Goal: Task Accomplishment & Management: Manage account settings

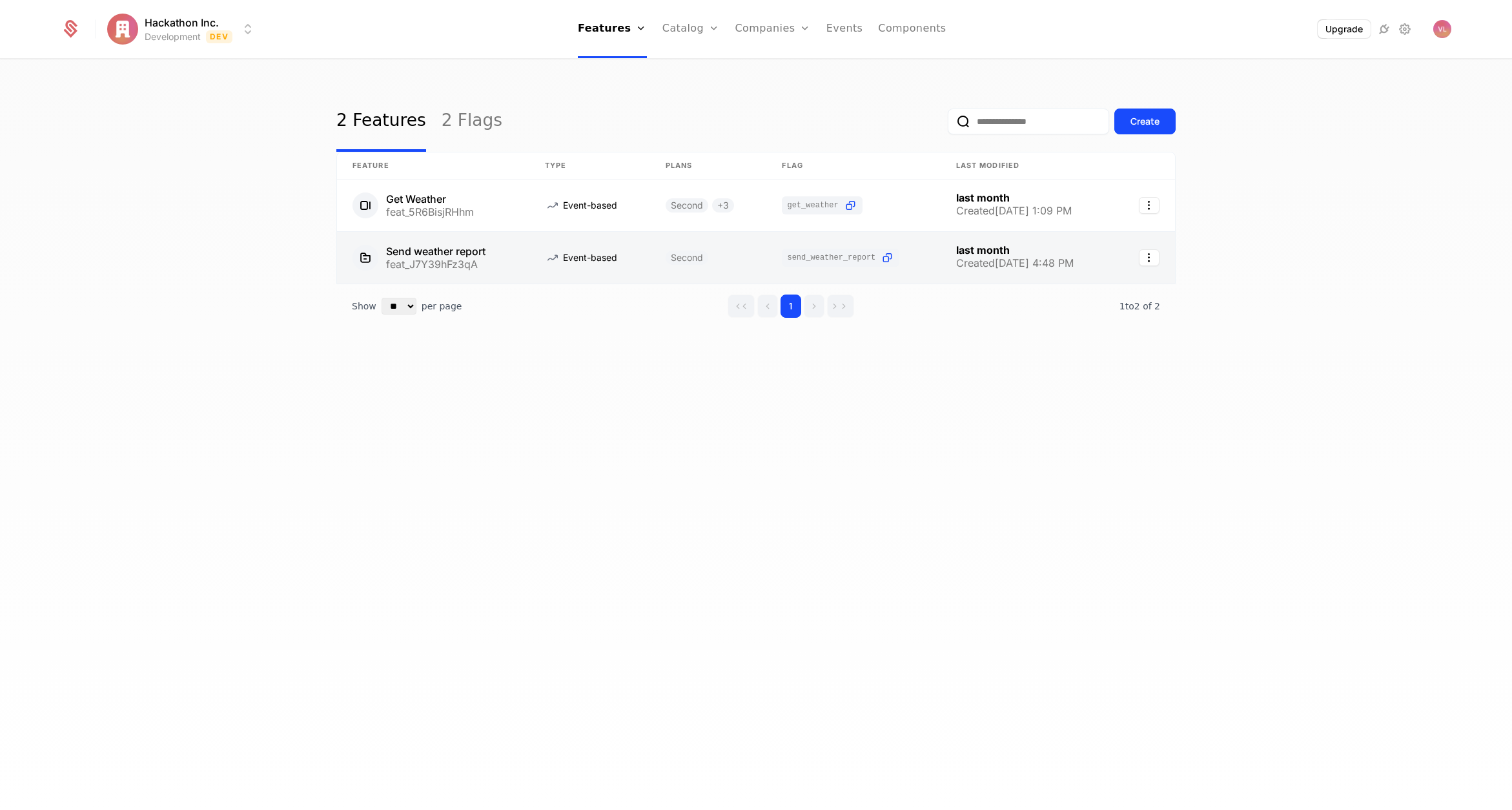
click at [533, 245] on link at bounding box center [589, 257] width 121 height 52
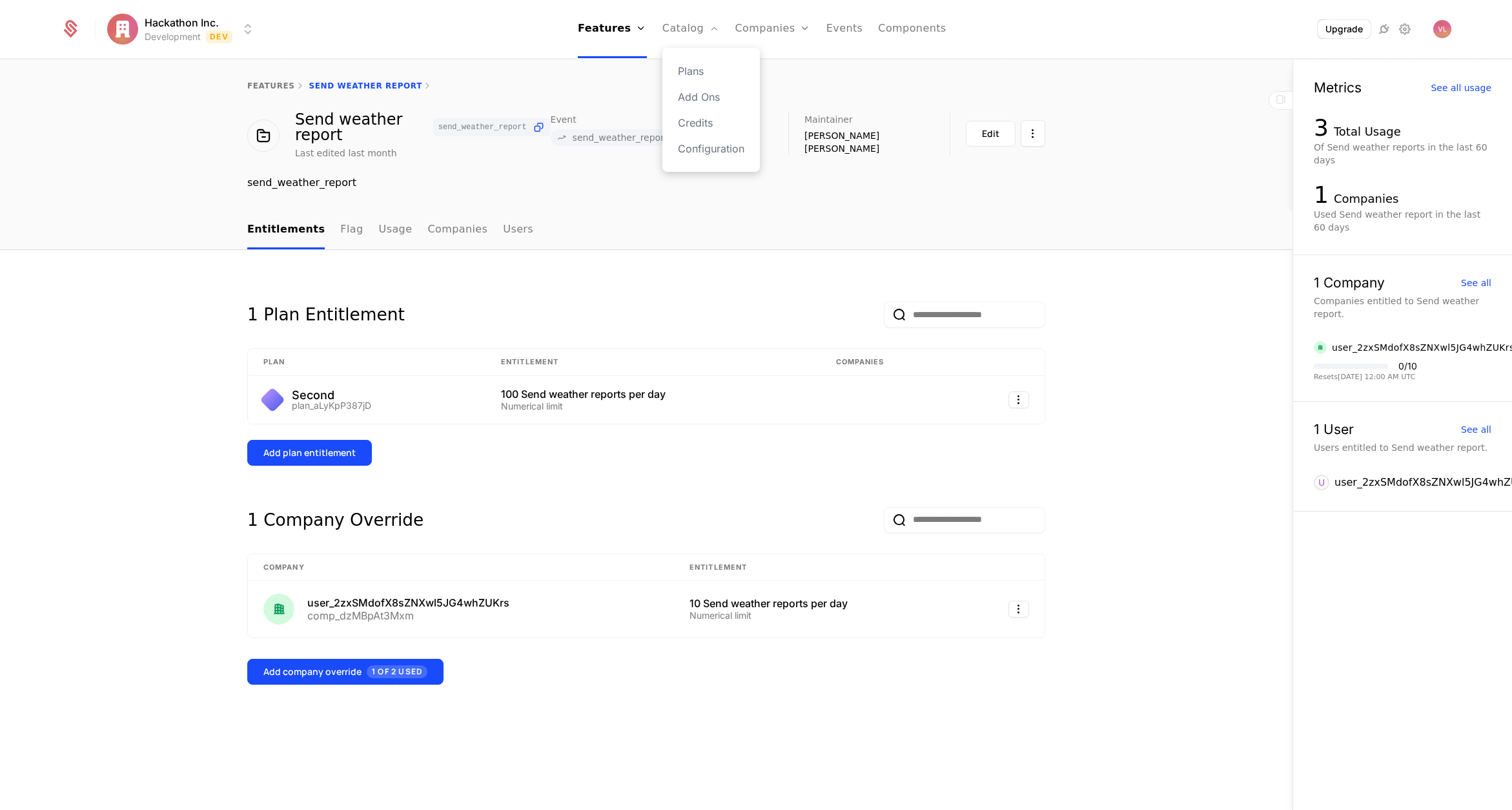
click at [697, 49] on div "Plans Add Ons Credits Configuration" at bounding box center [711, 110] width 98 height 124
click at [691, 65] on link "Plans" at bounding box center [711, 71] width 67 height 15
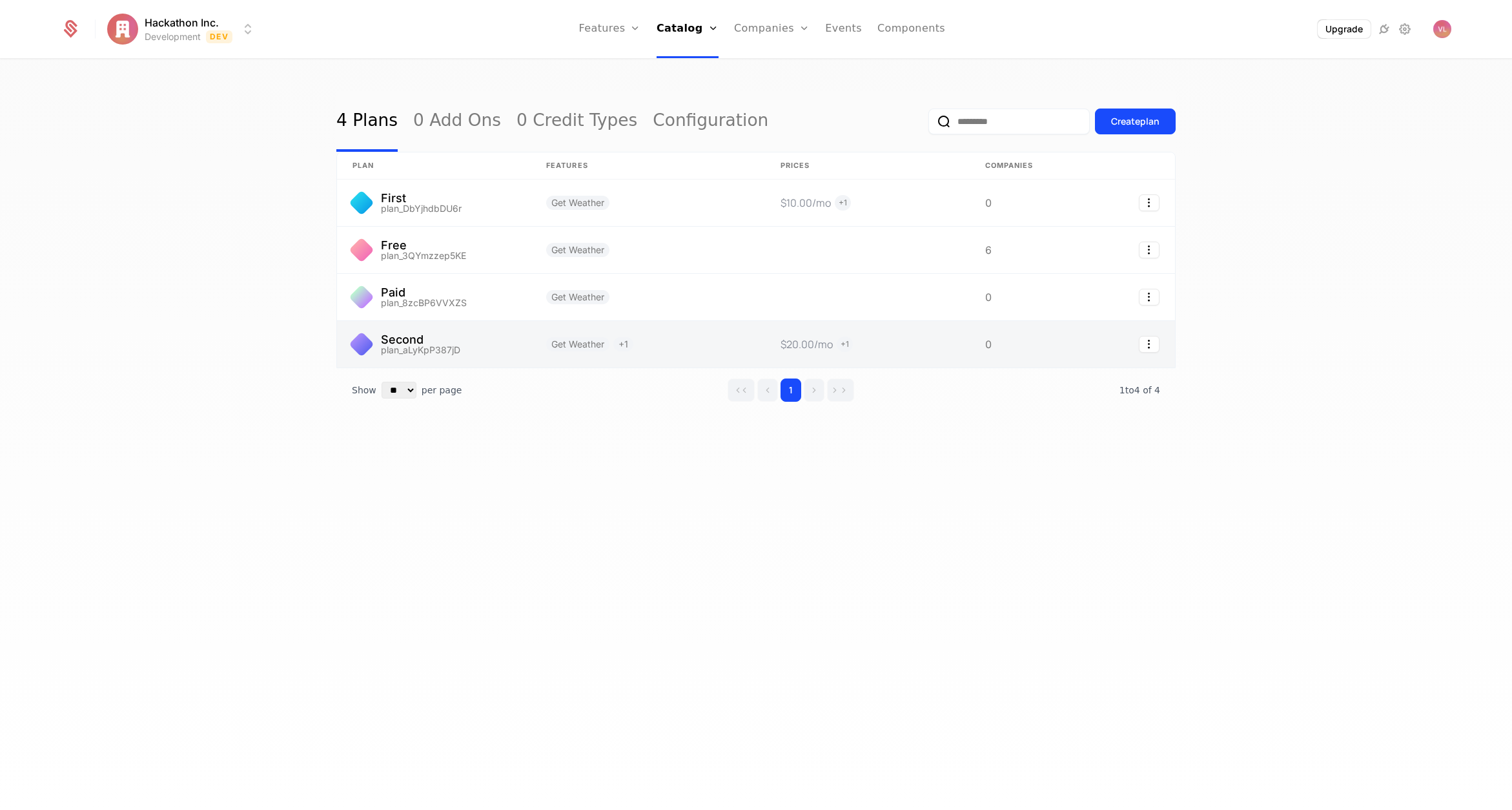
click at [484, 340] on link at bounding box center [434, 344] width 194 height 46
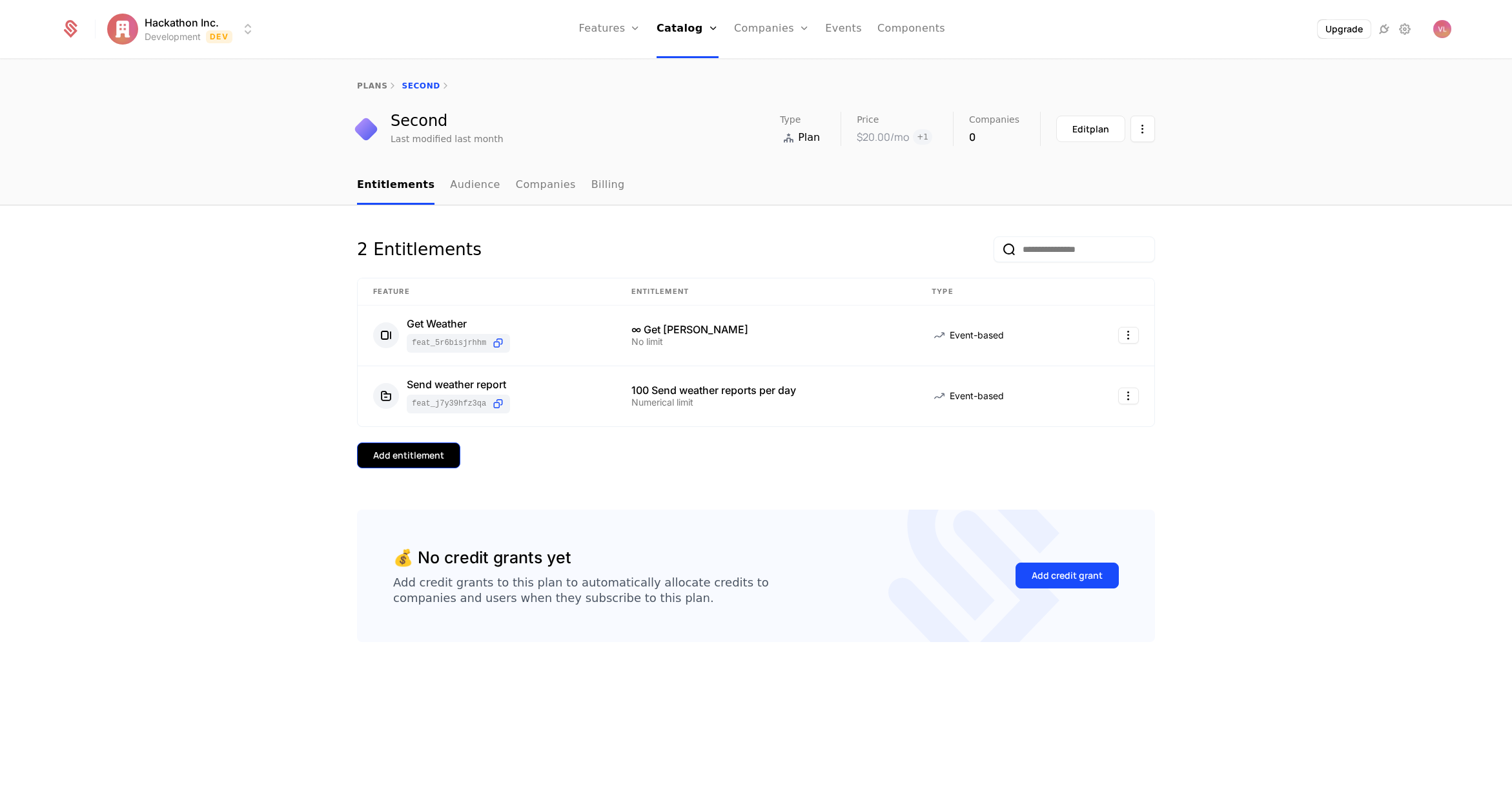
click at [420, 467] on button "Add entitlement" at bounding box center [408, 456] width 103 height 26
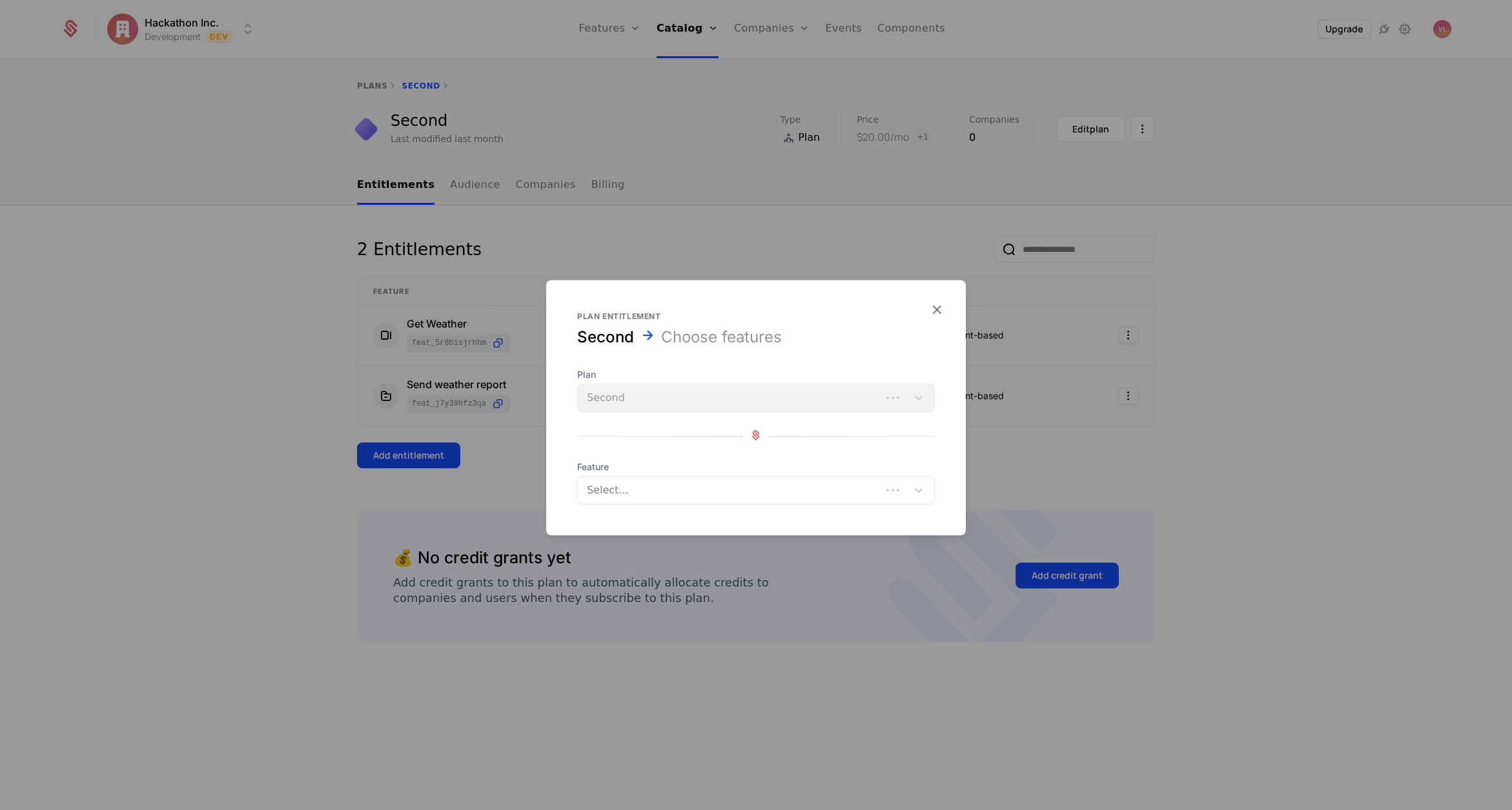
click at [662, 480] on div "Select..." at bounding box center [729, 490] width 304 height 24
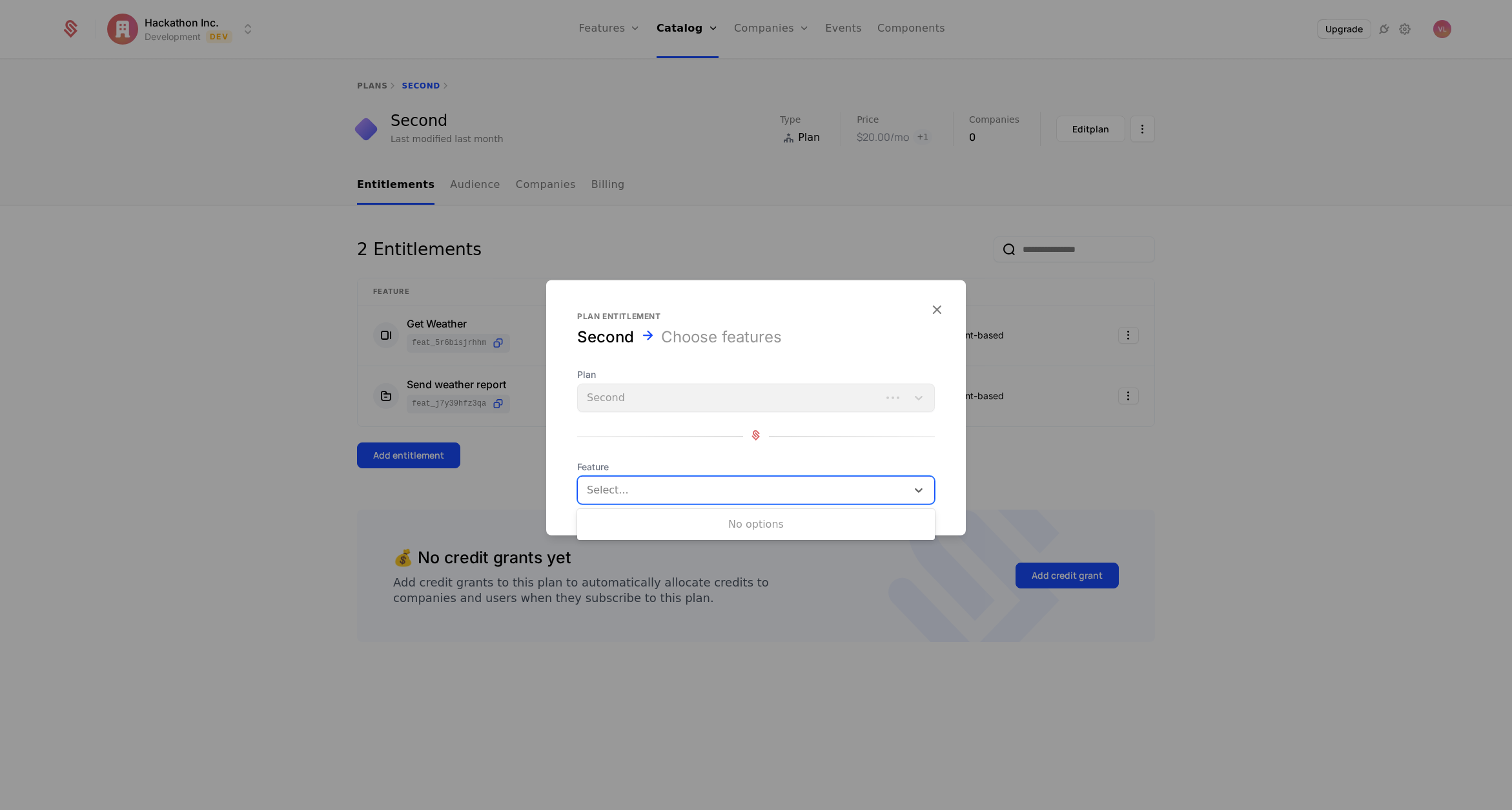
click at [1219, 409] on div at bounding box center [756, 405] width 1512 height 810
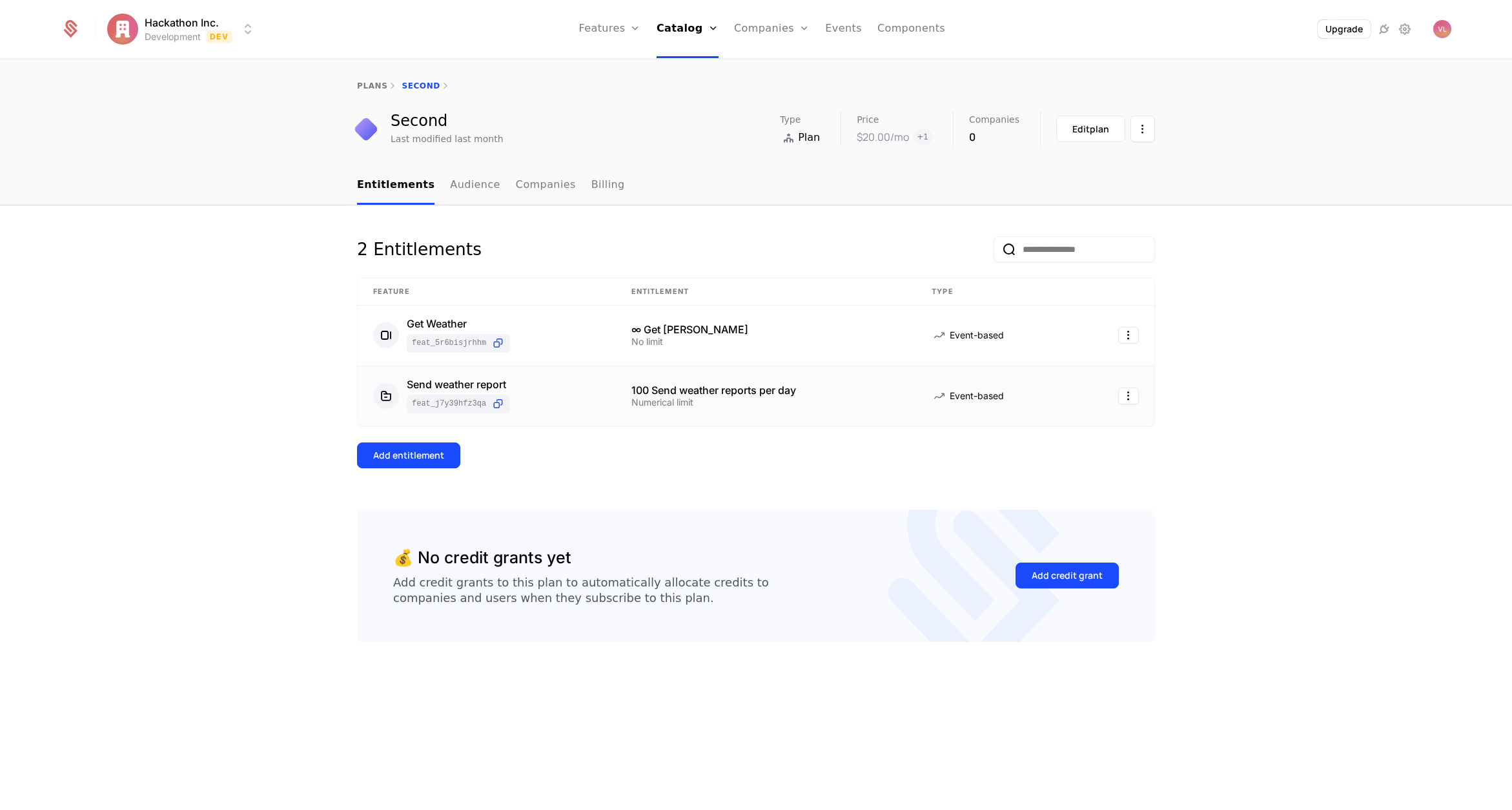
click at [733, 399] on div "Numerical limit" at bounding box center [766, 402] width 270 height 9
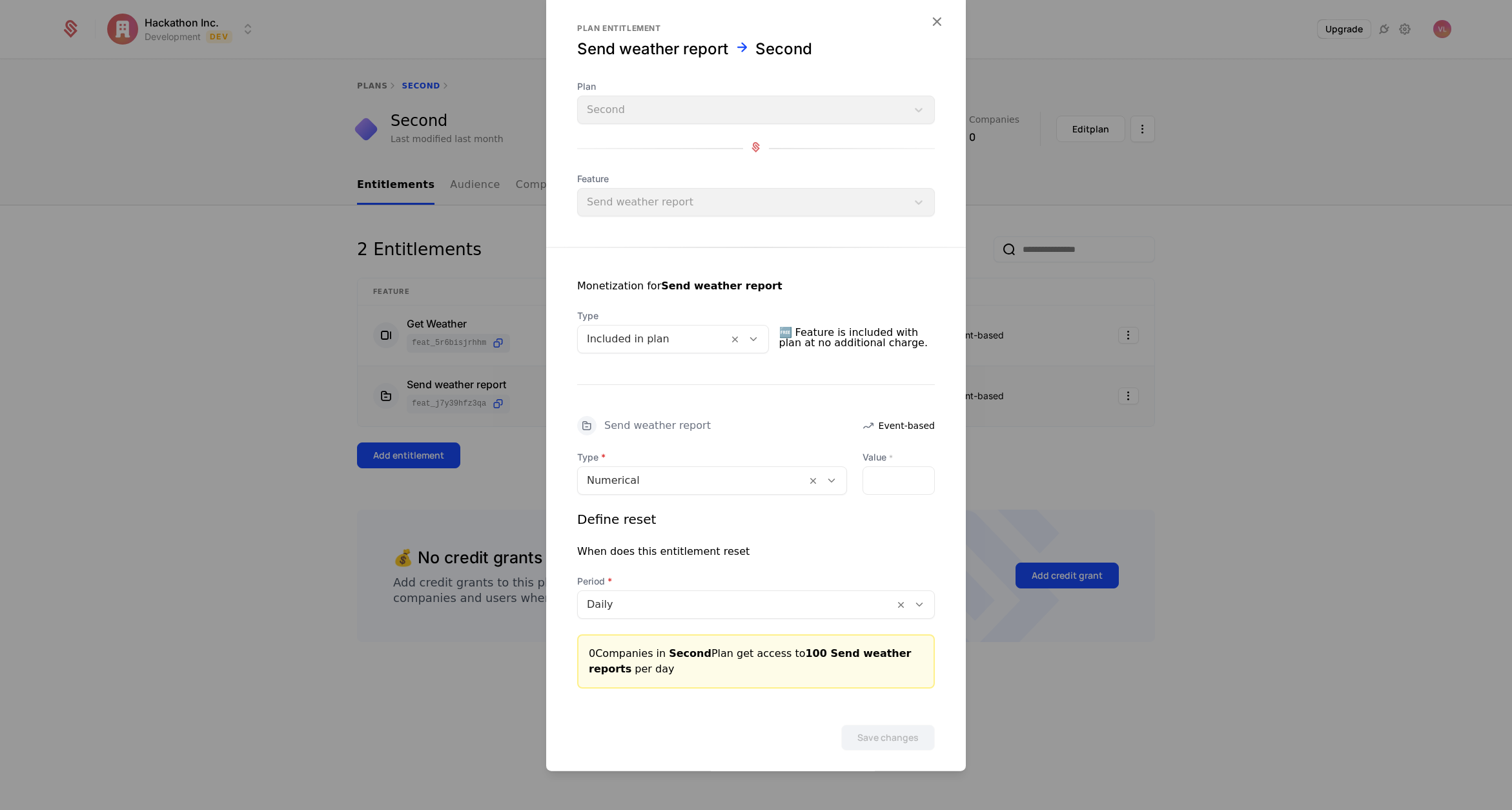
click at [638, 341] on div at bounding box center [653, 339] width 133 height 18
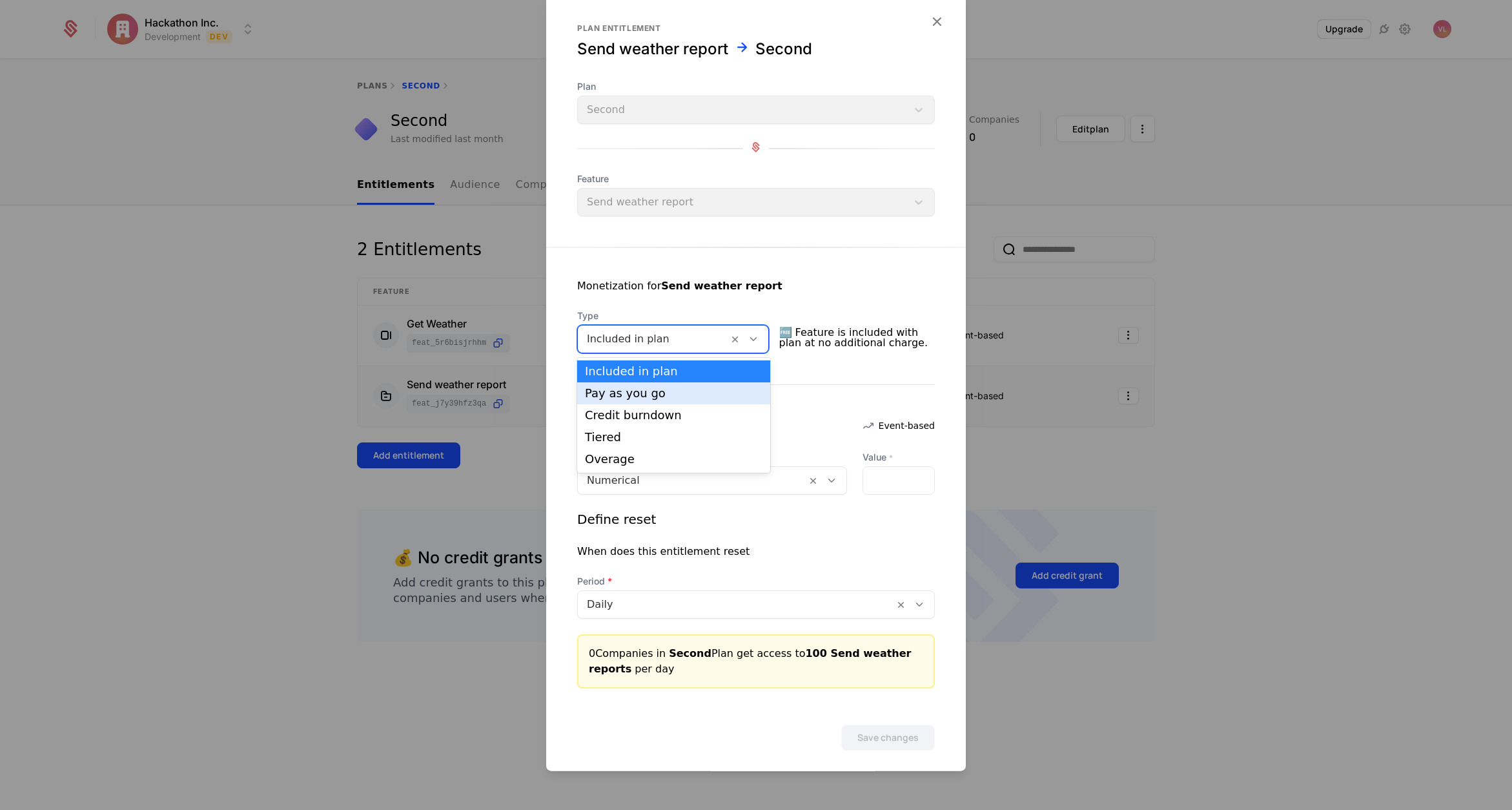
click at [653, 389] on div "Pay as you go" at bounding box center [674, 393] width 178 height 11
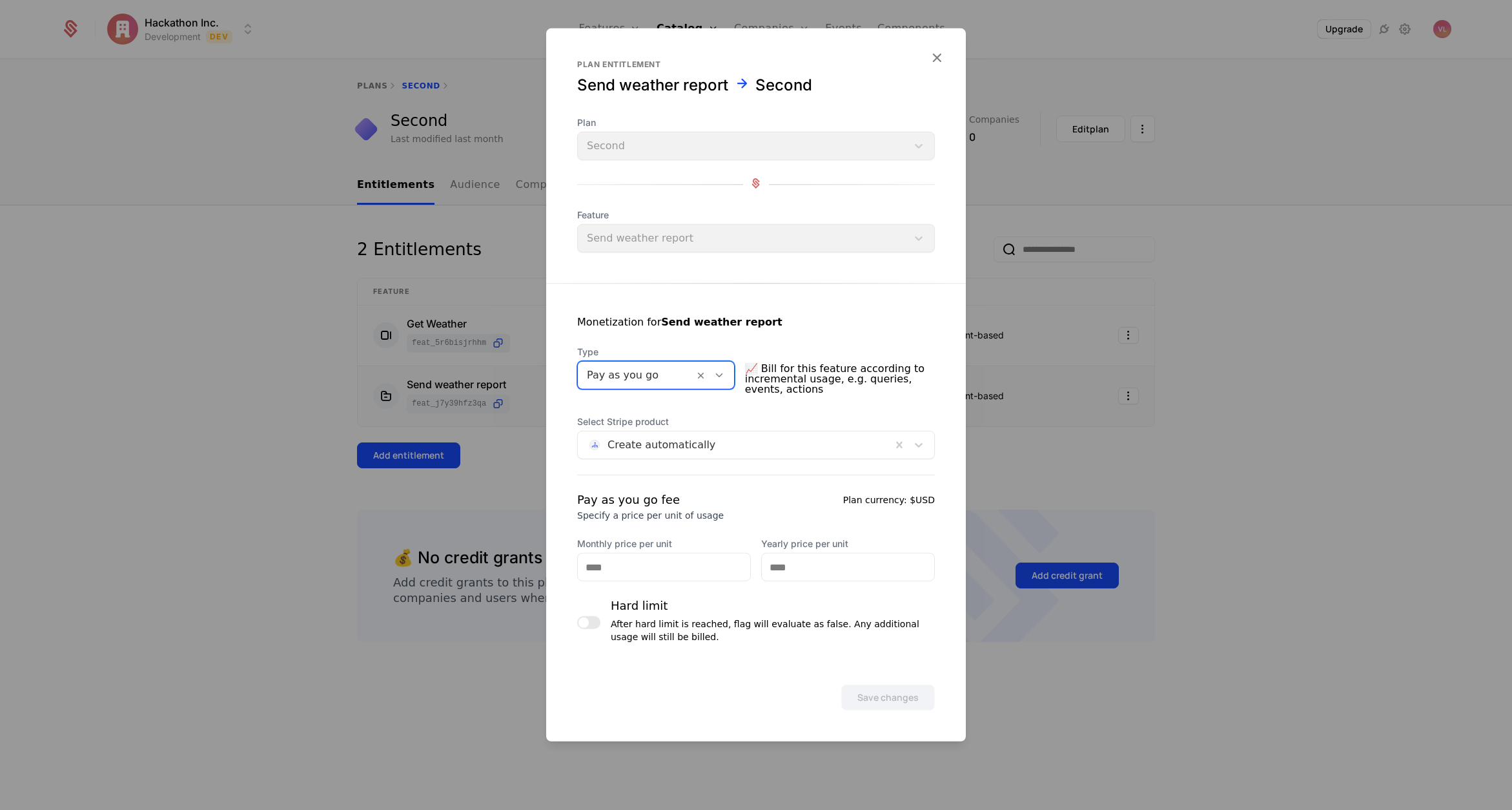
drag, startPoint x: 1131, startPoint y: 440, endPoint x: 1101, endPoint y: 426, distance: 33.1
click at [1130, 440] on div at bounding box center [756, 405] width 1512 height 810
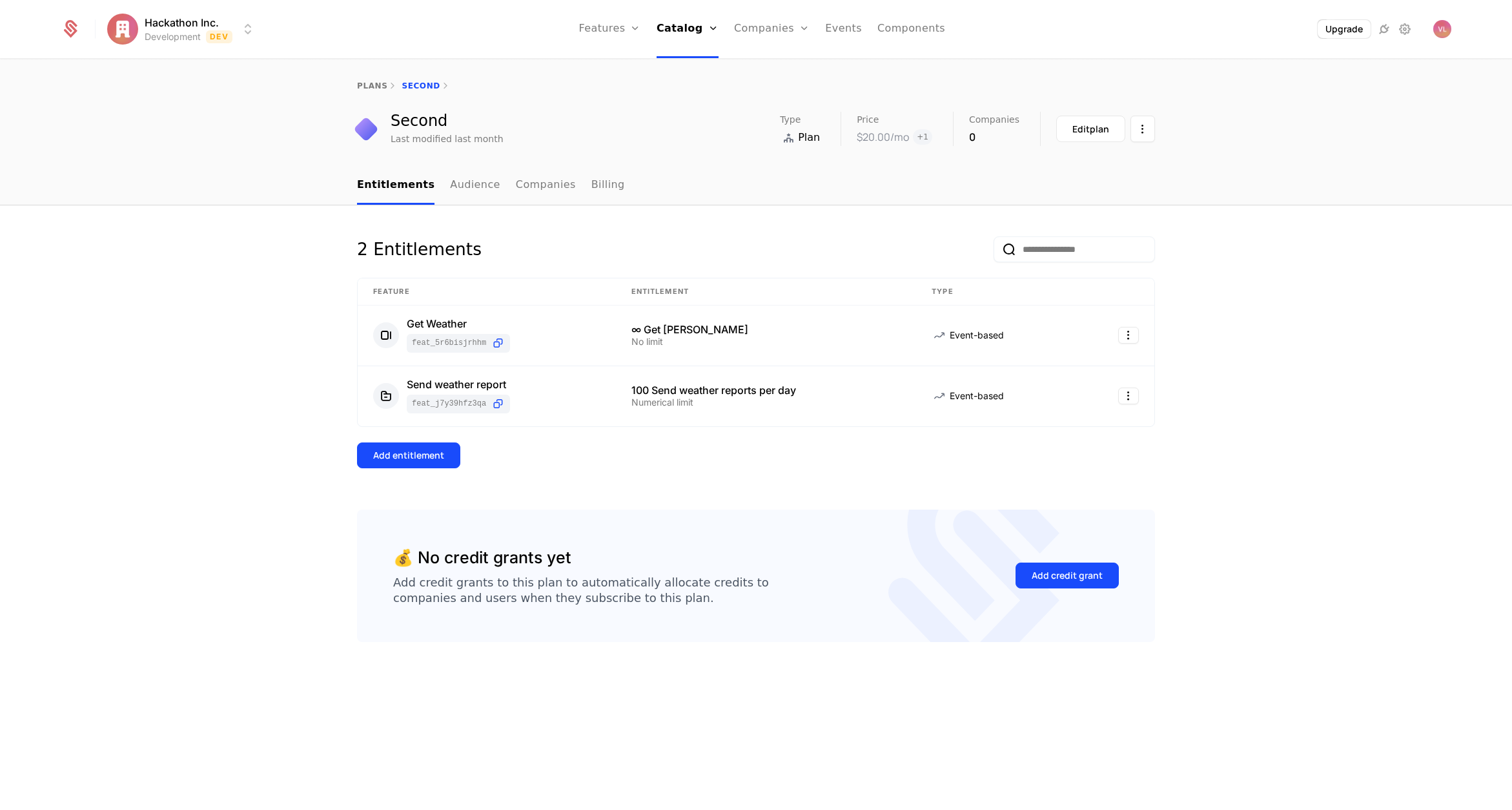
click at [703, 410] on td "100 Send weather reports per day Numerical limit" at bounding box center [766, 396] width 301 height 60
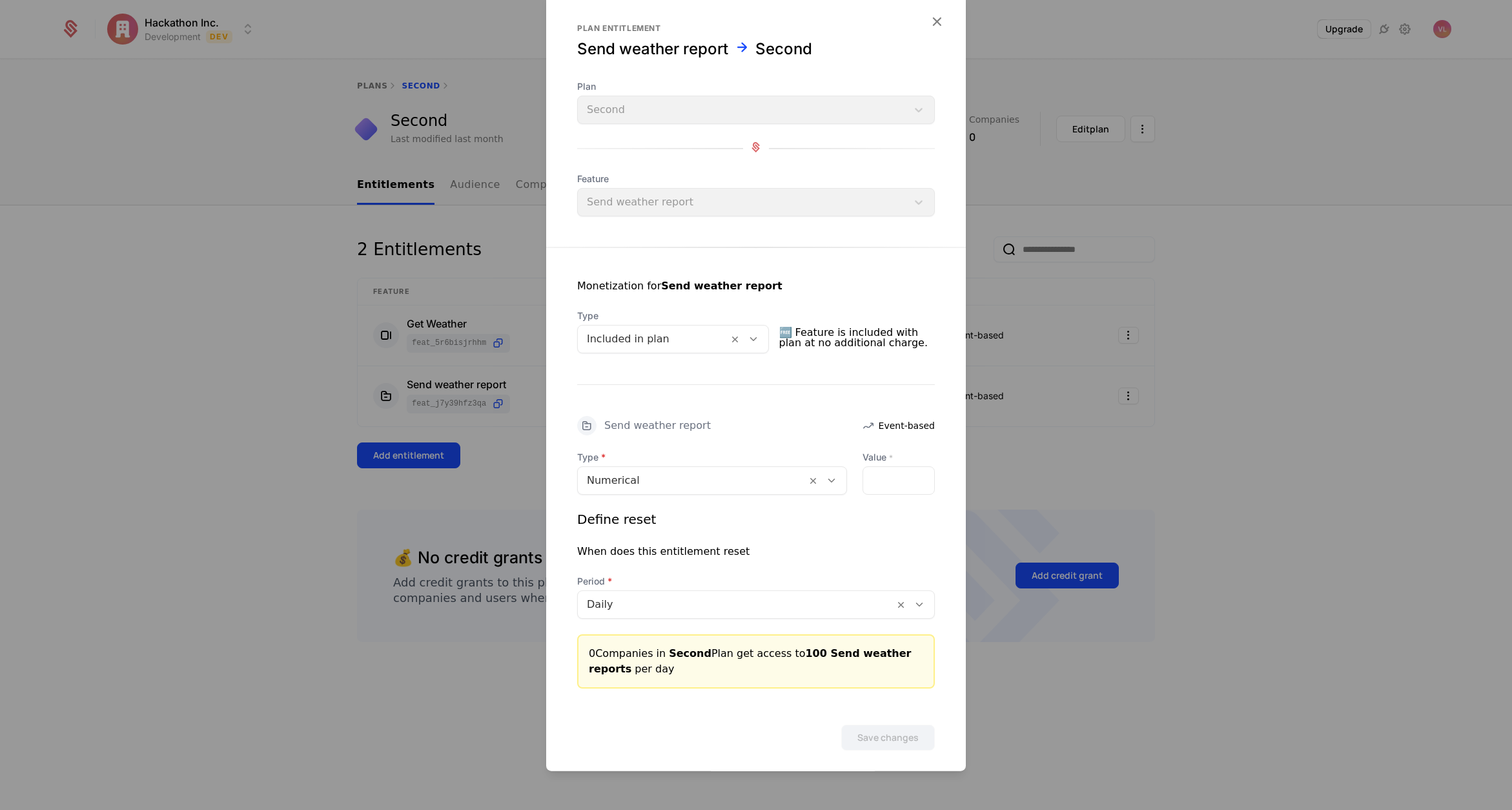
click at [617, 342] on div at bounding box center [653, 339] width 133 height 18
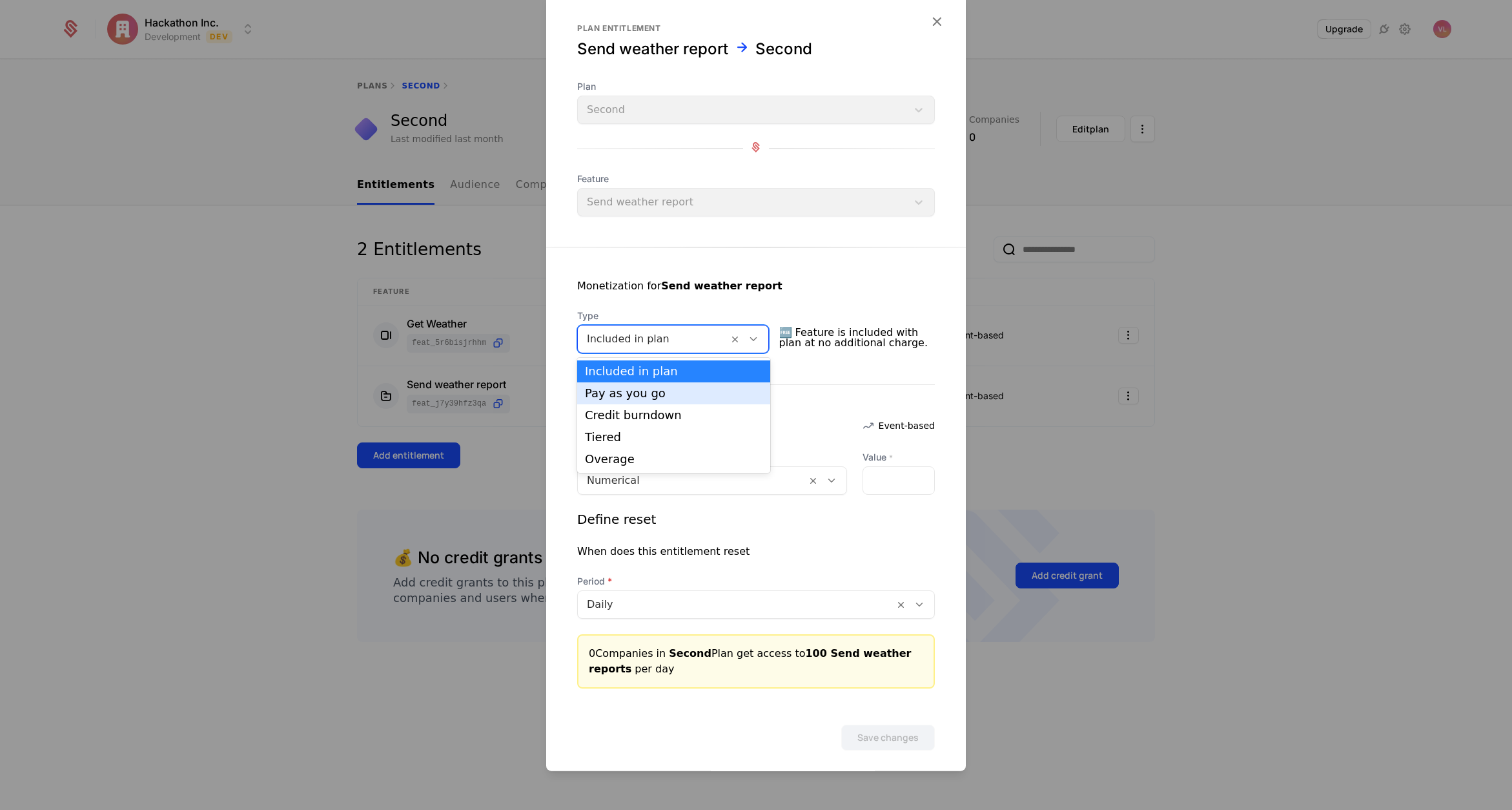
click at [621, 394] on div "Pay as you go" at bounding box center [674, 393] width 178 height 11
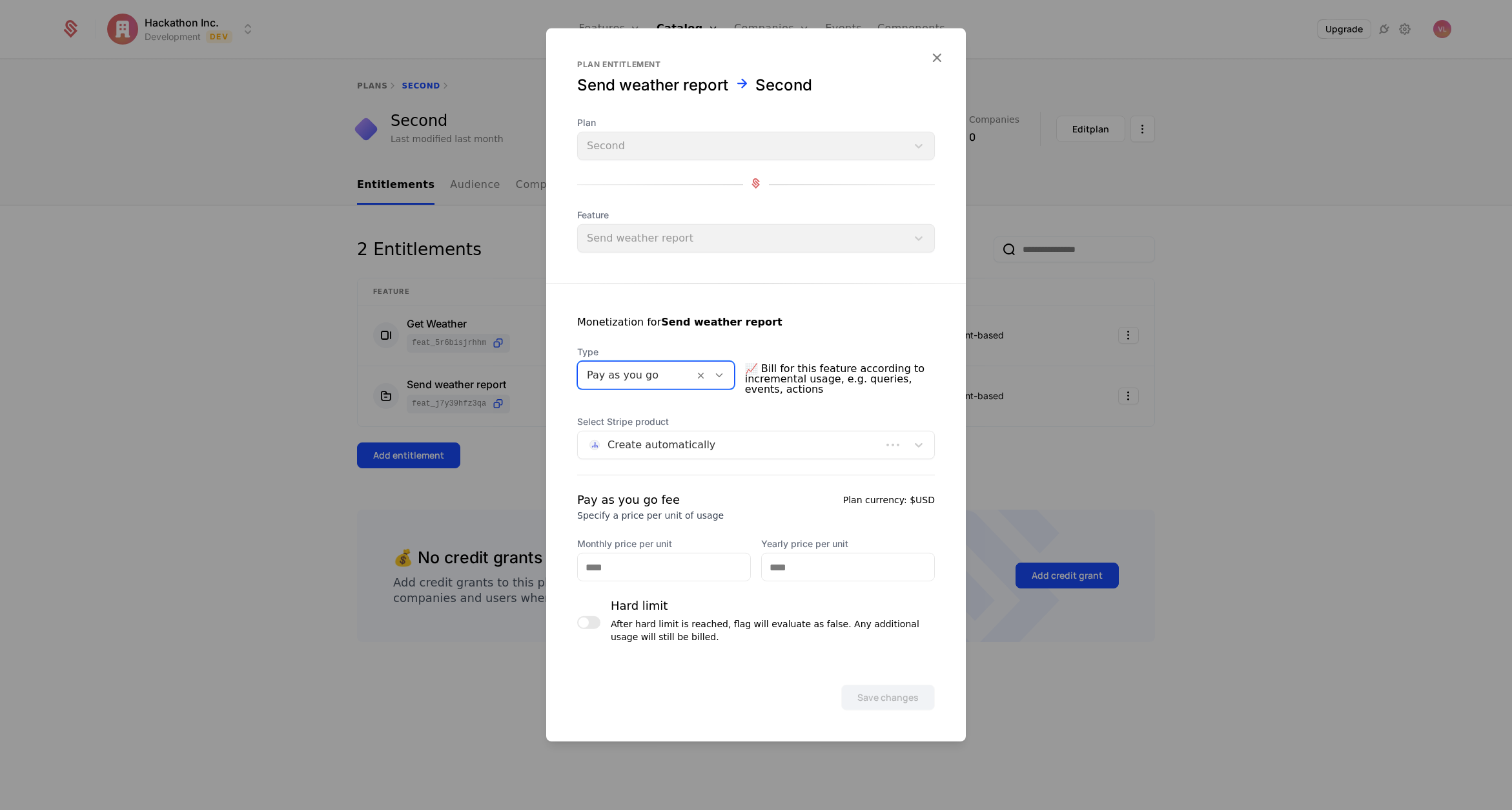
click at [638, 450] on div at bounding box center [730, 445] width 286 height 18
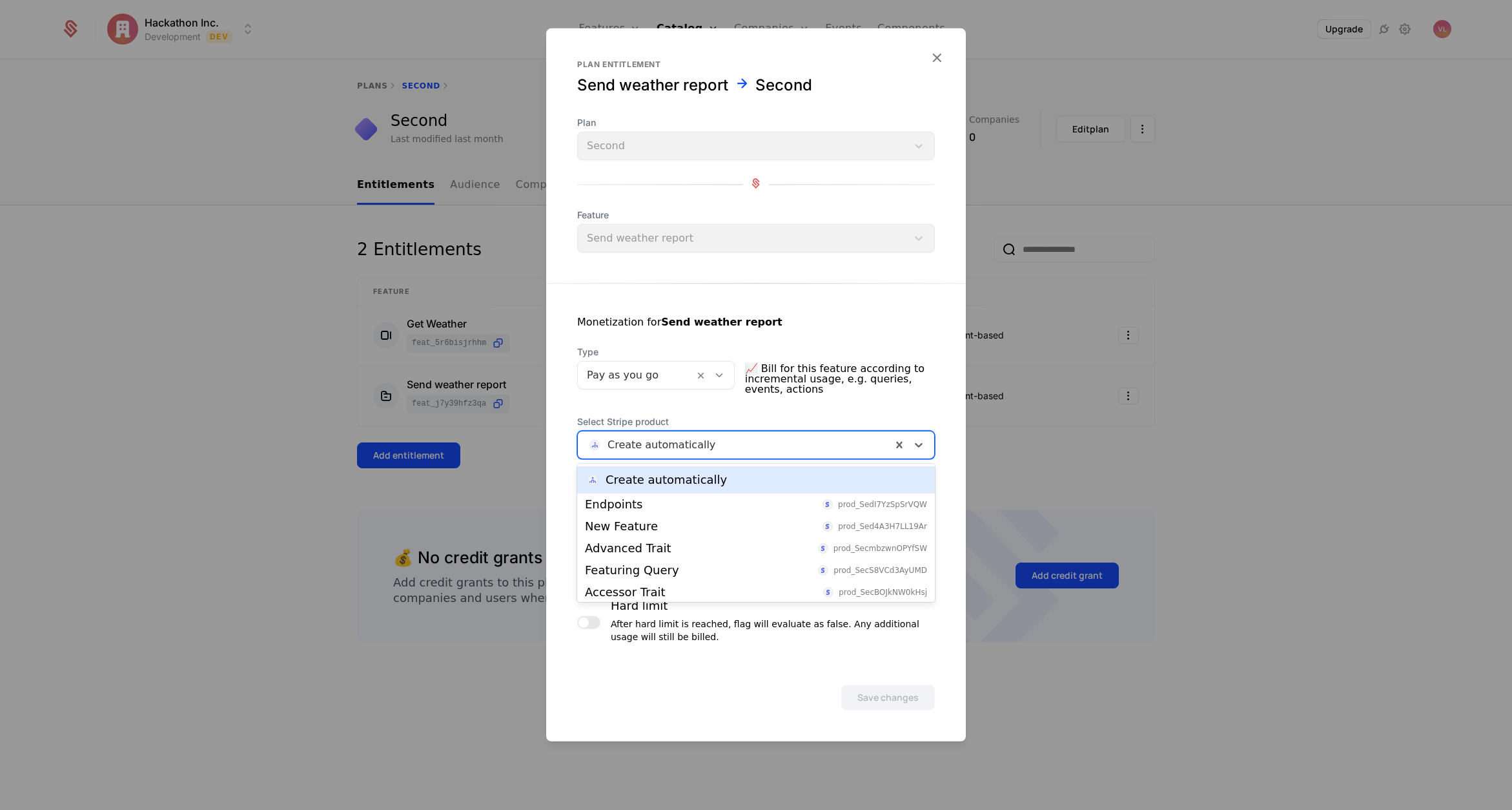
click at [690, 398] on div "Type Pay as you go 📈 Bill for this feature according to incremental usage, e.g.…" at bounding box center [756, 373] width 358 height 55
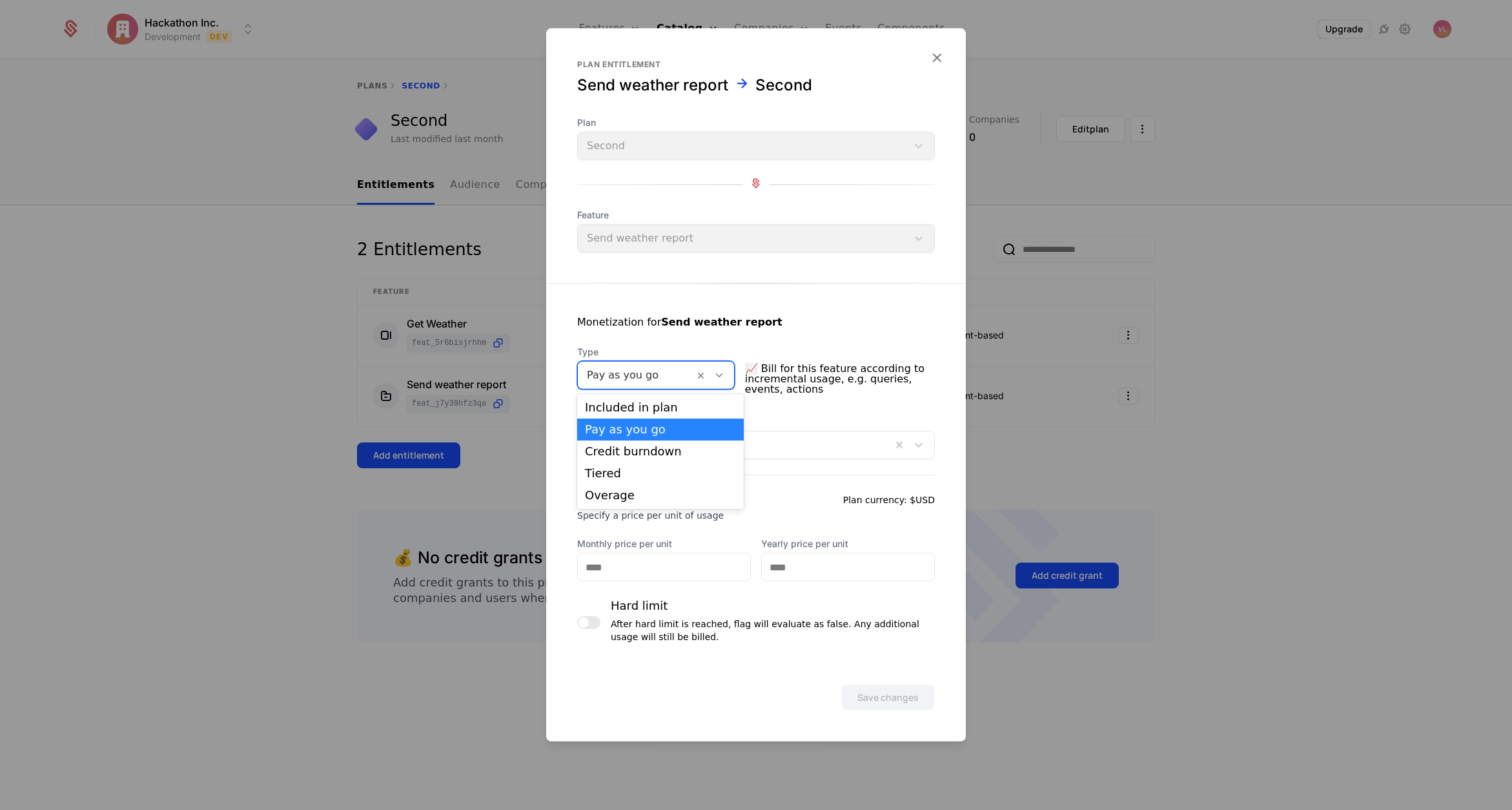
click at [647, 378] on div at bounding box center [636, 375] width 98 height 18
click at [791, 365] on span "📈 Bill for this feature according to incremental usage, e.g. queries, events, a…" at bounding box center [840, 379] width 190 height 41
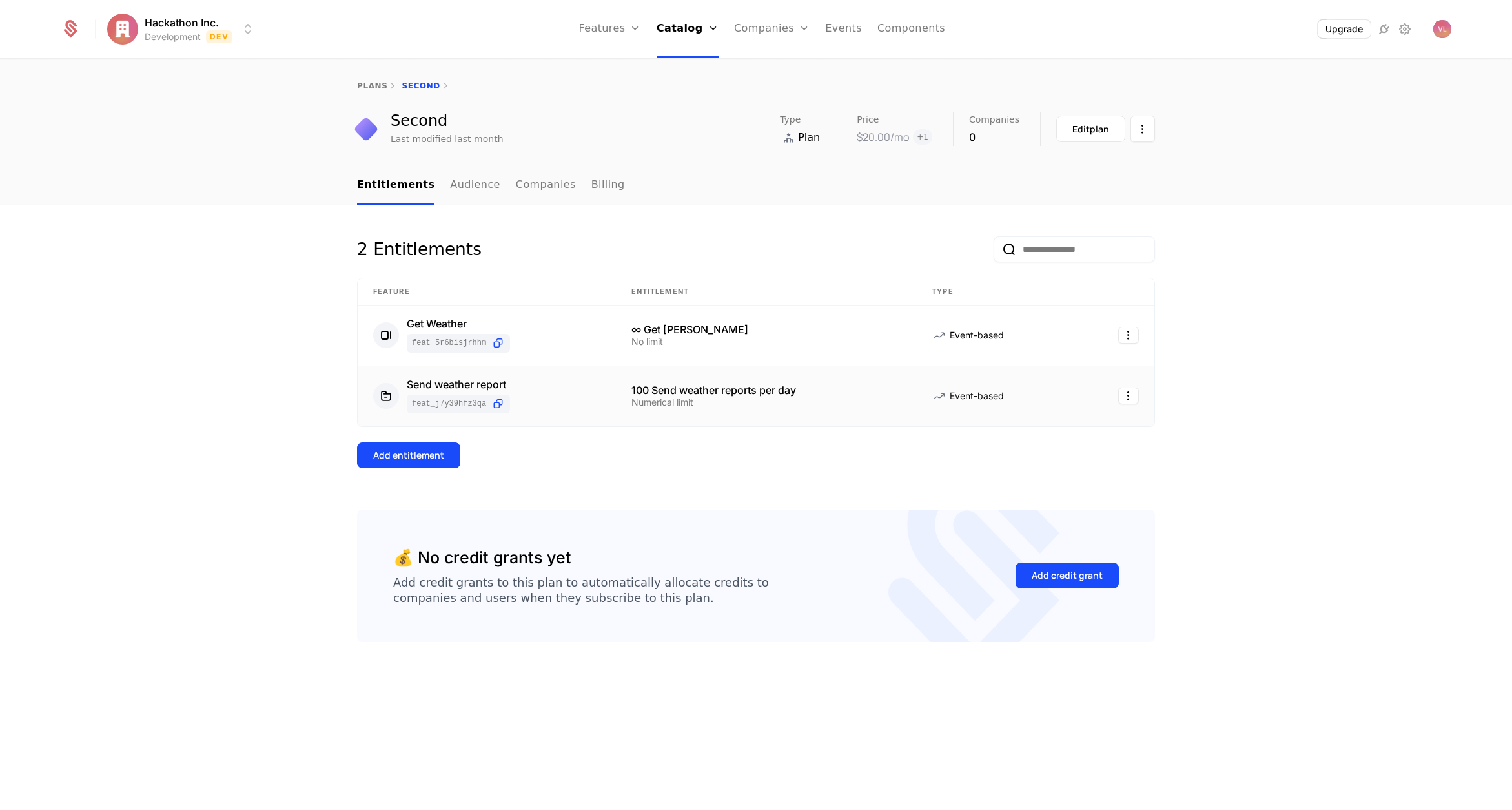
click at [647, 398] on div "Numerical limit" at bounding box center [766, 402] width 270 height 9
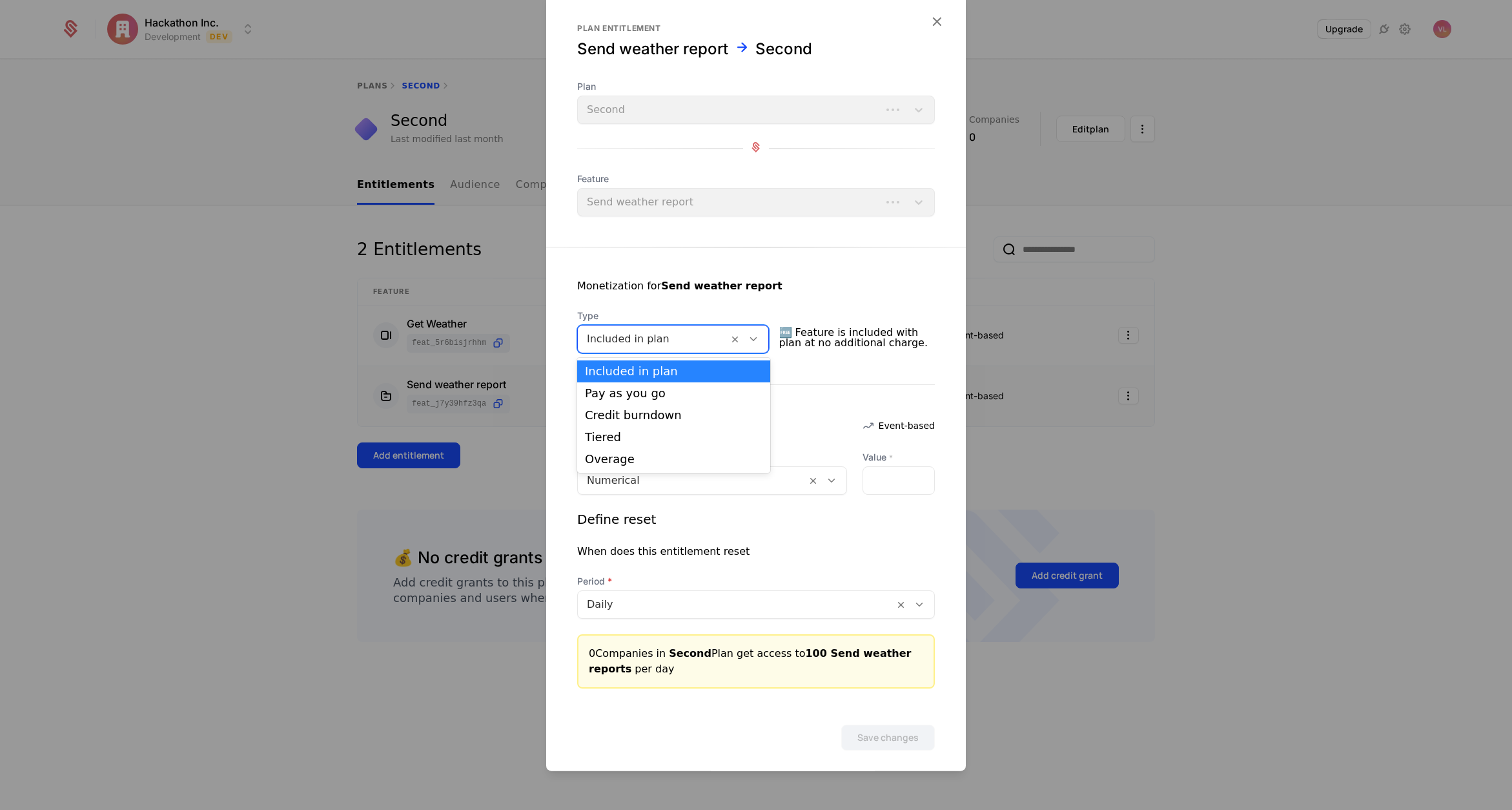
click at [617, 337] on div at bounding box center [653, 339] width 133 height 18
click at [622, 392] on div "Pay as you go" at bounding box center [674, 393] width 178 height 11
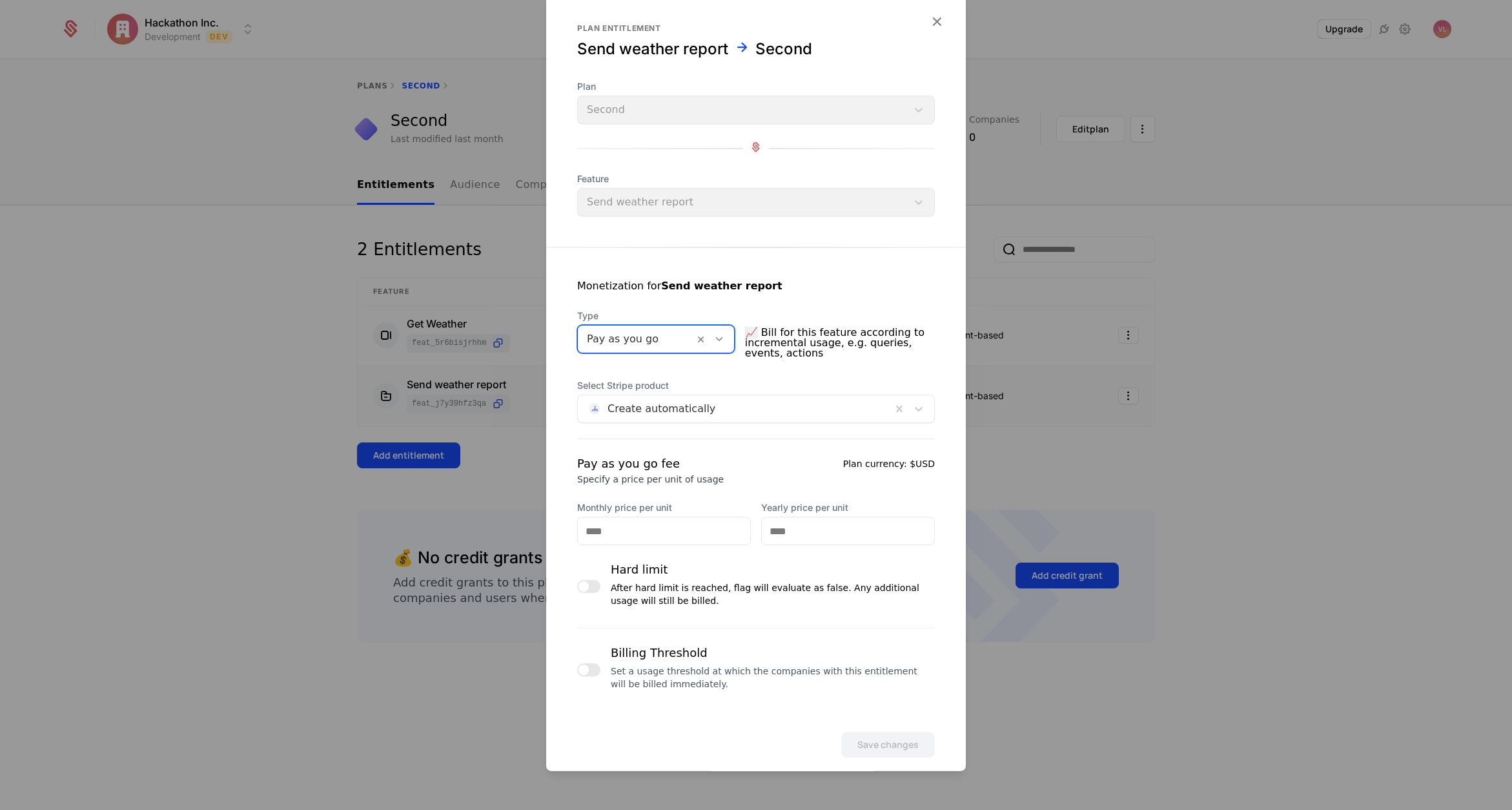
click at [587, 674] on button "button" at bounding box center [589, 670] width 24 height 13
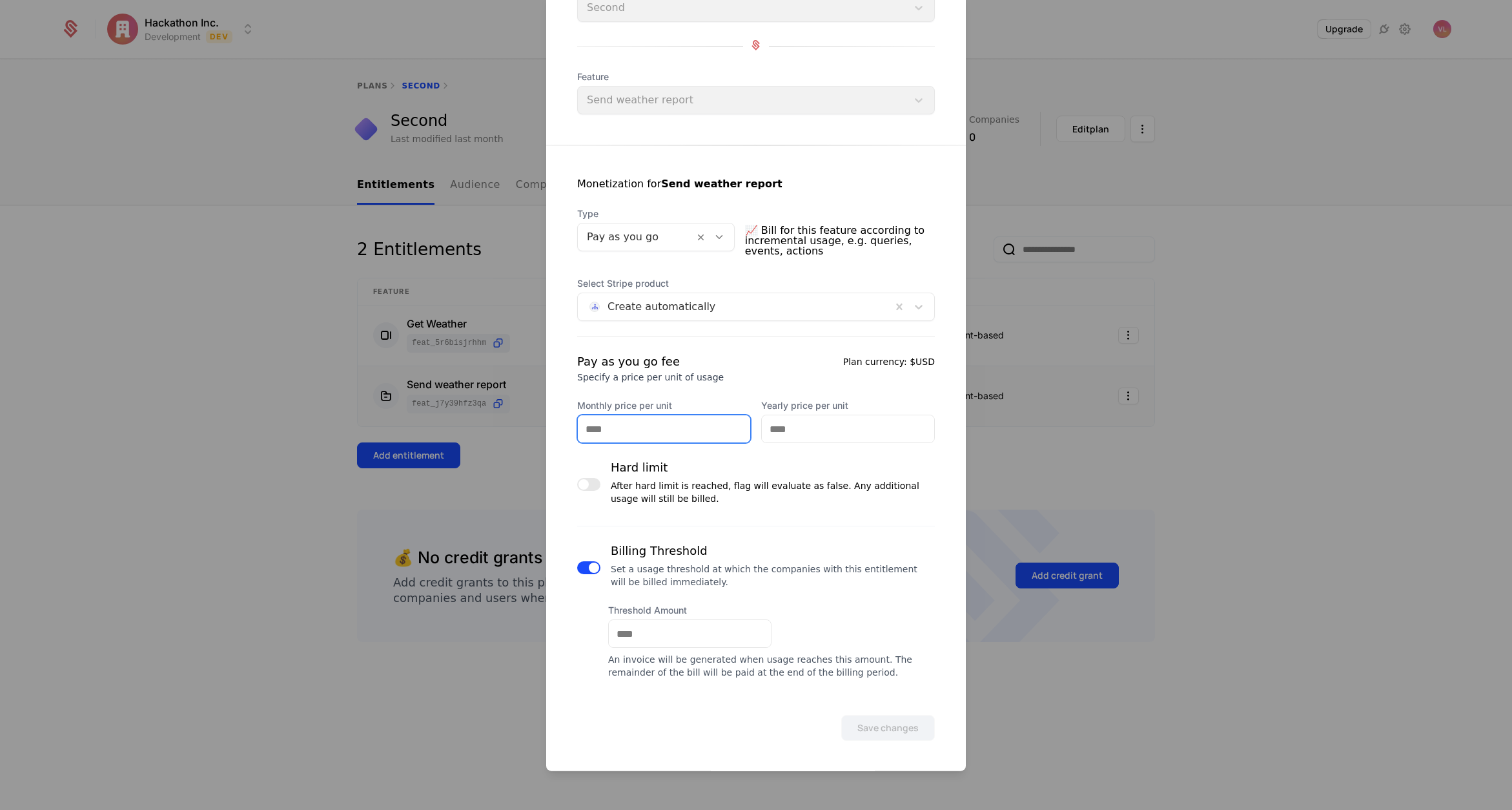
click at [626, 427] on input "Monthly price per unit" at bounding box center [664, 429] width 172 height 27
type input "****"
click at [791, 420] on input "Yearly price per unit" at bounding box center [848, 429] width 172 height 27
type input "****"
click at [655, 628] on input "Threshold Amount" at bounding box center [690, 633] width 162 height 27
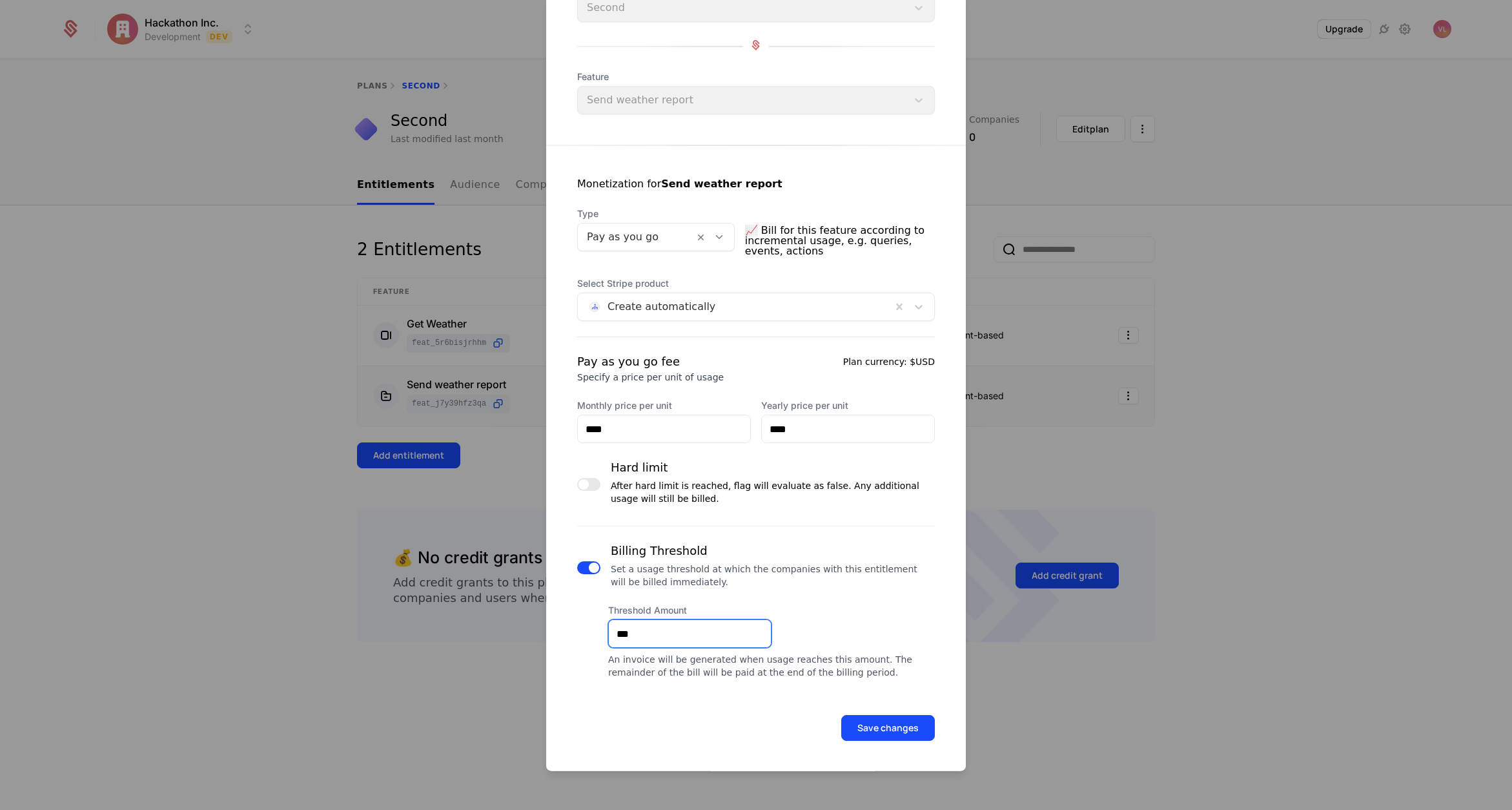
type input "***"
drag, startPoint x: 836, startPoint y: 711, endPoint x: 848, endPoint y: 719, distance: 14.4
click at [836, 711] on div "Save changes" at bounding box center [756, 710] width 420 height 62
click at [872, 730] on button "Save changes" at bounding box center [888, 728] width 94 height 26
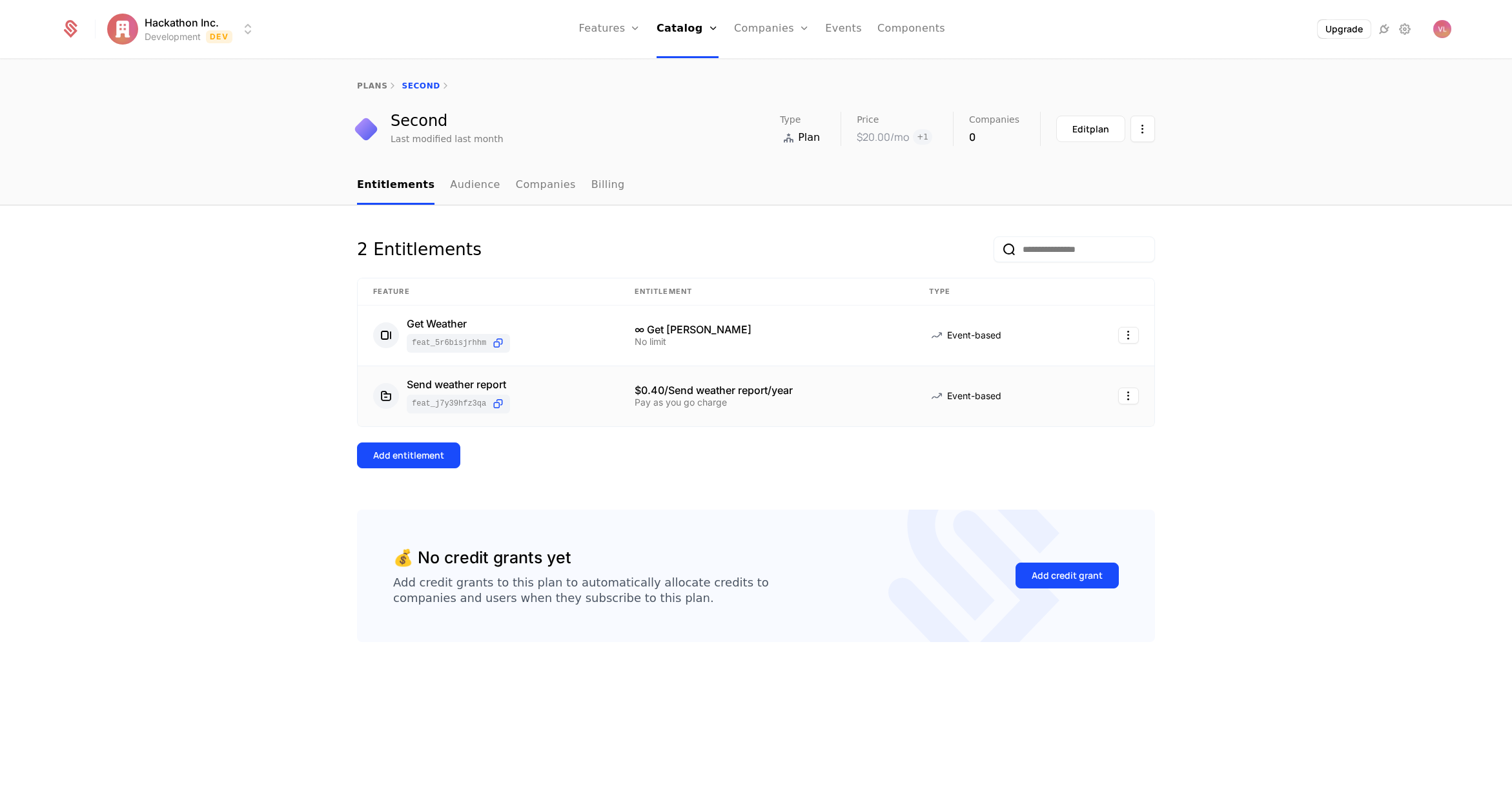
click at [684, 218] on div "2 Entitlements Feature Entitlement Type Get Weather feat_5R6BisjRHhm ∞ Get Weat…" at bounding box center [756, 508] width 1512 height 605
click at [450, 175] on link "Audience" at bounding box center [475, 185] width 51 height 38
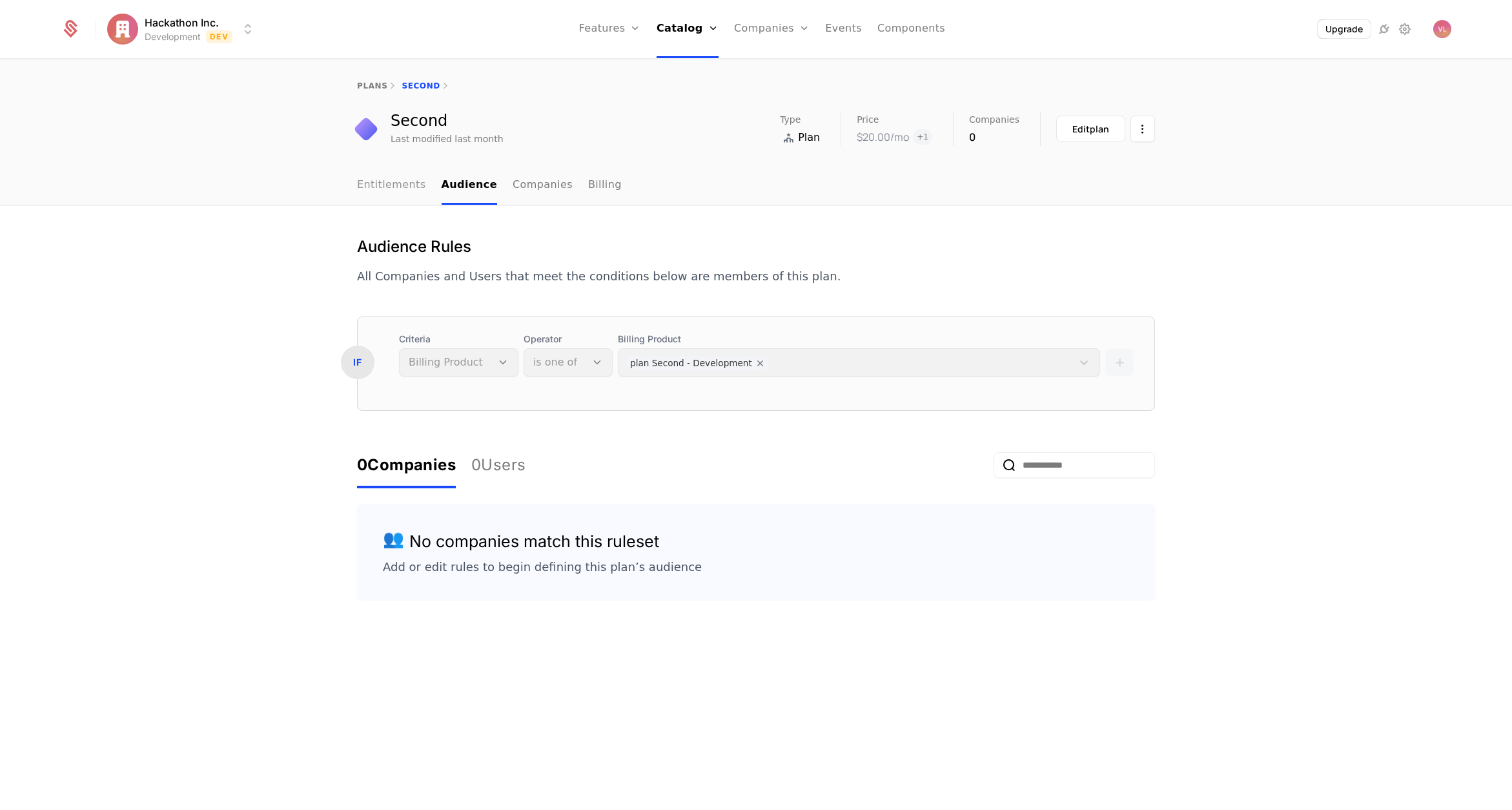
click at [397, 194] on link "Entitlements" at bounding box center [391, 185] width 69 height 38
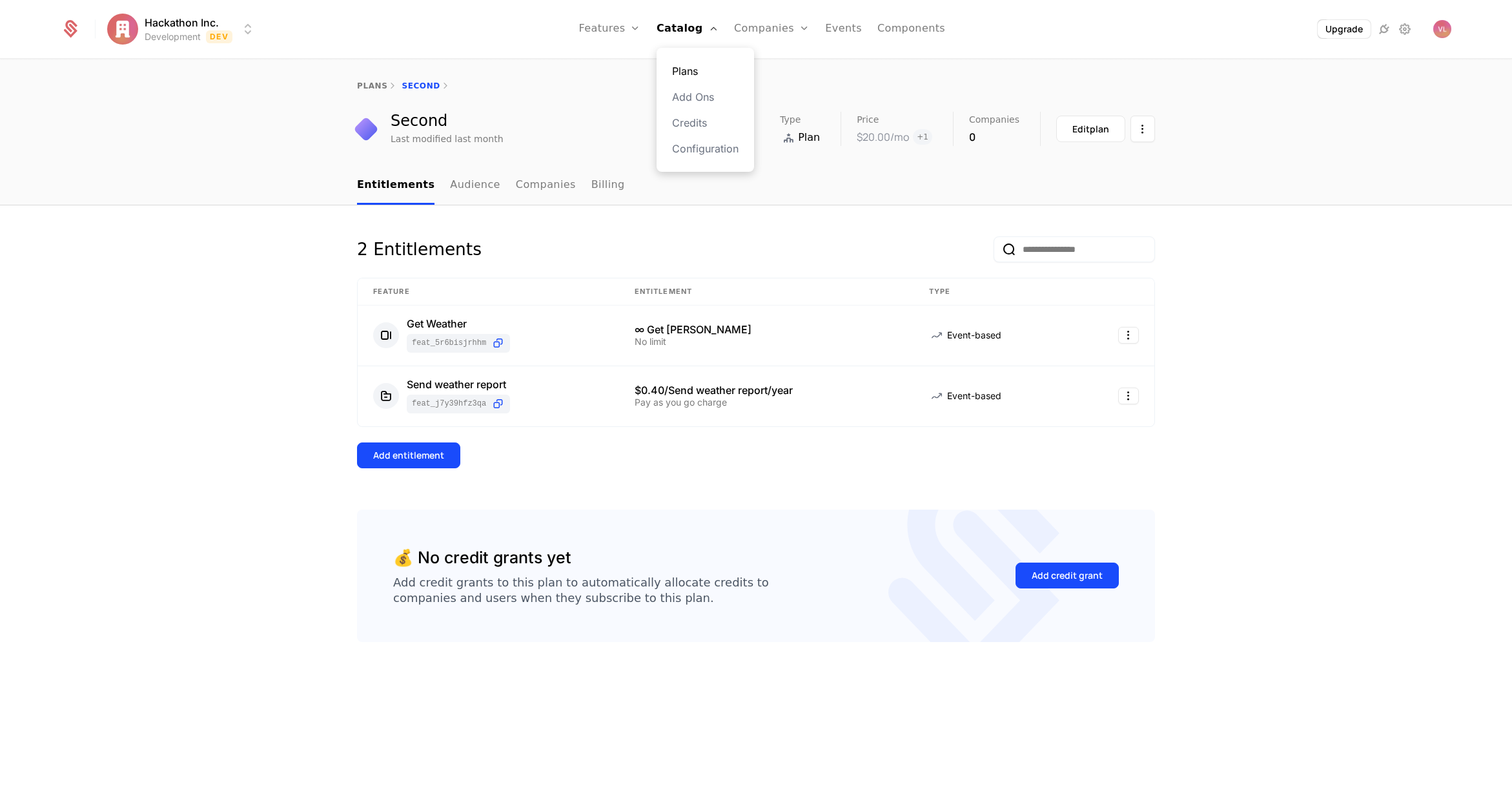
click at [698, 71] on link "Plans" at bounding box center [705, 71] width 67 height 15
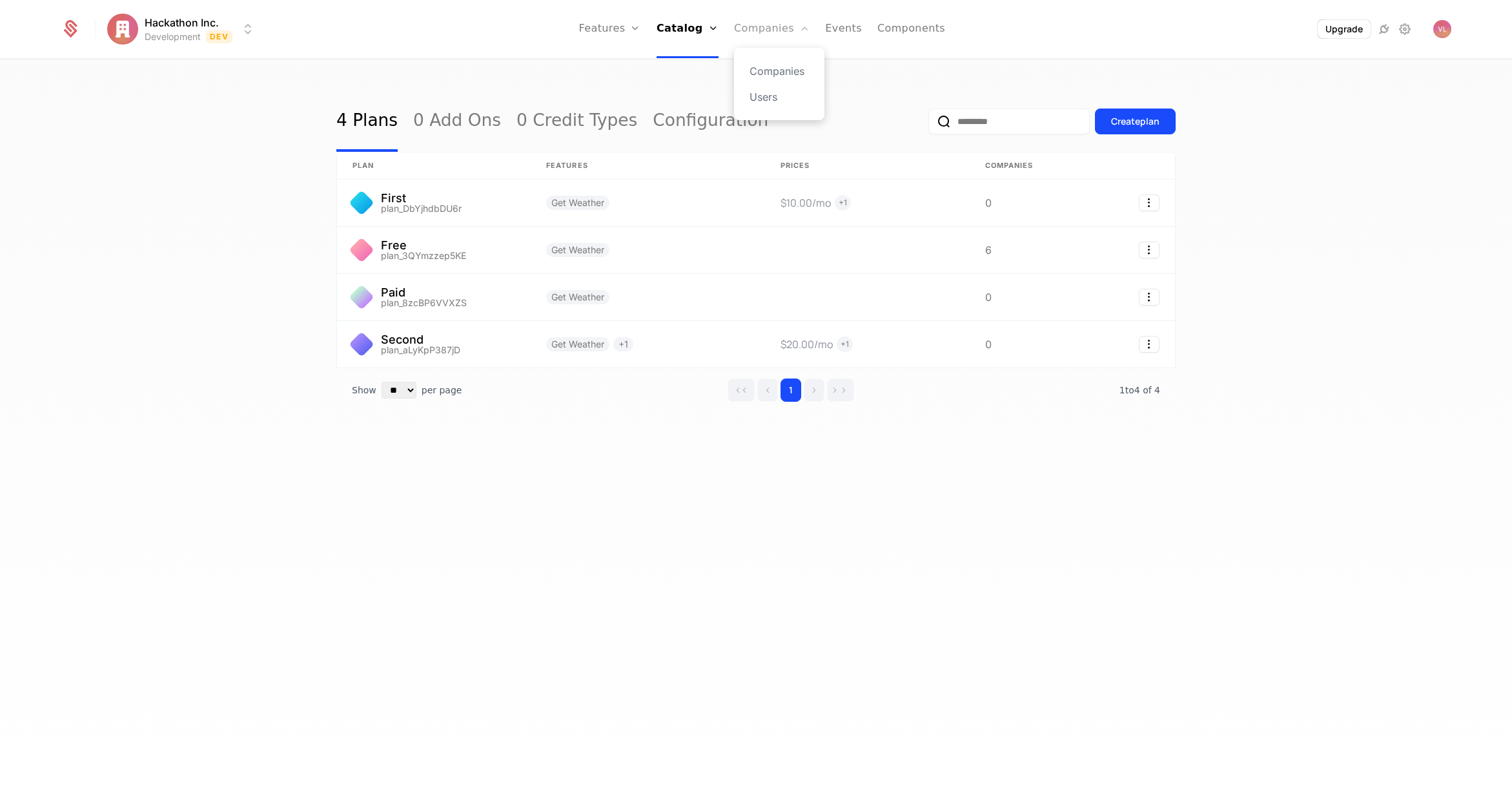
click at [755, 38] on link "Companies" at bounding box center [772, 29] width 75 height 58
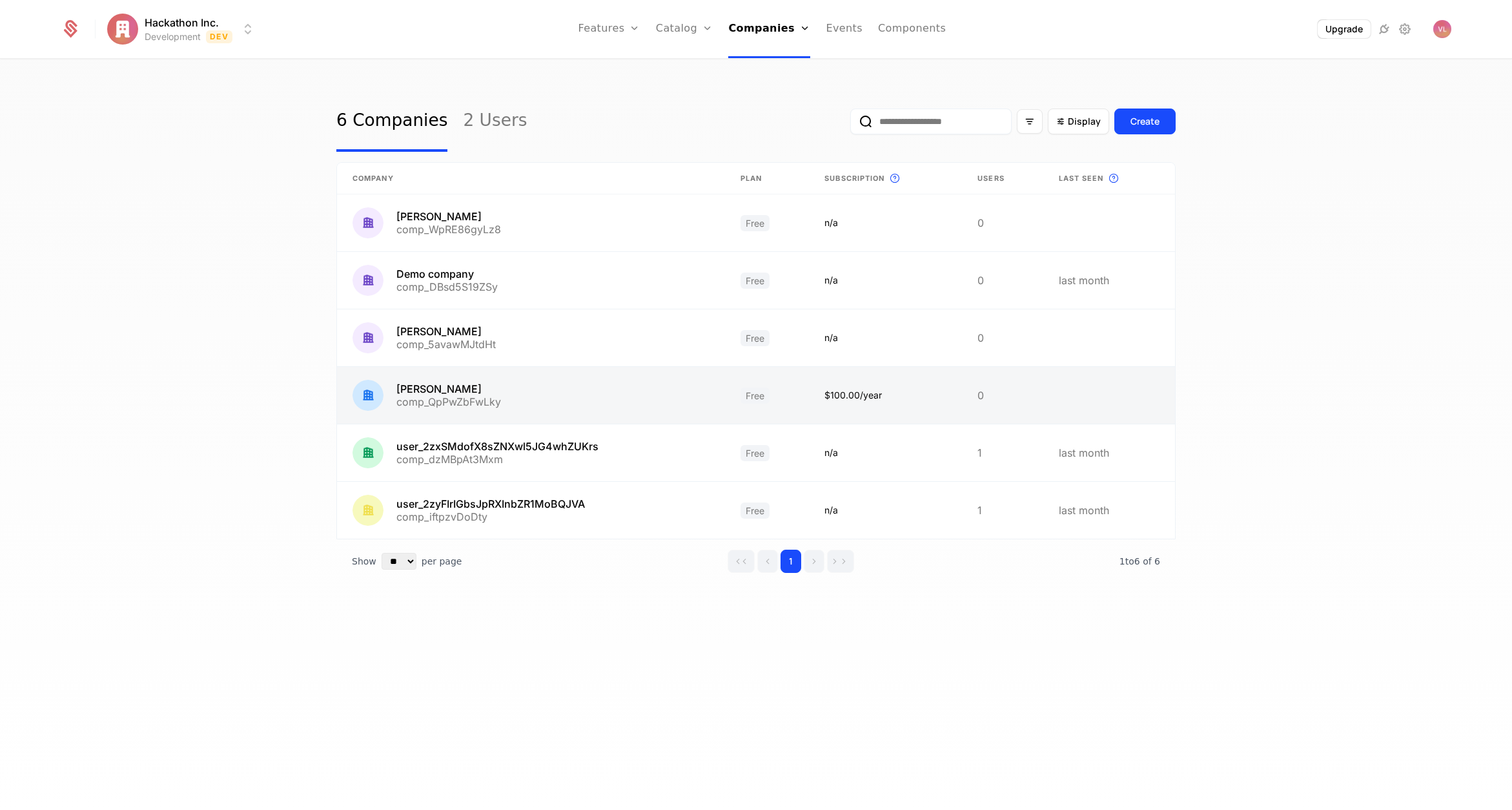
click at [590, 376] on link at bounding box center [531, 396] width 388 height 57
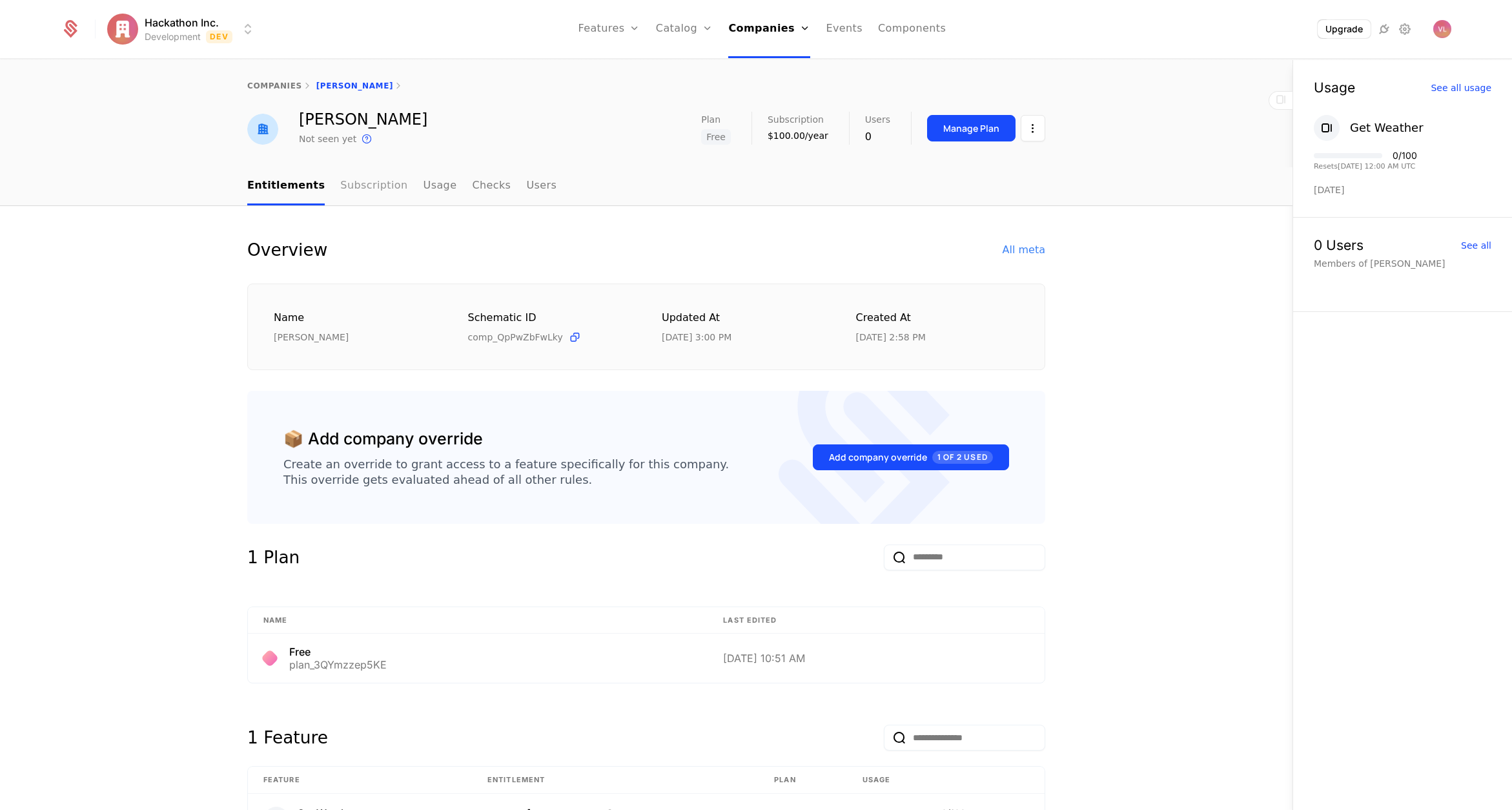
click at [353, 187] on link "Subscription" at bounding box center [374, 186] width 67 height 38
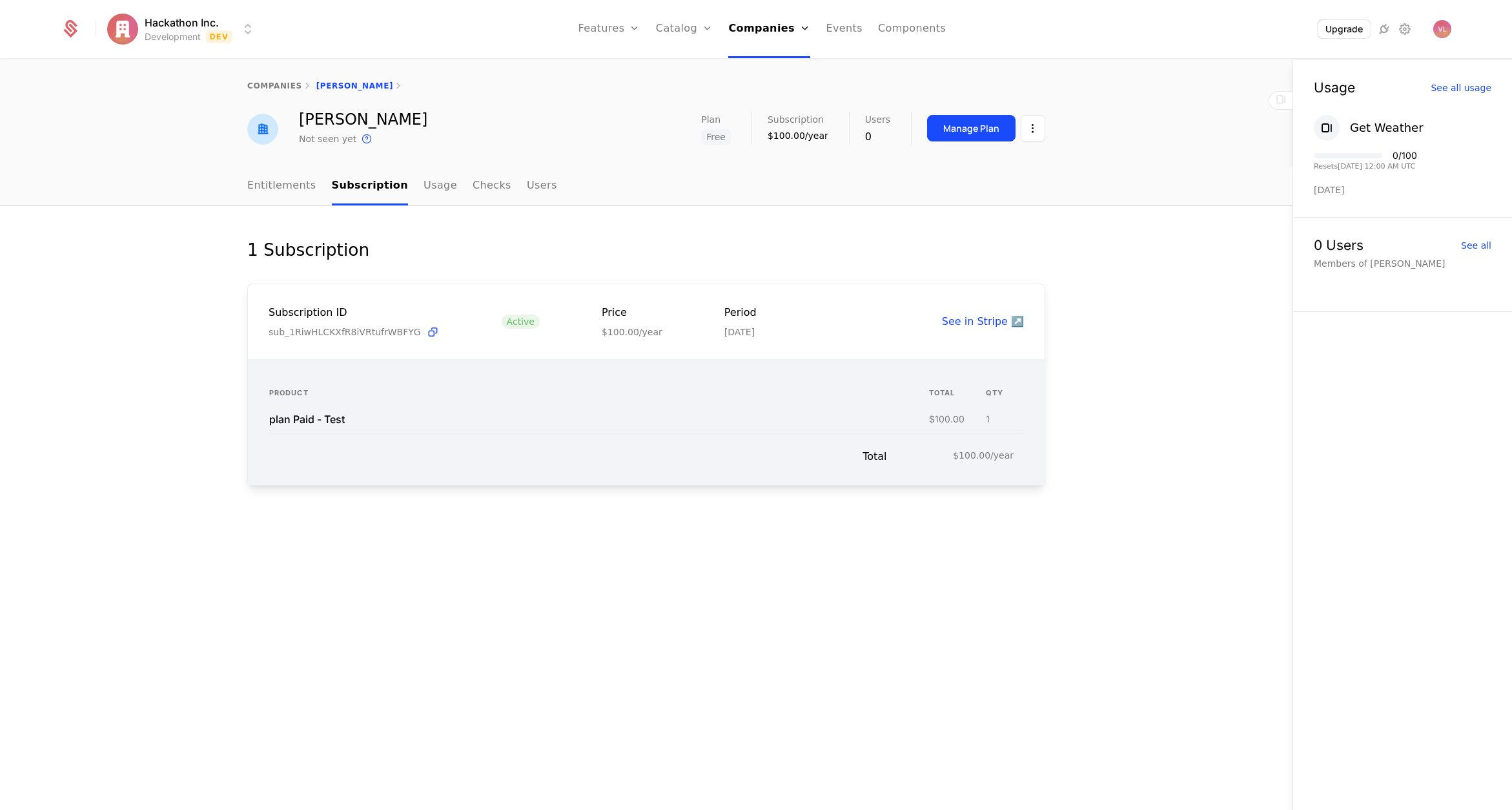
click at [335, 415] on div "plan Paid - Test" at bounding box center [307, 419] width 75 height 10
click at [293, 193] on link "Entitlements" at bounding box center [282, 186] width 69 height 38
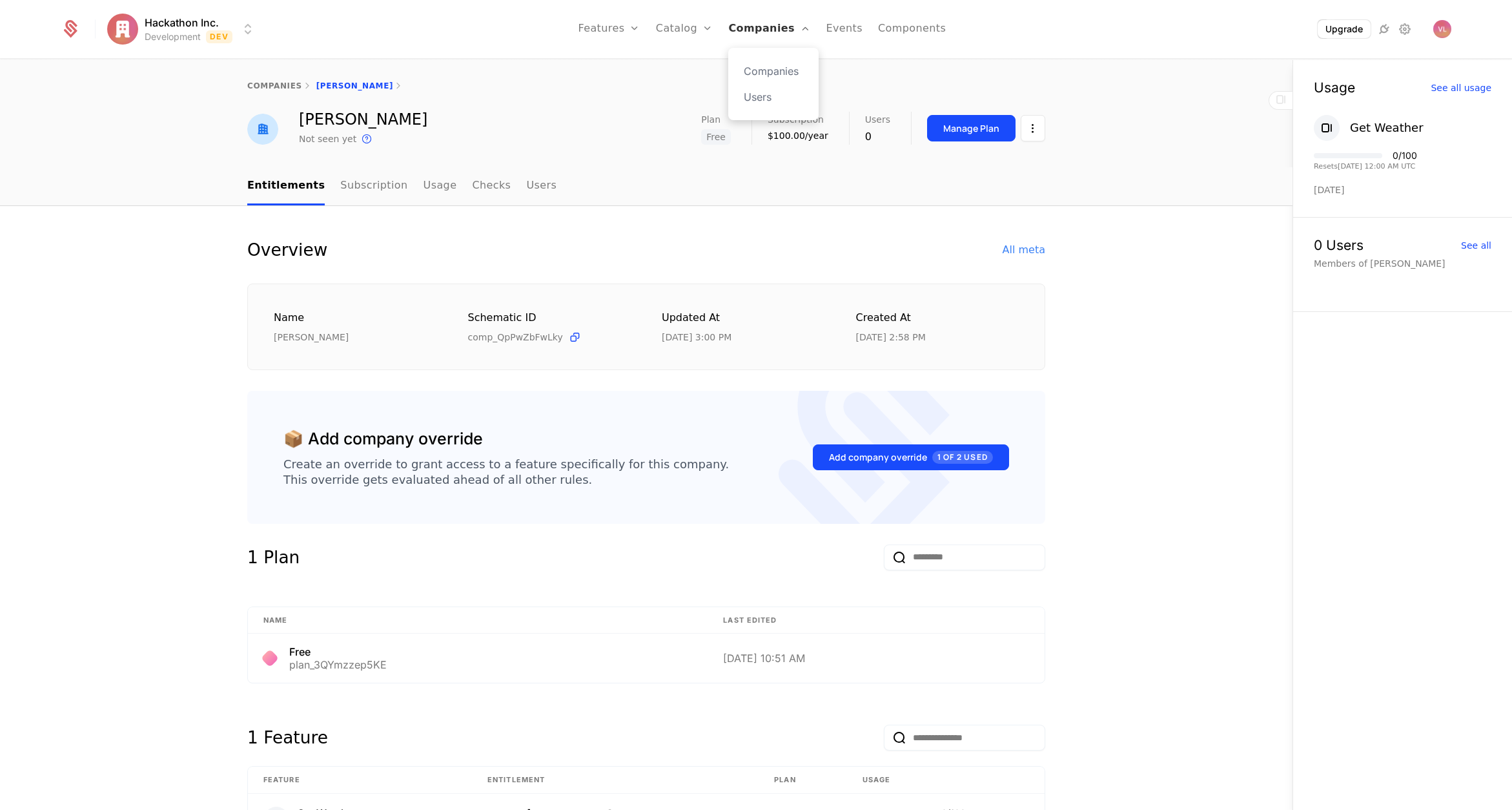
click at [771, 31] on link "Companies" at bounding box center [769, 29] width 82 height 58
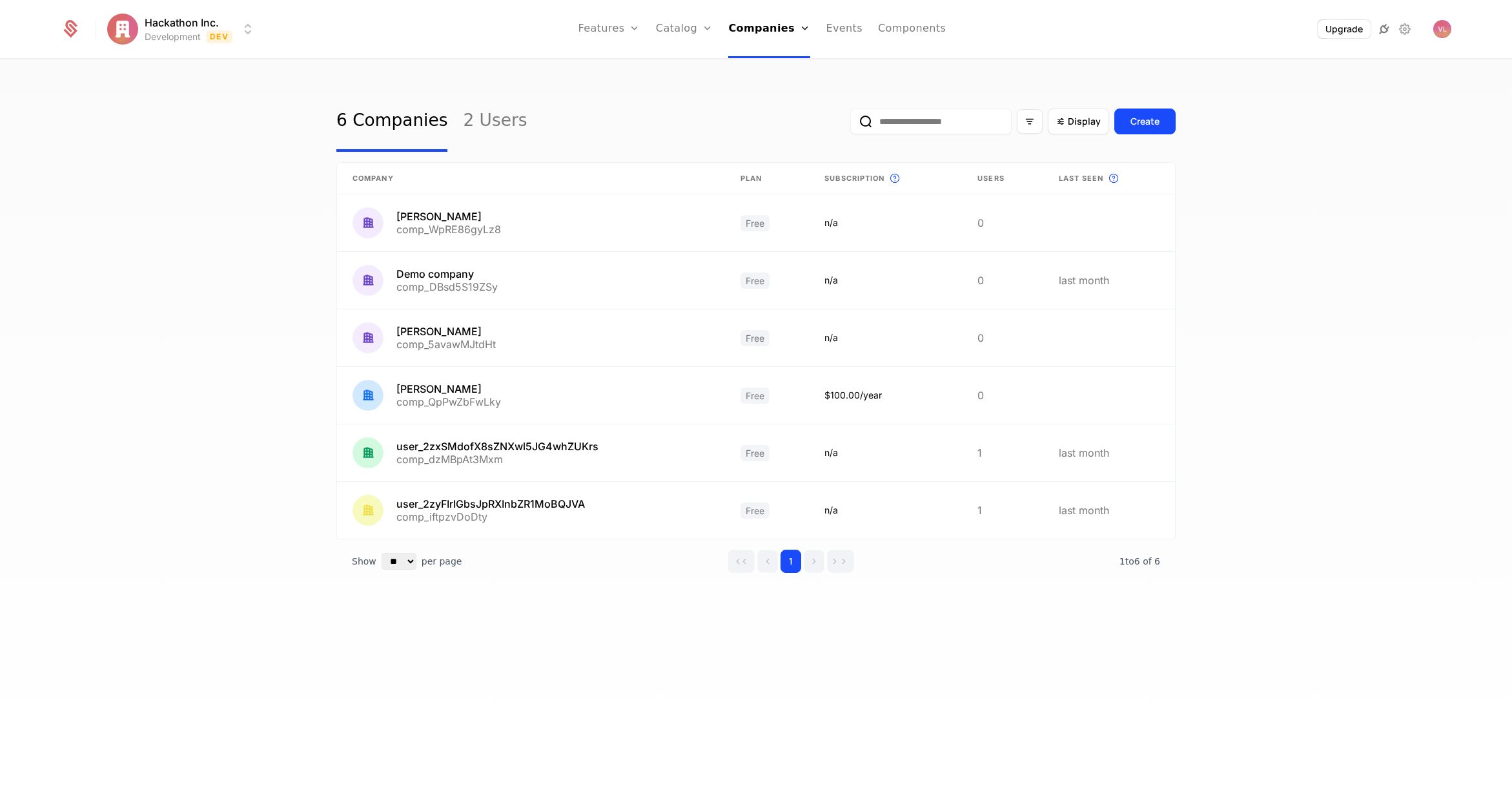
click at [1381, 29] on icon at bounding box center [1384, 29] width 15 height 15
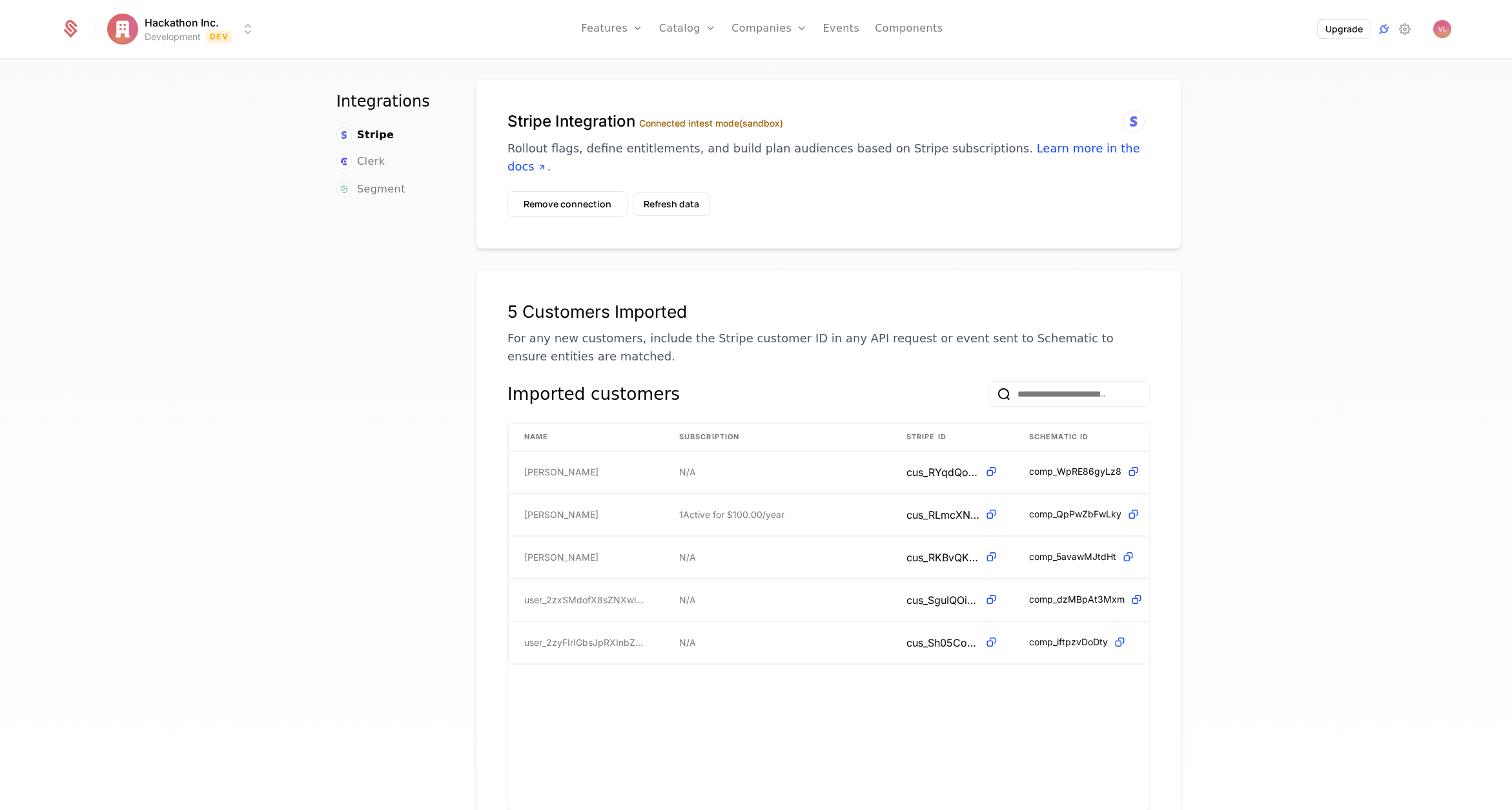
scroll to position [13, 0]
click at [238, 25] on html "Hackathon Inc. Development Dev Features Features Flags Catalog Plans Add Ons Cr…" at bounding box center [756, 405] width 1512 height 810
click at [536, 108] on html "Hackathon Inc. Development Dev Features Features Flags Catalog Plans Add Ons Cr…" at bounding box center [756, 405] width 1512 height 810
click at [967, 108] on div "Stripe Integration Connected in test mode (sandbox) Rollout flags, define entit…" at bounding box center [829, 162] width 706 height 169
click at [176, 14] on div "Hackathon Inc. Development Dev Features Features Flags Catalog Plans Add Ons Cr…" at bounding box center [756, 29] width 1390 height 58
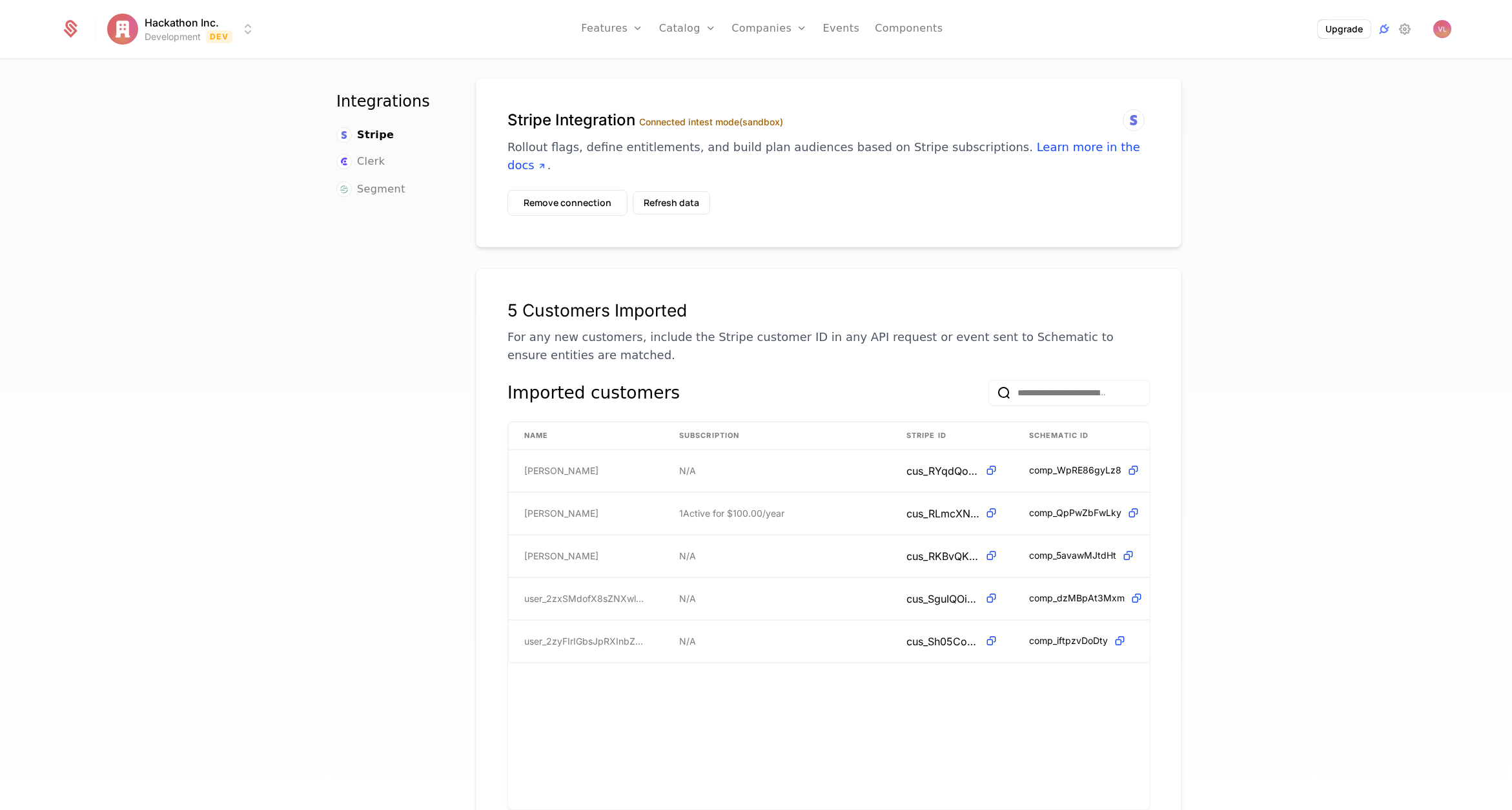
click at [181, 24] on html "Hackathon Inc. Development Dev Features Features Flags Catalog Plans Add Ons Cr…" at bounding box center [756, 405] width 1512 height 810
click at [761, 128] on html "Hackathon Inc. Development Dev Features Features Flags Catalog Plans Add Ons Cr…" at bounding box center [756, 405] width 1512 height 810
click at [698, 122] on label "Connected in test mode (sandbox)" at bounding box center [711, 122] width 144 height 11
click at [197, 40] on html "Hackathon Inc. Development Dev Features Features Flags Catalog Plans Add Ons Cr…" at bounding box center [756, 405] width 1512 height 810
click at [180, 101] on button "Create" at bounding box center [168, 97] width 102 height 24
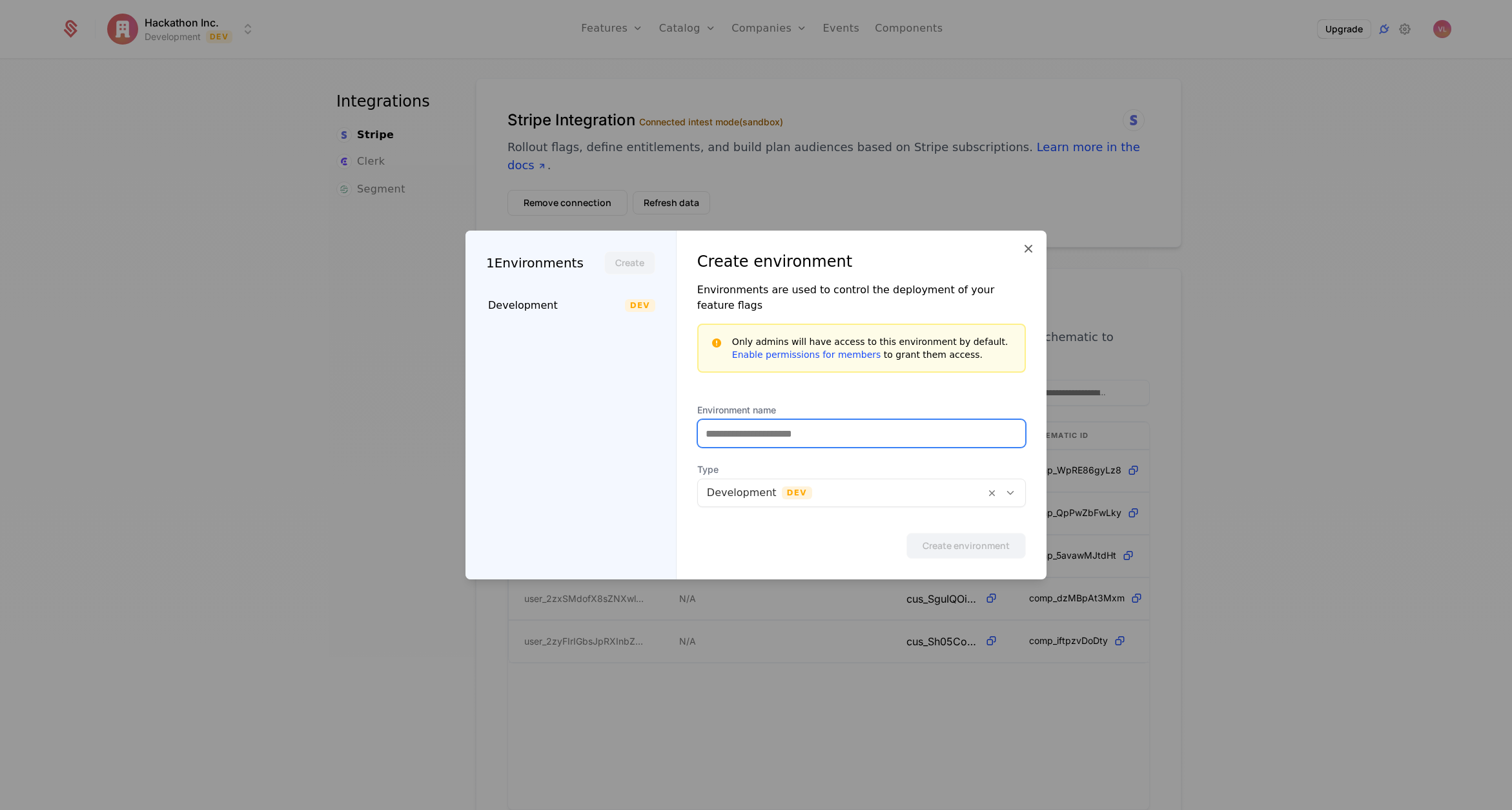
click at [759, 420] on input "Environment name" at bounding box center [861, 433] width 327 height 27
type input "*"
type input "**********"
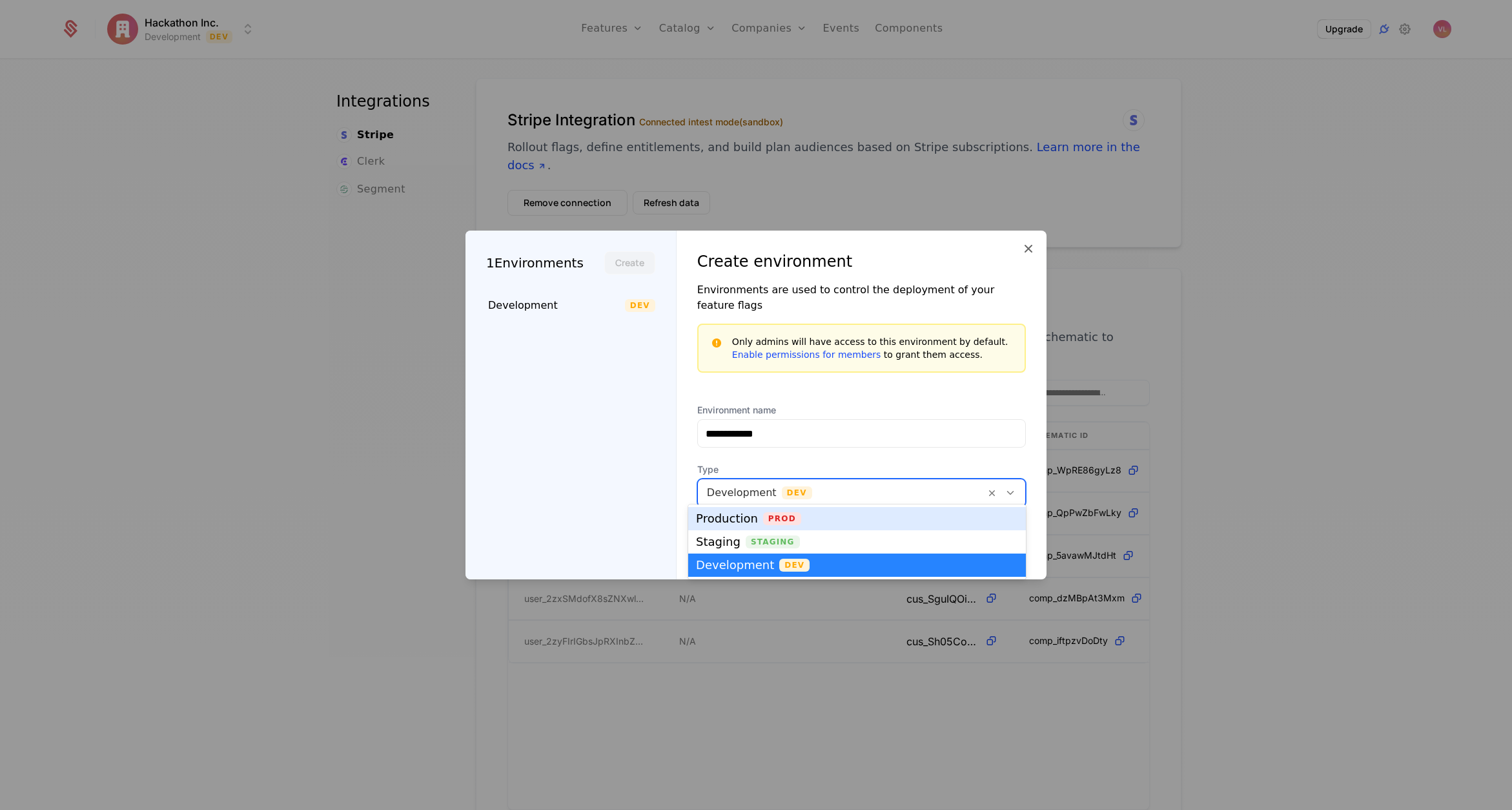
click at [739, 484] on div at bounding box center [842, 493] width 269 height 18
drag, startPoint x: 768, startPoint y: 537, endPoint x: 782, endPoint y: 537, distance: 14.0
click at [768, 537] on span "Staging" at bounding box center [773, 542] width 55 height 13
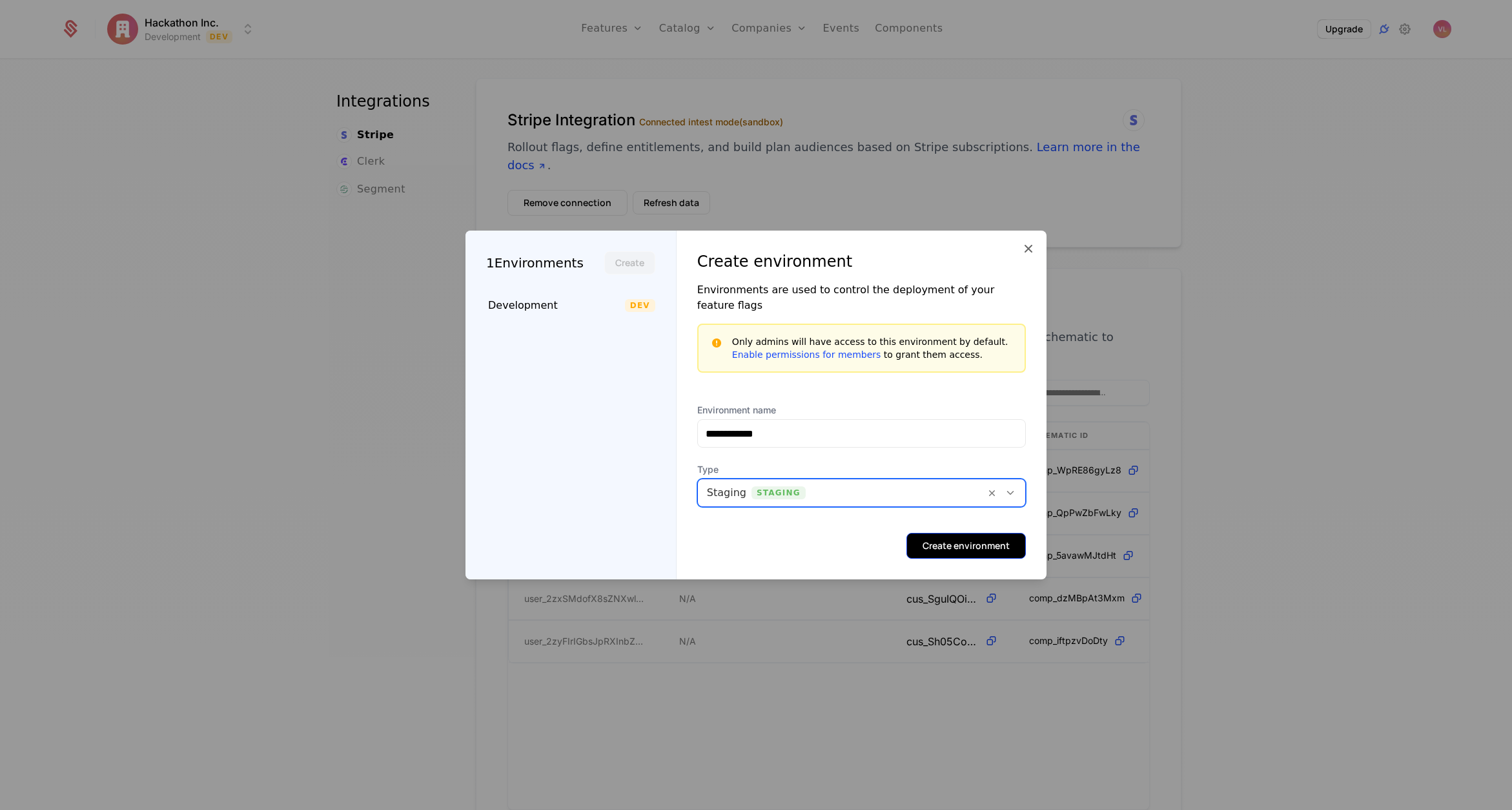
click at [931, 543] on button "Create environment" at bounding box center [966, 546] width 119 height 26
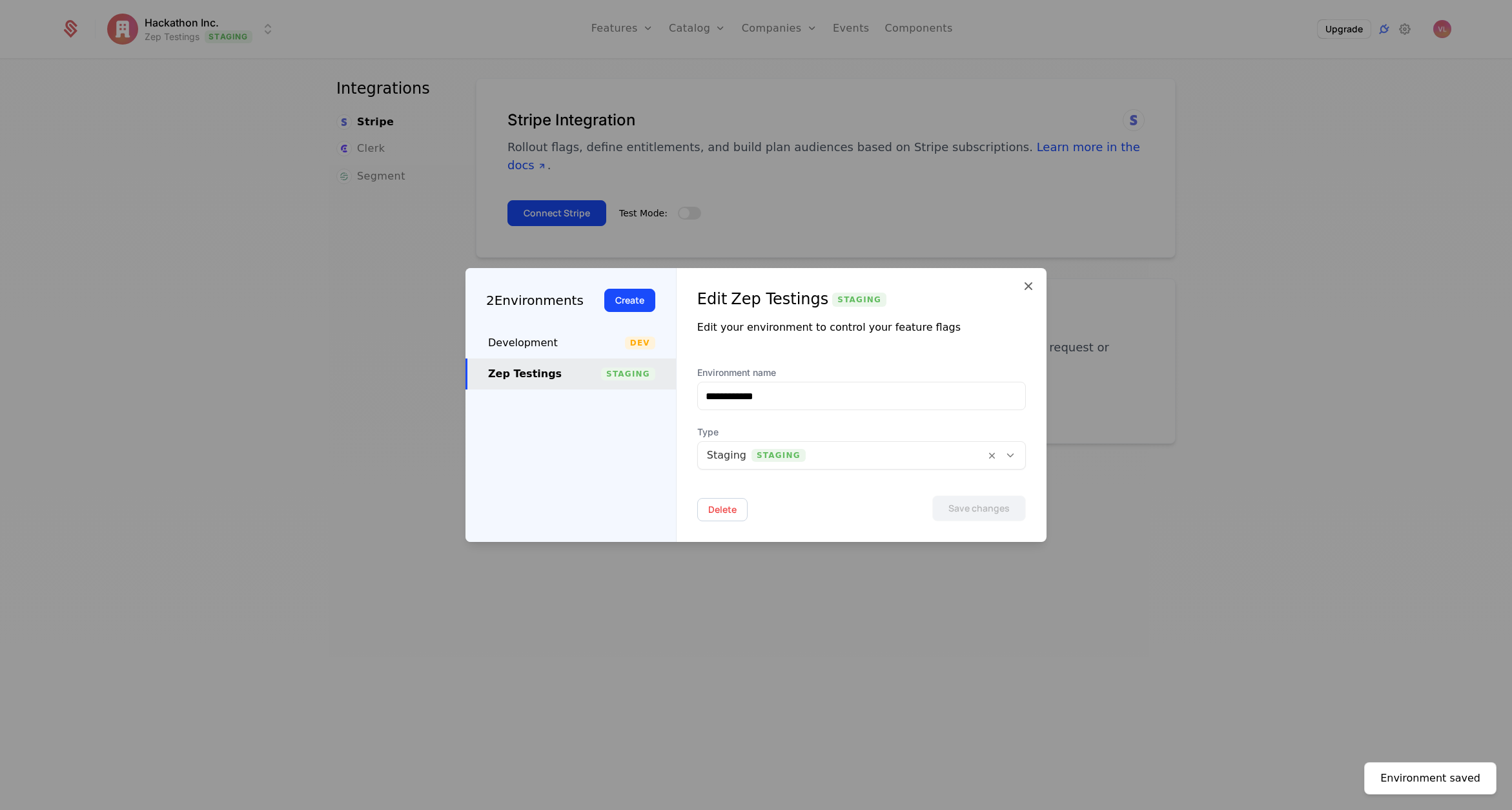
click at [985, 222] on div at bounding box center [756, 405] width 1512 height 810
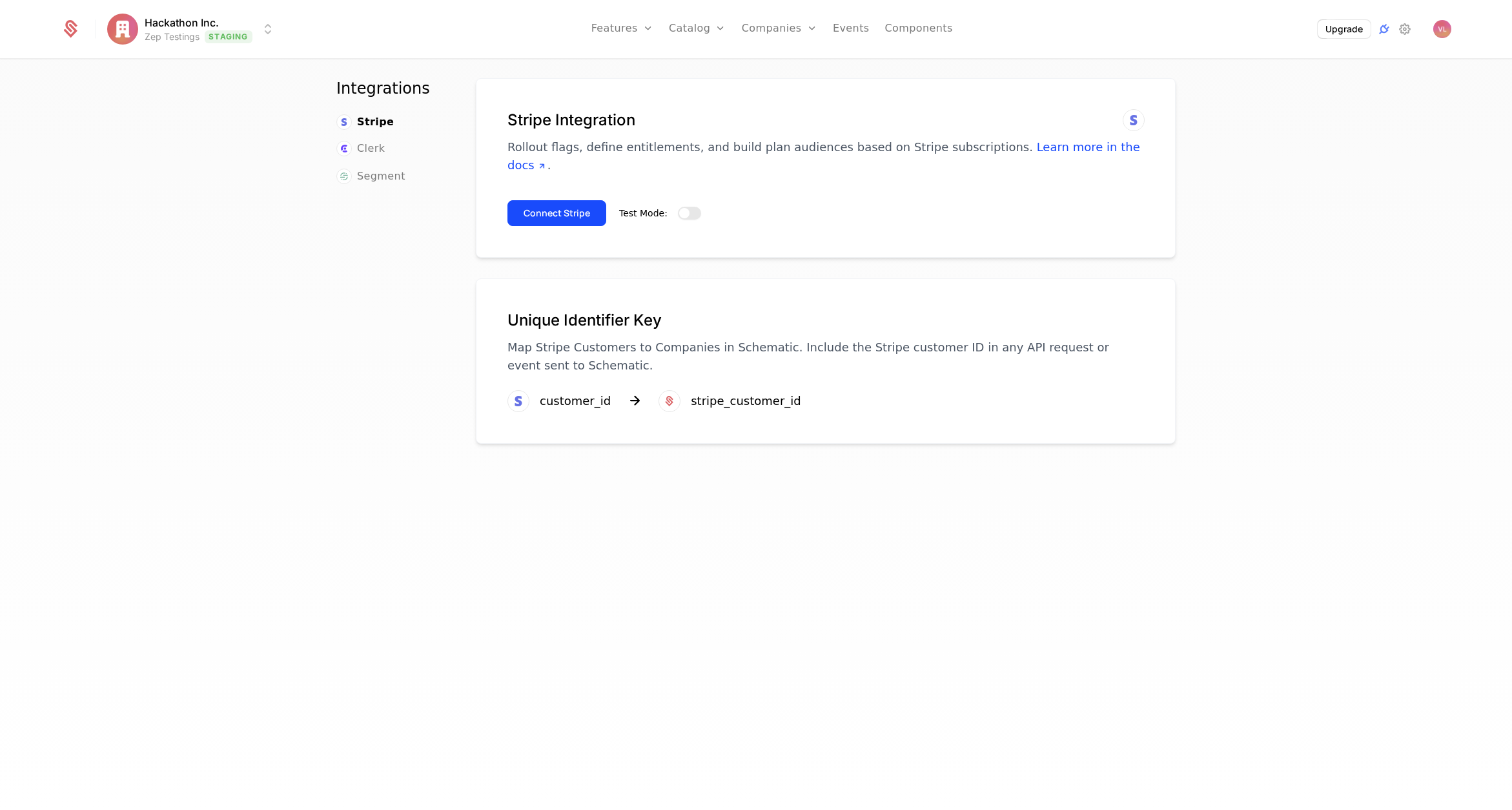
click at [680, 208] on span "button" at bounding box center [684, 213] width 10 height 10
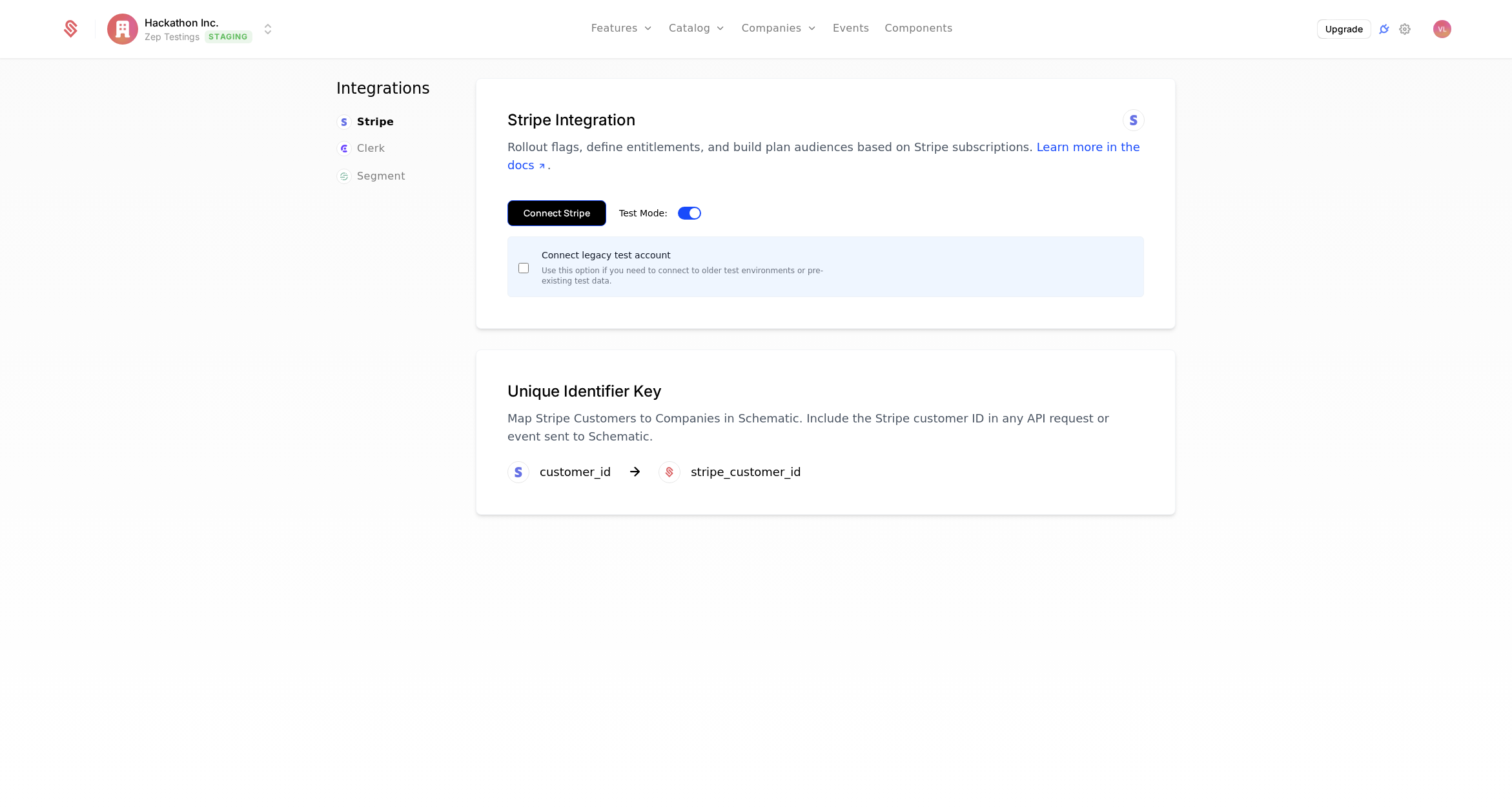
click at [556, 200] on button "Connect Stripe" at bounding box center [557, 213] width 99 height 26
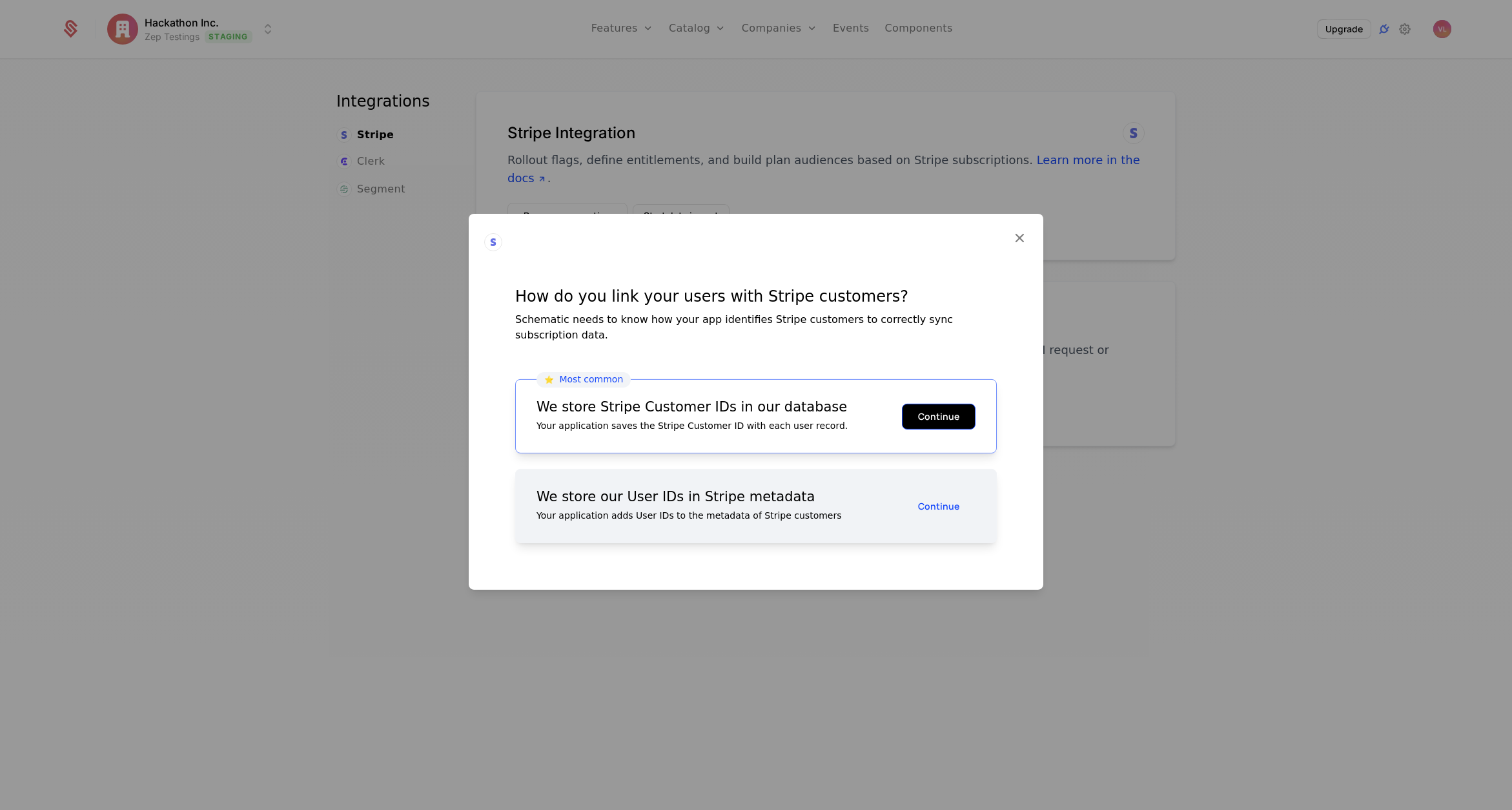
click at [946, 413] on button "Continue" at bounding box center [938, 416] width 73 height 26
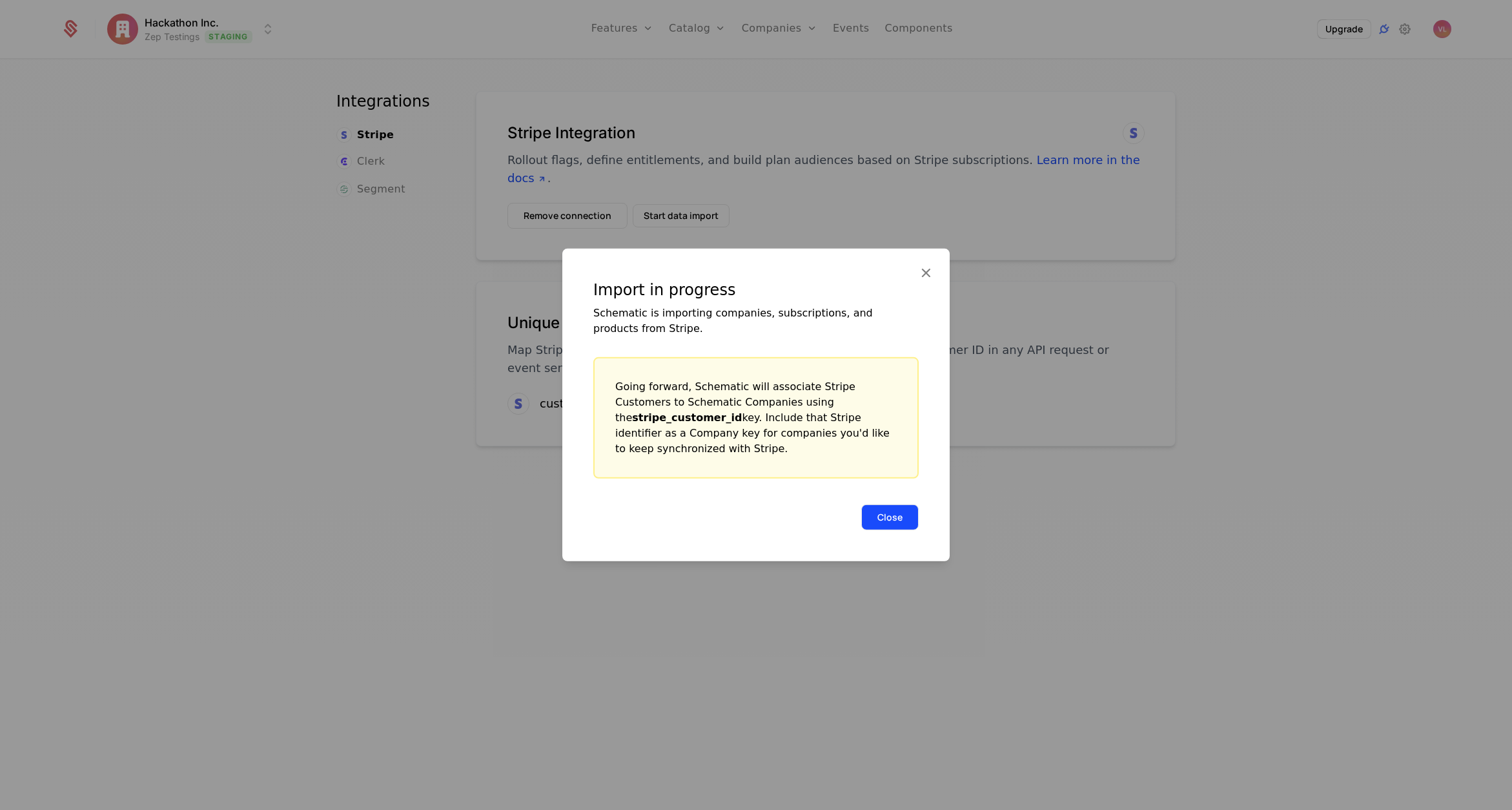
click at [877, 505] on button "Close" at bounding box center [890, 518] width 57 height 26
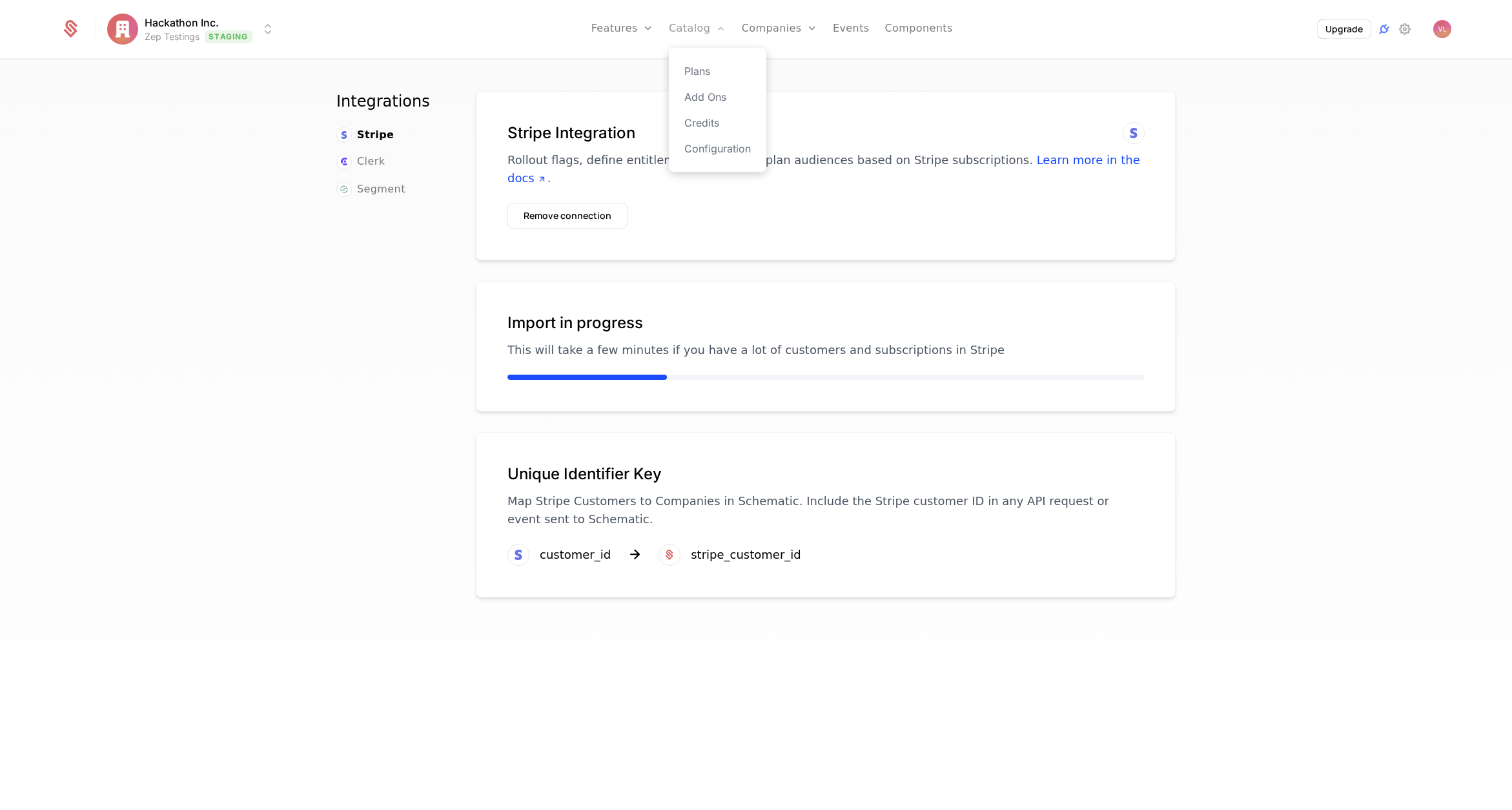
click at [710, 27] on link "Catalog" at bounding box center [697, 29] width 57 height 58
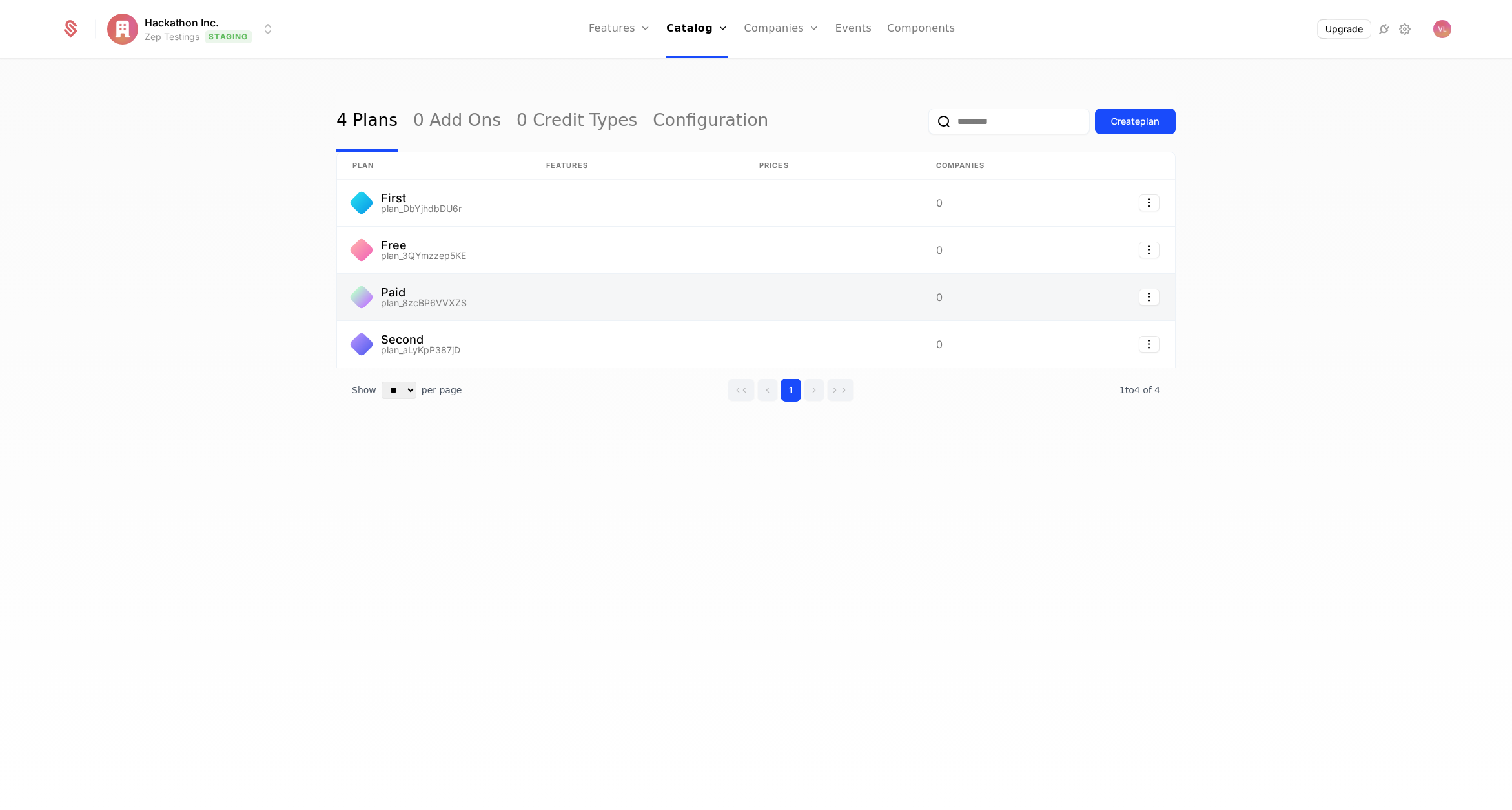
click at [506, 301] on link at bounding box center [434, 297] width 194 height 46
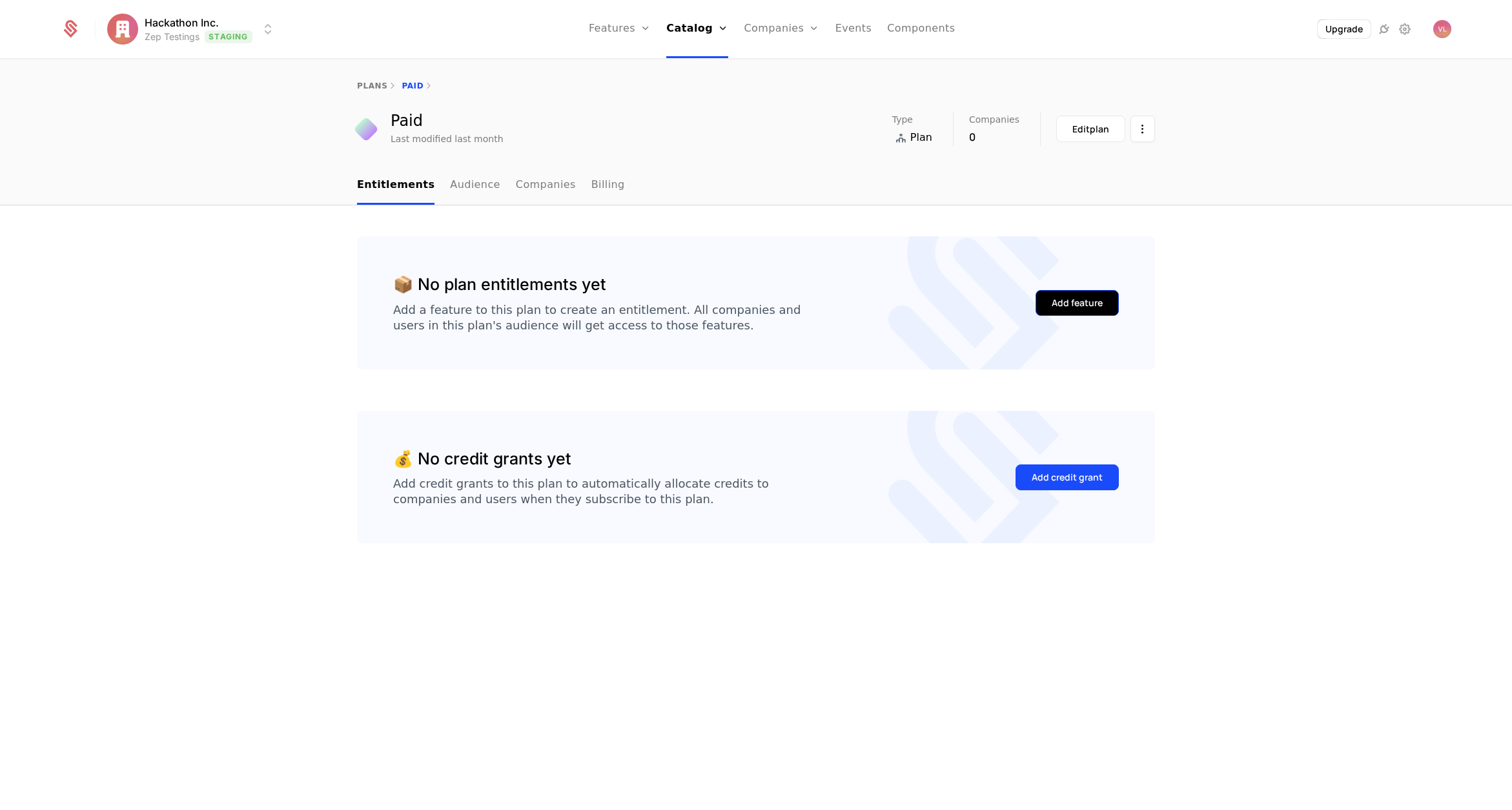
drag, startPoint x: 1057, startPoint y: 289, endPoint x: 1054, endPoint y: 297, distance: 8.5
click at [1057, 289] on div "Add feature" at bounding box center [1078, 303] width 84 height 61
click at [1054, 297] on div "Add feature" at bounding box center [1078, 303] width 51 height 13
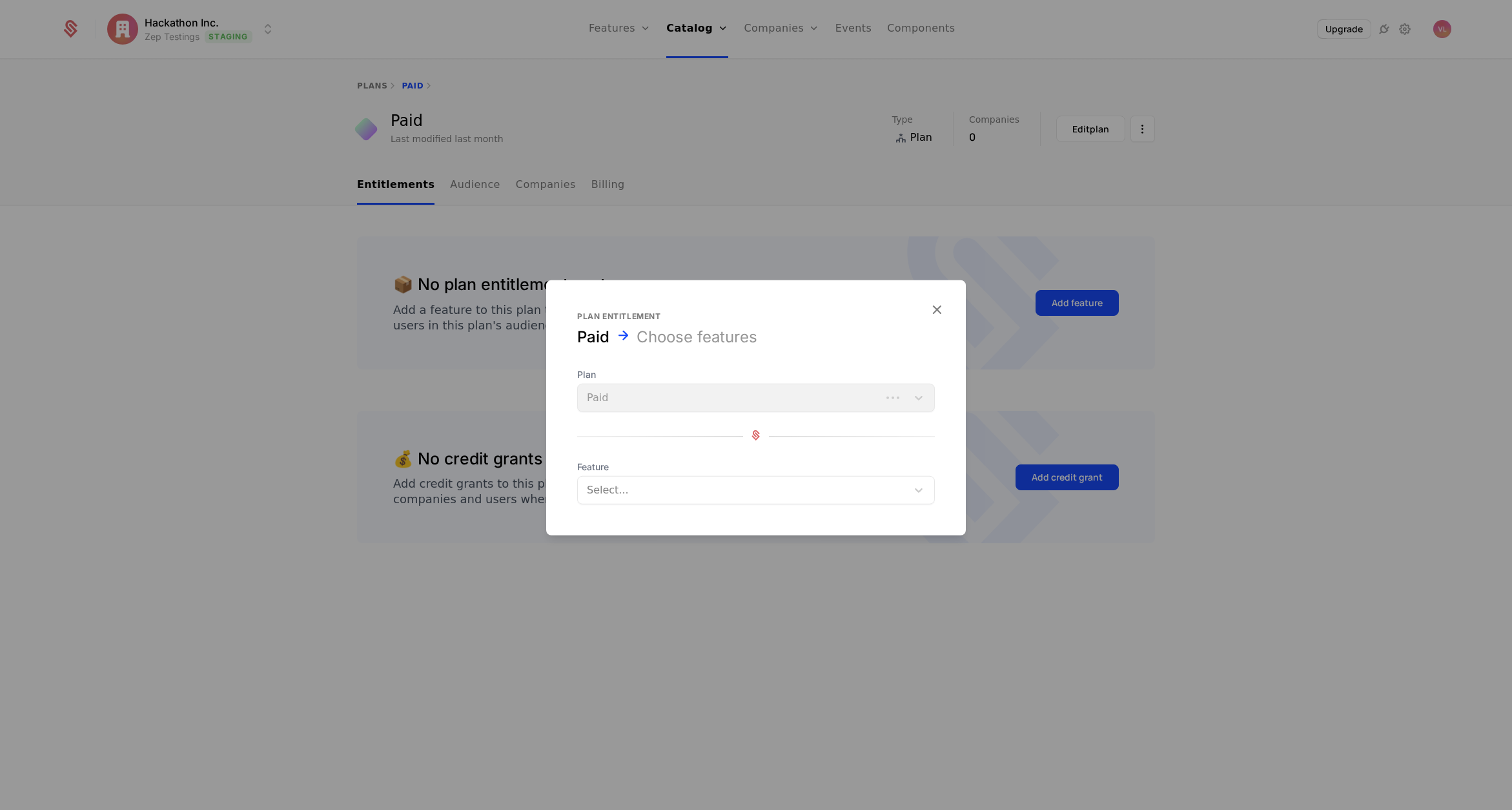
click at [628, 486] on div at bounding box center [744, 490] width 311 height 18
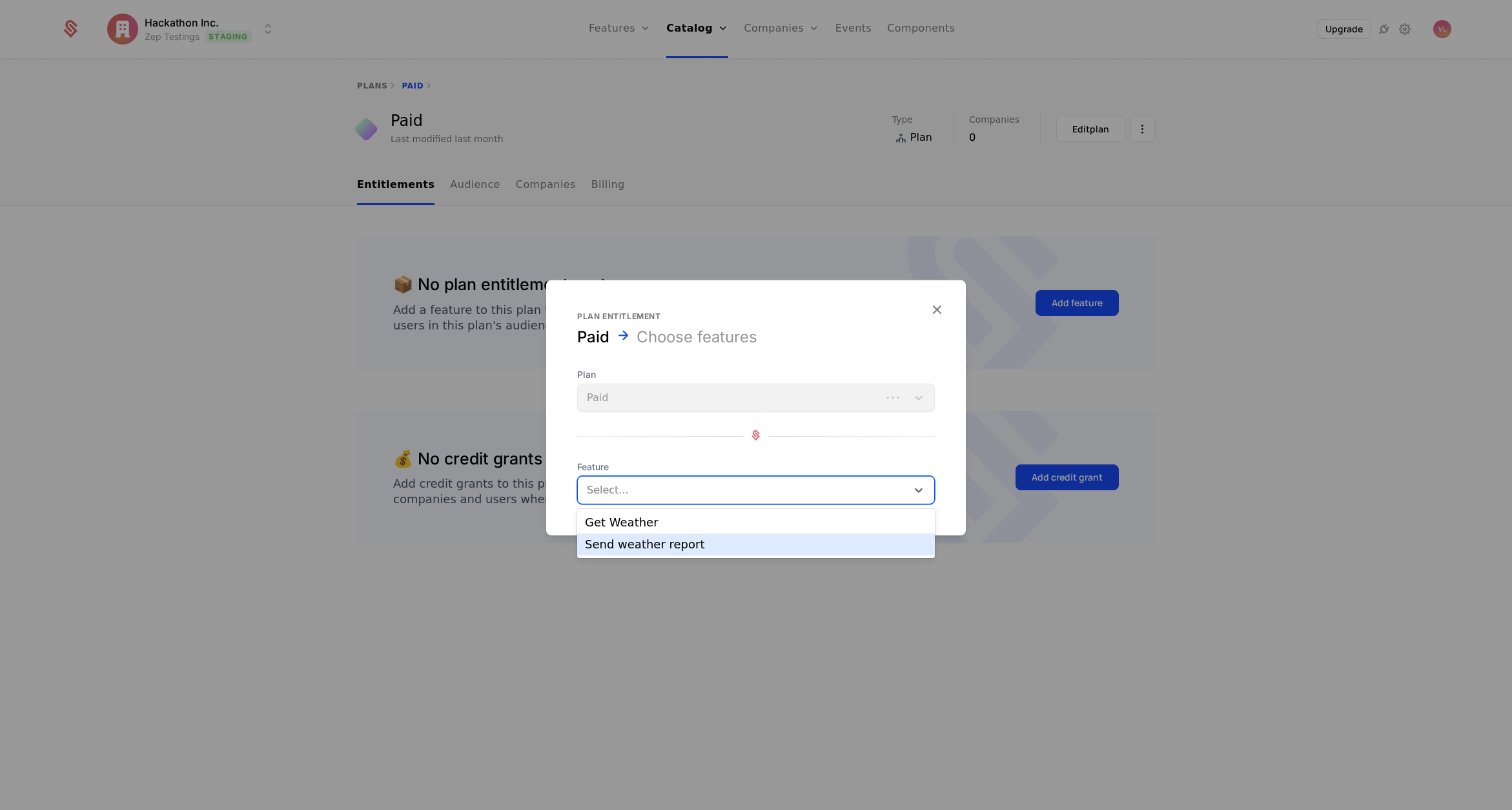
click at [649, 539] on div "Send weather report" at bounding box center [756, 544] width 342 height 11
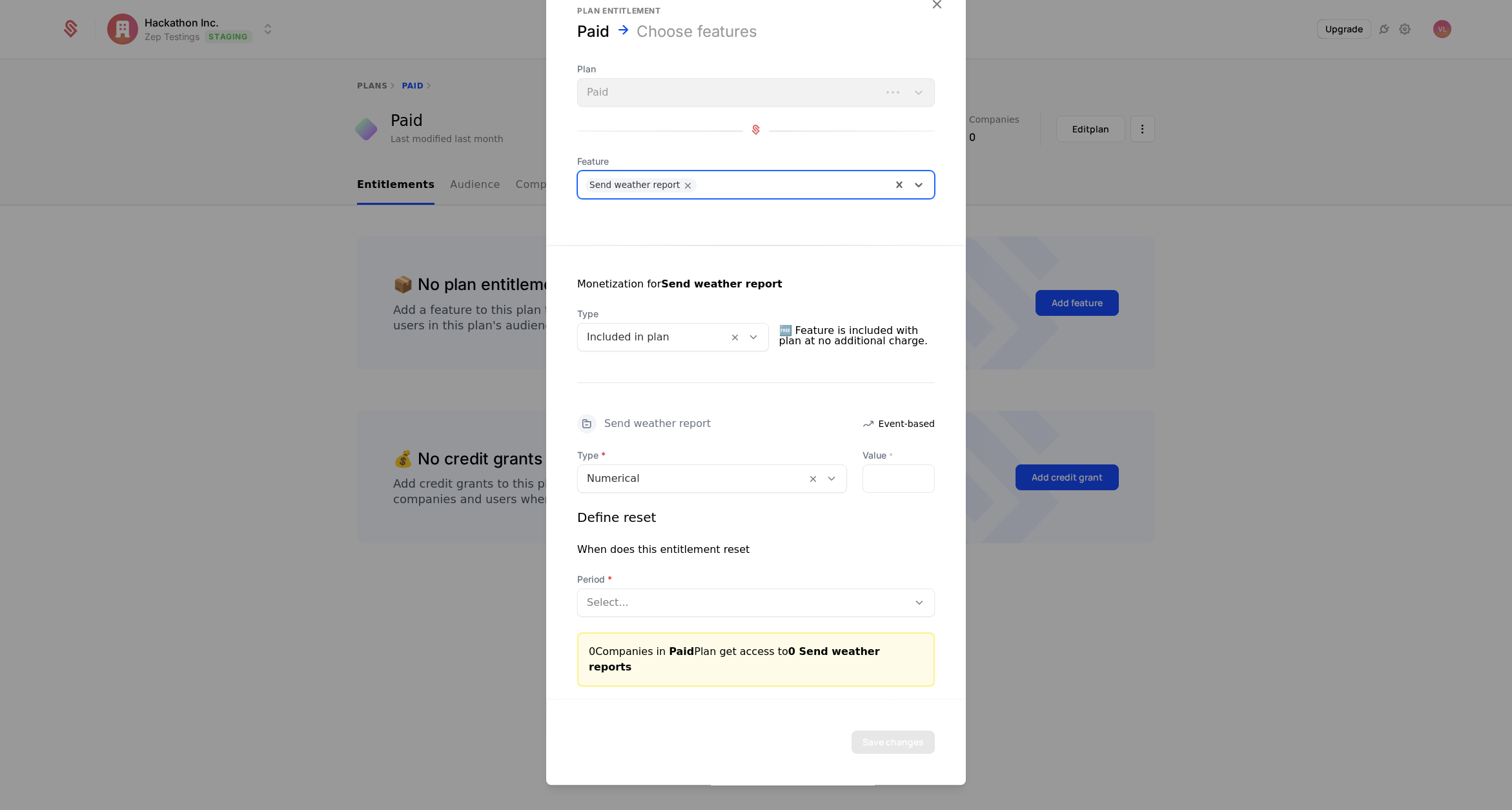
click at [660, 346] on div at bounding box center [653, 337] width 133 height 18
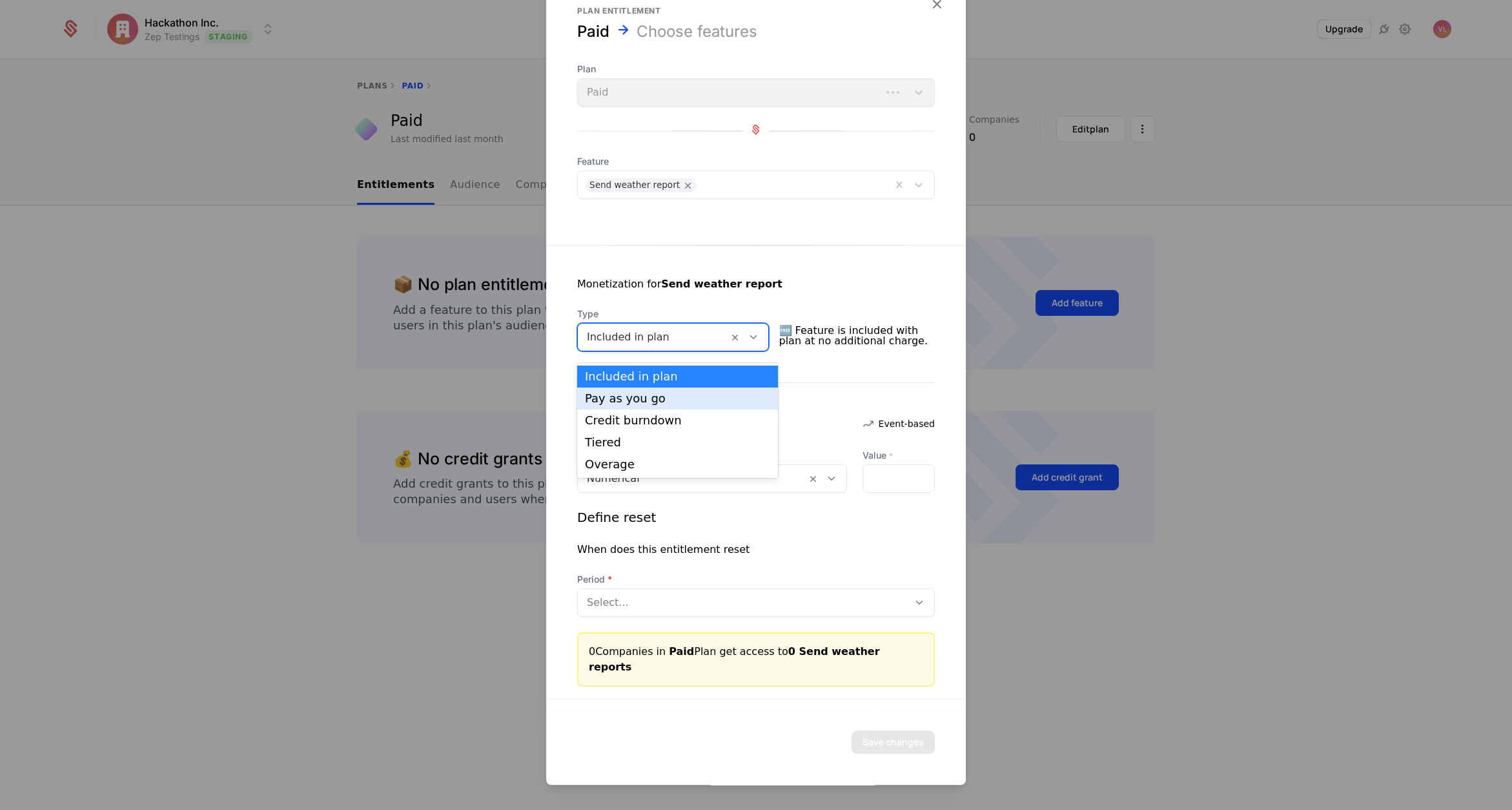
click at [656, 396] on div "Pay as you go" at bounding box center [678, 398] width 185 height 11
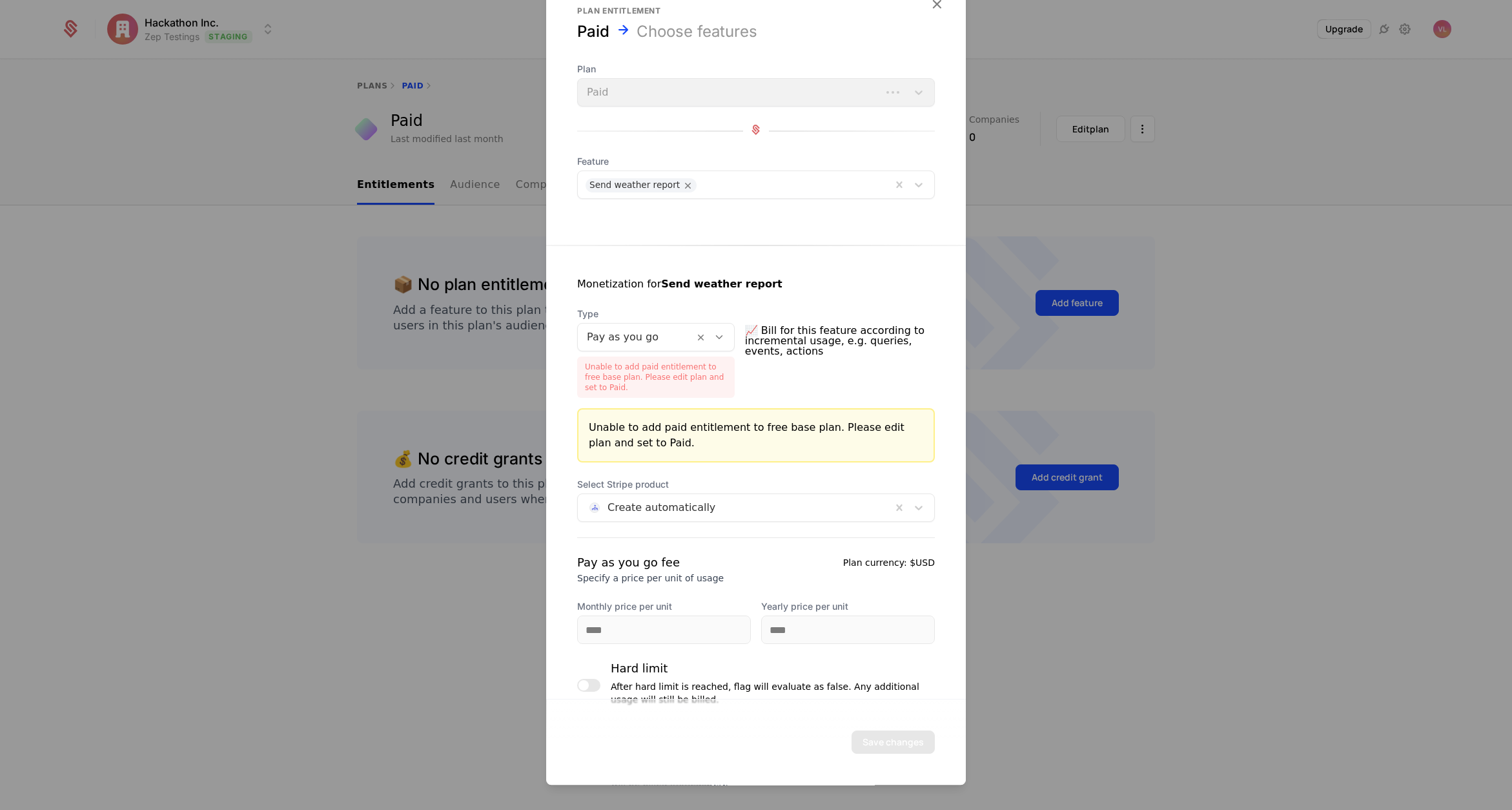
click at [636, 581] on div "Pay as you go fee Specify a price per unit of usage Plan currency: $USD Monthly…" at bounding box center [756, 599] width 358 height 90
click at [1054, 304] on div at bounding box center [756, 405] width 1512 height 810
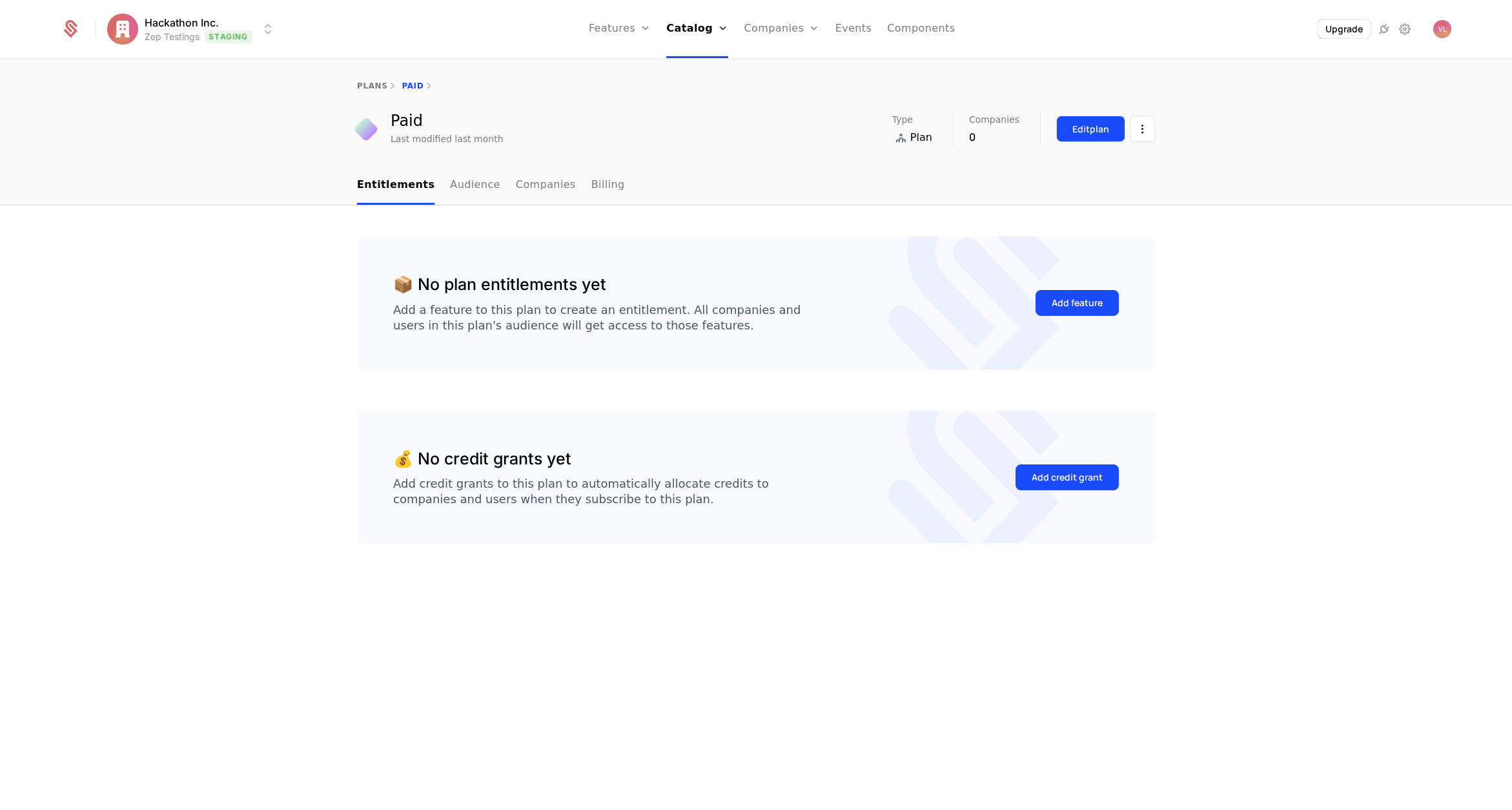
click at [1079, 137] on button "Edit plan" at bounding box center [1091, 129] width 69 height 26
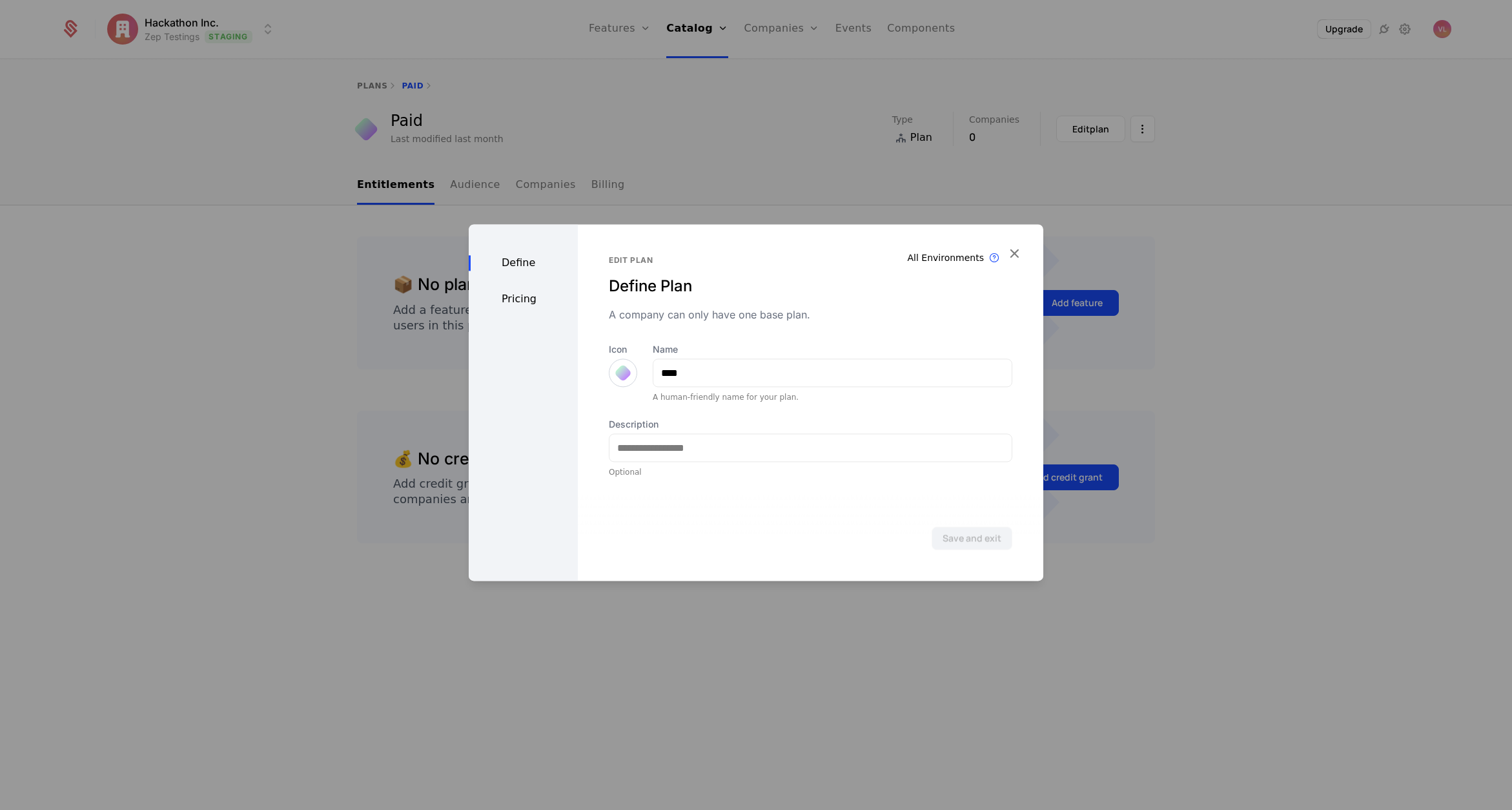
click at [513, 292] on div "Pricing" at bounding box center [523, 299] width 109 height 15
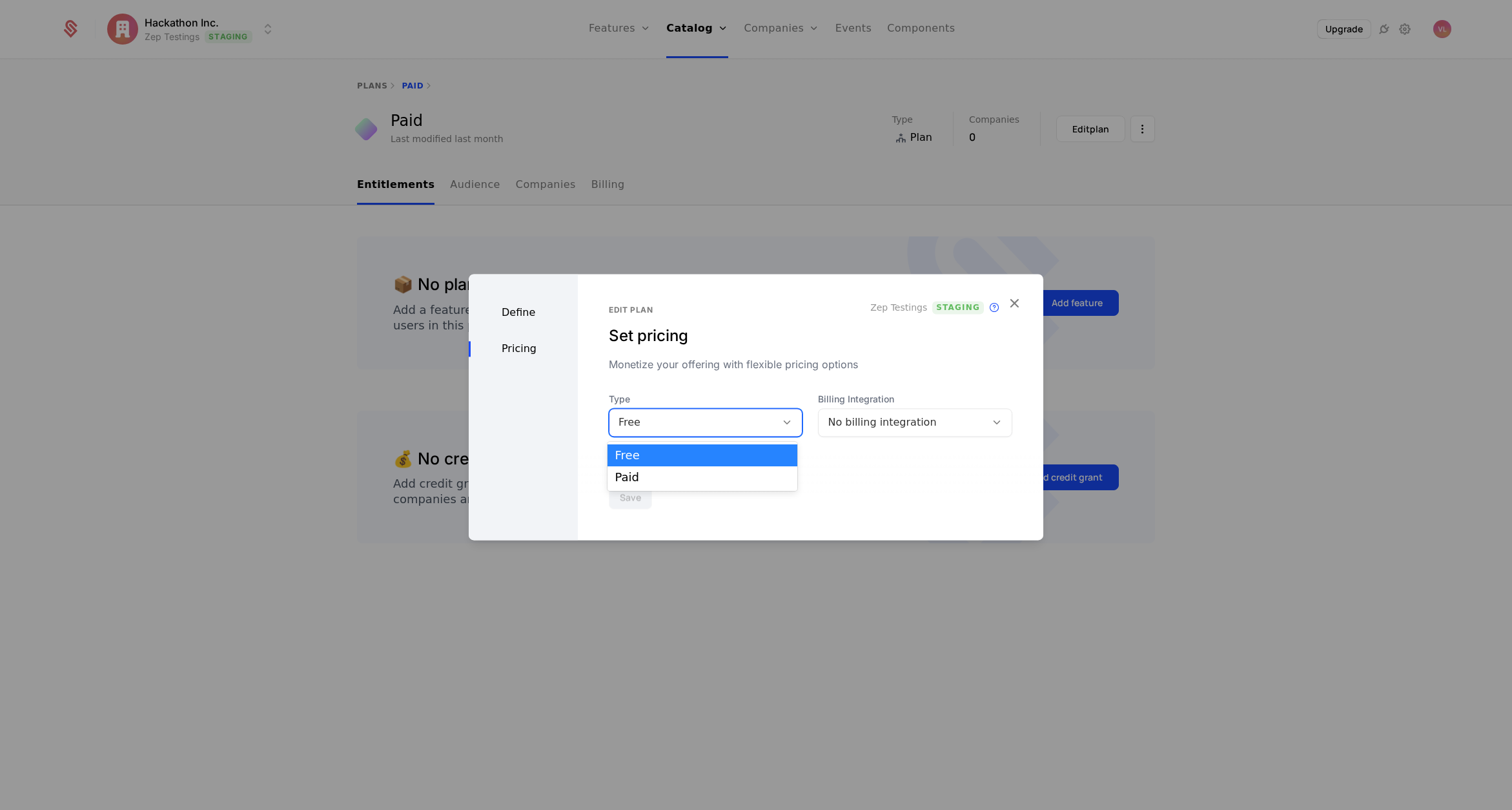
click at [681, 417] on div "Free" at bounding box center [692, 423] width 149 height 15
click at [674, 477] on div "Paid" at bounding box center [702, 477] width 174 height 11
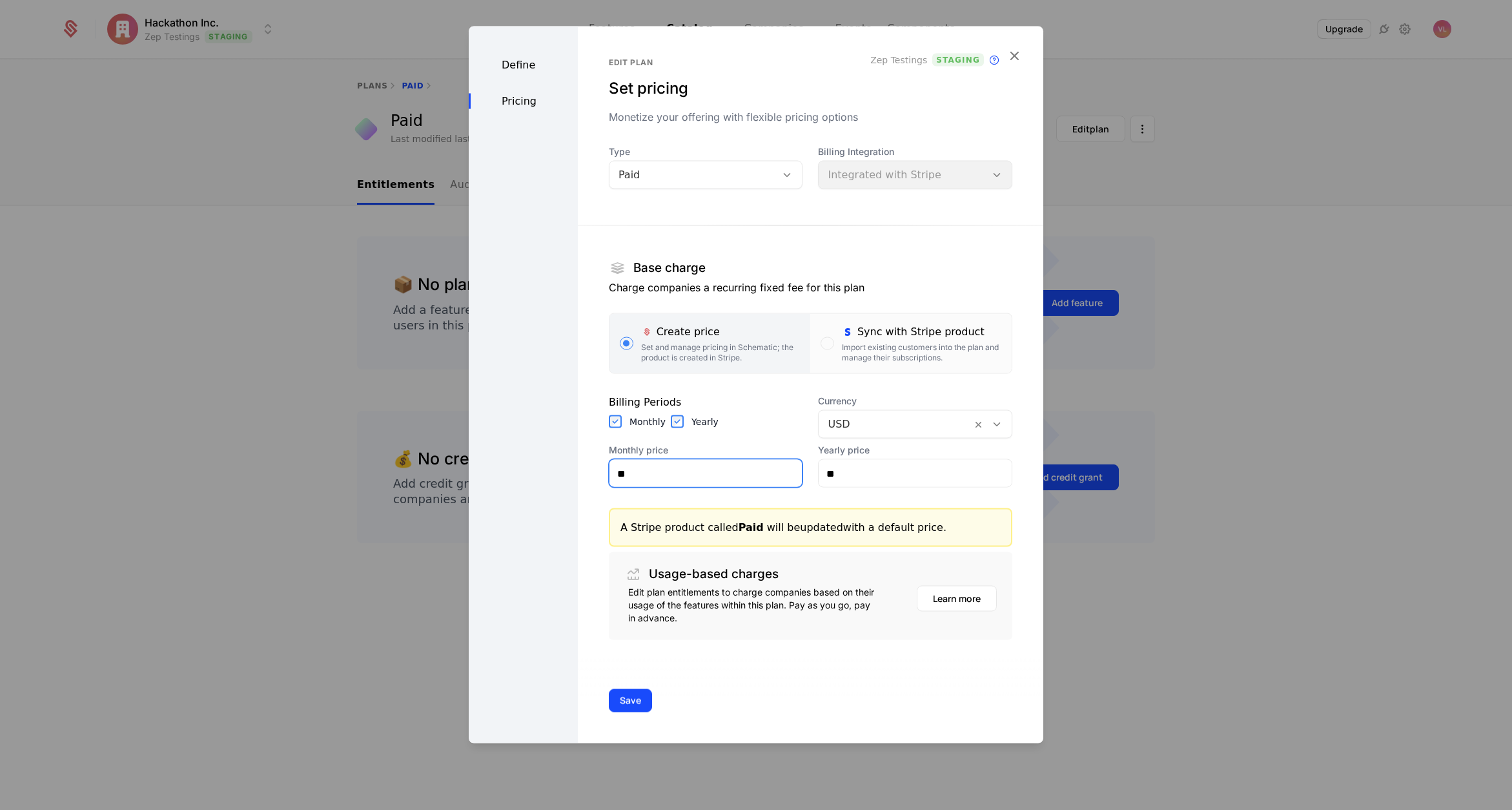
drag, startPoint x: 685, startPoint y: 476, endPoint x: 579, endPoint y: 471, distance: 106.1
click at [579, 471] on div "Edit plan Set pricing Monetize your offering with flexible pricing options Zep …" at bounding box center [810, 385] width 465 height 717
type input "***"
drag, startPoint x: 858, startPoint y: 476, endPoint x: 791, endPoint y: 476, distance: 67.0
click at [791, 476] on div "Monthly price *** Yearly price **" at bounding box center [810, 466] width 403 height 44
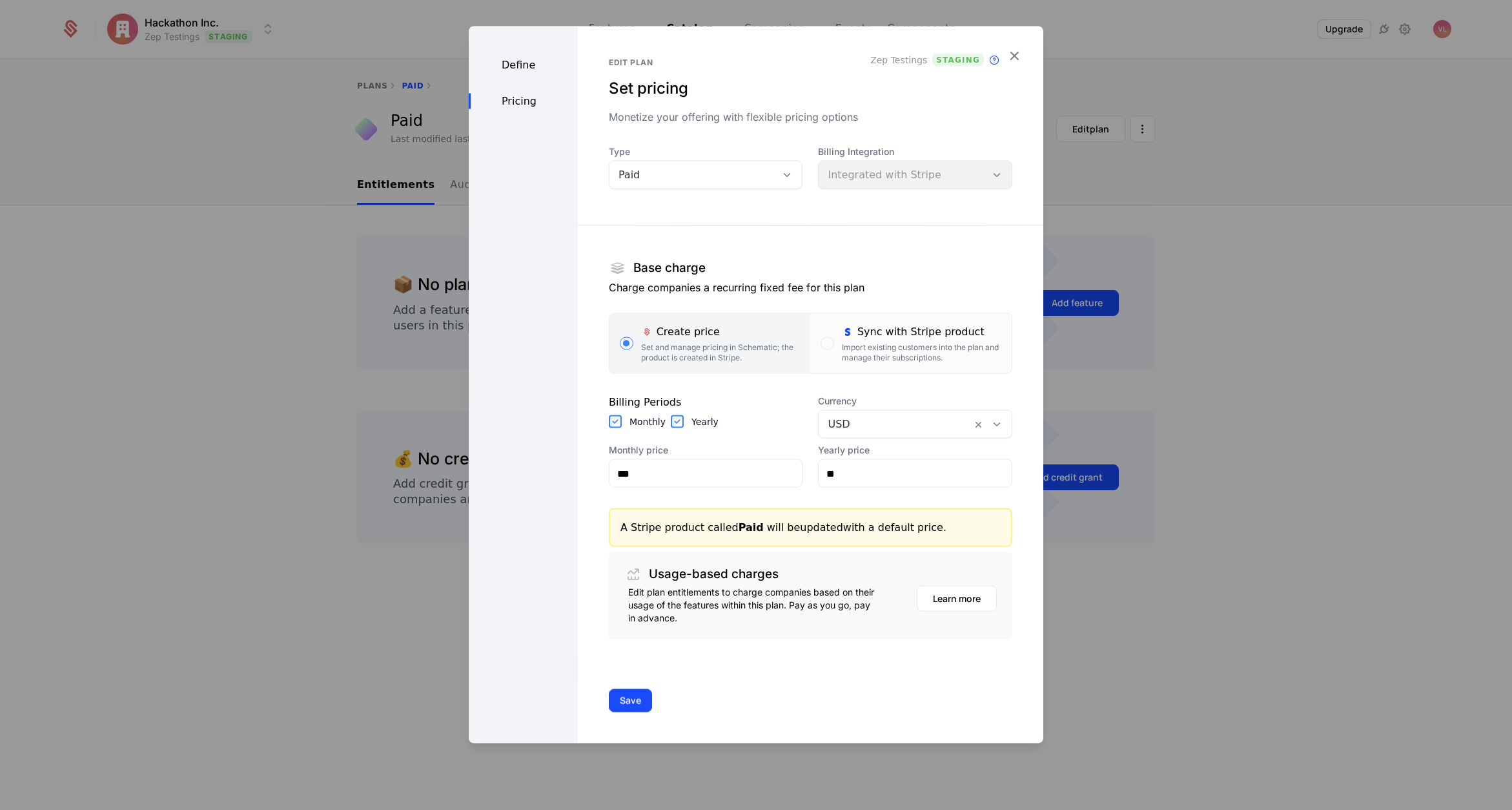
click at [845, 546] on div "A Stripe product called Paid will be updated with a default price." at bounding box center [810, 528] width 403 height 39
drag, startPoint x: 863, startPoint y: 474, endPoint x: 763, endPoint y: 464, distance: 100.5
click at [763, 464] on div "Monthly price *** Yearly price **" at bounding box center [810, 466] width 403 height 44
type input "***"
click at [628, 708] on button "Save" at bounding box center [630, 701] width 43 height 24
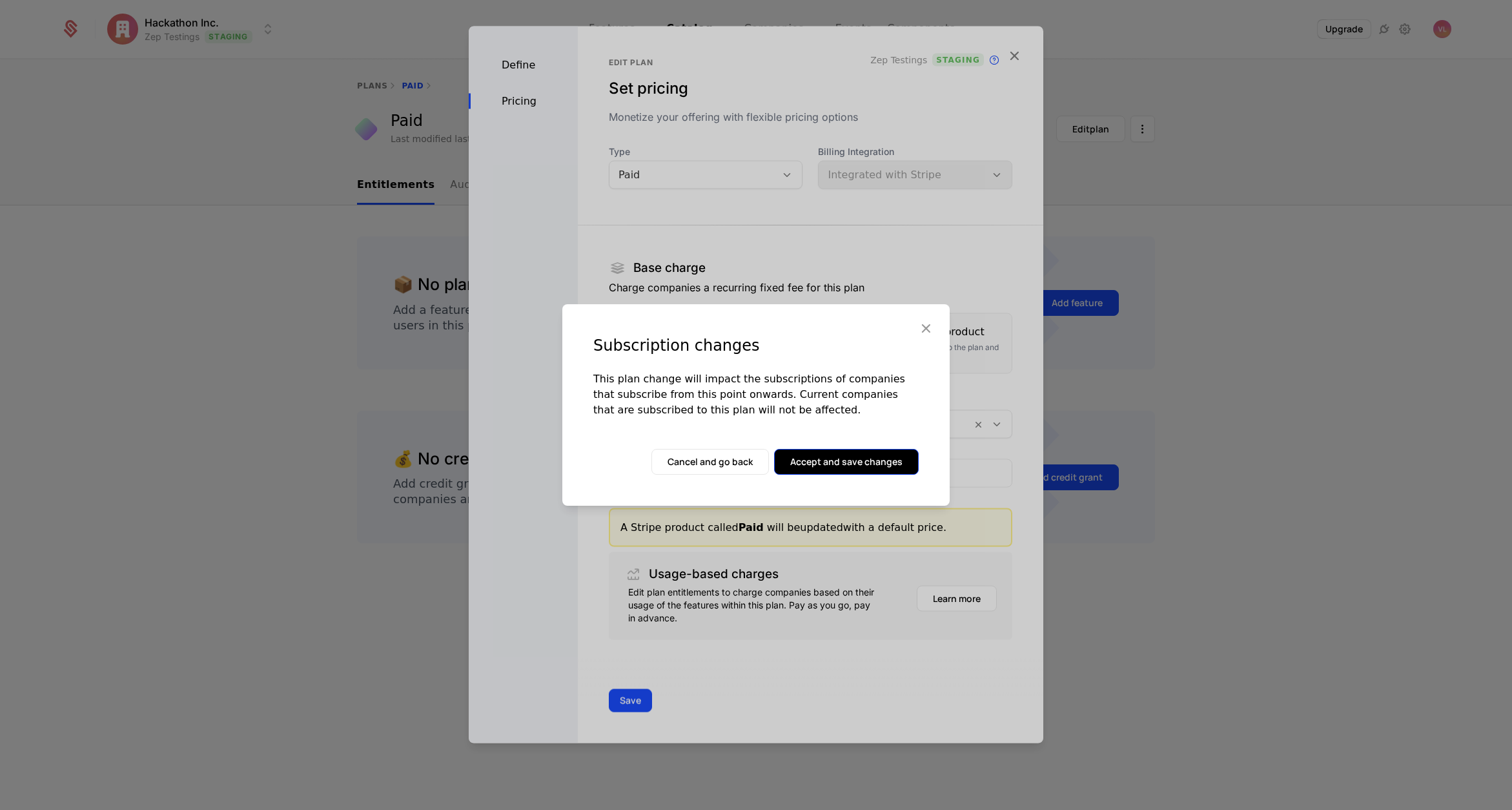
click at [822, 454] on button "Accept and save changes" at bounding box center [847, 462] width 145 height 26
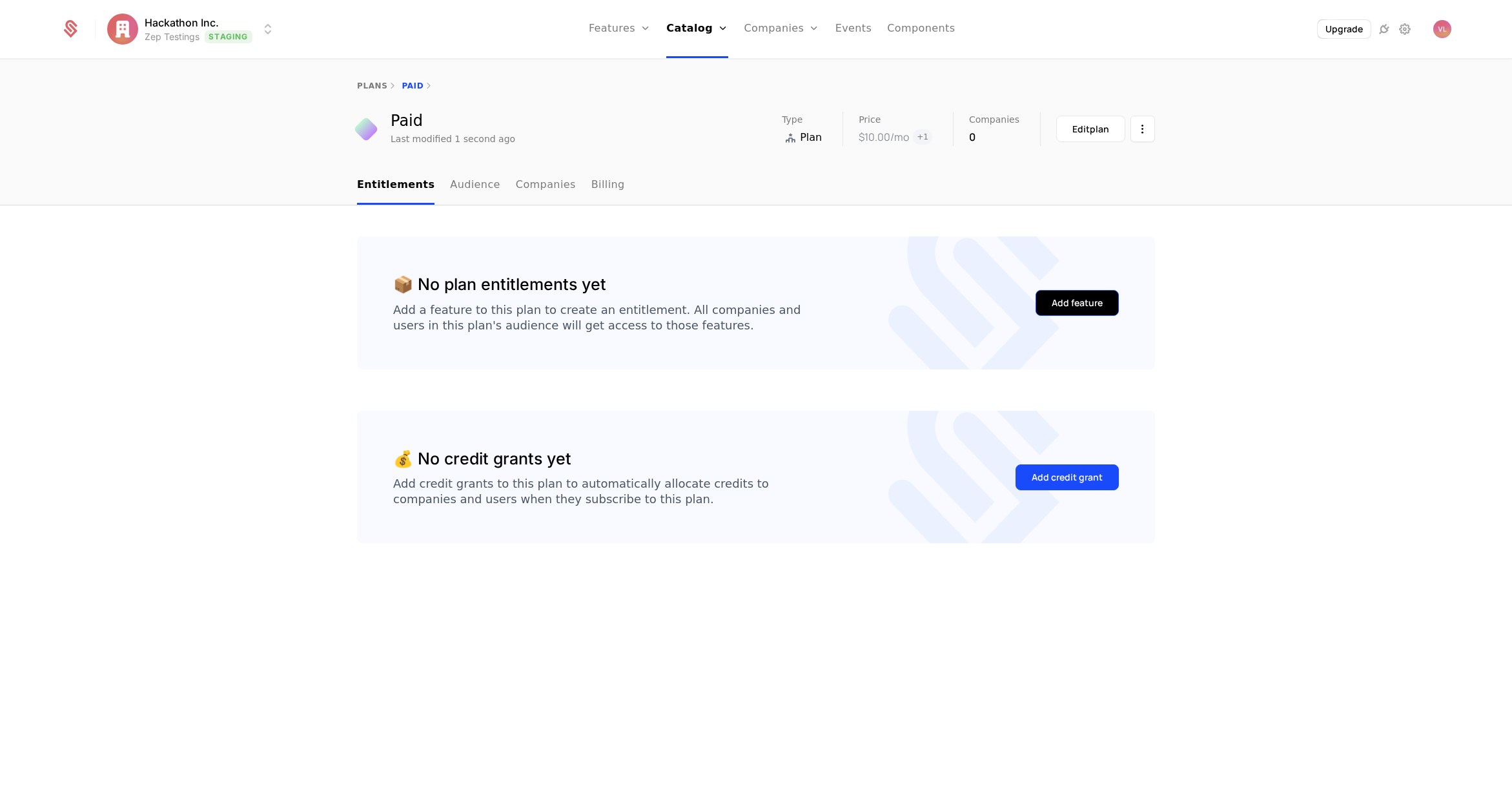
click at [1066, 305] on div "Add feature" at bounding box center [1078, 303] width 51 height 13
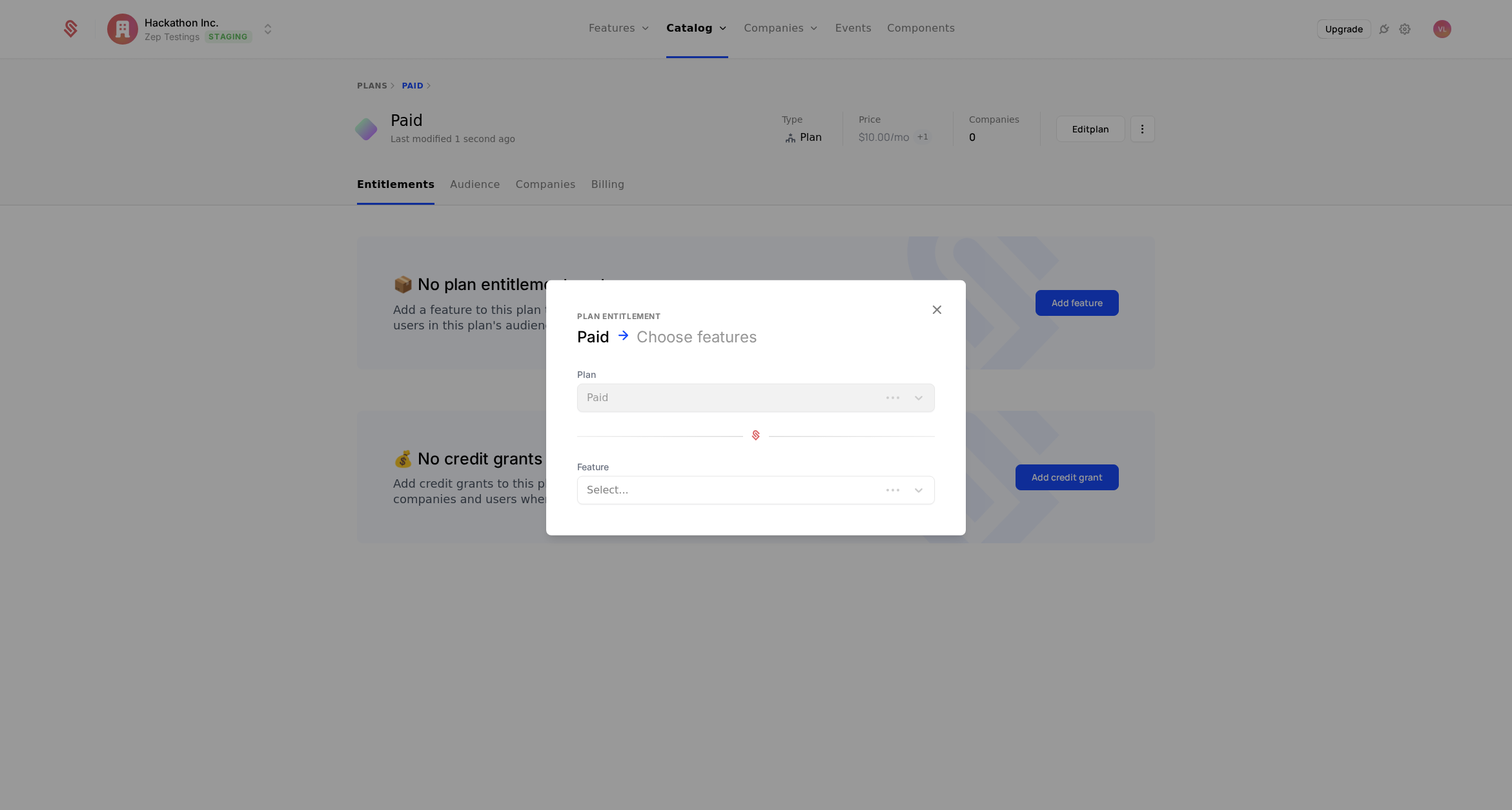
click at [650, 467] on span "Feature" at bounding box center [756, 467] width 358 height 13
click at [634, 497] on div at bounding box center [744, 490] width 311 height 18
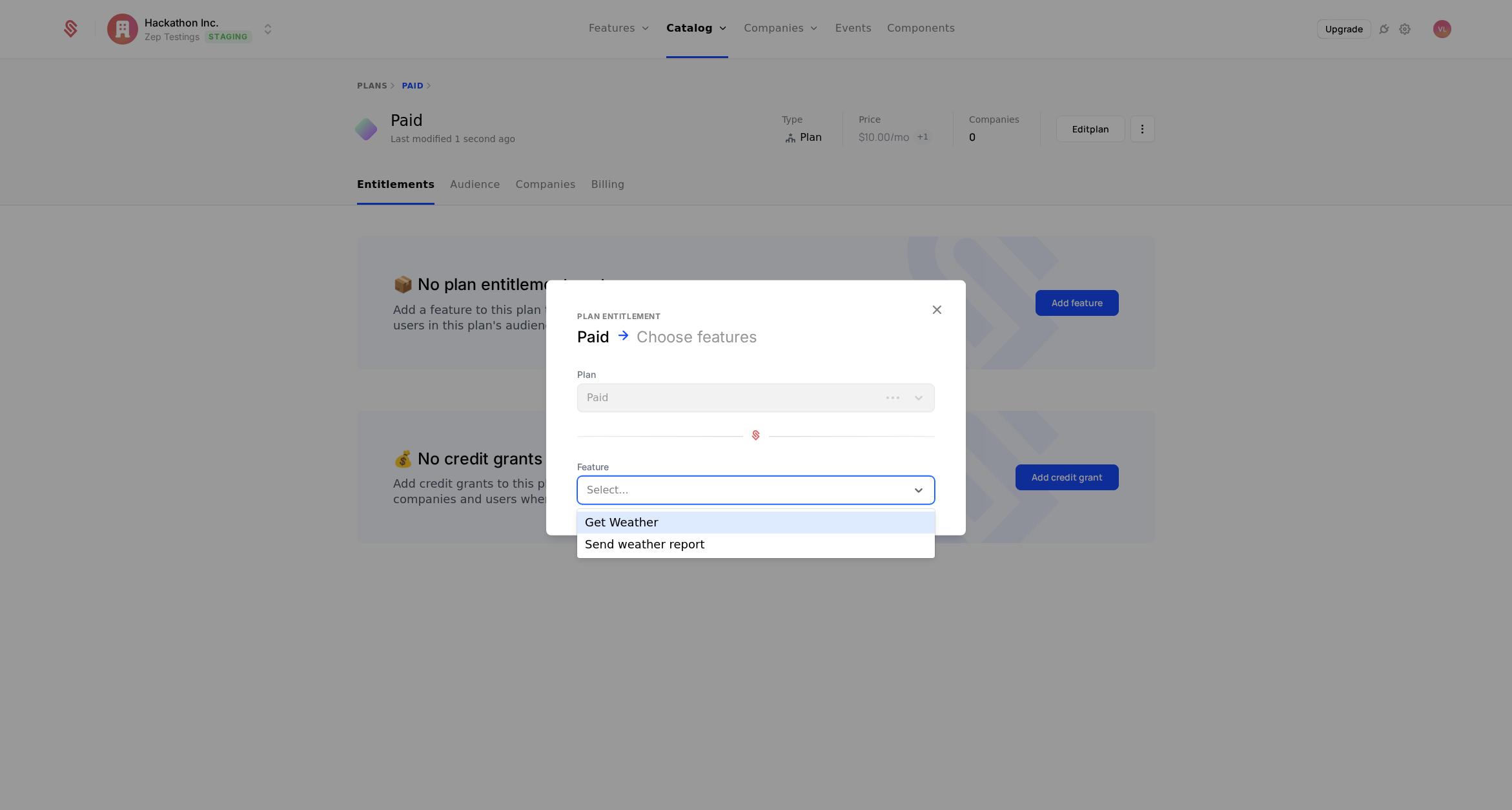
click at [640, 539] on div "Send weather report" at bounding box center [756, 544] width 342 height 11
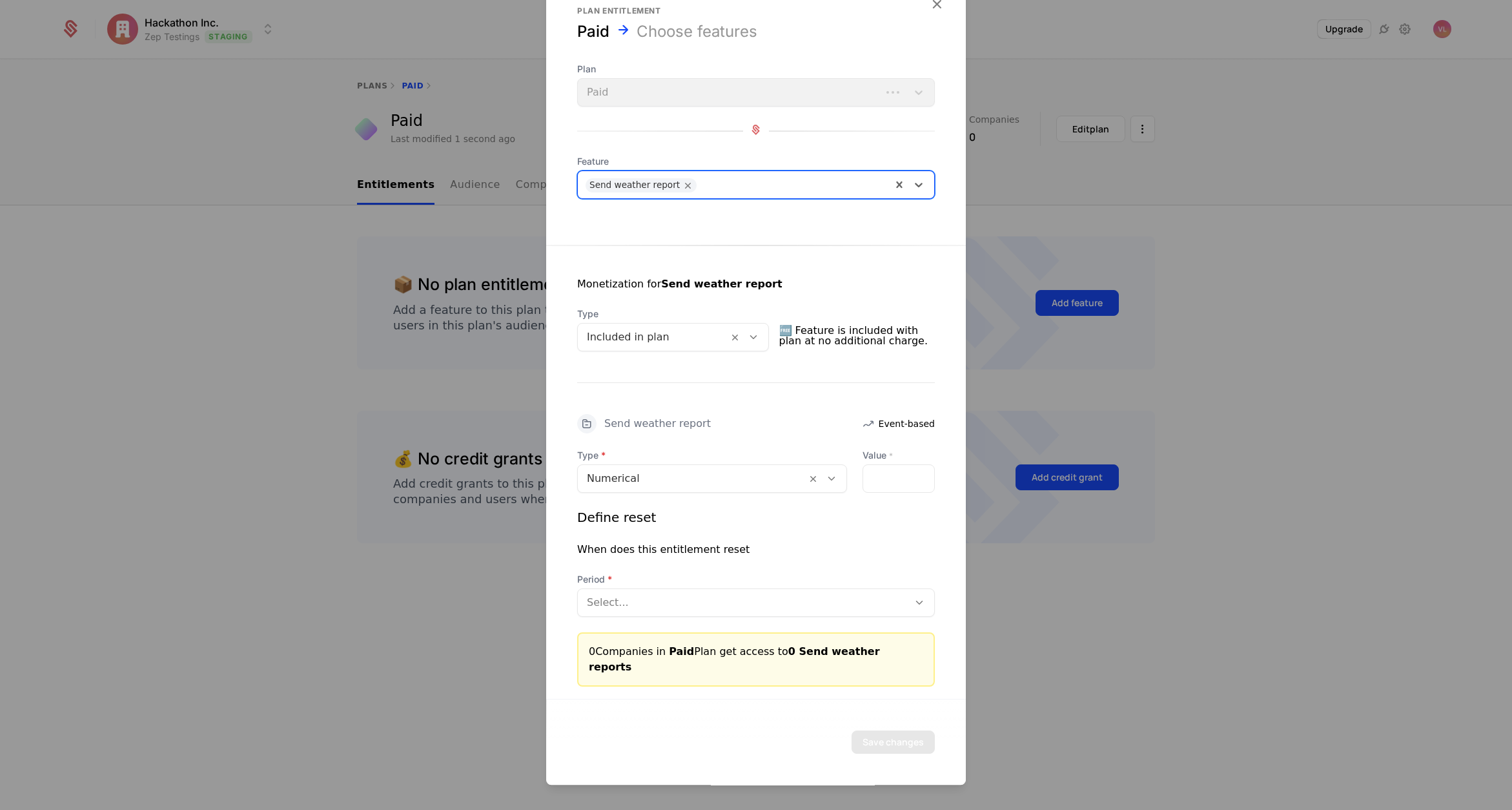
click at [650, 340] on div at bounding box center [653, 337] width 133 height 18
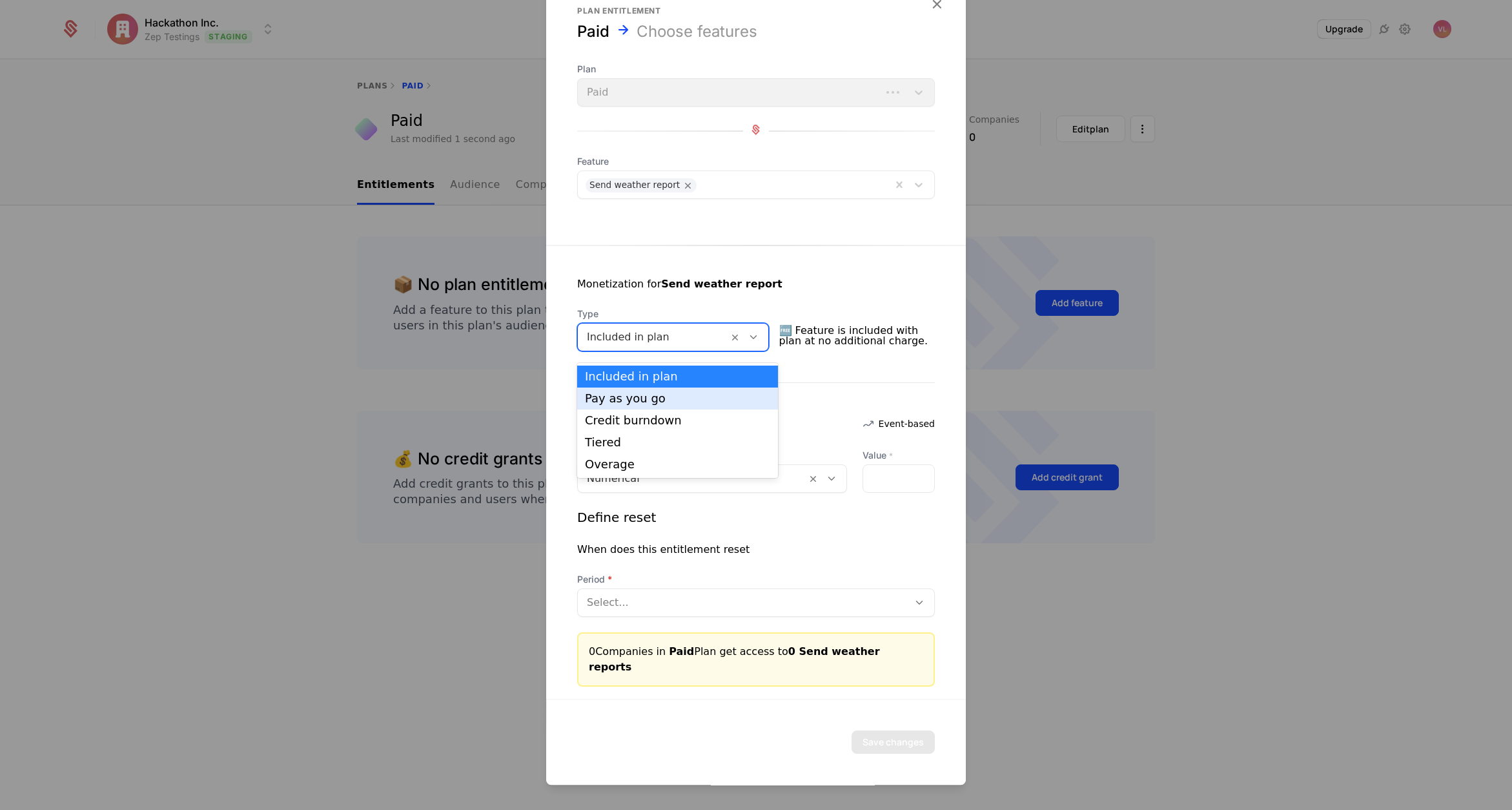
click at [647, 391] on div "Pay as you go" at bounding box center [678, 398] width 201 height 22
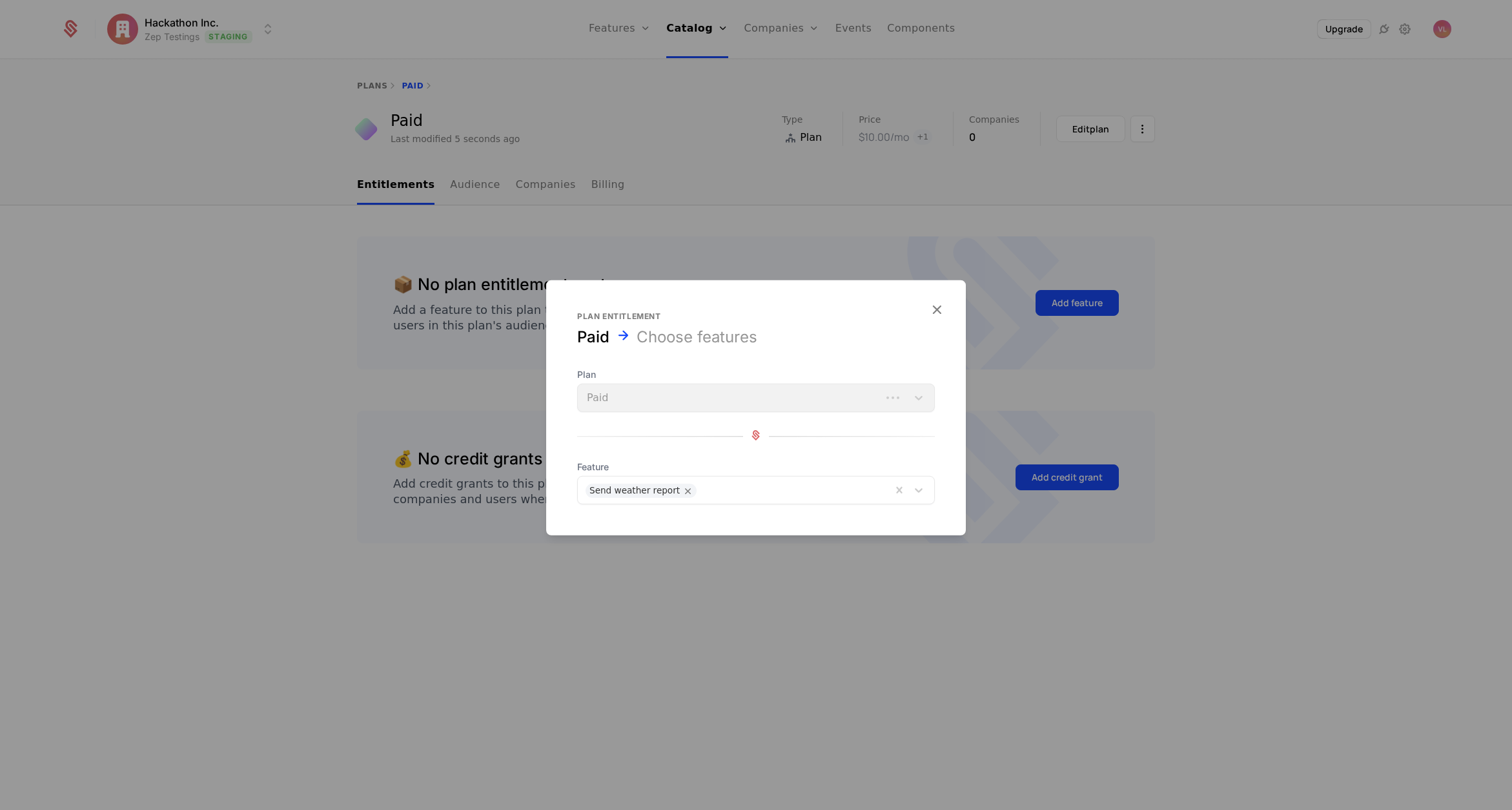
click at [649, 525] on div at bounding box center [756, 528] width 420 height 15
click at [736, 476] on div "Send weather report" at bounding box center [756, 491] width 358 height 28
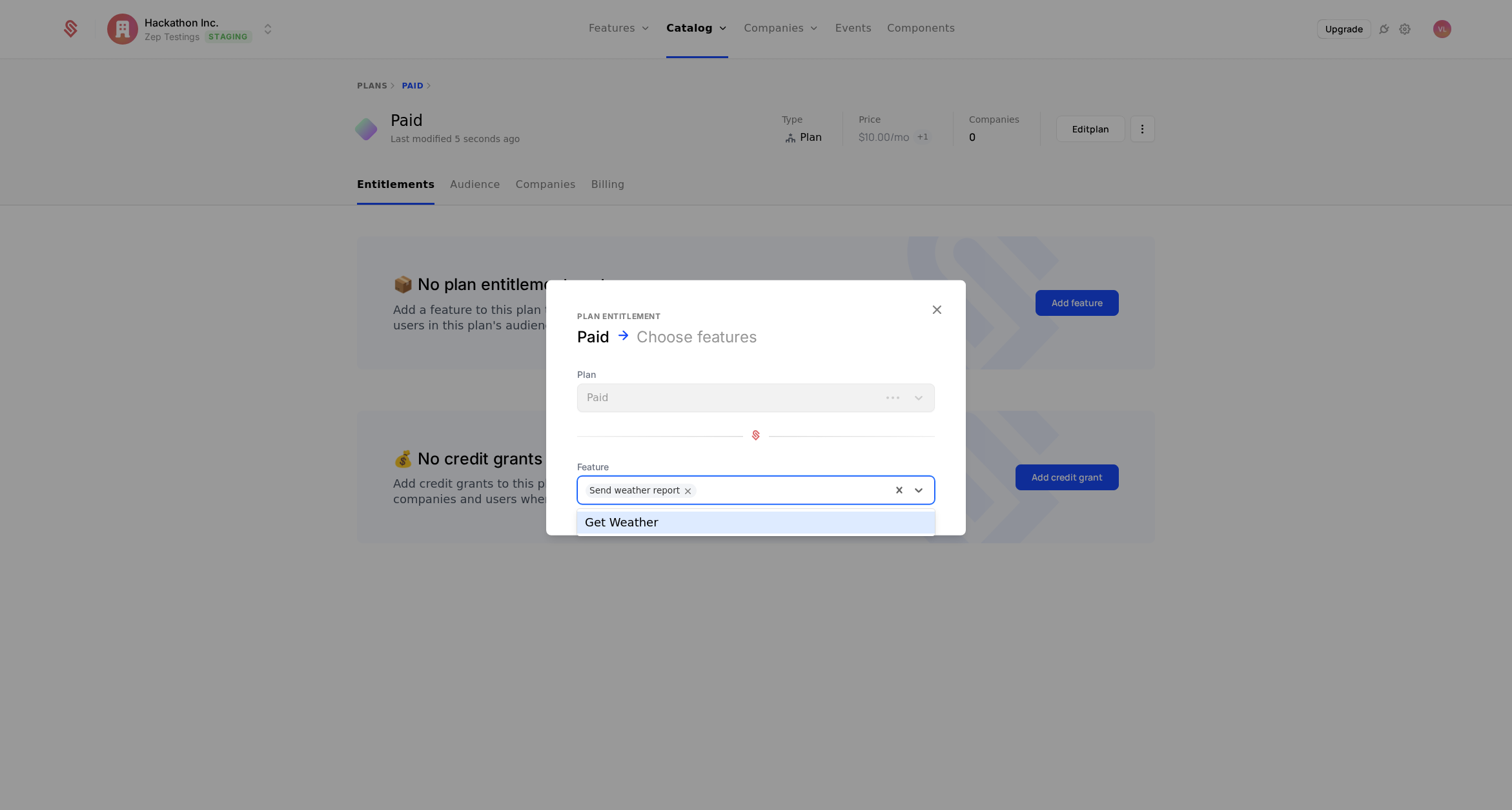
click at [713, 521] on div "Get Weather" at bounding box center [756, 522] width 342 height 11
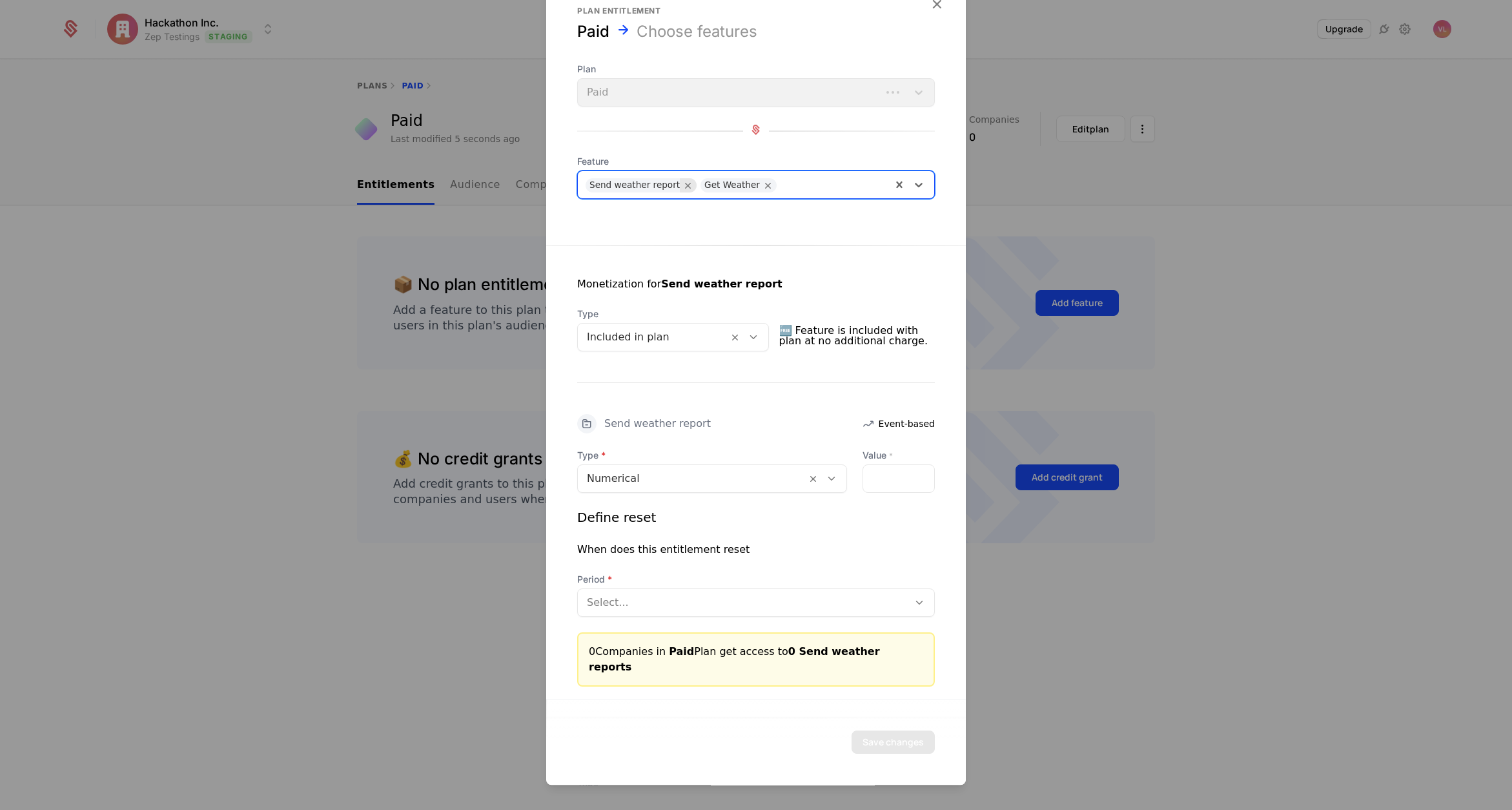
click at [682, 187] on icon "Remove Send weather report" at bounding box center [688, 185] width 11 height 11
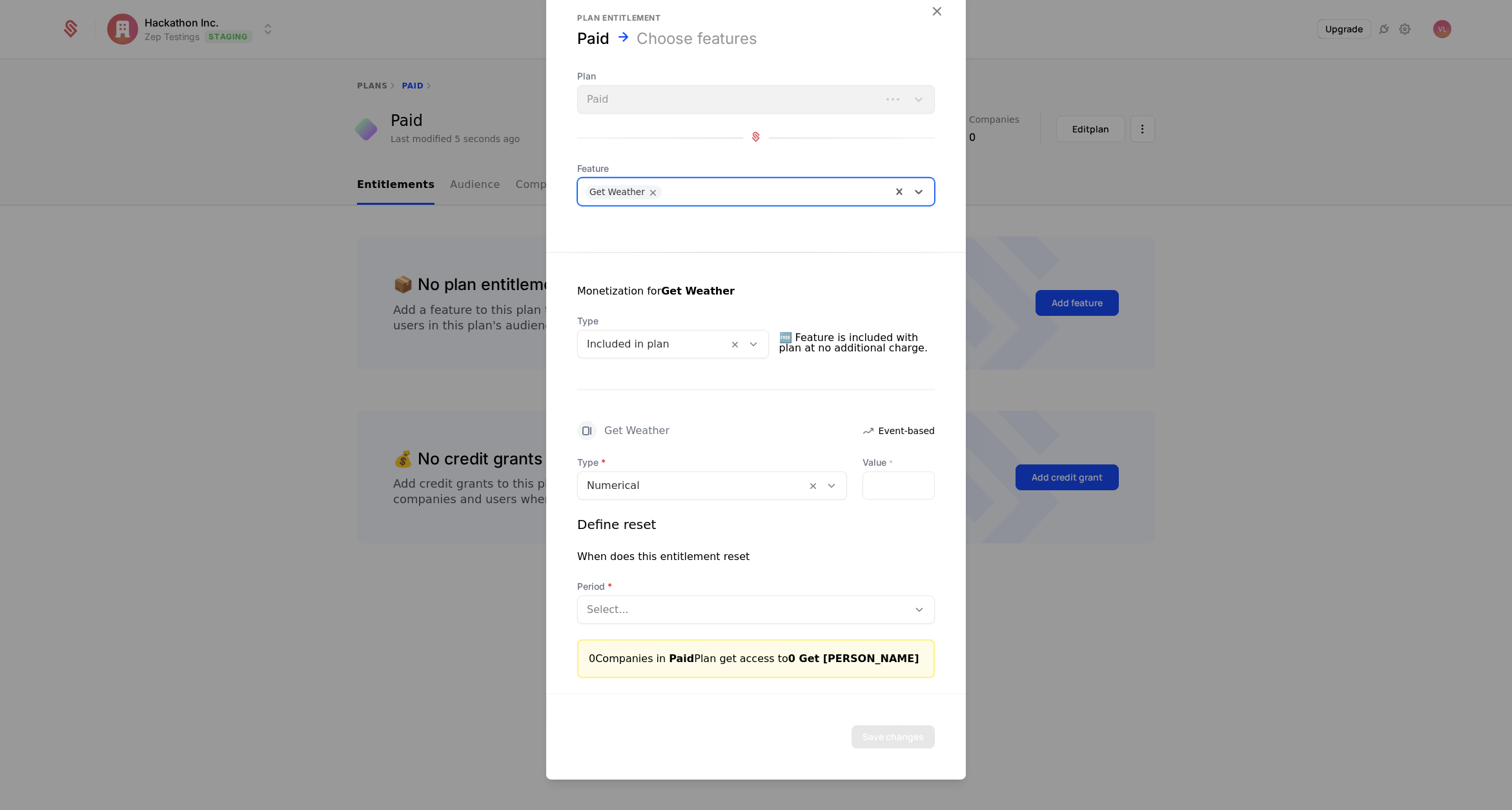
click at [661, 336] on div at bounding box center [653, 344] width 133 height 18
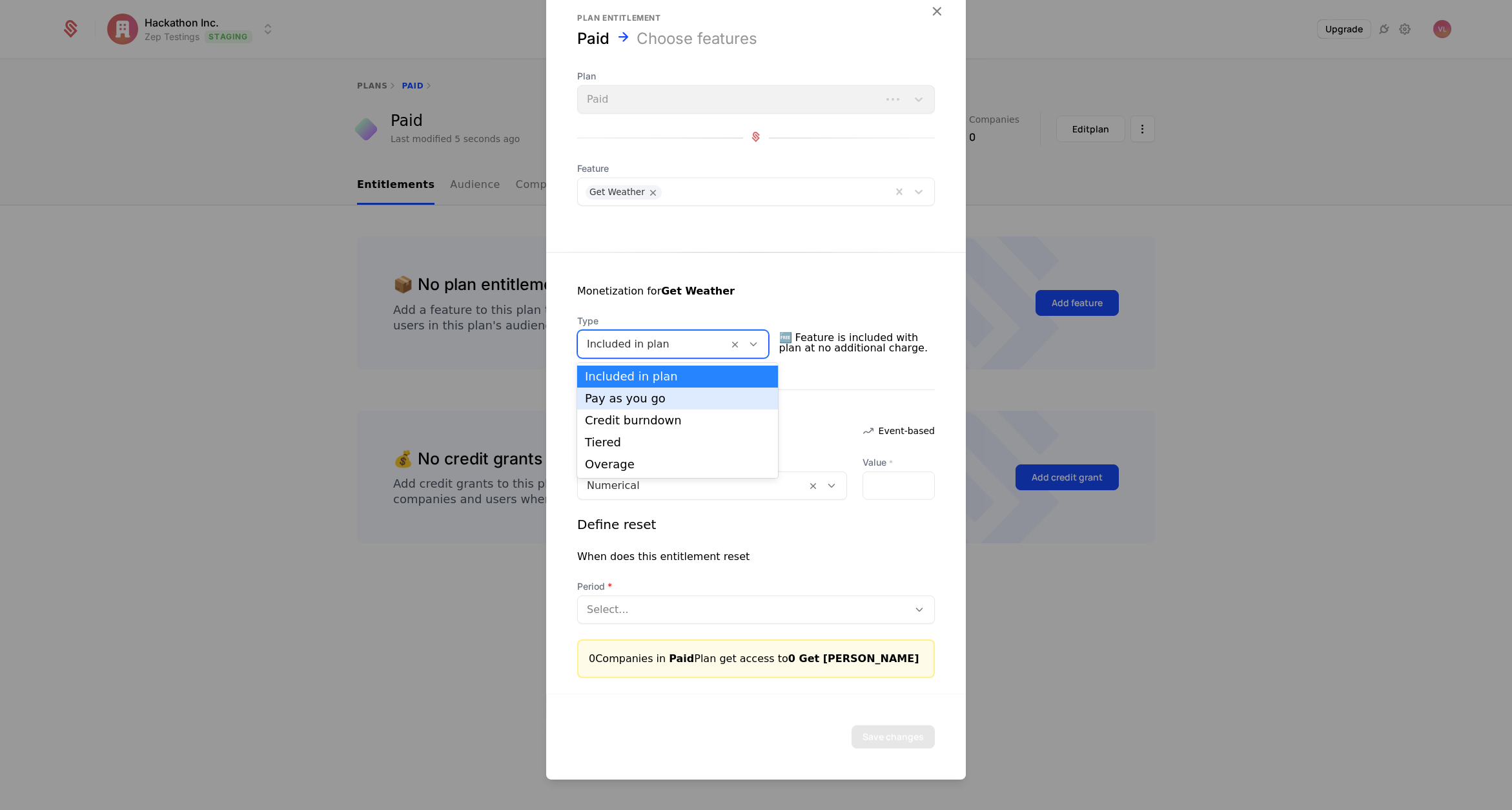
click at [646, 403] on div "Pay as you go" at bounding box center [678, 398] width 185 height 11
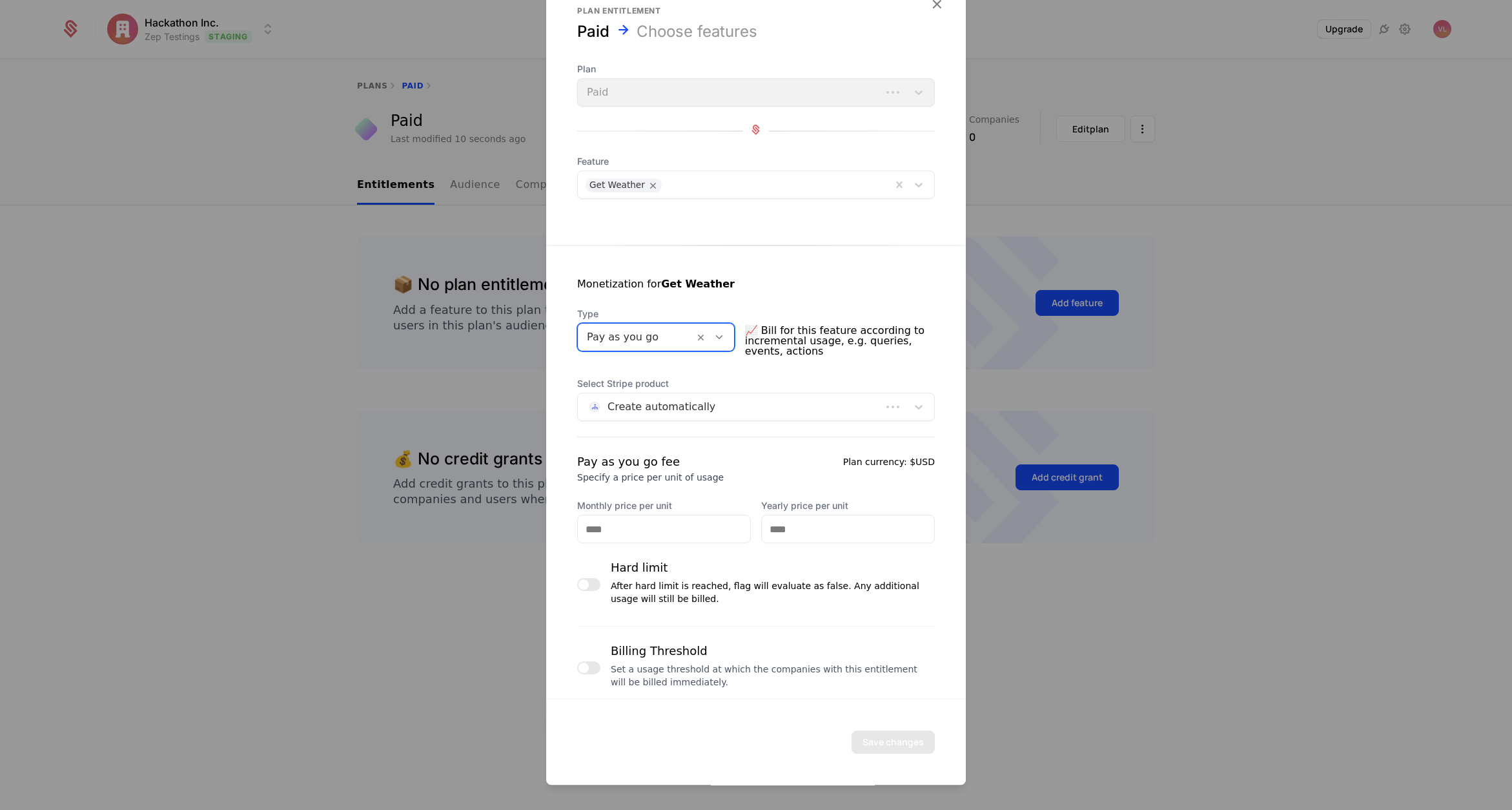
click at [634, 509] on label "Monthly price per unit" at bounding box center [664, 505] width 174 height 13
click at [634, 516] on input "Monthly price per unit" at bounding box center [664, 529] width 172 height 27
click at [627, 518] on input "Monthly price per unit" at bounding box center [664, 529] width 172 height 27
type input "****"
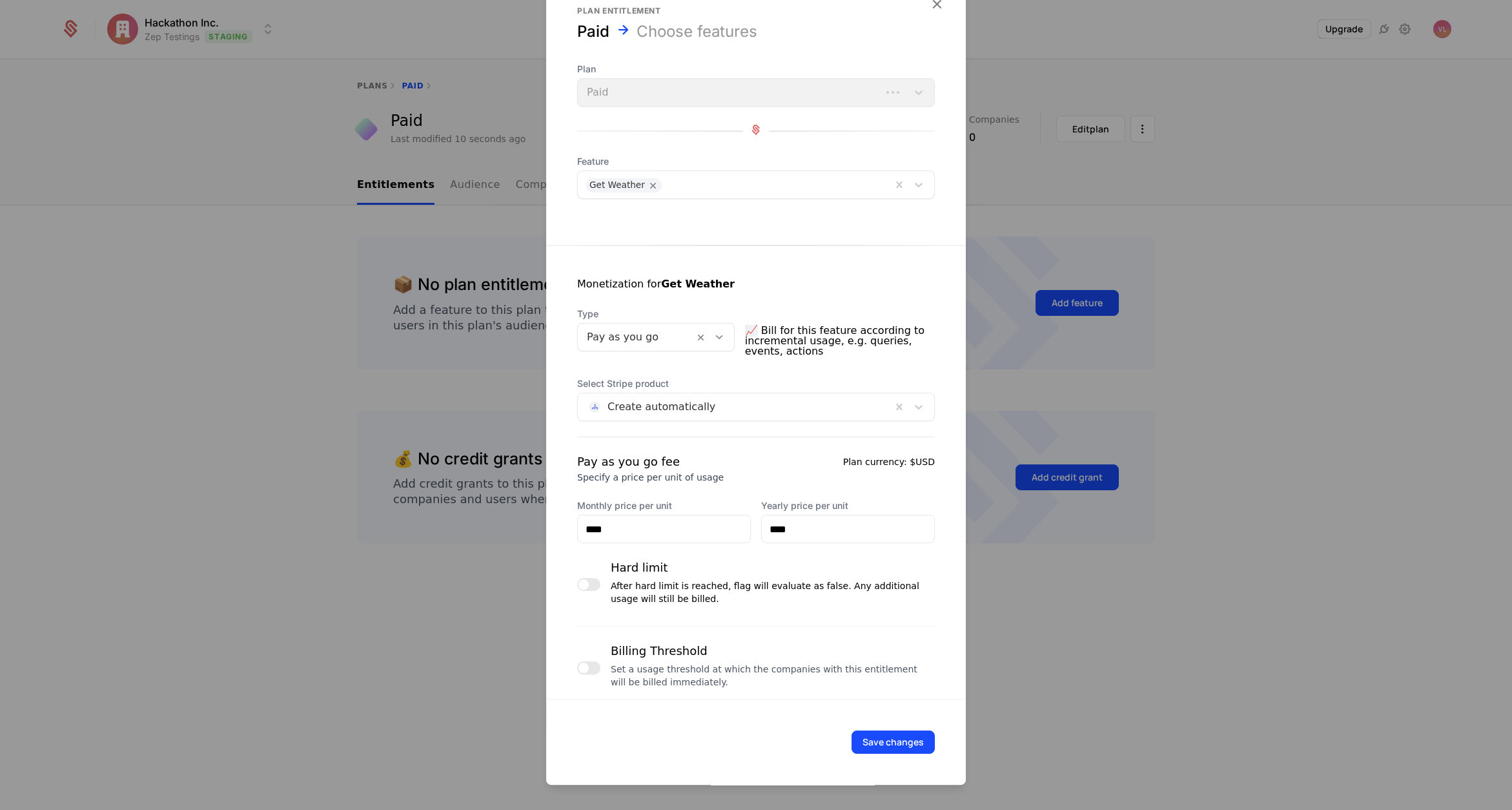
click at [590, 668] on button "button" at bounding box center [589, 668] width 24 height 13
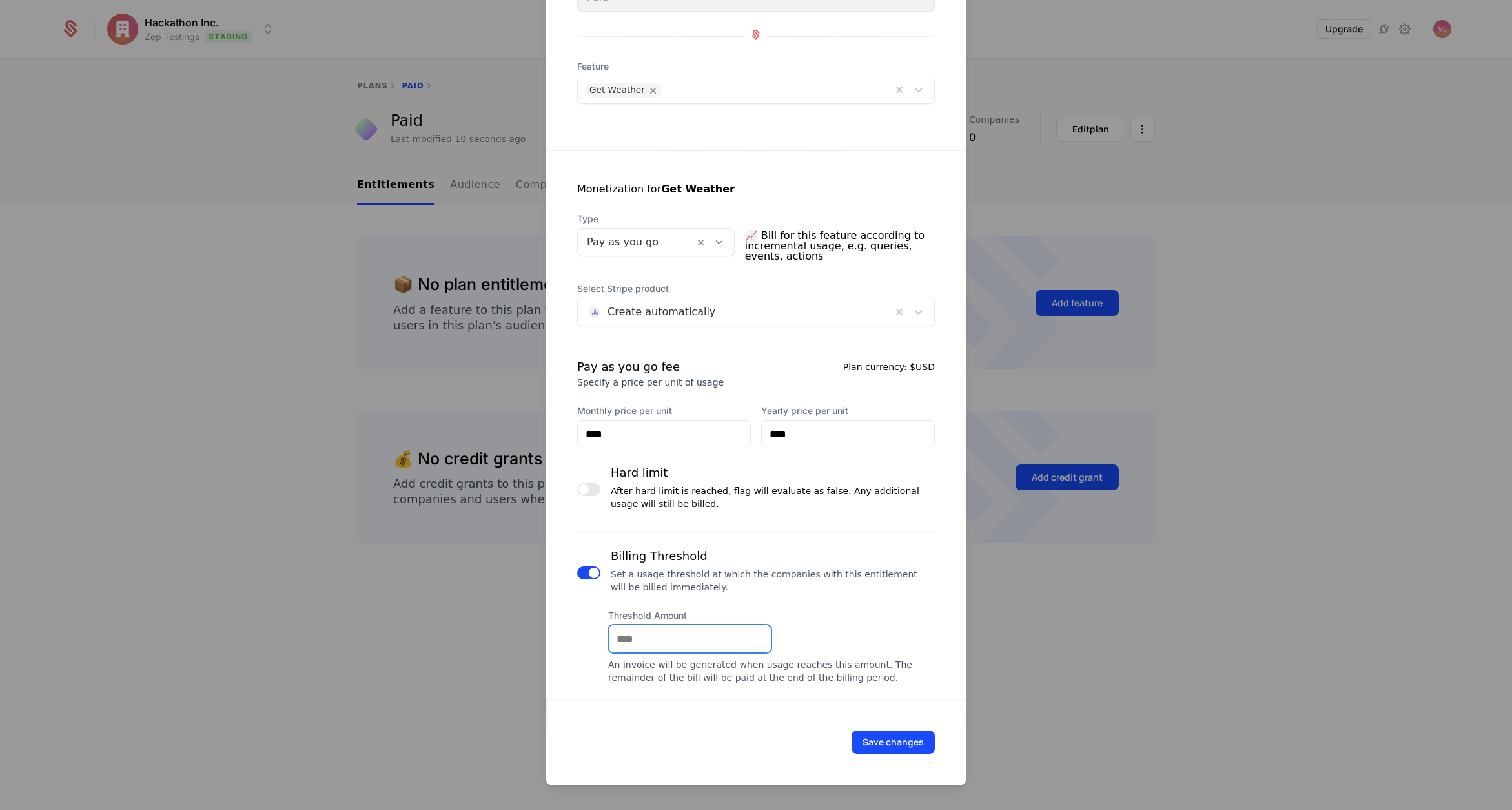
click at [650, 640] on input "Threshold Amount" at bounding box center [690, 639] width 162 height 27
type input "**"
click at [903, 741] on button "Save changes" at bounding box center [894, 742] width 84 height 24
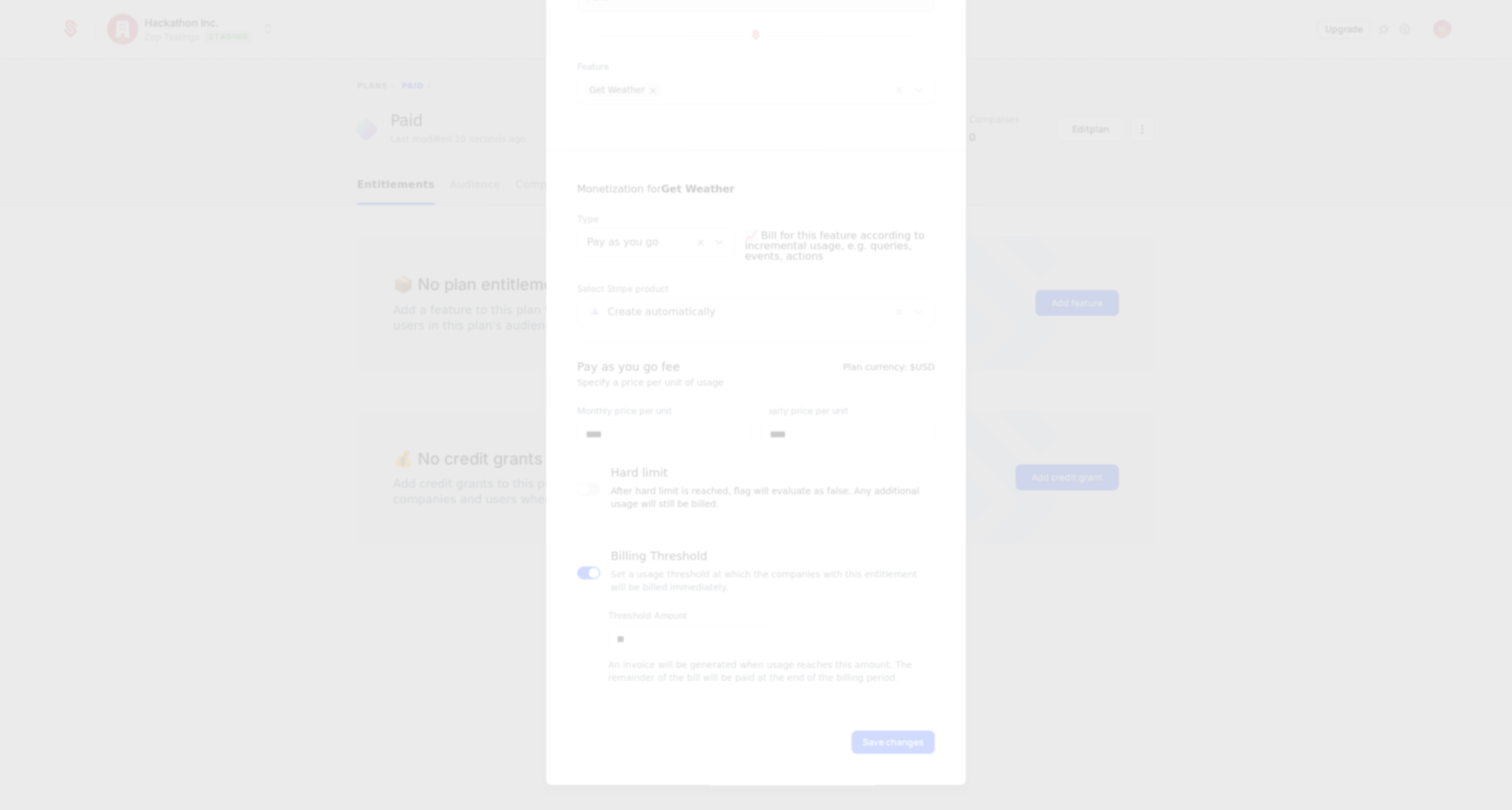
scroll to position [0, 0]
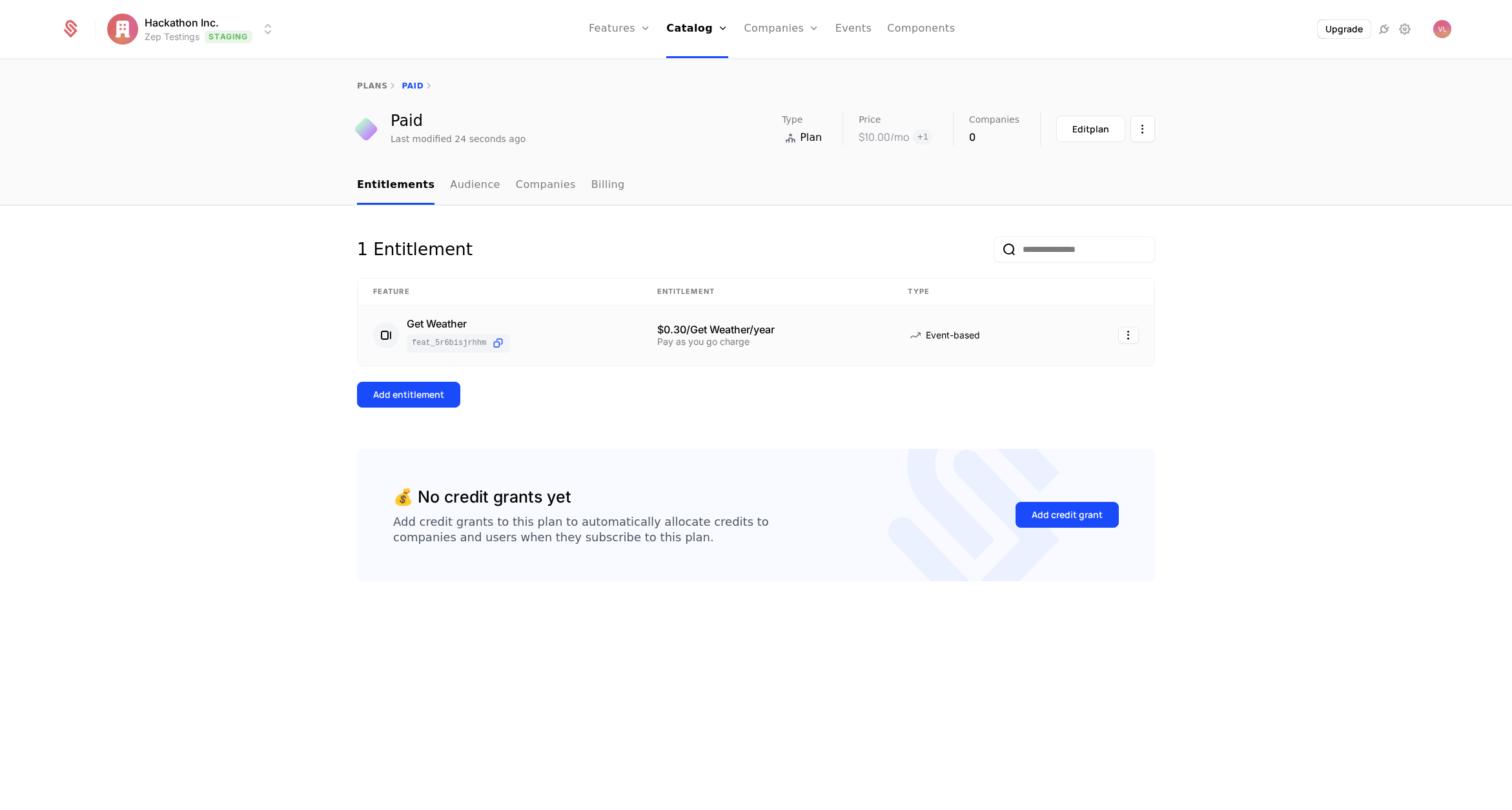
click at [707, 340] on div "Pay as you go charge" at bounding box center [767, 341] width 220 height 9
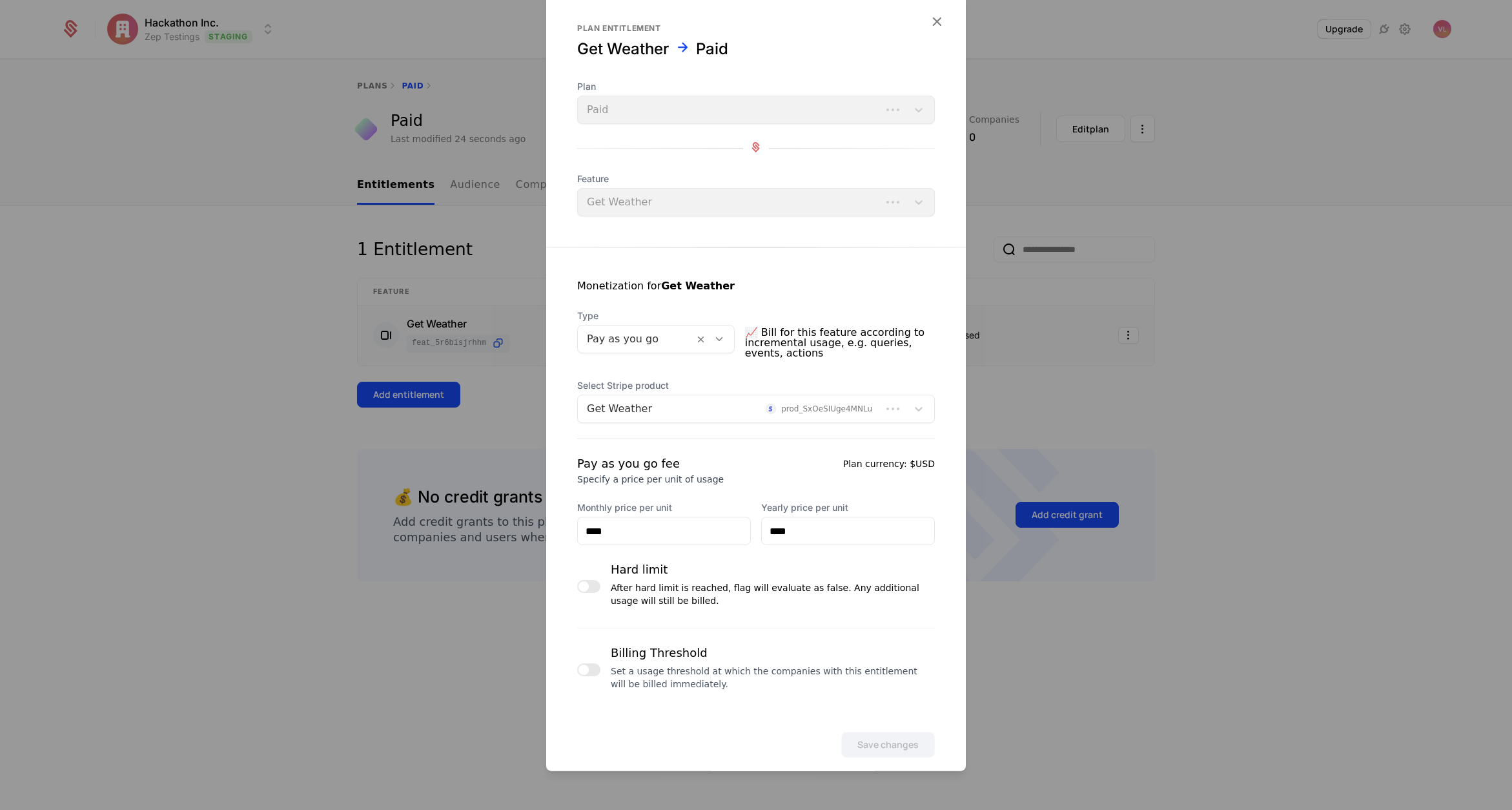
scroll to position [17, 0]
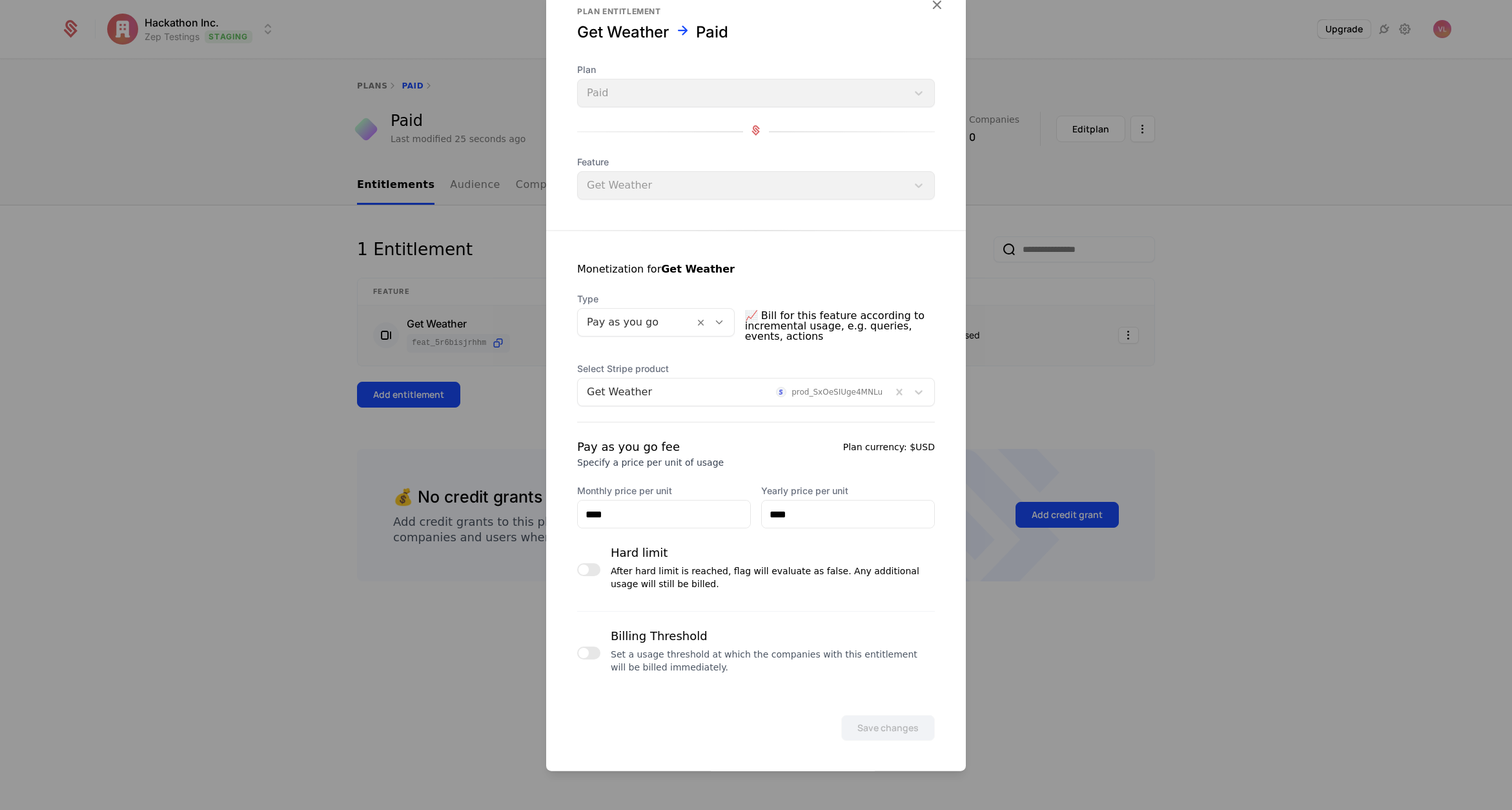
click at [1031, 454] on div at bounding box center [756, 405] width 1512 height 810
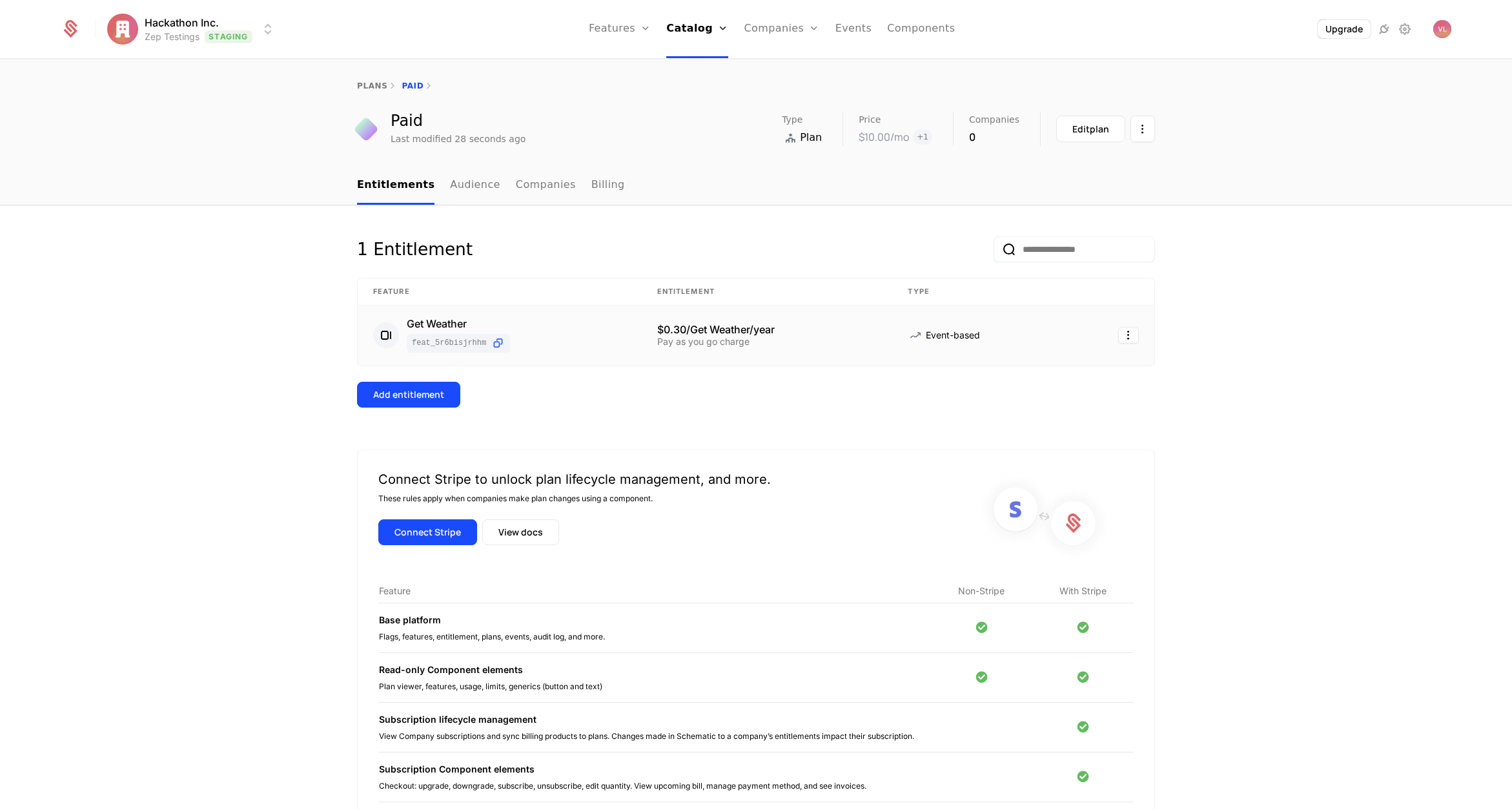
click at [730, 341] on div "Pay as you go charge" at bounding box center [767, 341] width 220 height 9
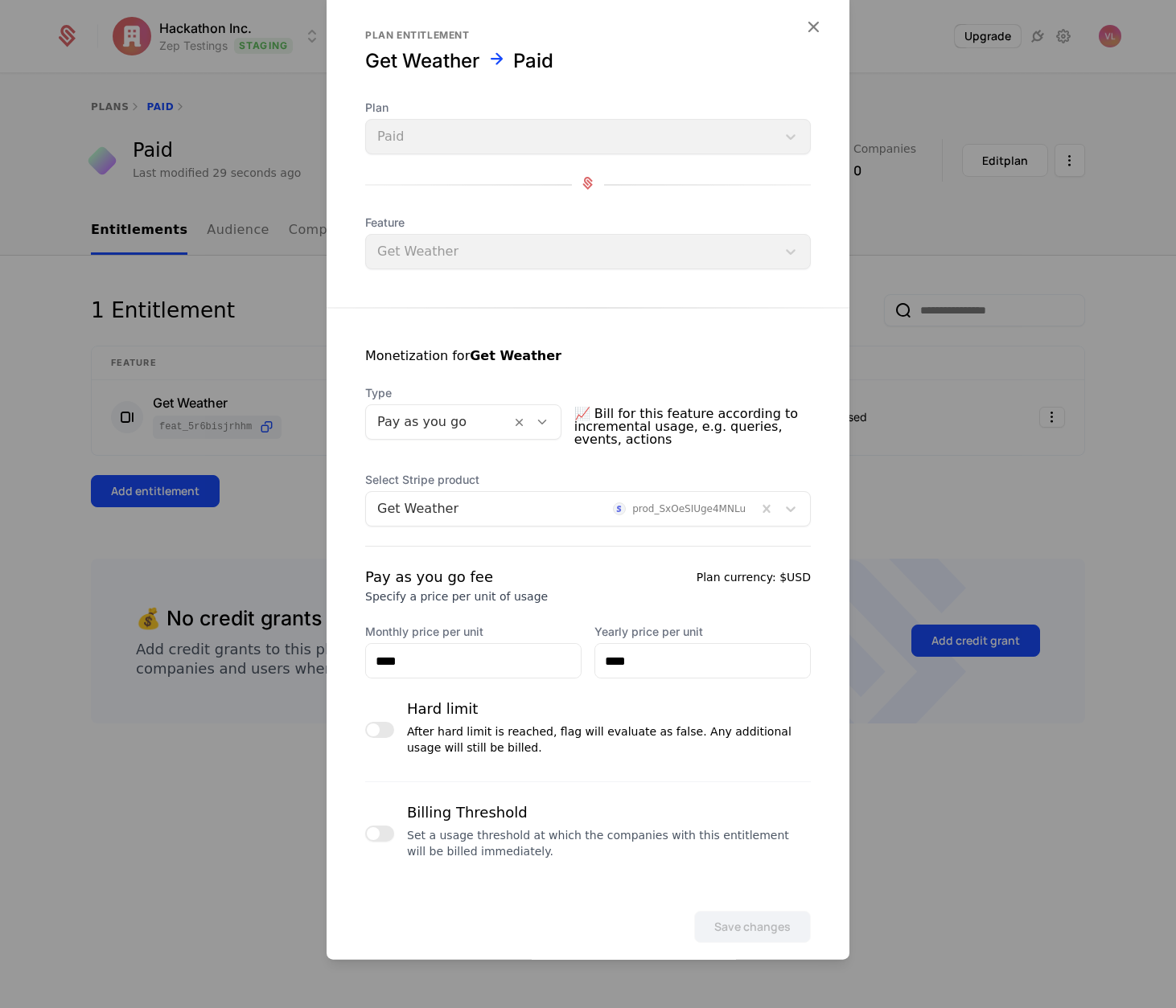
click at [380, 834] on button "button" at bounding box center [379, 834] width 29 height 16
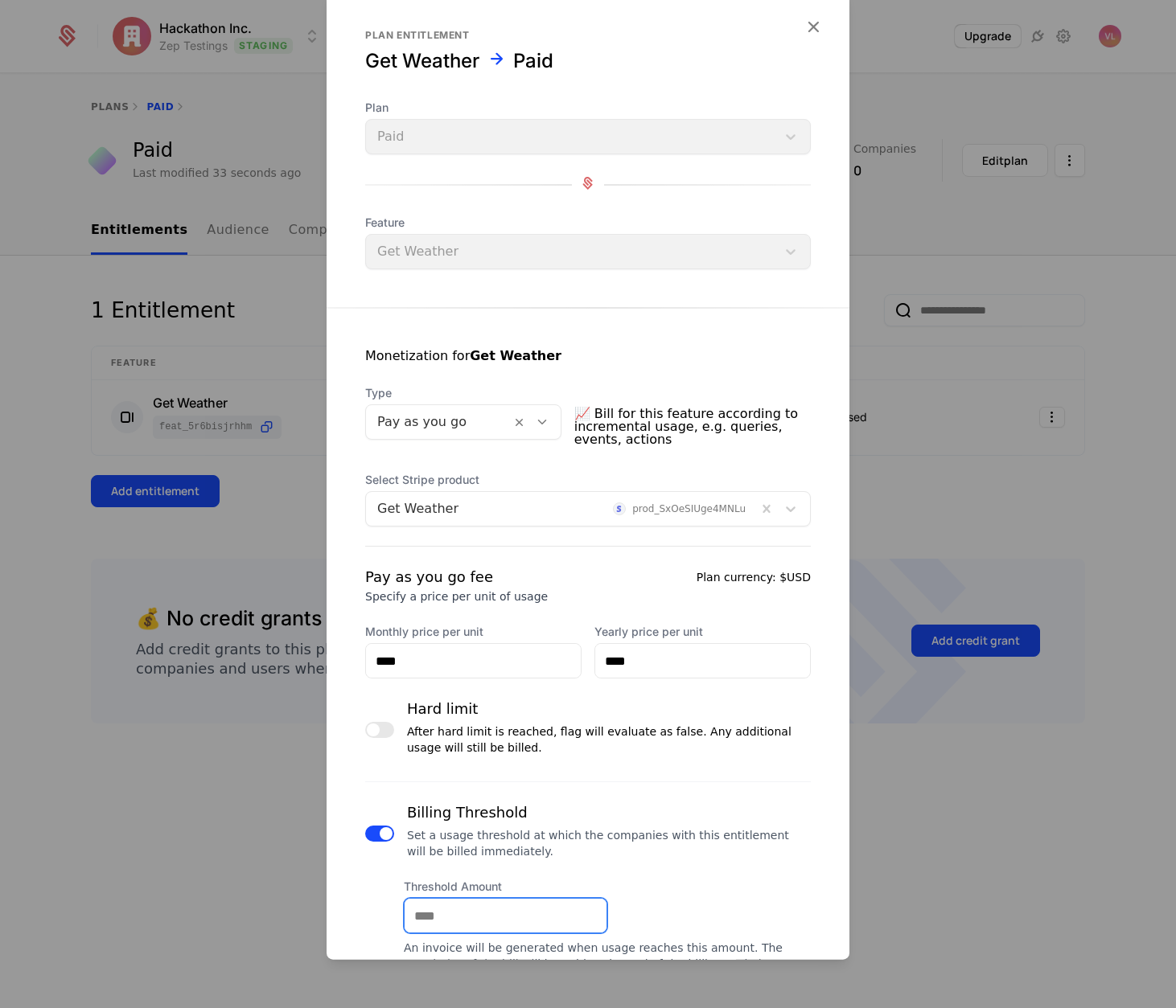
click at [473, 922] on input "Threshold Amount" at bounding box center [505, 916] width 202 height 34
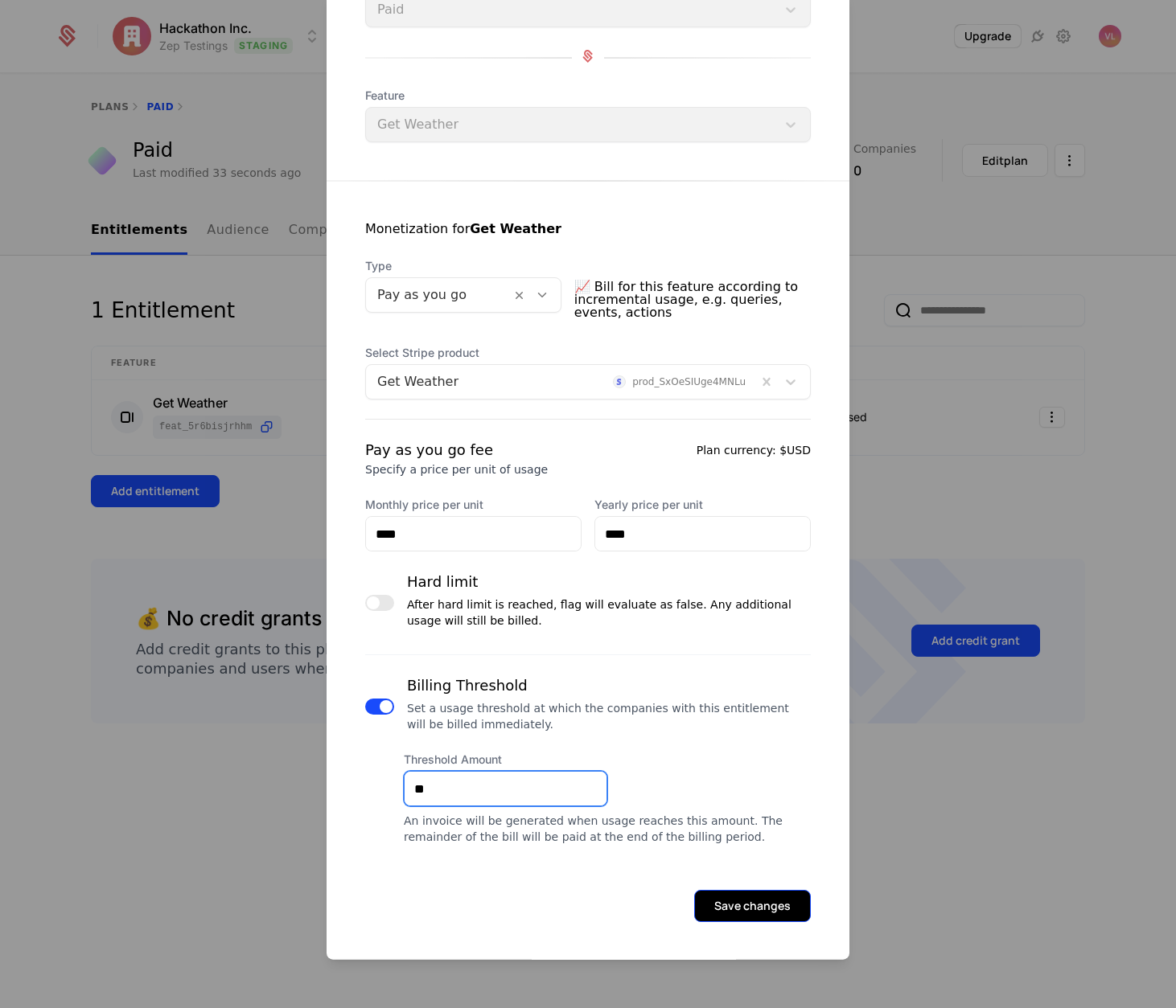
type input "**"
click at [728, 916] on button "Save changes" at bounding box center [752, 906] width 117 height 32
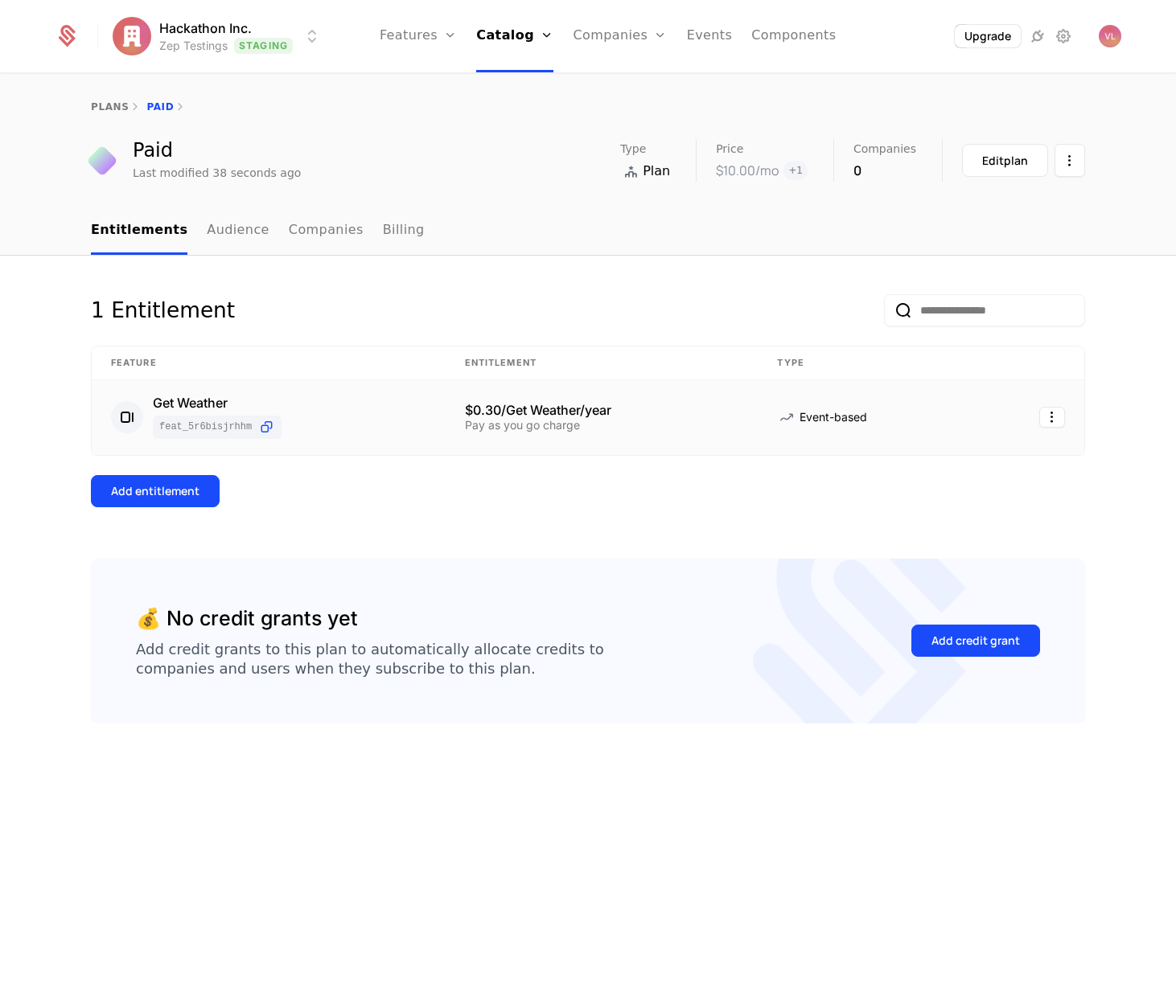
click at [559, 427] on div "Pay as you go charge" at bounding box center [601, 424] width 274 height 11
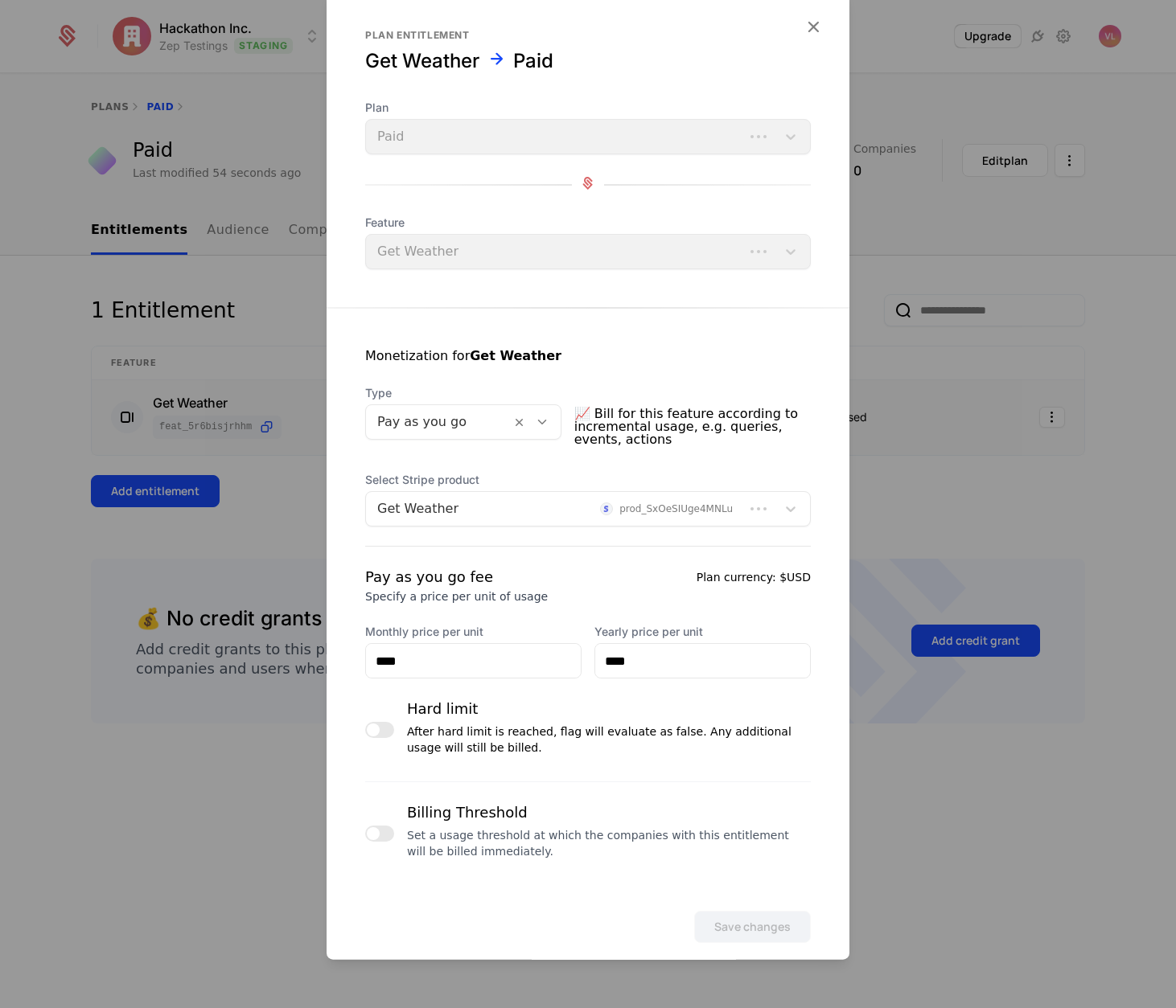
scroll to position [21, 0]
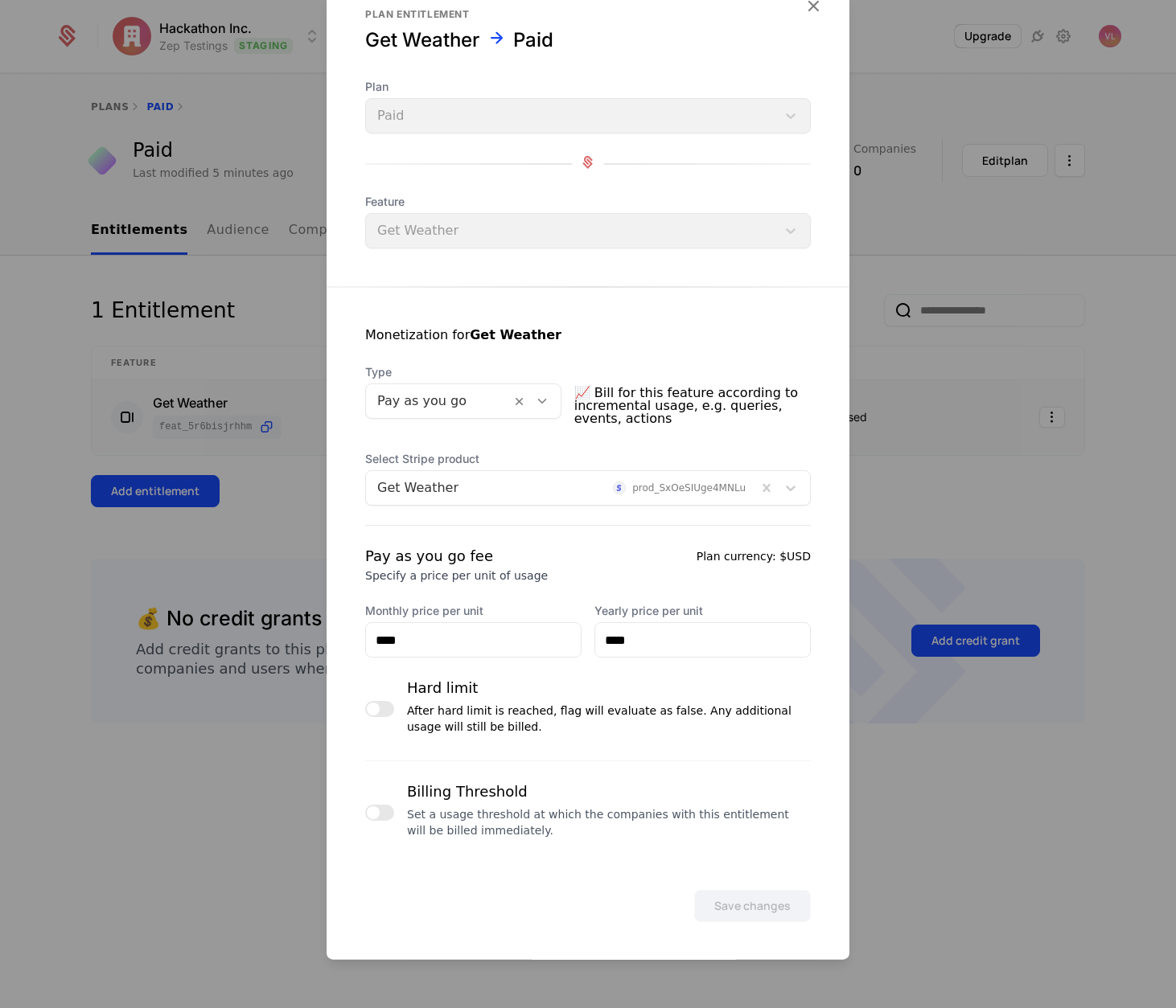
click at [926, 455] on div at bounding box center [588, 504] width 1176 height 1008
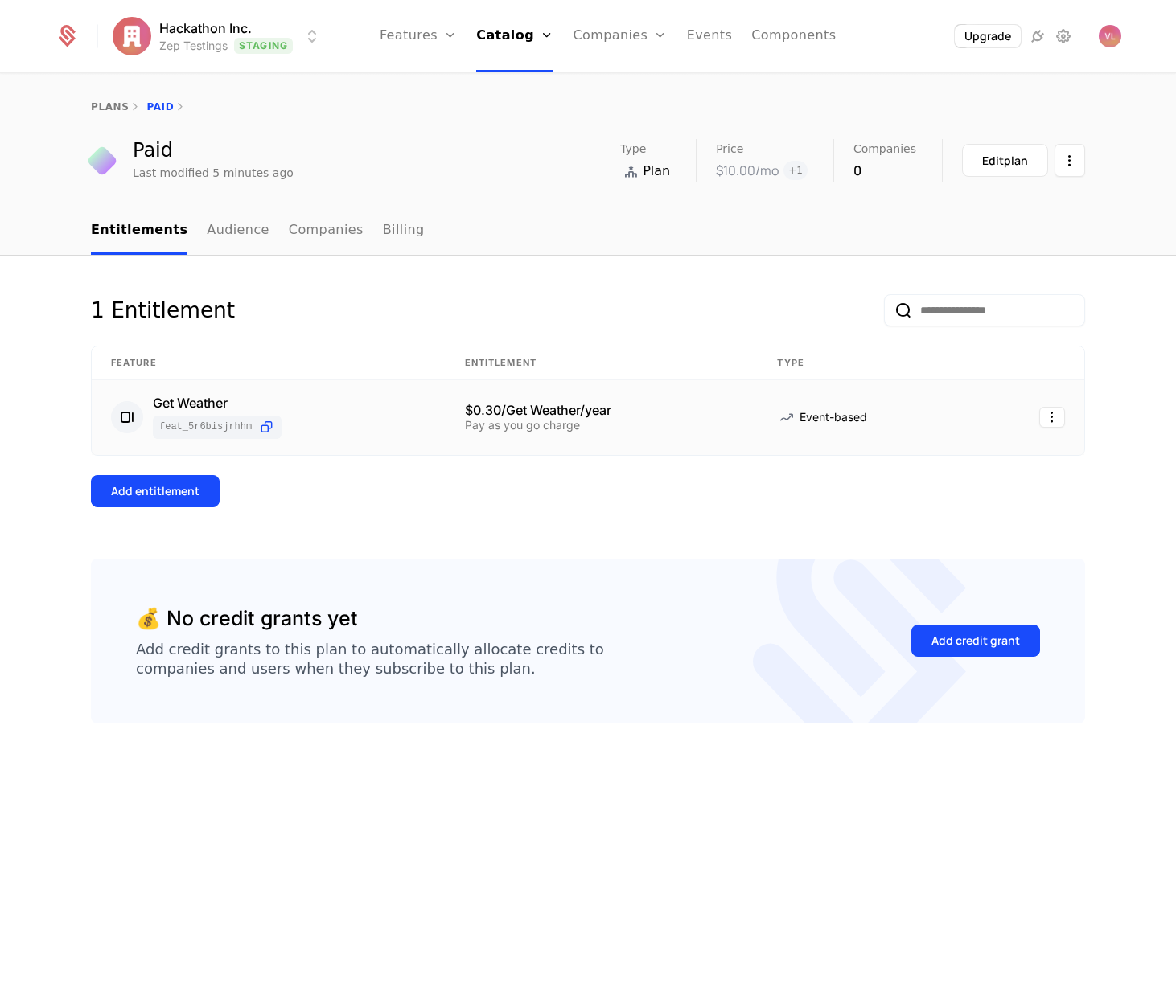
click at [510, 408] on div "$0.30/Get Weather/year" at bounding box center [601, 409] width 274 height 13
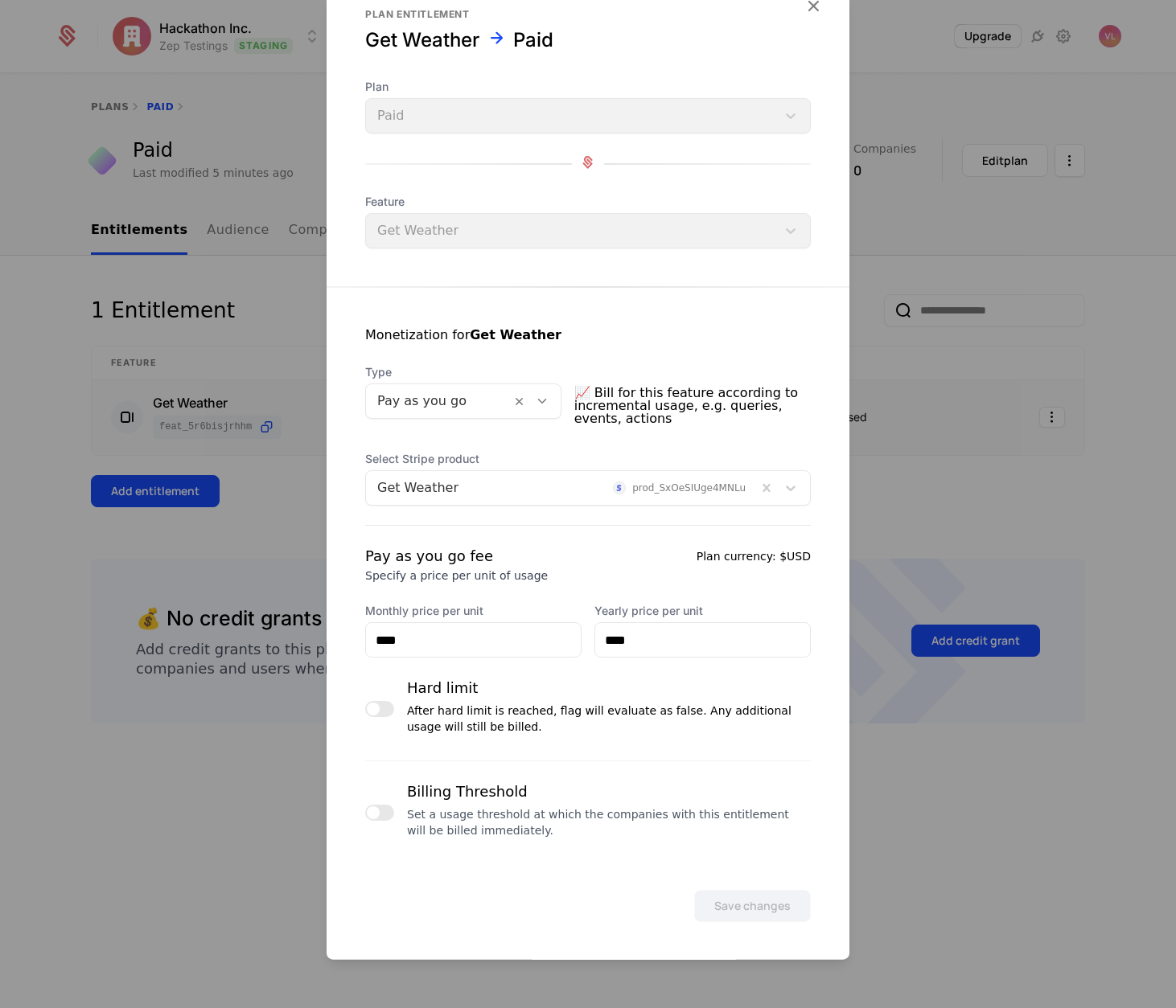
click at [955, 503] on div at bounding box center [588, 504] width 1176 height 1008
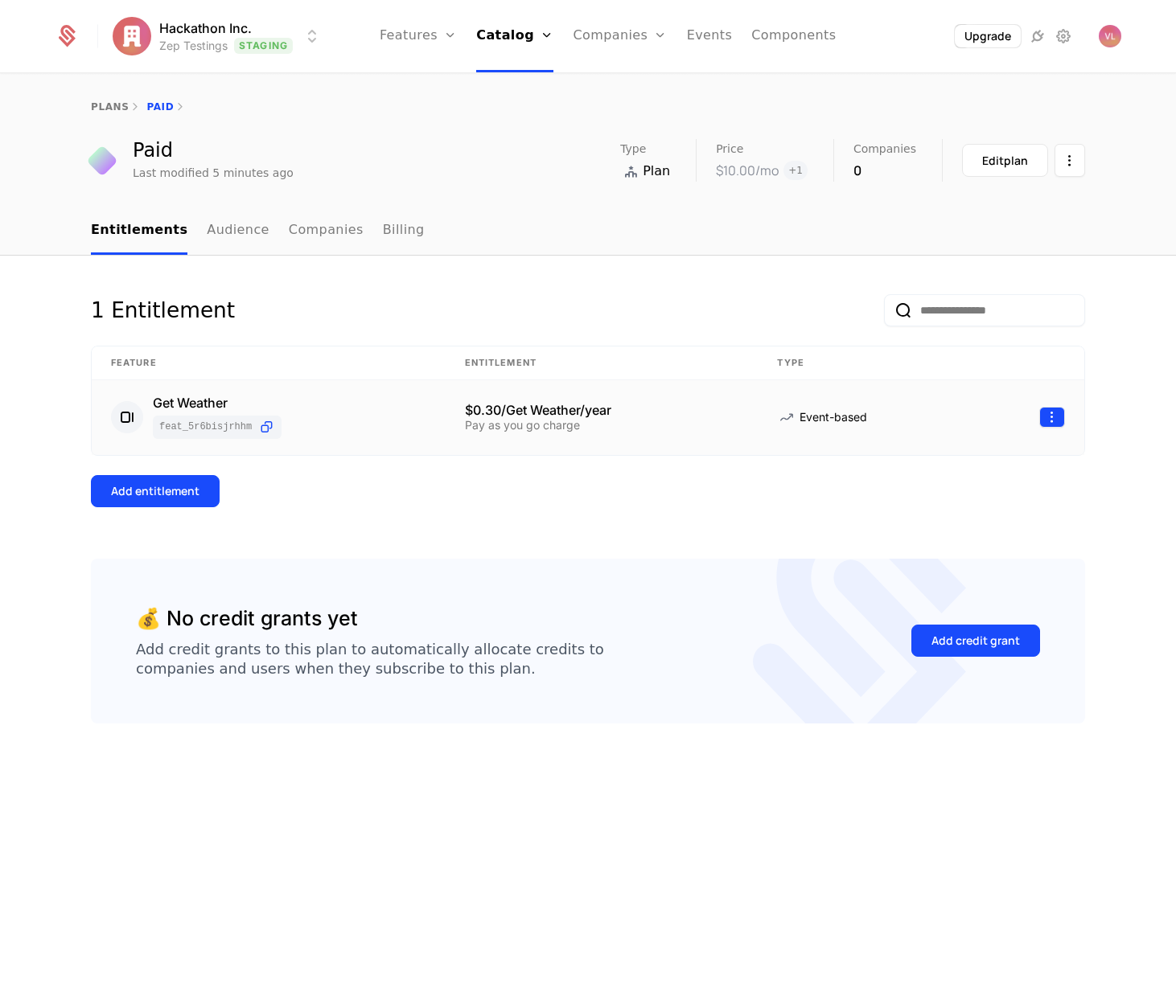
click at [1054, 417] on html "Hackathon Inc. Zep Testings Staging Features Features Flags Catalog Plans Add O…" at bounding box center [588, 504] width 1176 height 1008
click at [689, 507] on html "Hackathon Inc. Zep Testings Staging Features Features Flags Catalog Plans Add O…" at bounding box center [588, 504] width 1176 height 1008
click at [554, 426] on div "Pay as you go charge" at bounding box center [601, 424] width 274 height 11
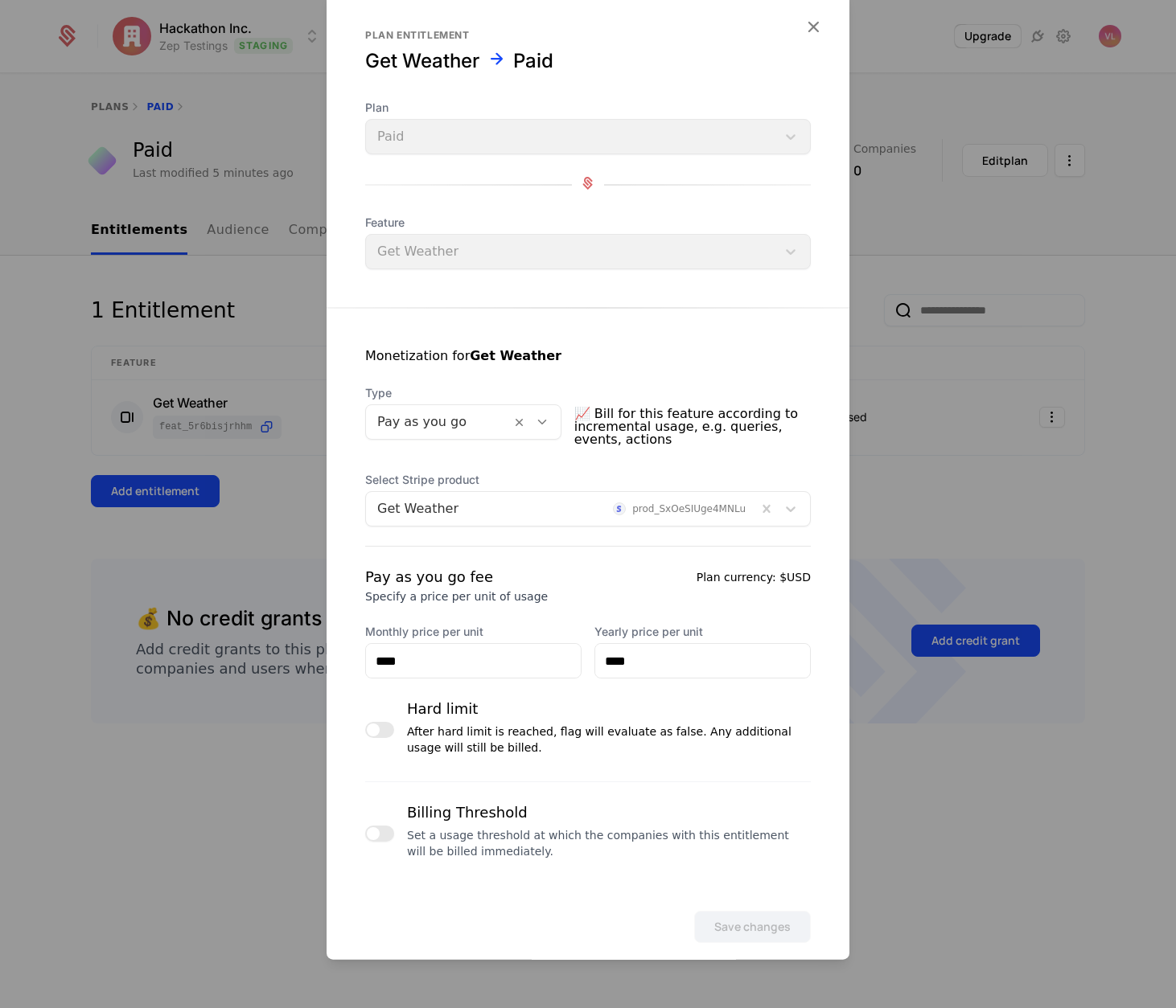
drag, startPoint x: 381, startPoint y: 832, endPoint x: 429, endPoint y: 789, distance: 64.4
click at [382, 831] on button "button" at bounding box center [379, 834] width 29 height 16
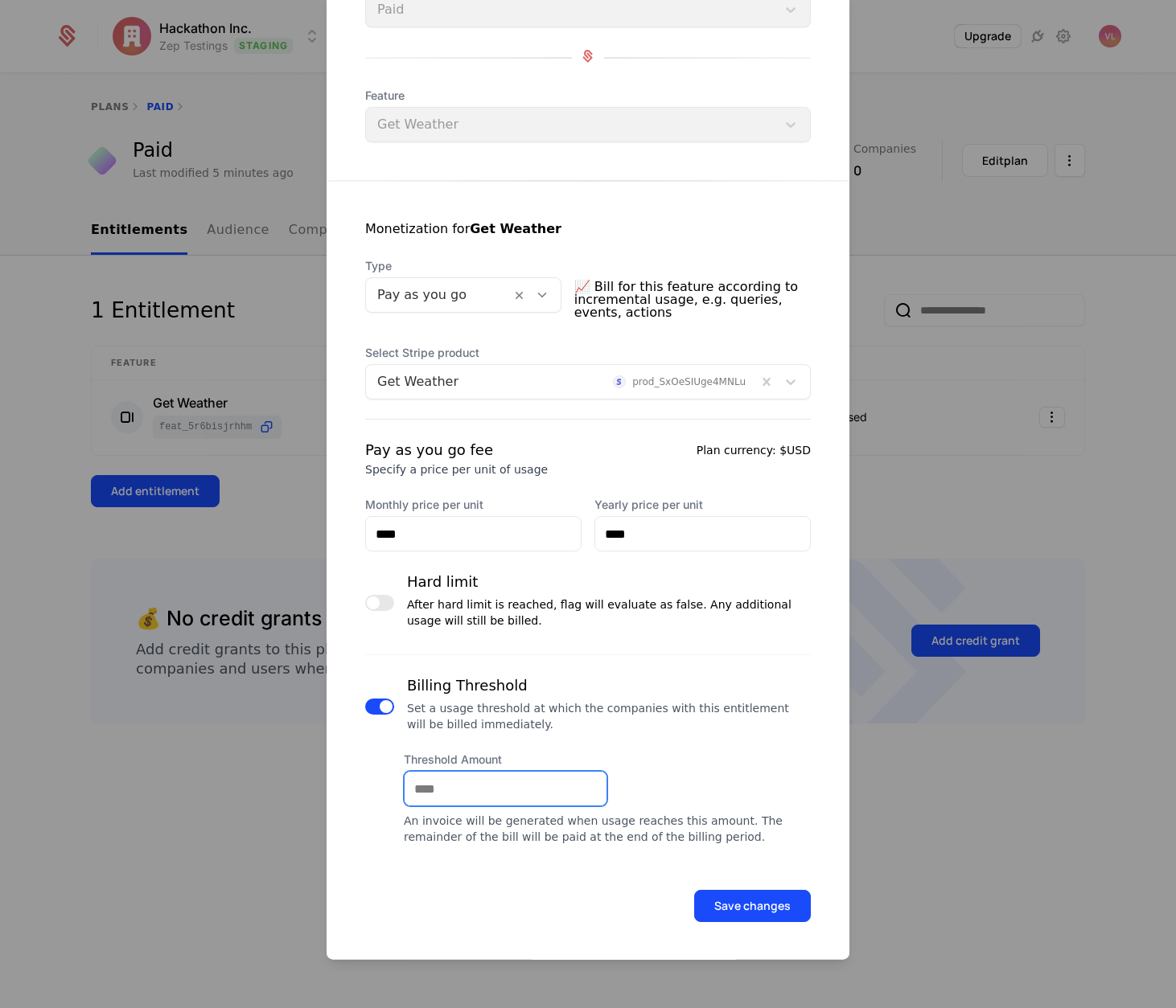
click at [457, 786] on input "Threshold Amount" at bounding box center [505, 788] width 202 height 34
type input "***"
click at [731, 901] on button "Save changes" at bounding box center [752, 906] width 117 height 32
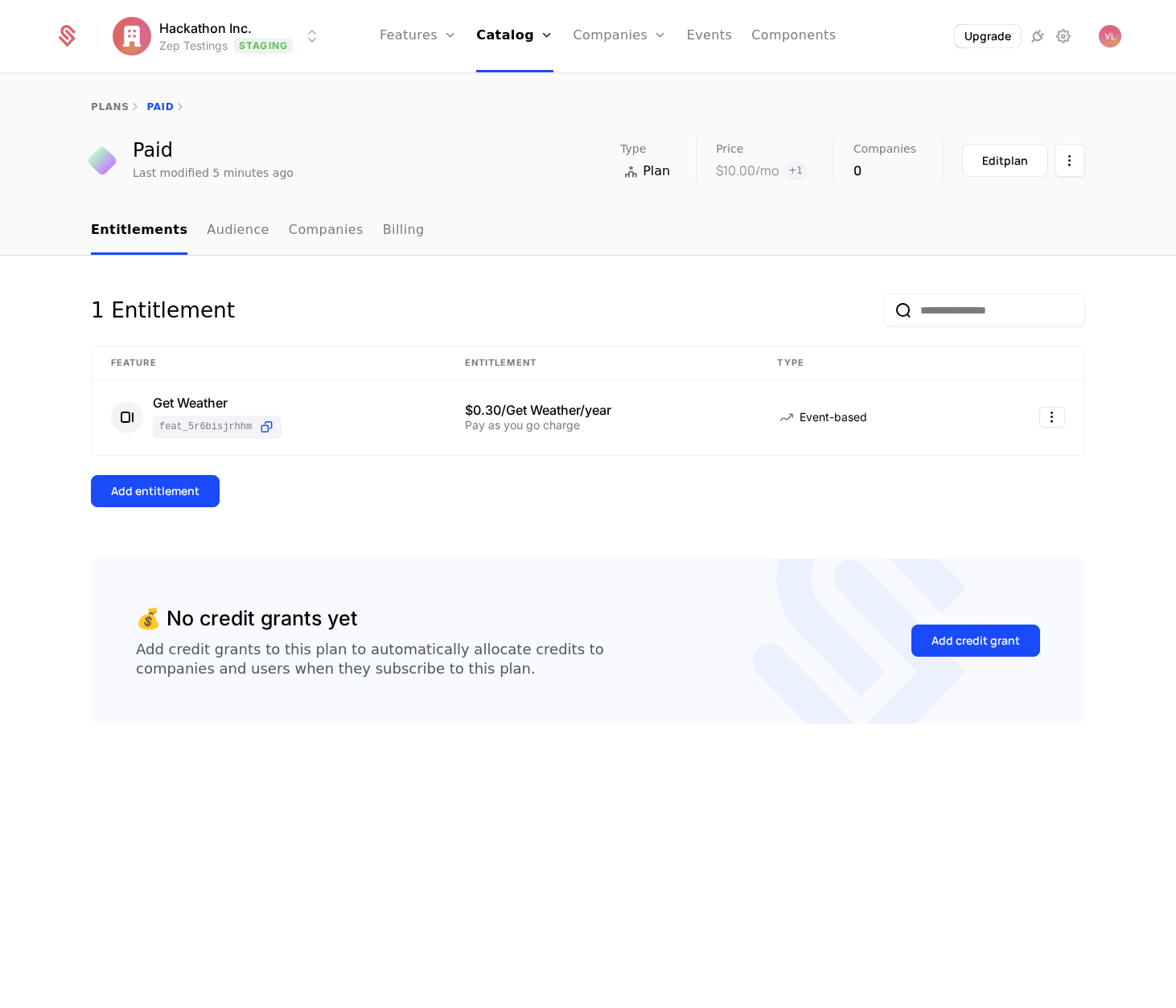
click at [470, 429] on div "Pay as you go charge" at bounding box center [601, 424] width 274 height 11
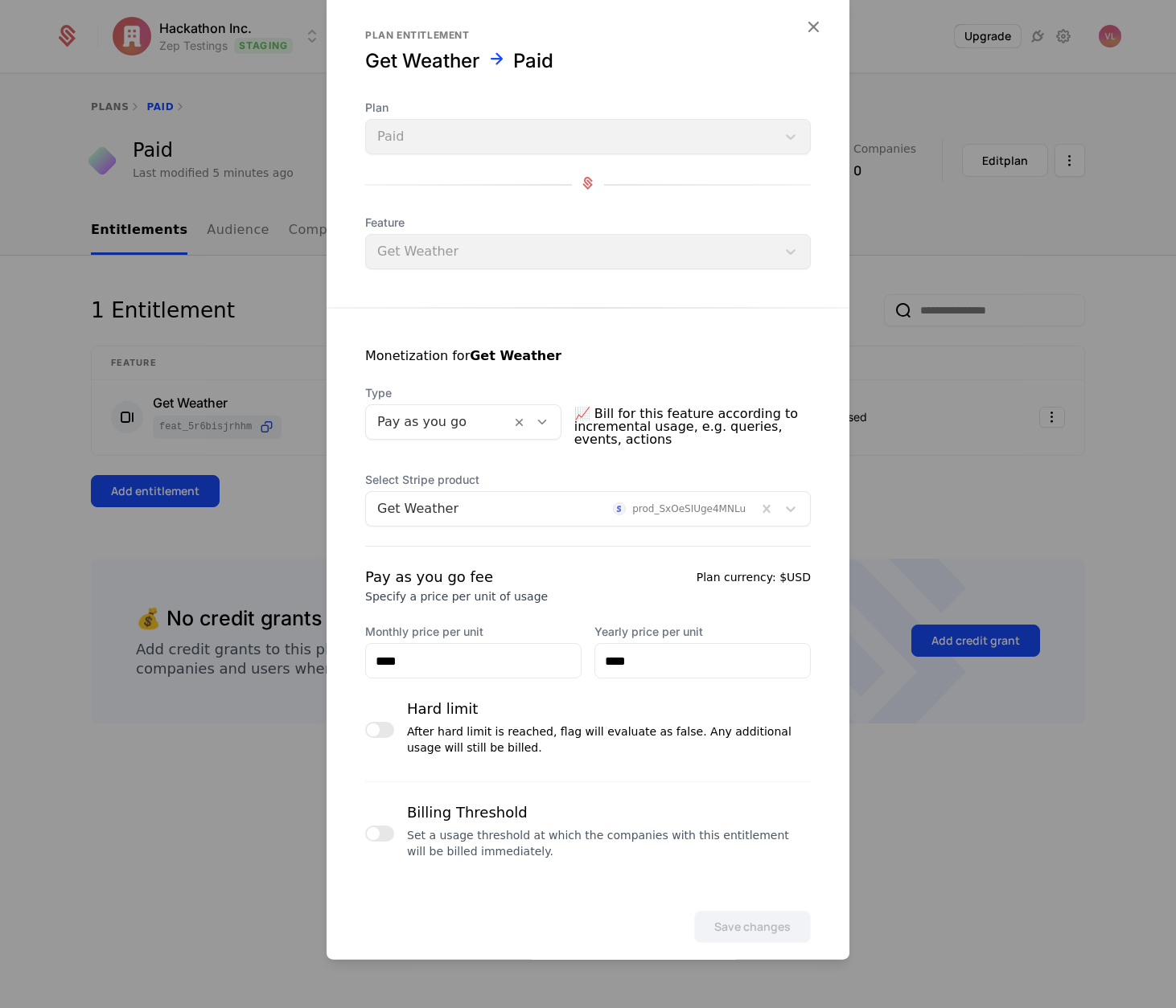
click at [996, 616] on div at bounding box center [588, 504] width 1176 height 1008
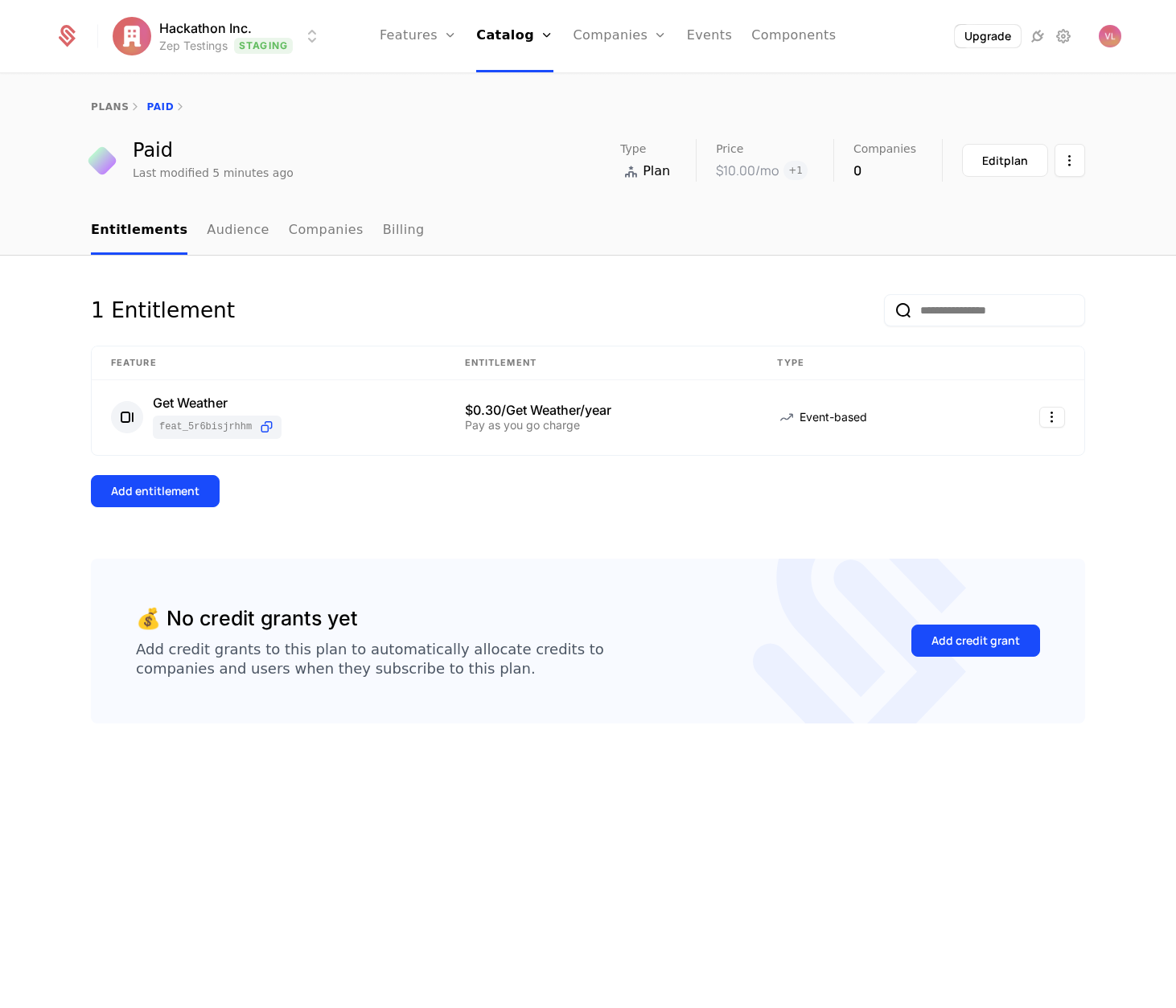
click at [554, 397] on td "$0.30/Get Weather/year Pay as you go charge" at bounding box center [601, 417] width 313 height 75
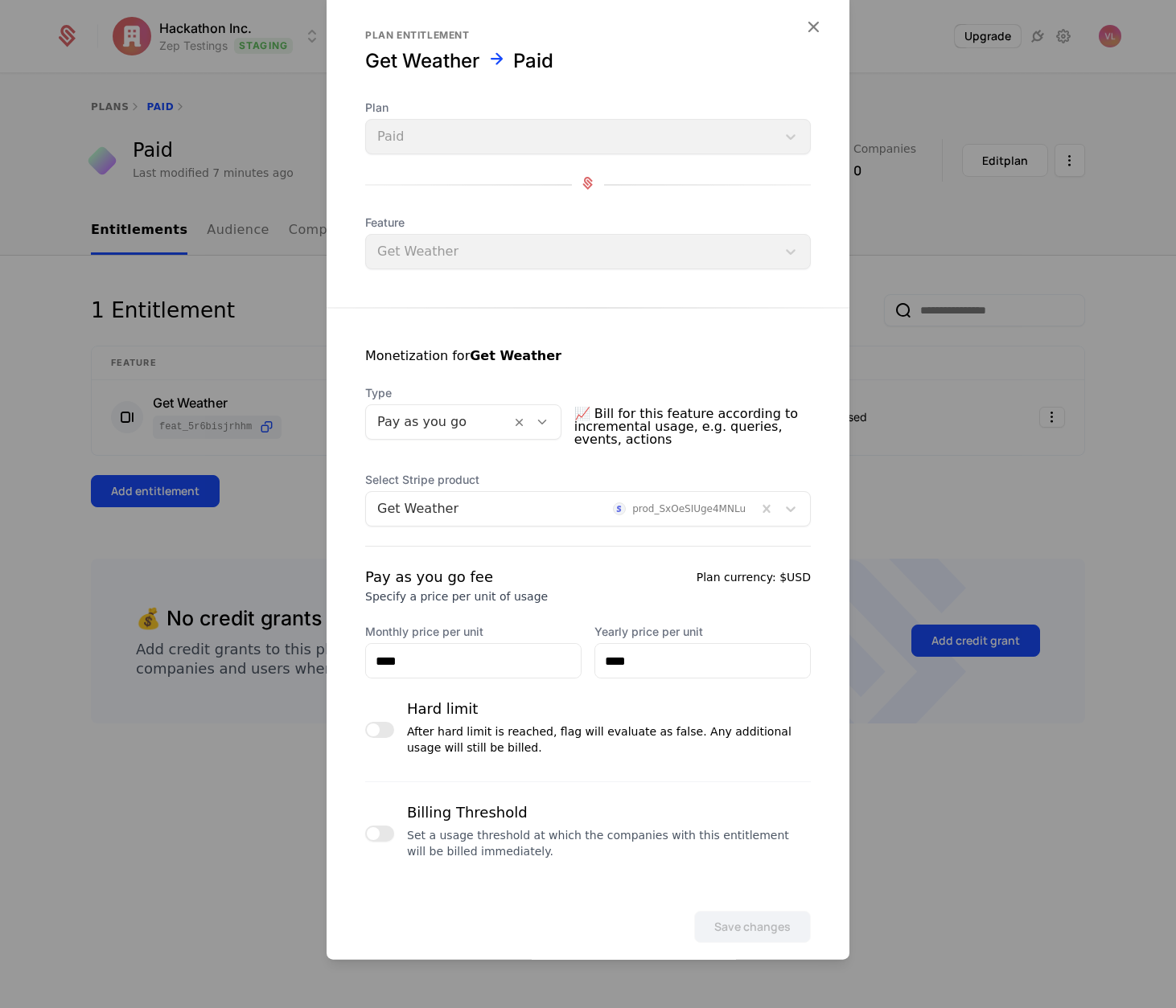
drag, startPoint x: 380, startPoint y: 829, endPoint x: 389, endPoint y: 829, distance: 9.0
click at [379, 829] on button "button" at bounding box center [379, 834] width 29 height 16
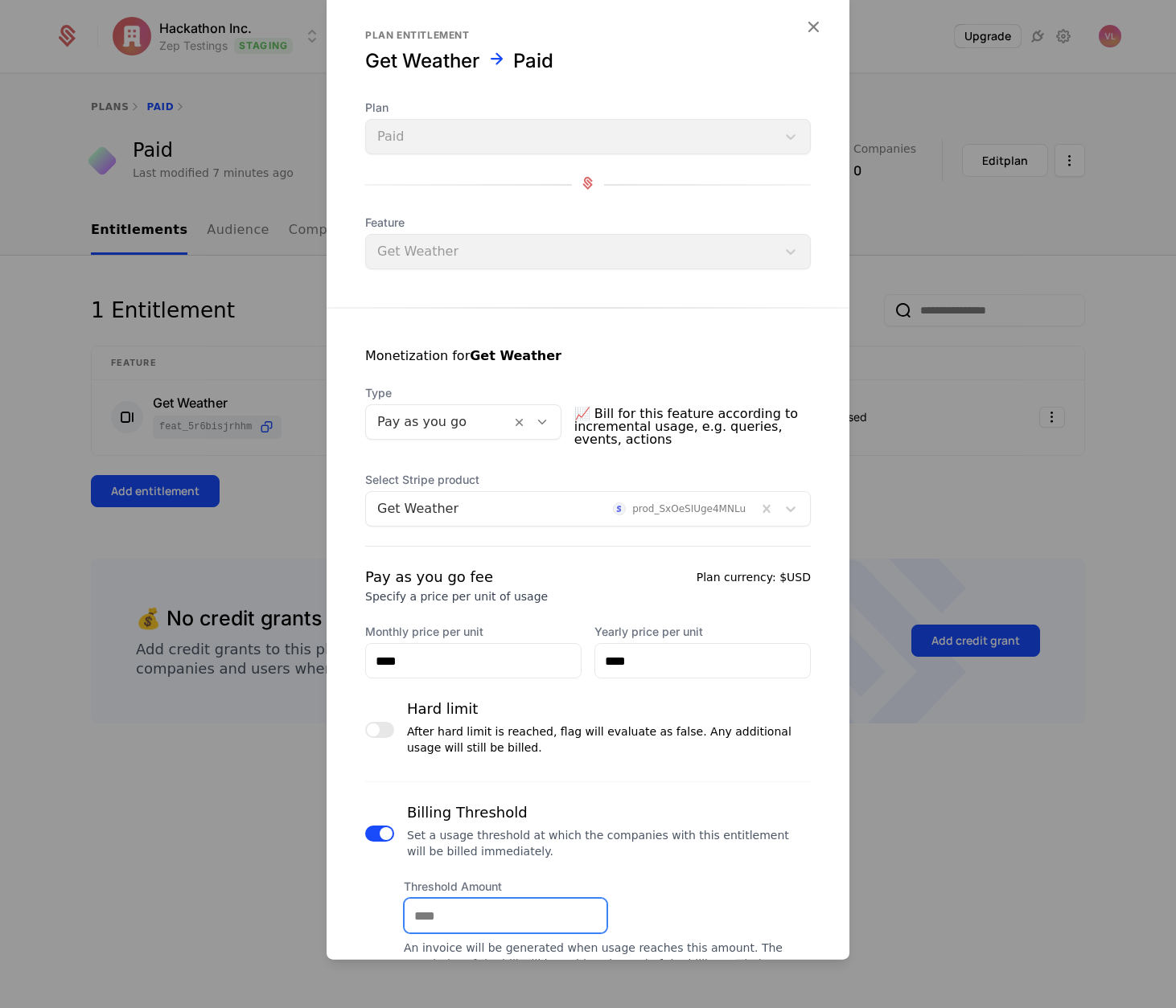
click at [481, 923] on input "Threshold Amount" at bounding box center [505, 916] width 202 height 34
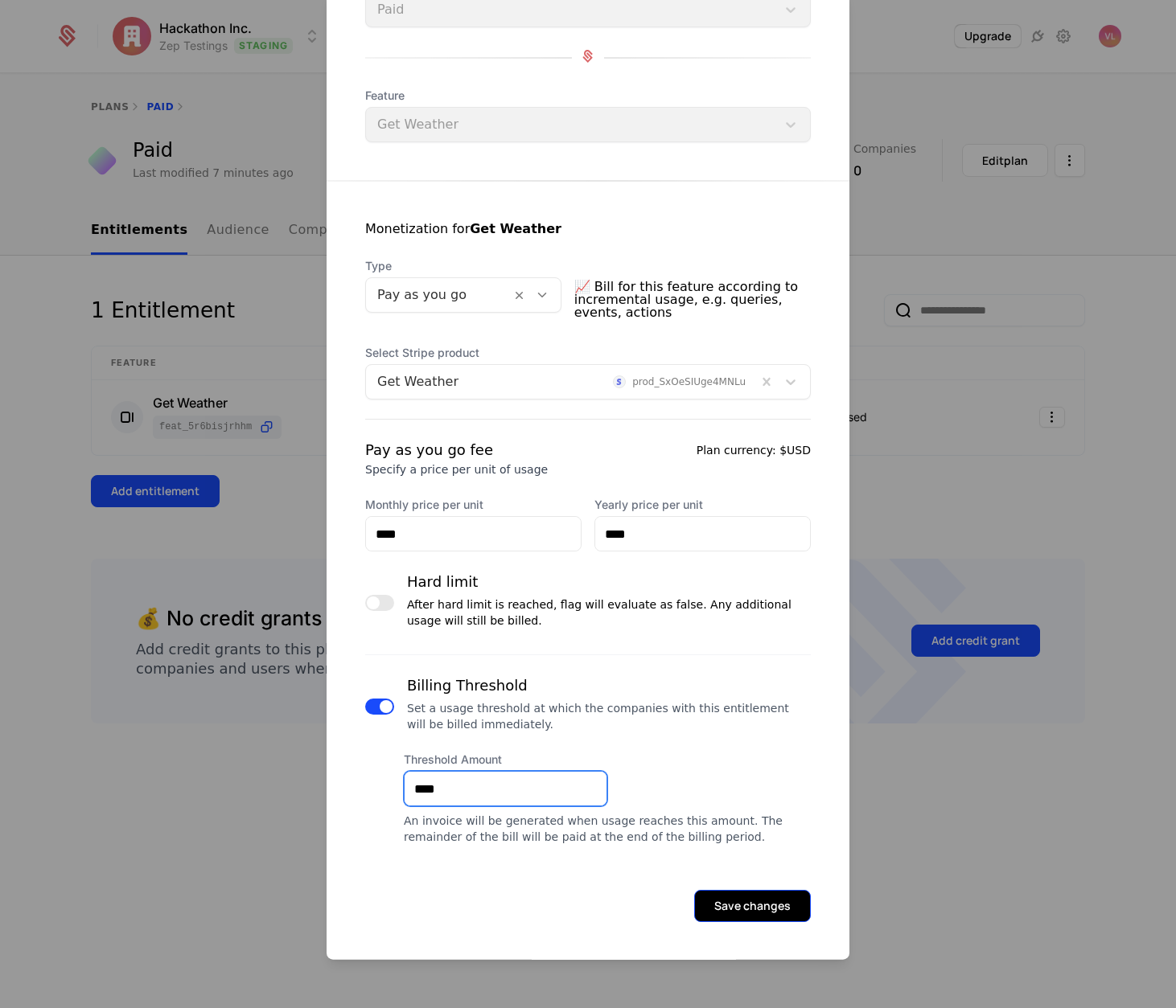
type input "****"
click at [736, 913] on button "Save changes" at bounding box center [752, 906] width 117 height 32
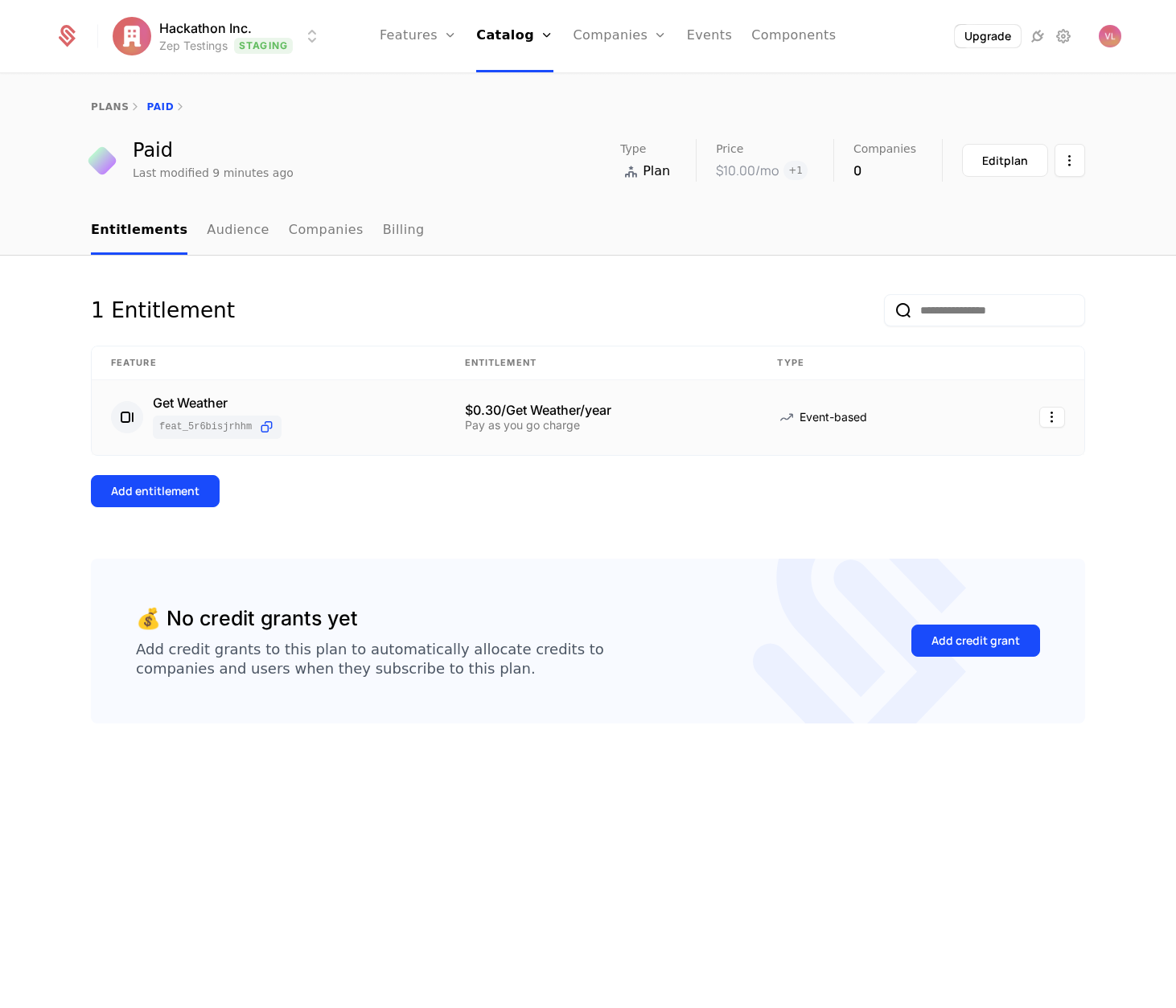
click at [548, 417] on div "$0.30/Get Weather/year" at bounding box center [601, 409] width 274 height 13
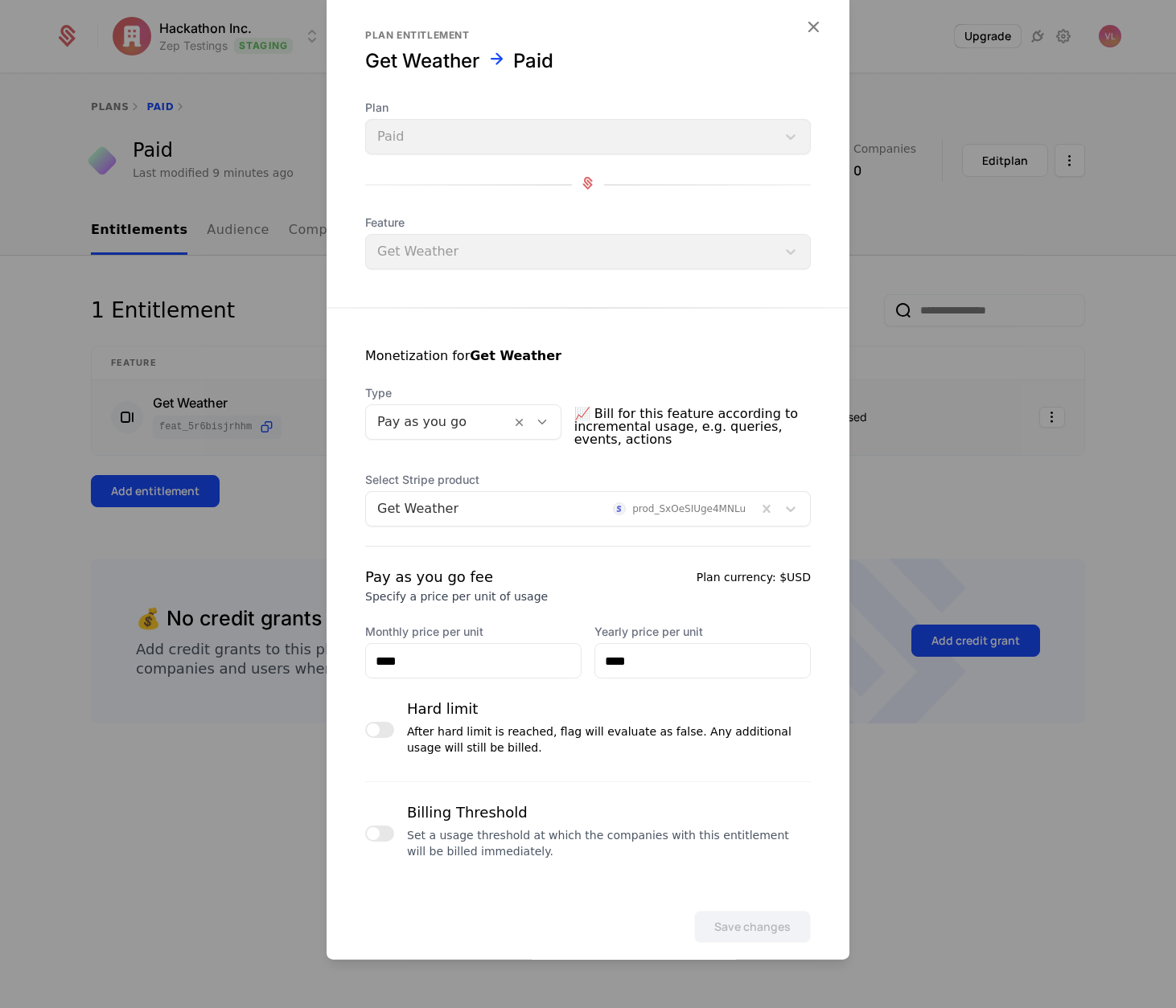
scroll to position [21, 0]
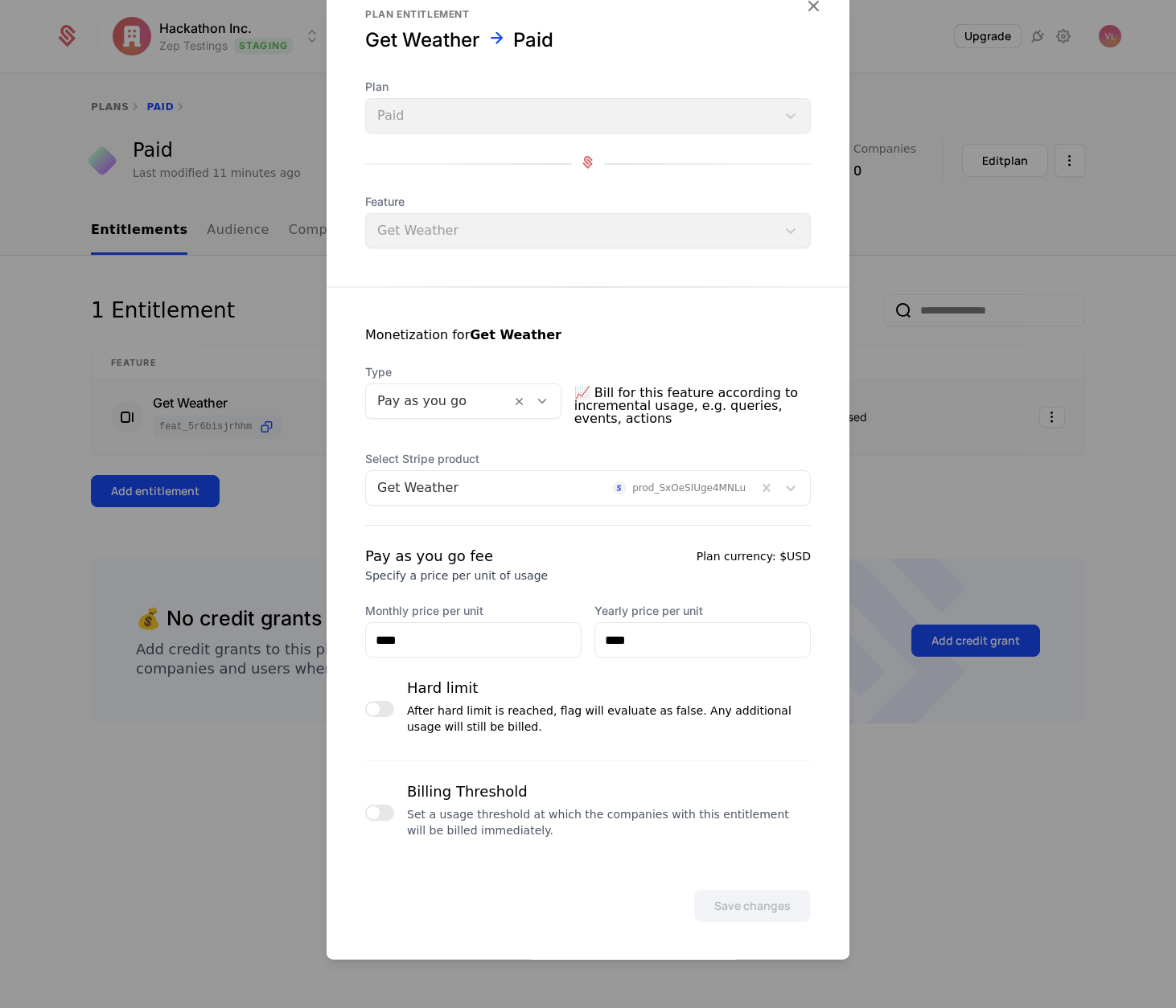
click at [381, 810] on button "button" at bounding box center [379, 813] width 29 height 16
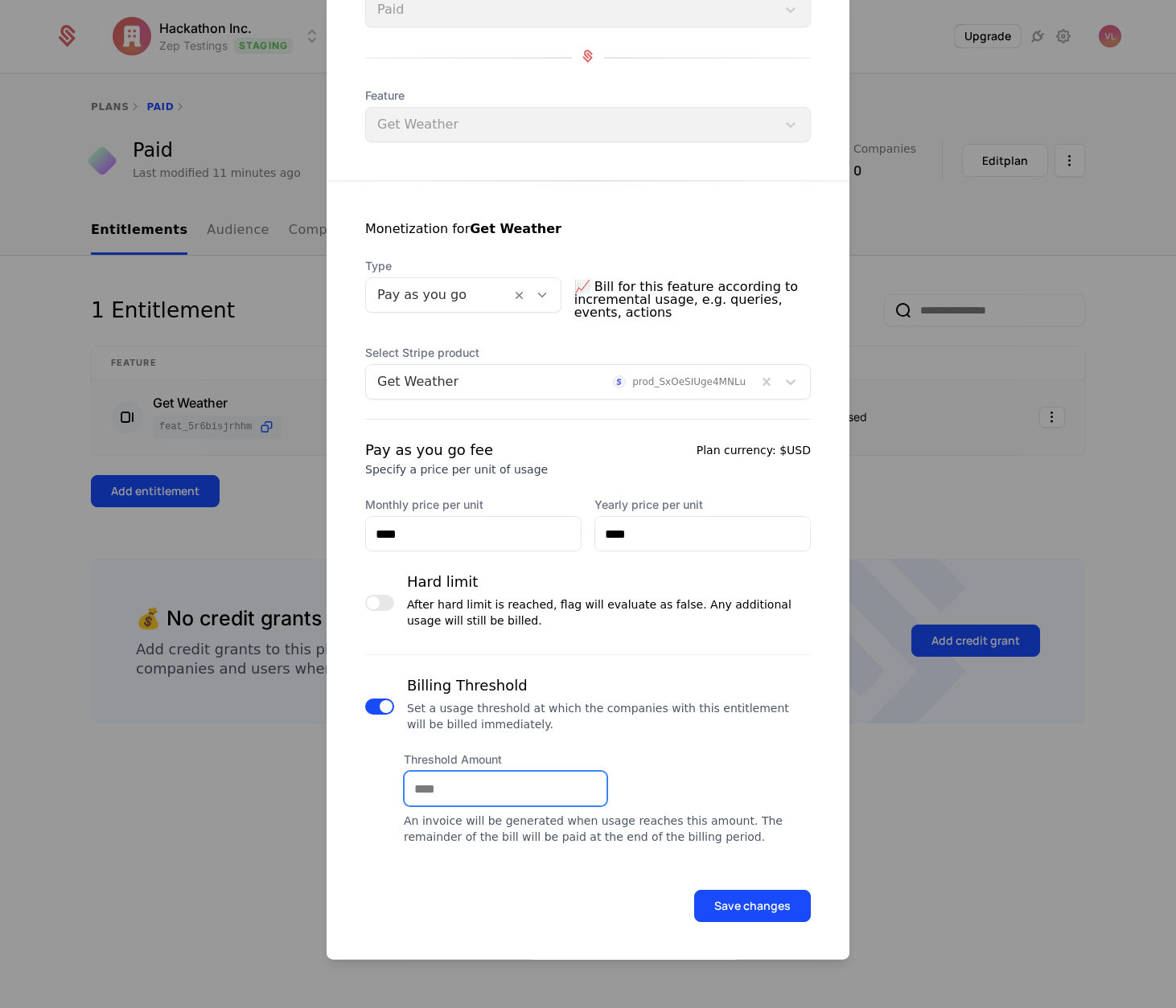
click at [457, 782] on input "Threshold Amount" at bounding box center [505, 788] width 202 height 34
type input "***"
click at [751, 899] on button "Save changes" at bounding box center [752, 906] width 117 height 32
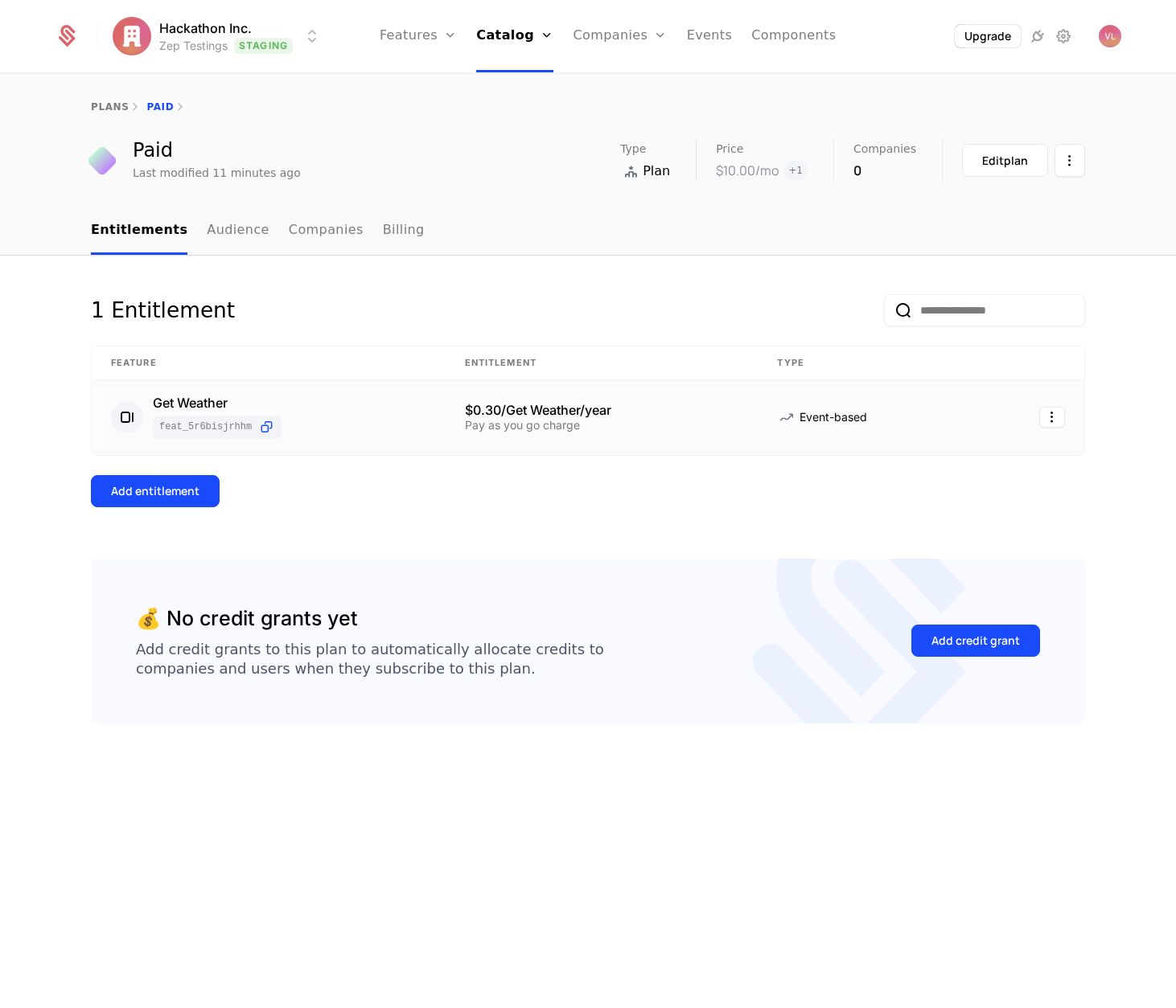
click at [918, 845] on div "1 Entitlement Feature Entitlement Type Get Weather feat_5R6BisjRHhm $0.30/Get W…" at bounding box center [588, 632] width 1176 height 753
click at [521, 425] on div "Pay as you go charge" at bounding box center [601, 424] width 274 height 11
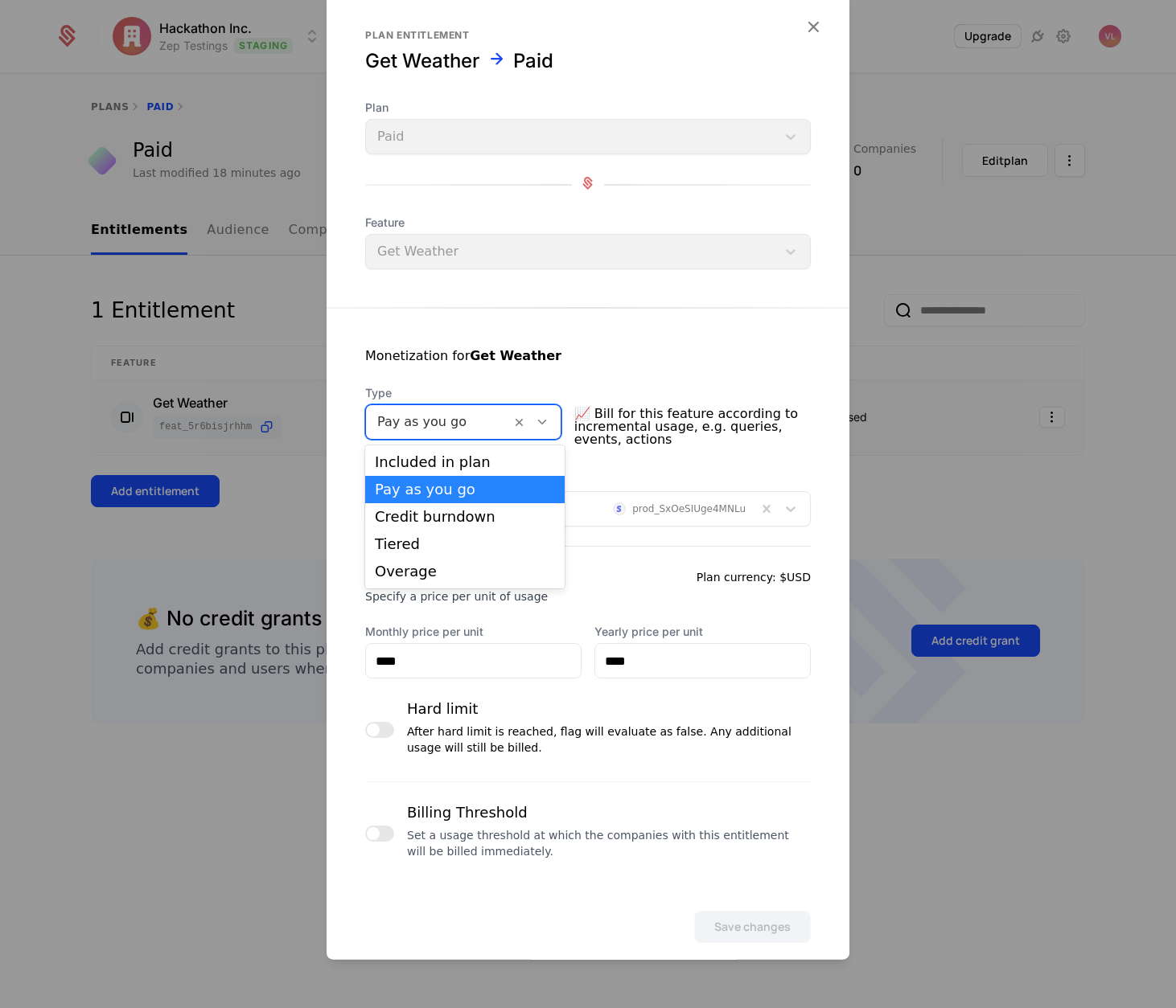
click at [429, 424] on div at bounding box center [439, 422] width 122 height 23
click at [433, 566] on div "Overage" at bounding box center [465, 571] width 180 height 14
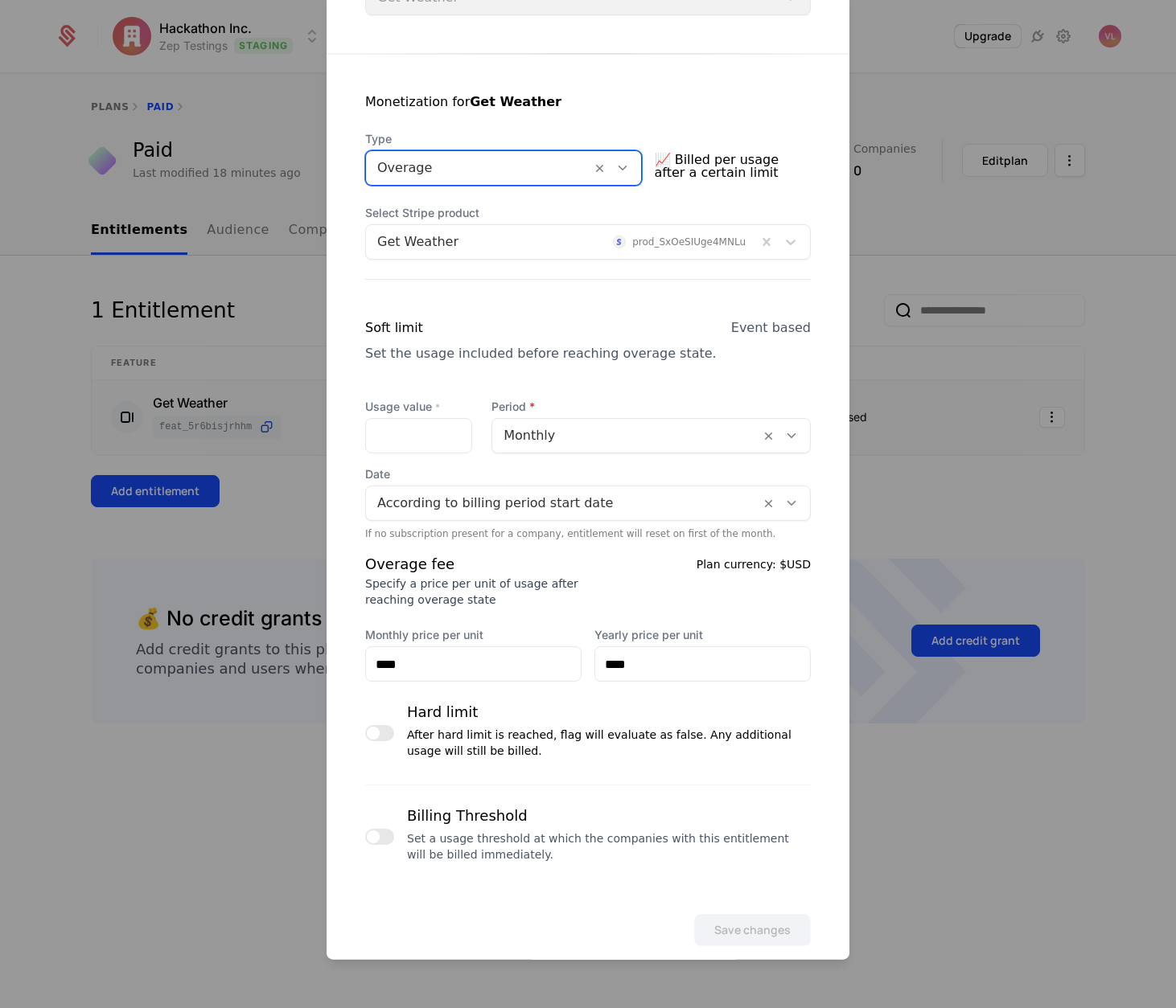
scroll to position [265, 0]
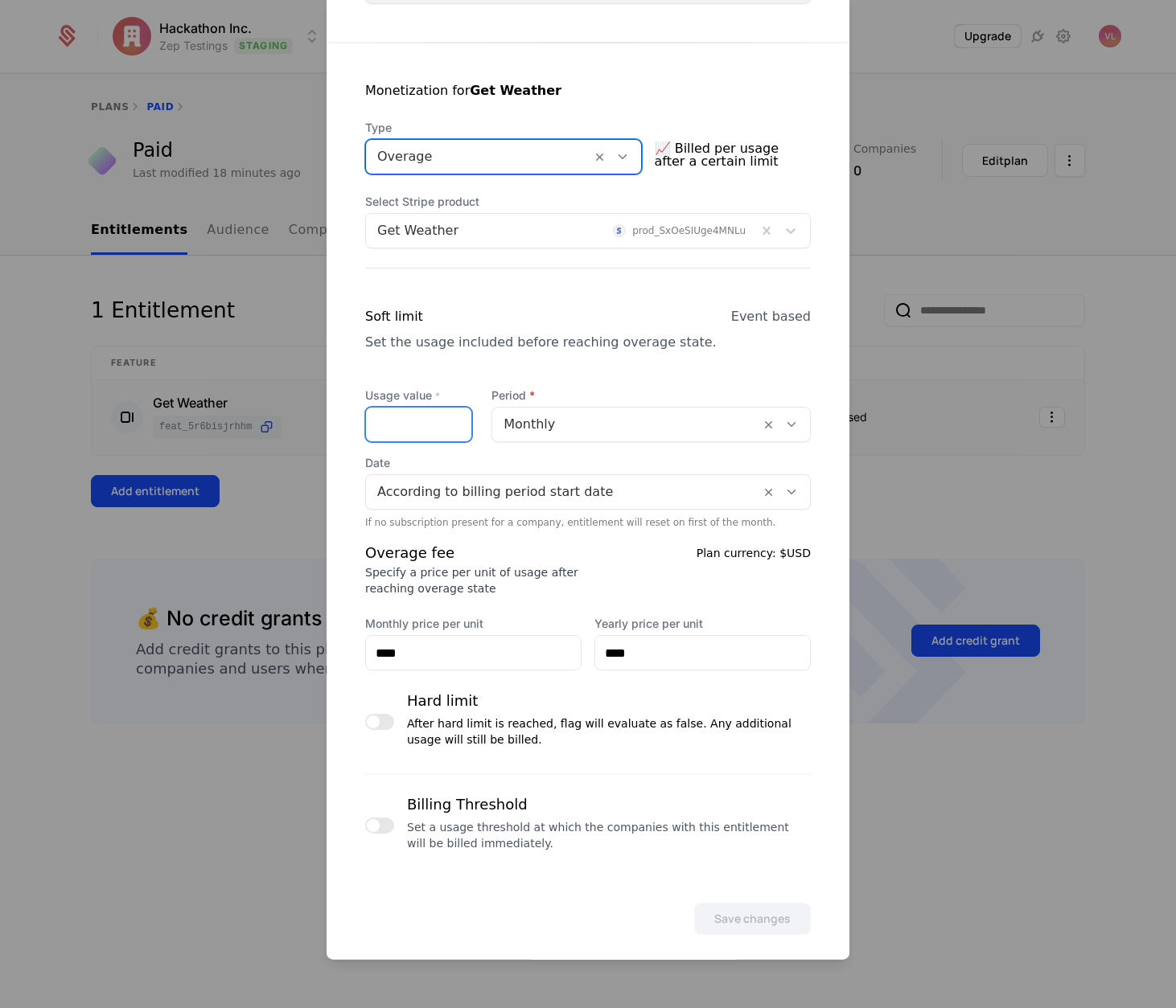
click at [392, 417] on input "Usage value *" at bounding box center [419, 424] width 106 height 34
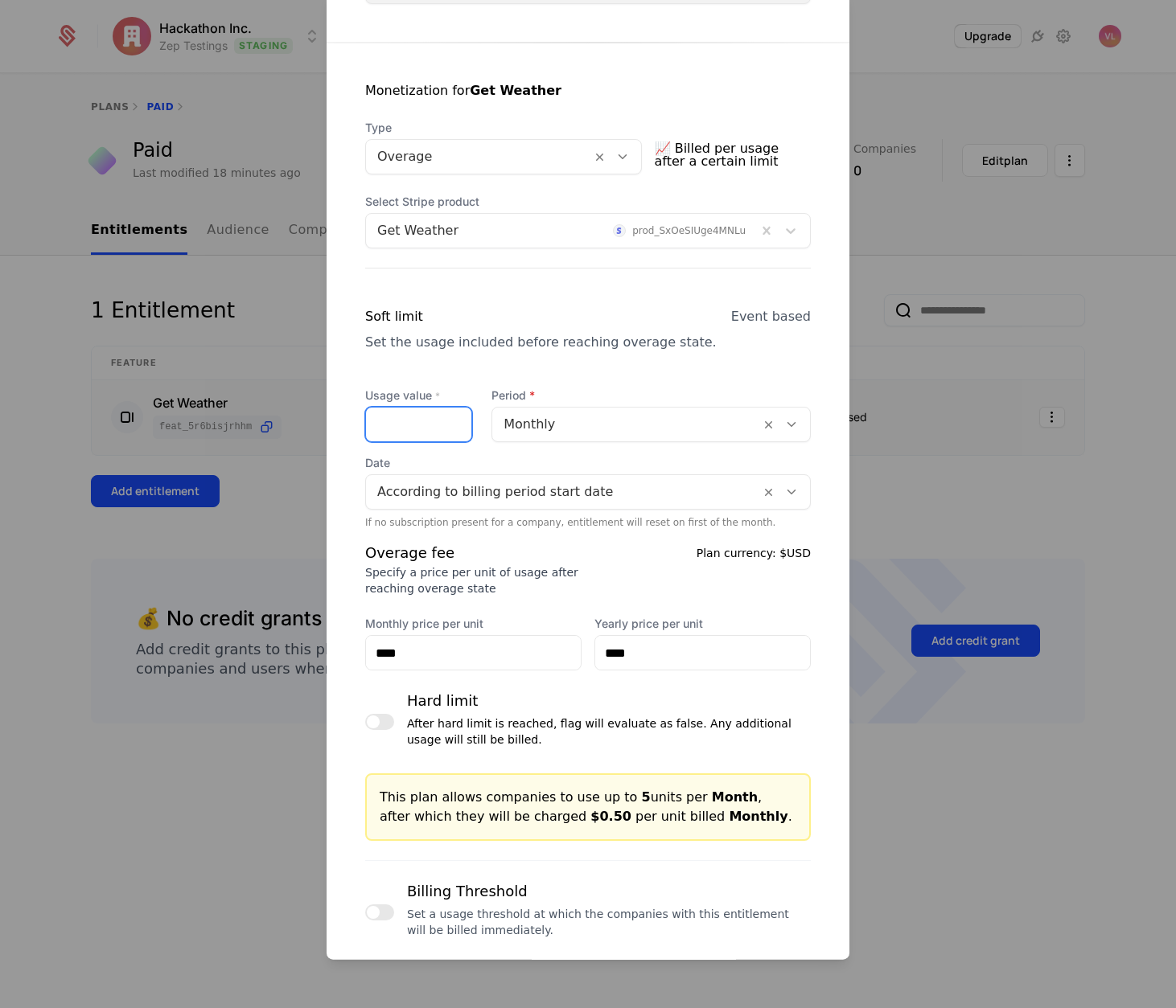
scroll to position [365, 0]
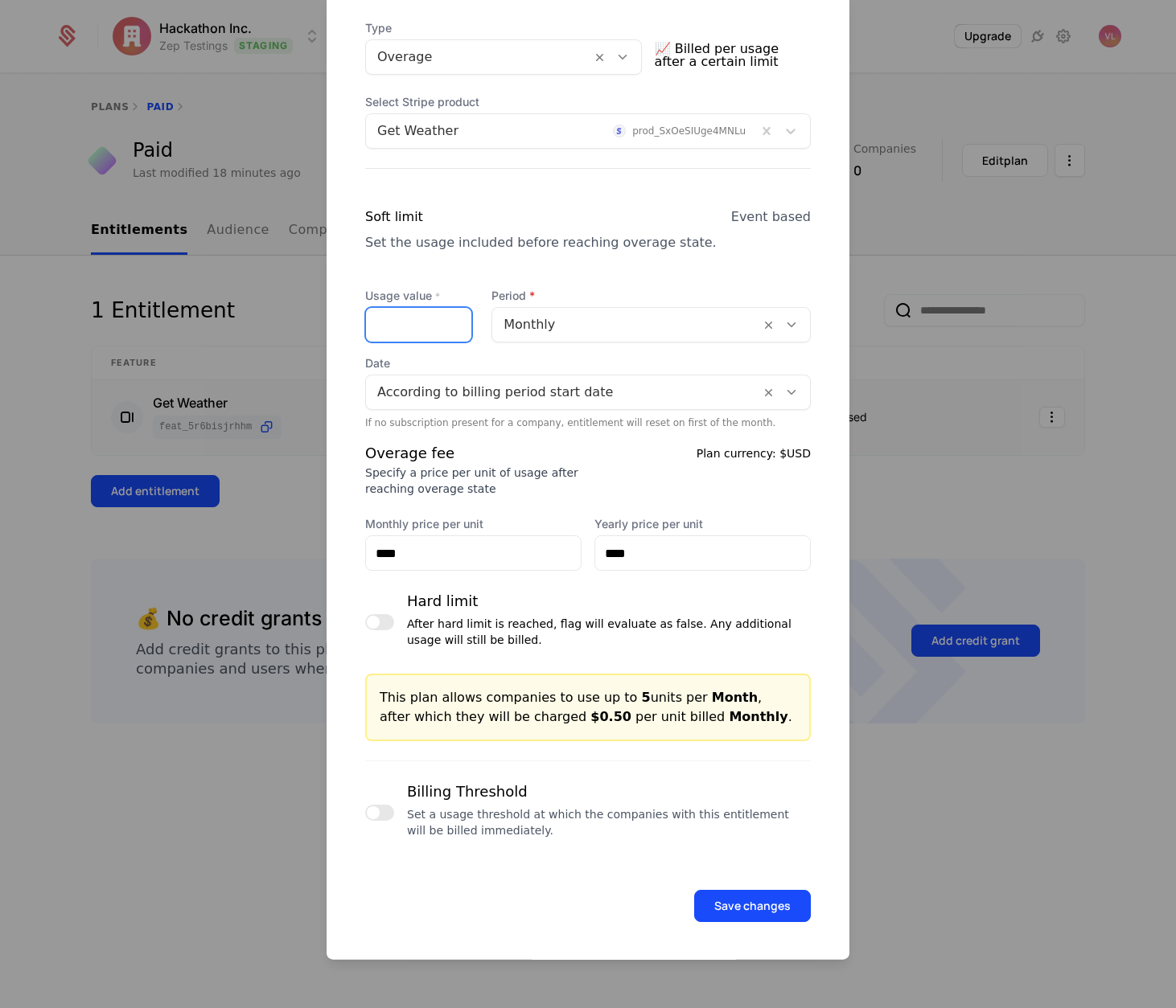
type input "*"
click at [377, 813] on span "button" at bounding box center [372, 813] width 13 height 13
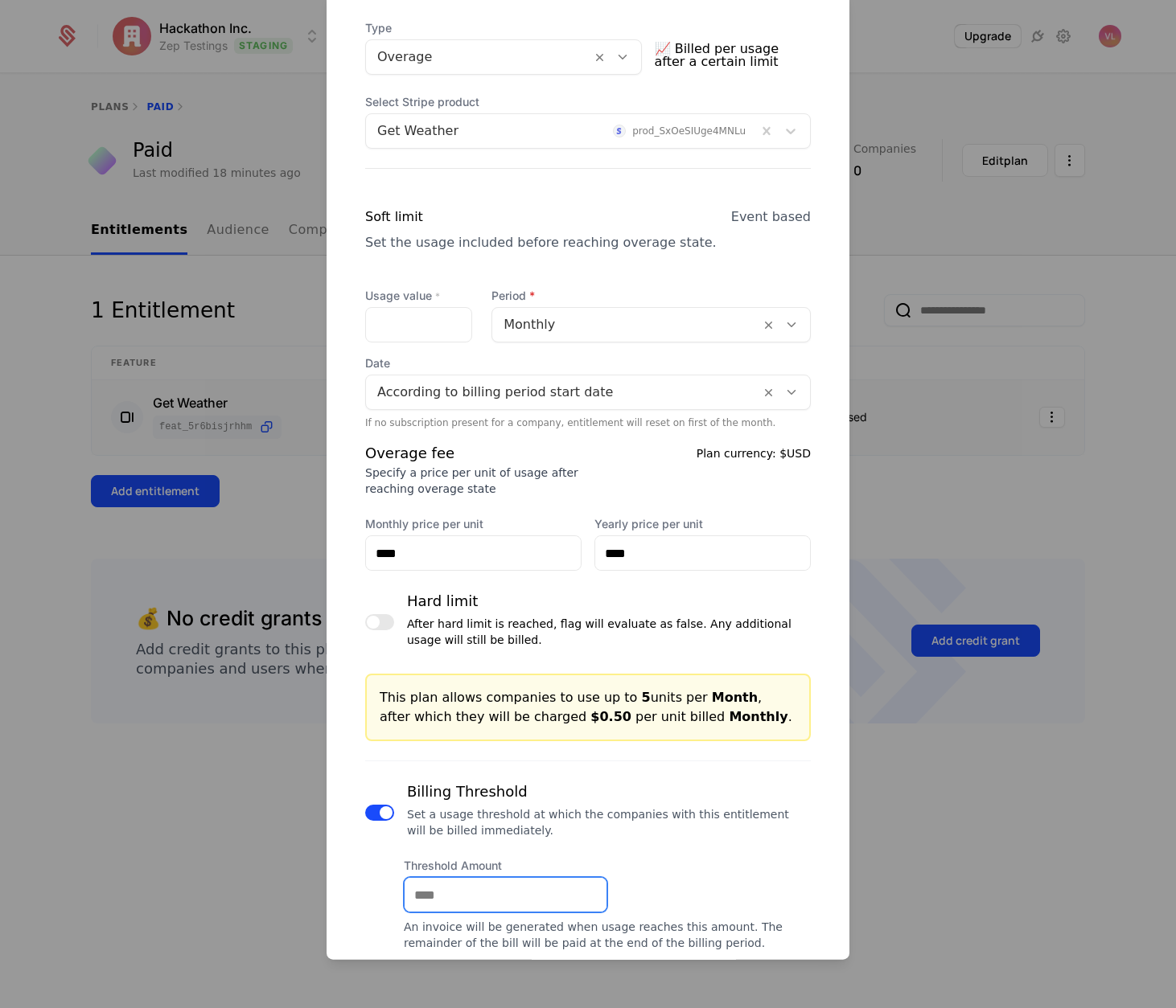
click at [459, 892] on input "Threshold Amount" at bounding box center [505, 895] width 202 height 34
type input "**"
click at [700, 807] on div "Set a usage threshold at which the companies with this entitlement will be bill…" at bounding box center [608, 823] width 403 height 32
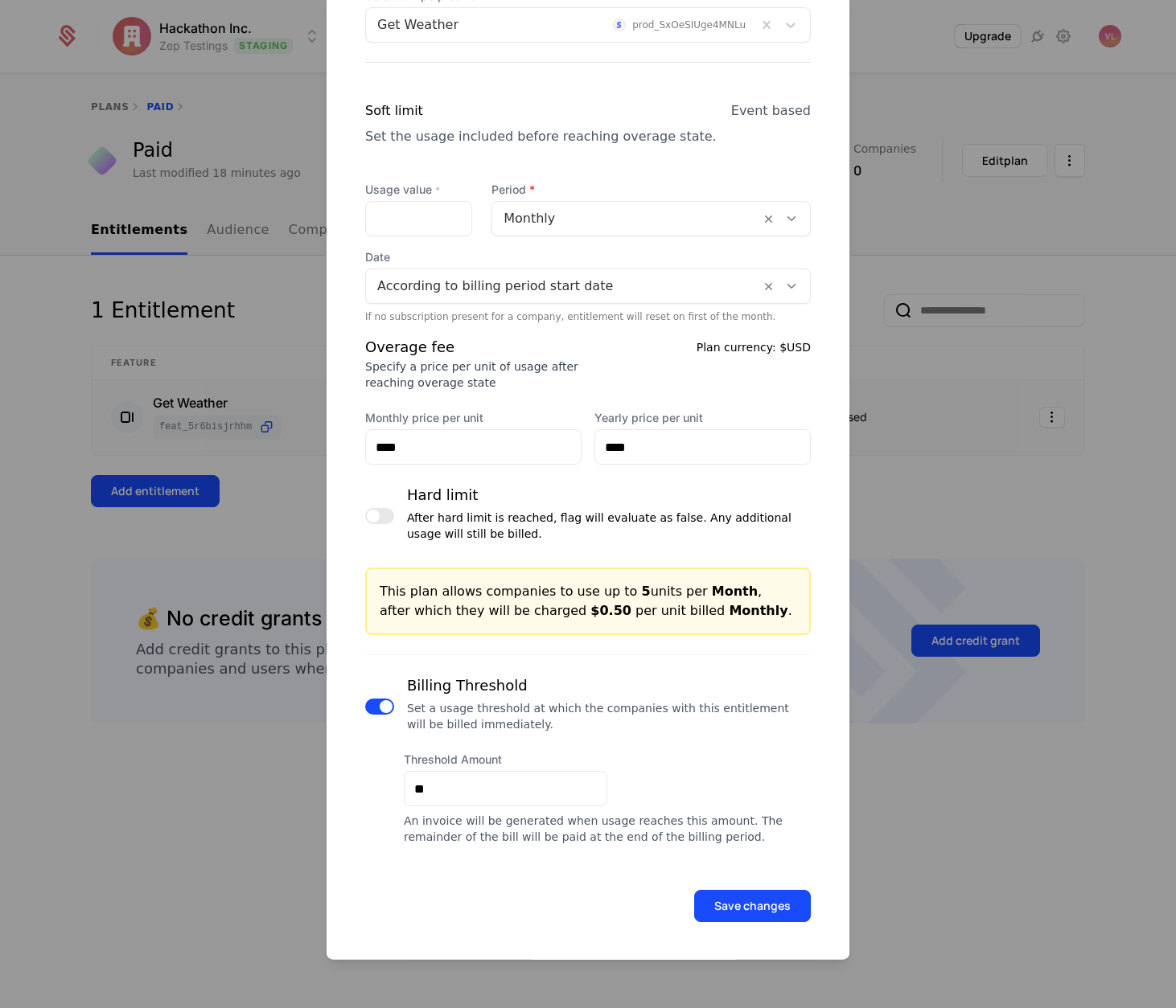
click at [742, 887] on div "Save changes" at bounding box center [587, 884] width 523 height 77
click at [736, 901] on button "Save changes" at bounding box center [752, 906] width 117 height 32
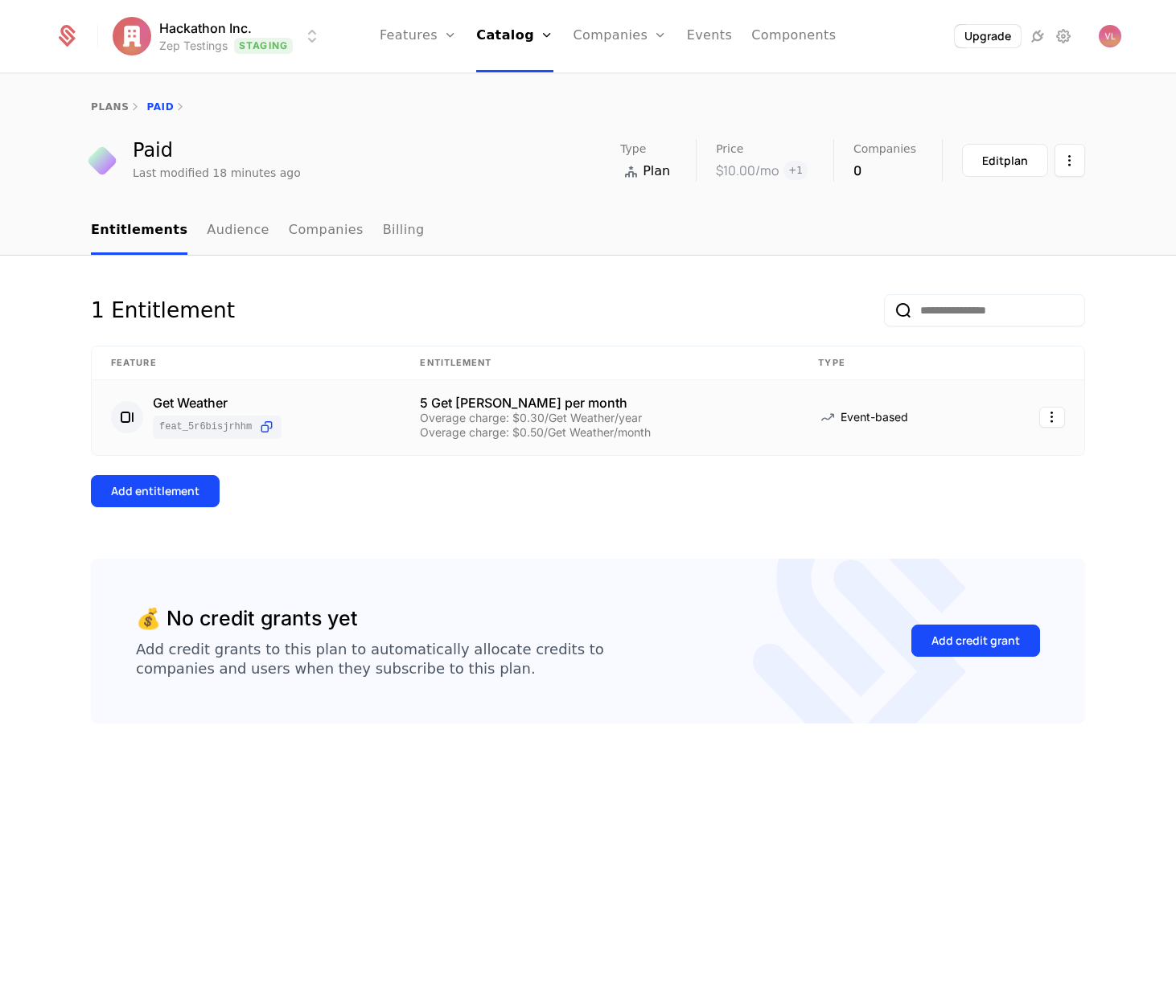
click at [554, 419] on div "Overage charge: $0.30/Get Weather/year" at bounding box center [599, 418] width 360 height 11
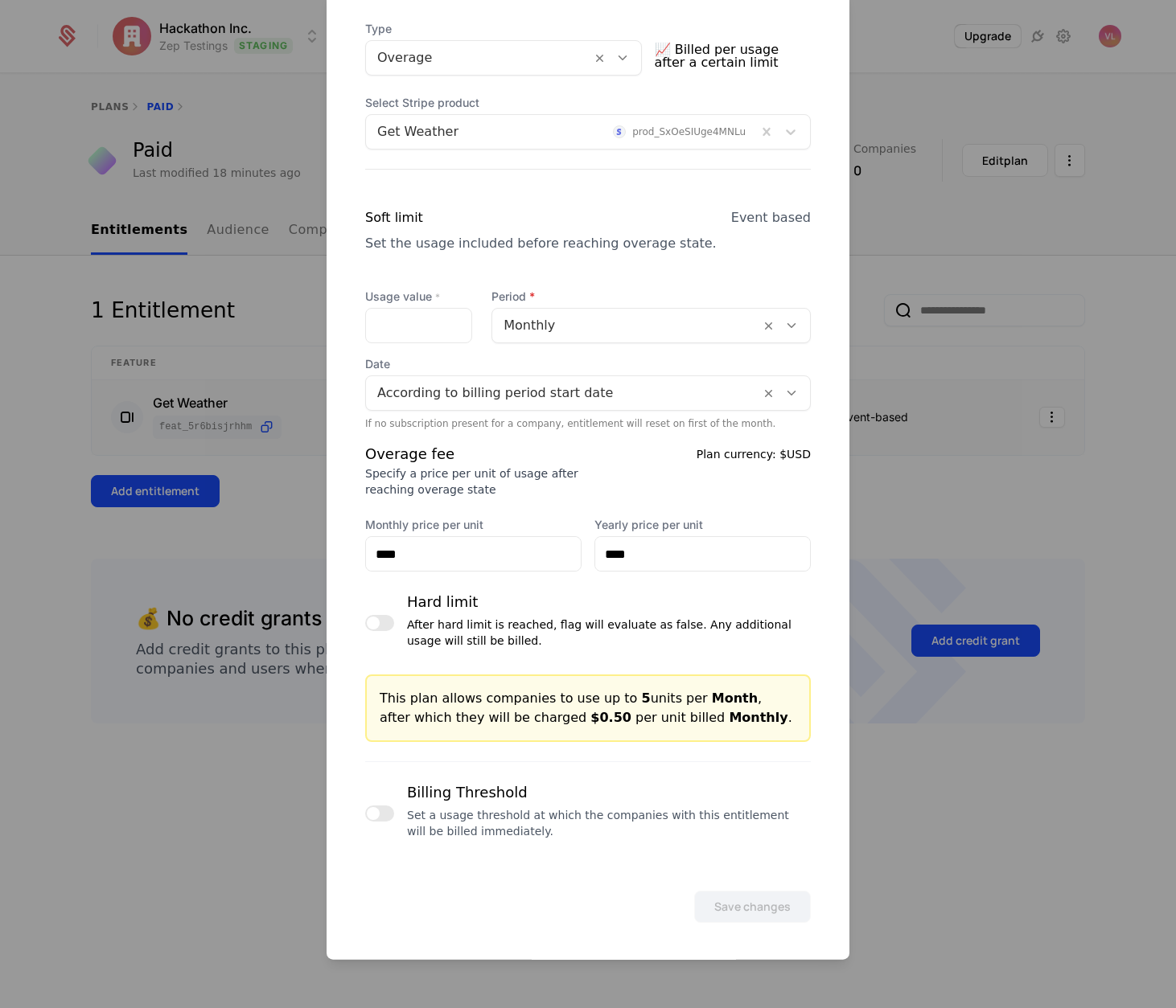
scroll to position [365, 0]
click at [388, 810] on button "button" at bounding box center [379, 813] width 29 height 16
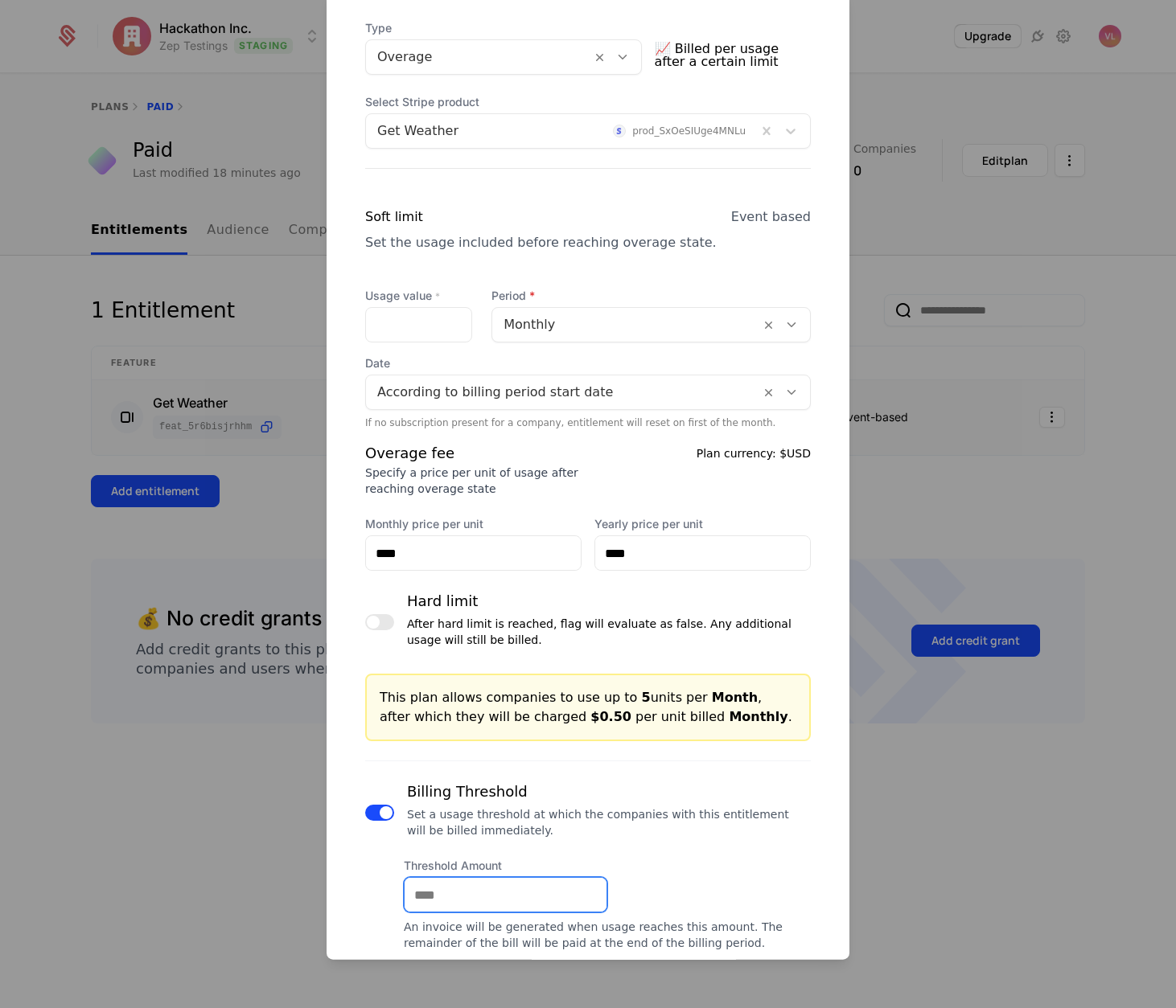
click at [464, 898] on input "Threshold Amount" at bounding box center [505, 895] width 202 height 34
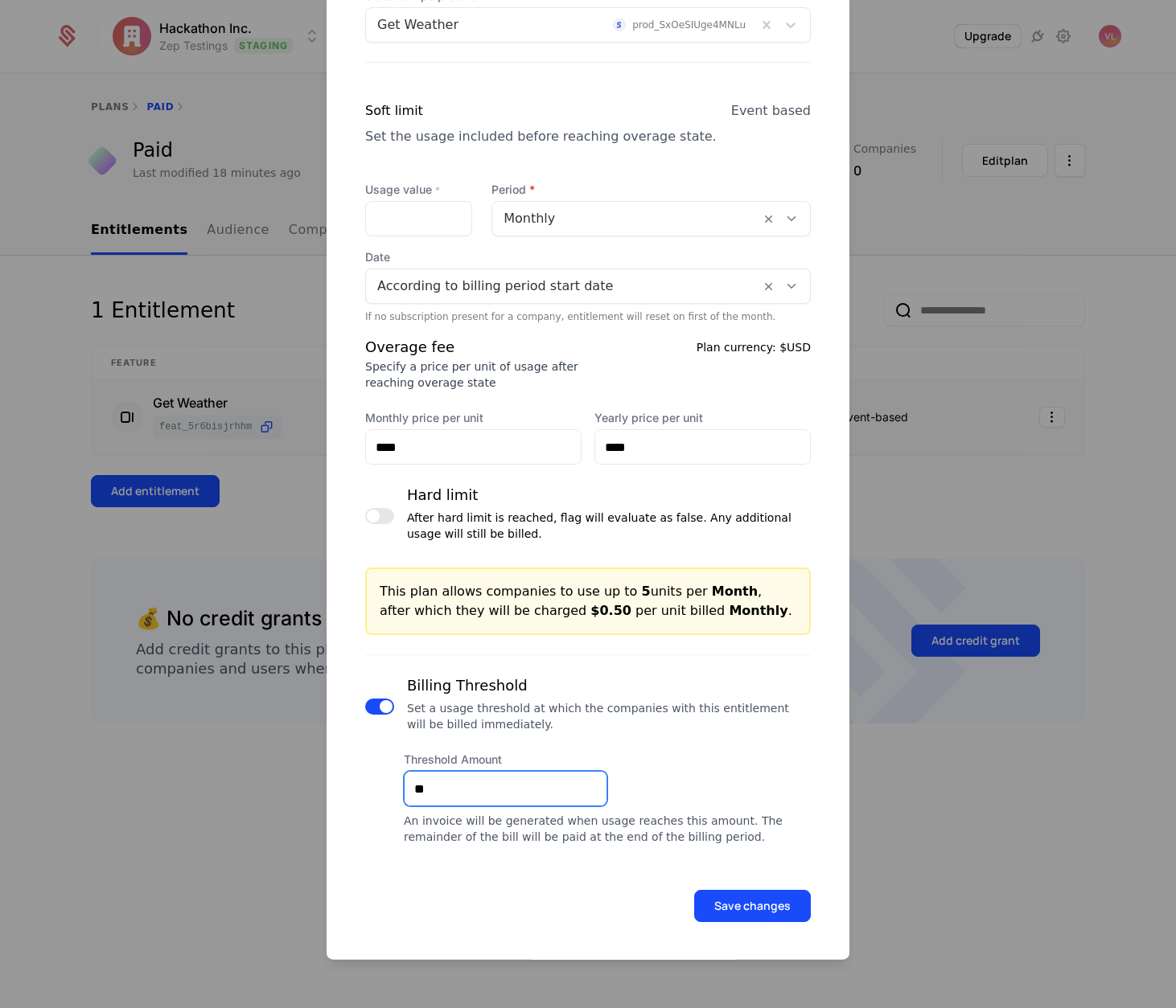
type input "**"
click at [736, 916] on button "Save changes" at bounding box center [752, 906] width 117 height 32
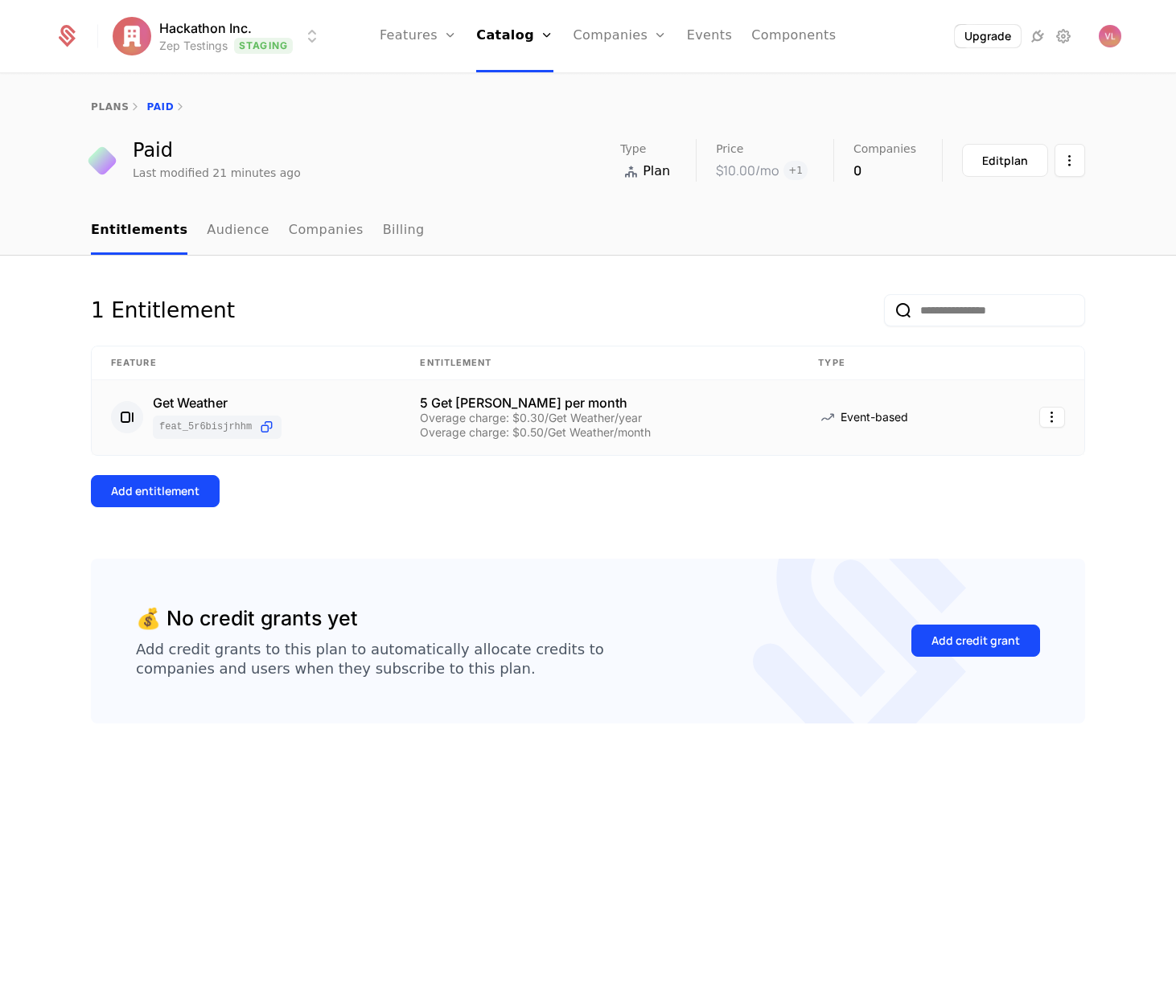
click at [582, 425] on div "Overage charge: $0.30/Get Weather/year Overage charge: $0.50/Get Weather/month" at bounding box center [599, 425] width 360 height 26
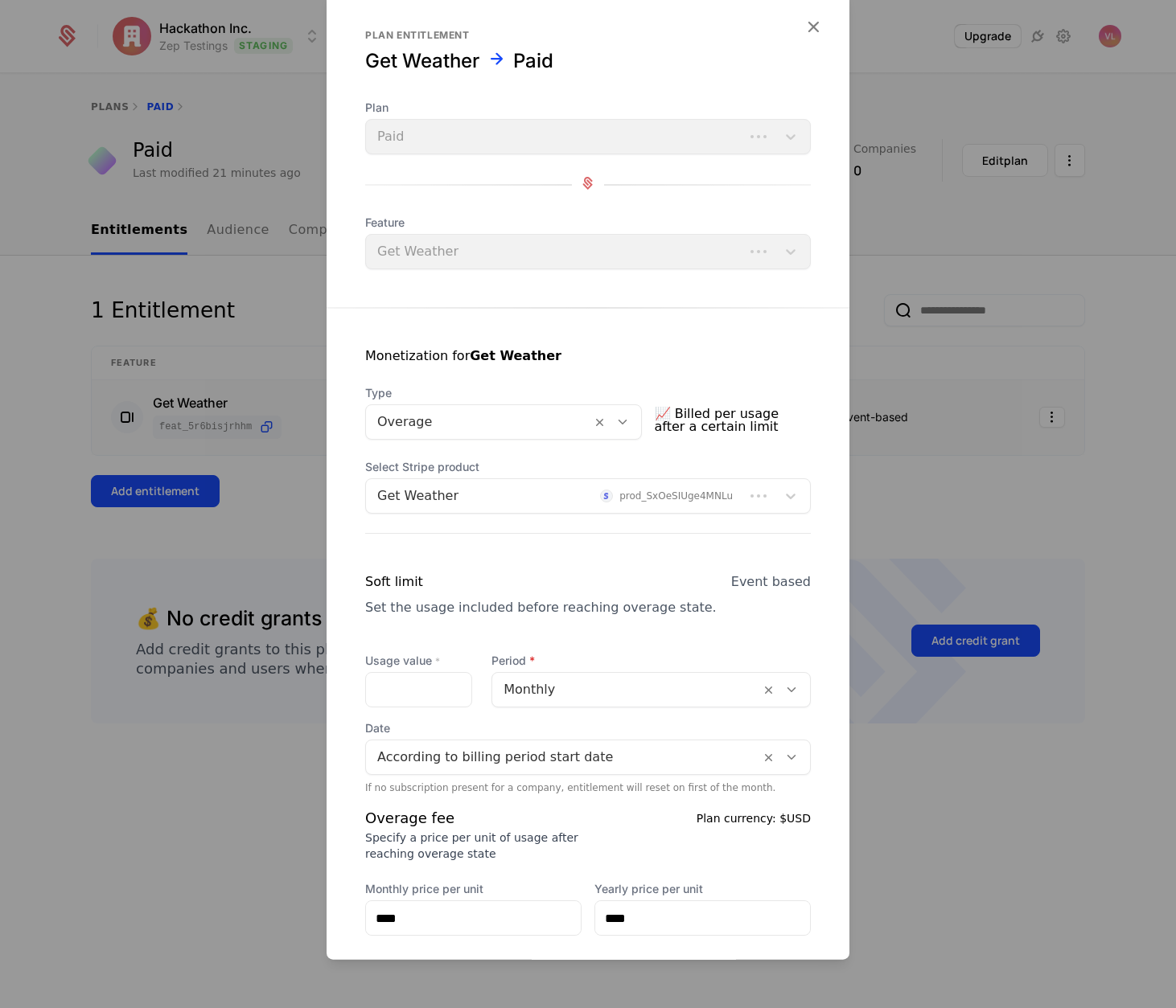
scroll to position [365, 0]
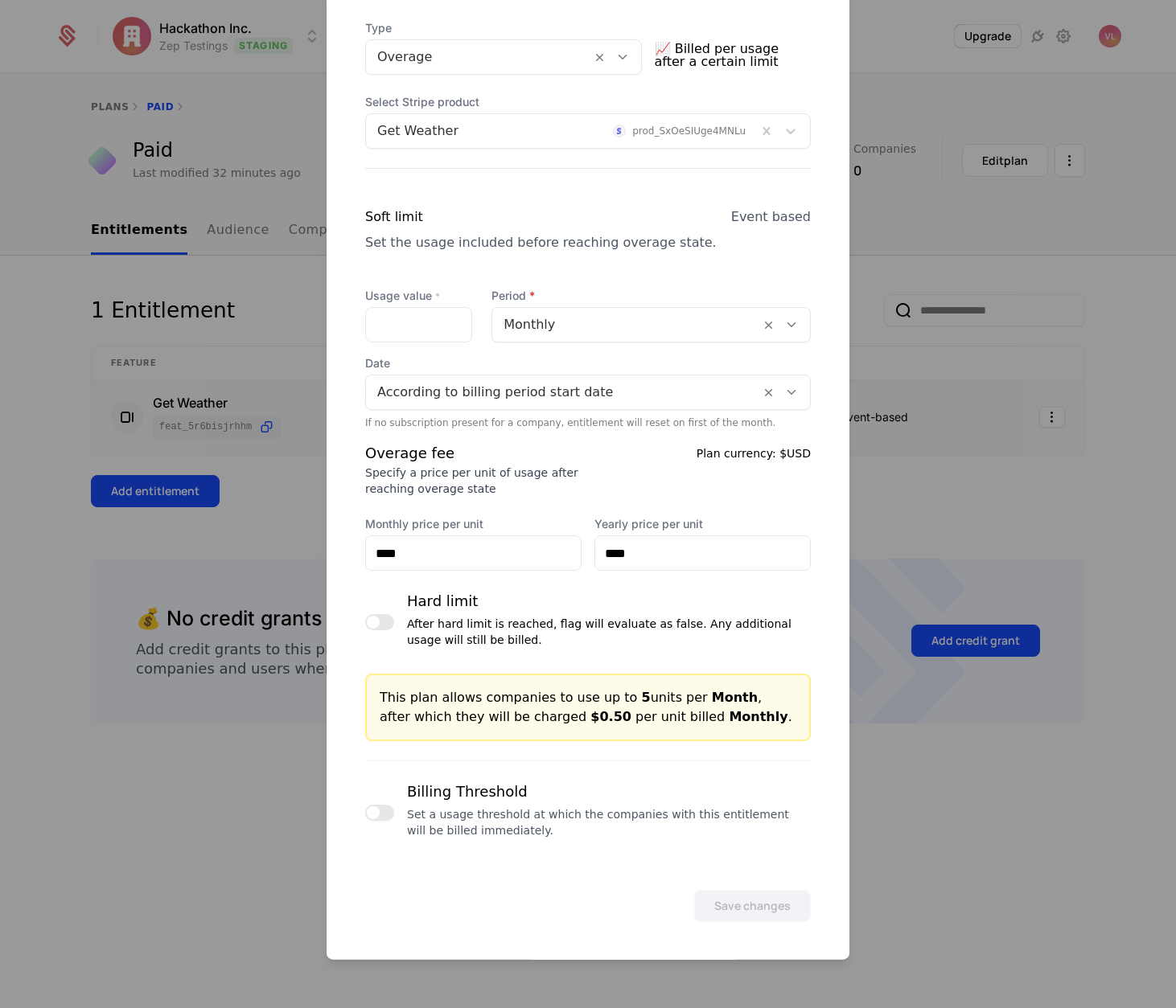
click at [370, 818] on span "button" at bounding box center [372, 813] width 13 height 13
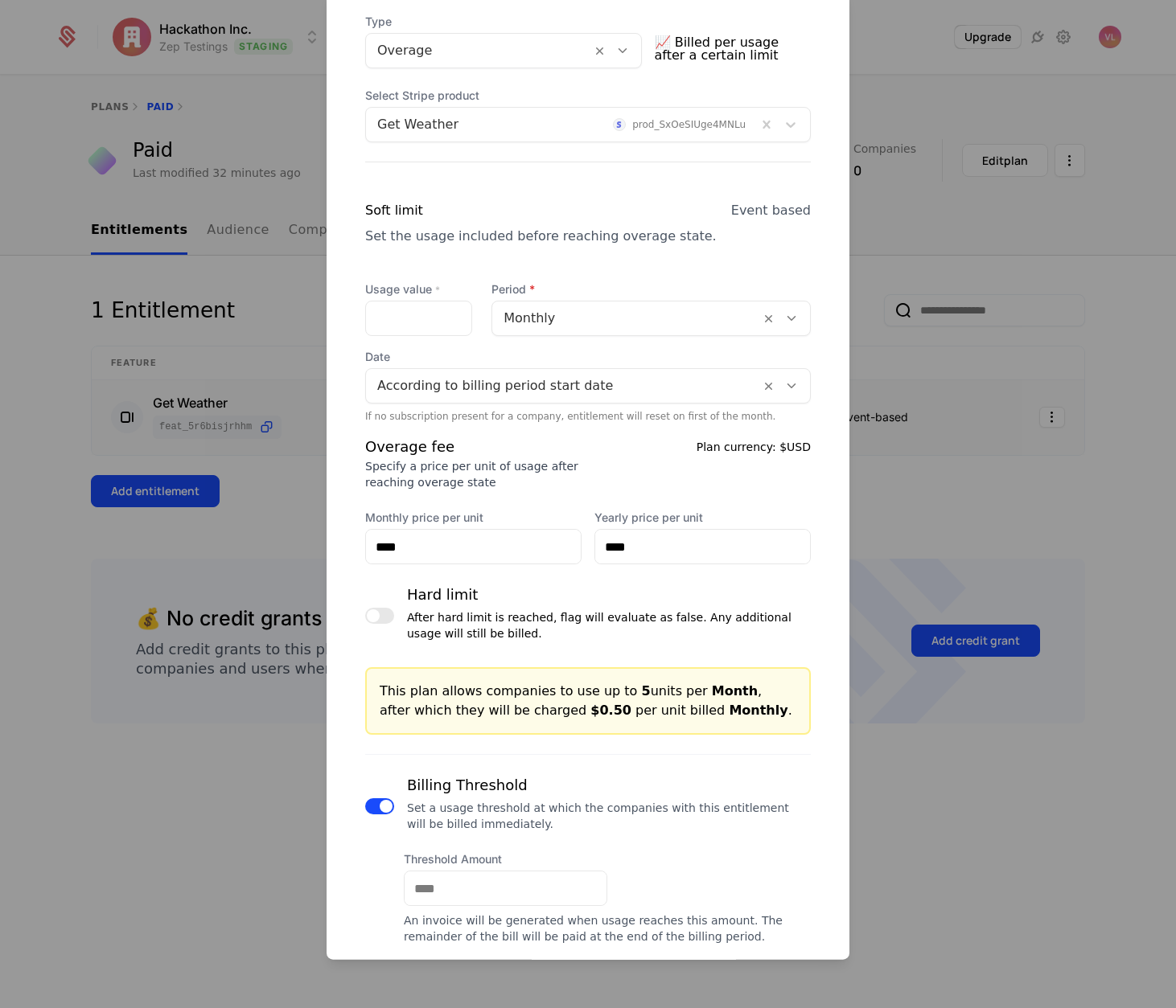
scroll to position [471, 0]
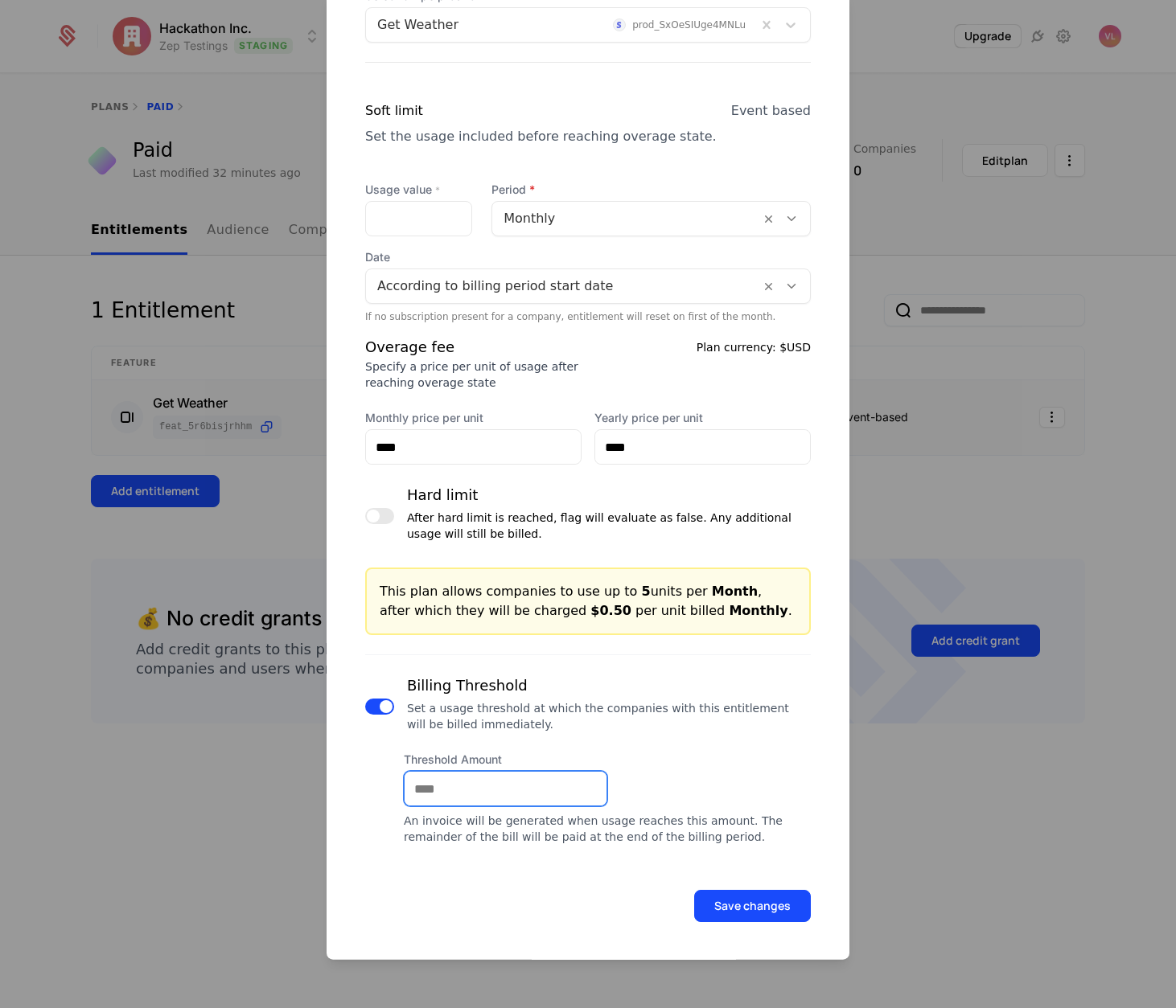
click at [483, 776] on input "Threshold Amount" at bounding box center [505, 788] width 202 height 34
type input "**"
click at [710, 901] on button "Save changes" at bounding box center [752, 906] width 117 height 32
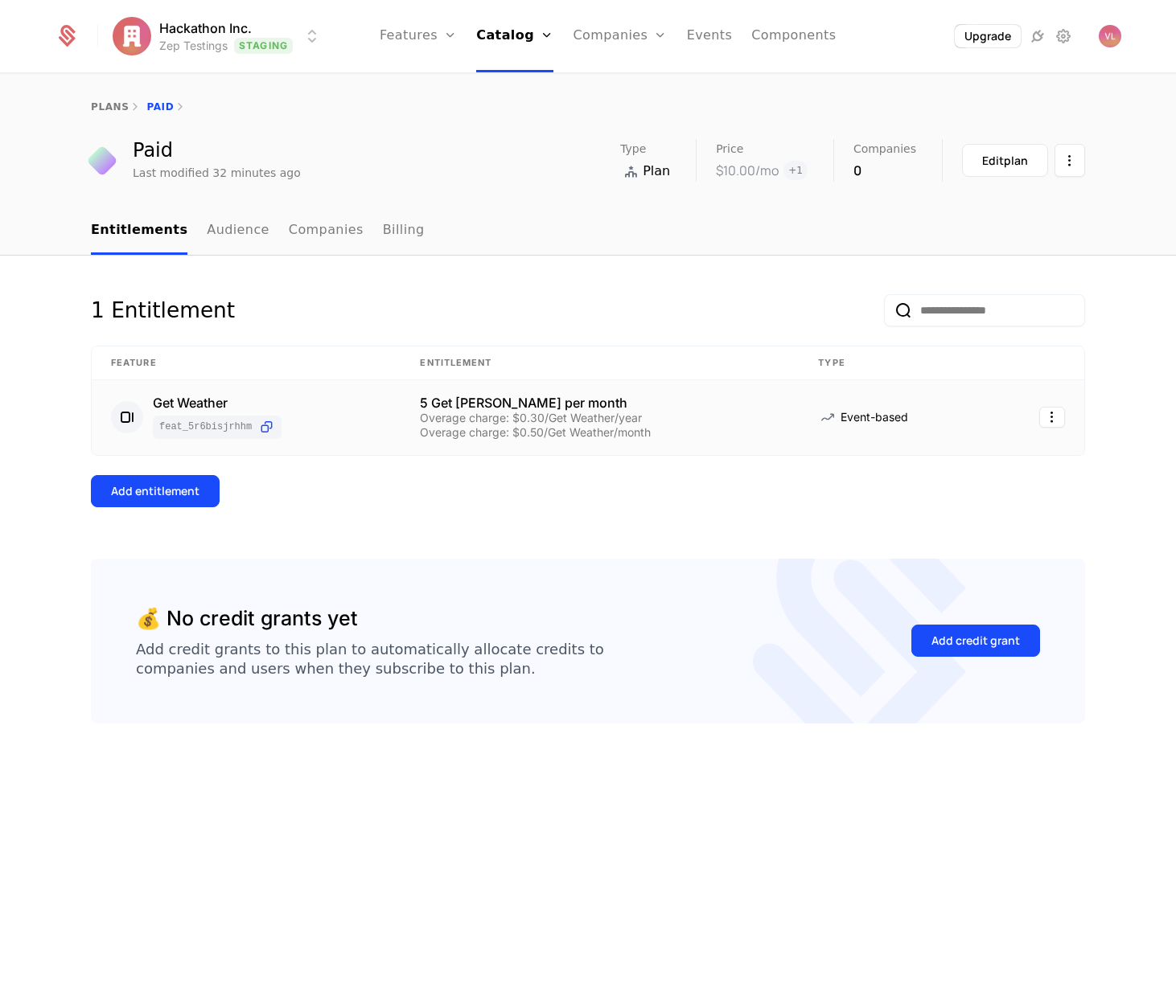
click at [463, 360] on th "Entitlement" at bounding box center [599, 363] width 398 height 34
click at [490, 434] on div "Overage charge: $0.50/Get Weather/month" at bounding box center [599, 432] width 360 height 11
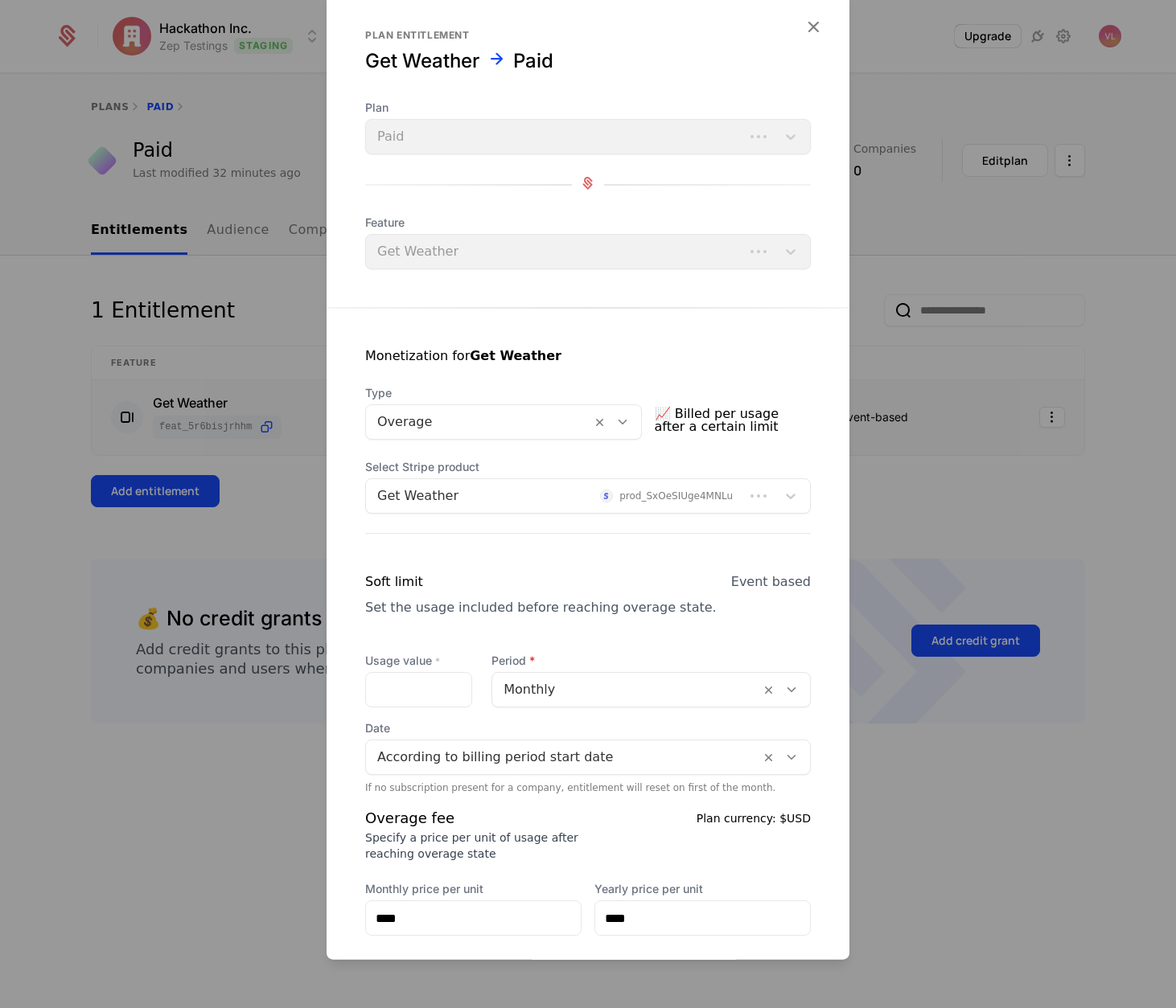
scroll to position [365, 0]
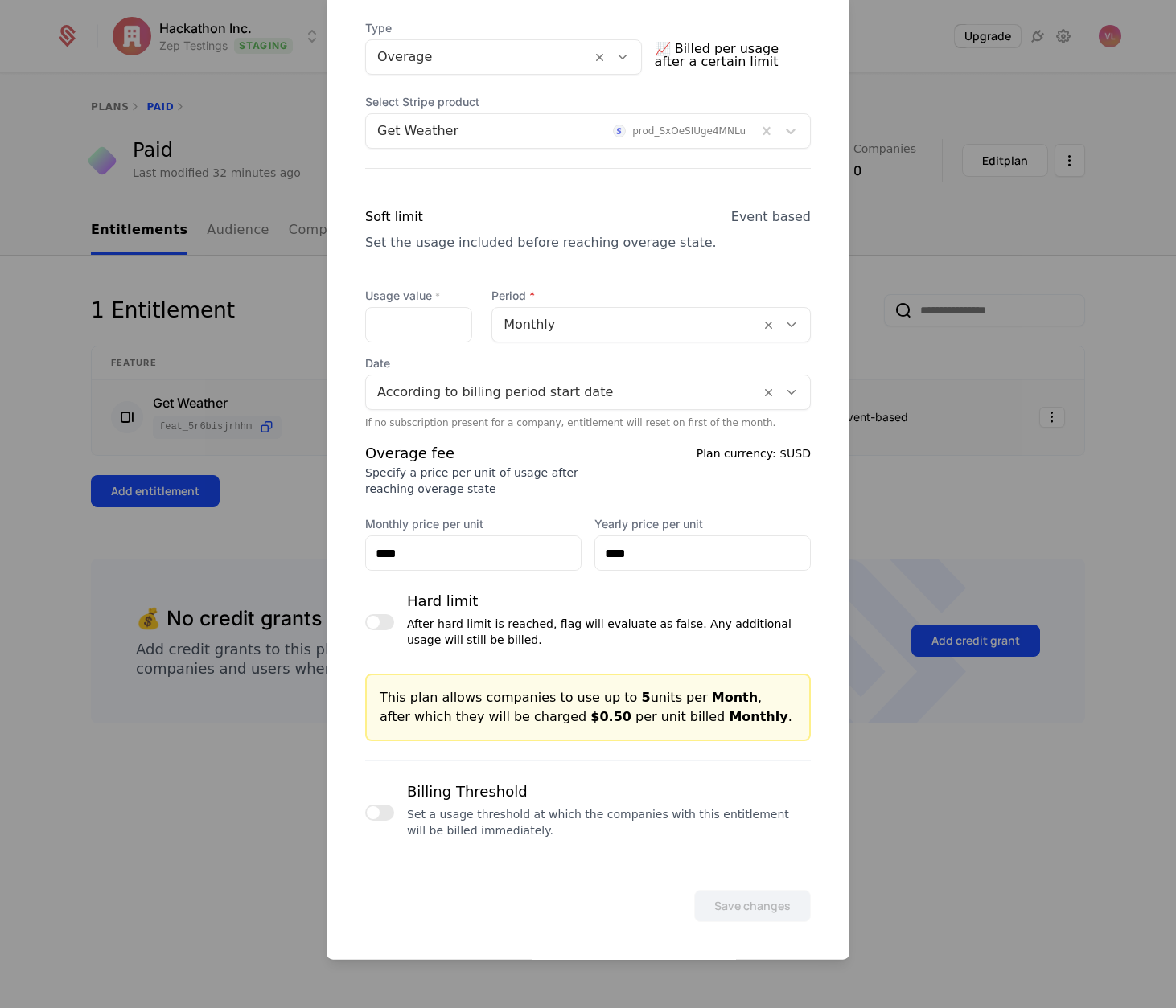
click at [934, 600] on div at bounding box center [588, 504] width 1176 height 1008
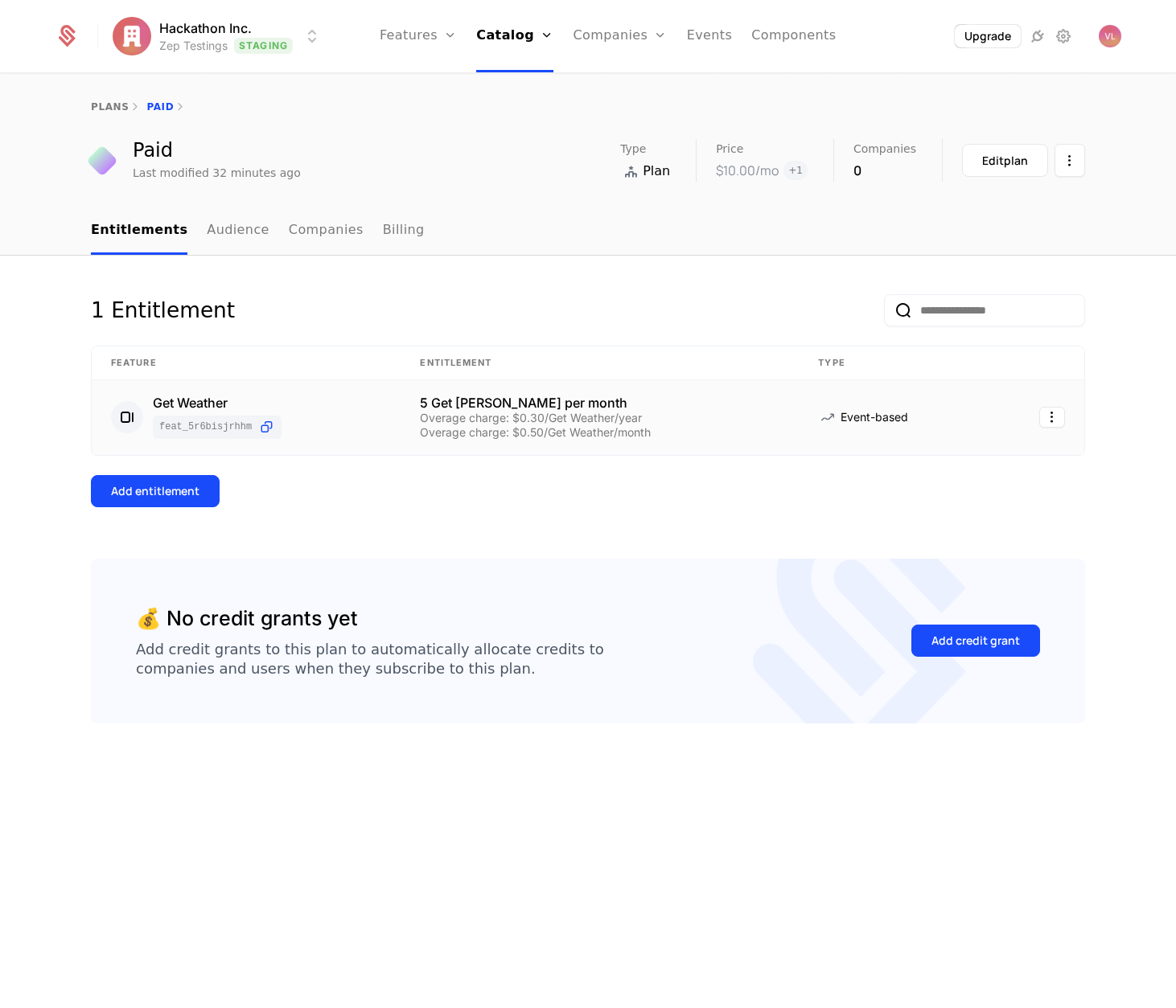
click at [550, 418] on div "Overage charge: $0.30/Get Weather/year" at bounding box center [599, 418] width 360 height 11
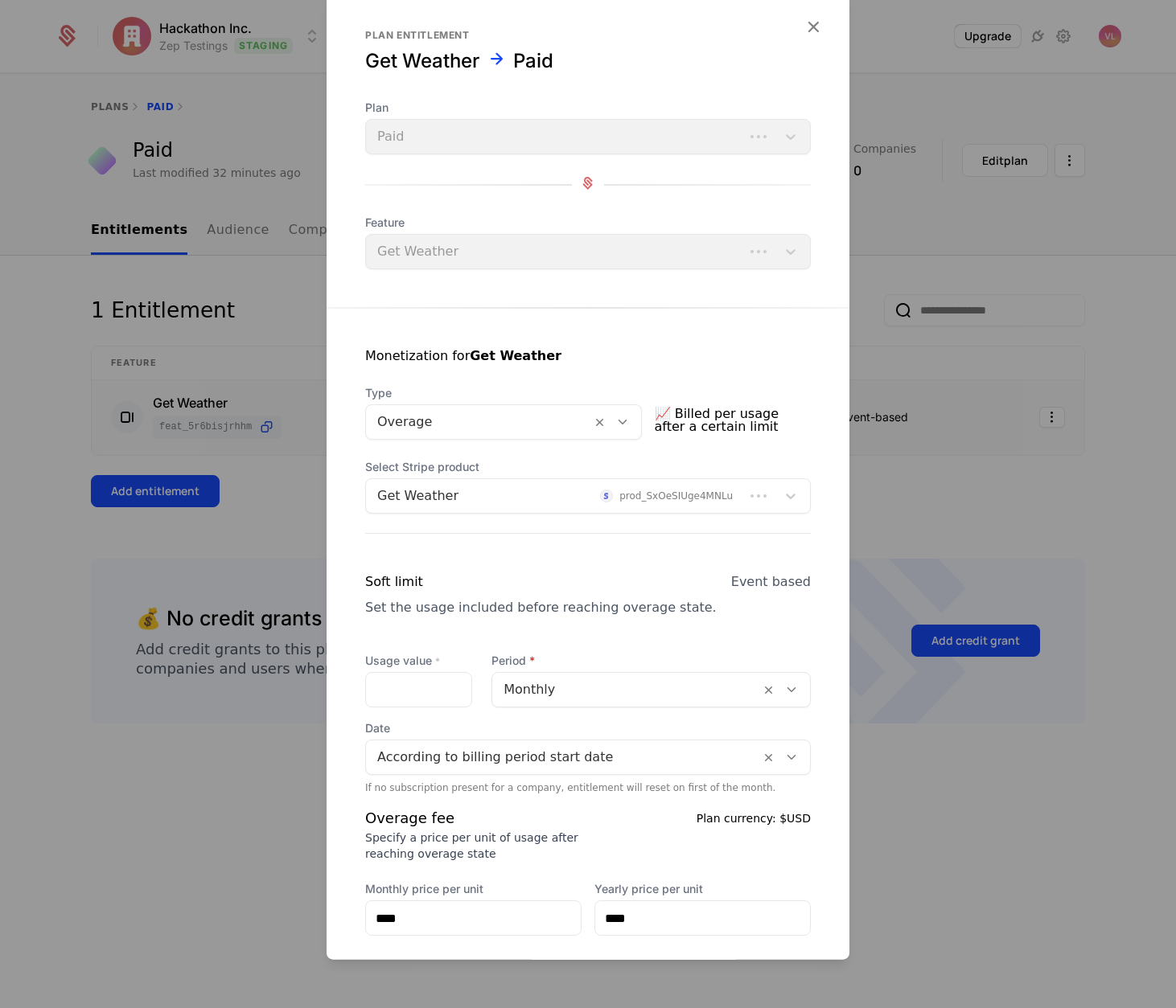
scroll to position [365, 0]
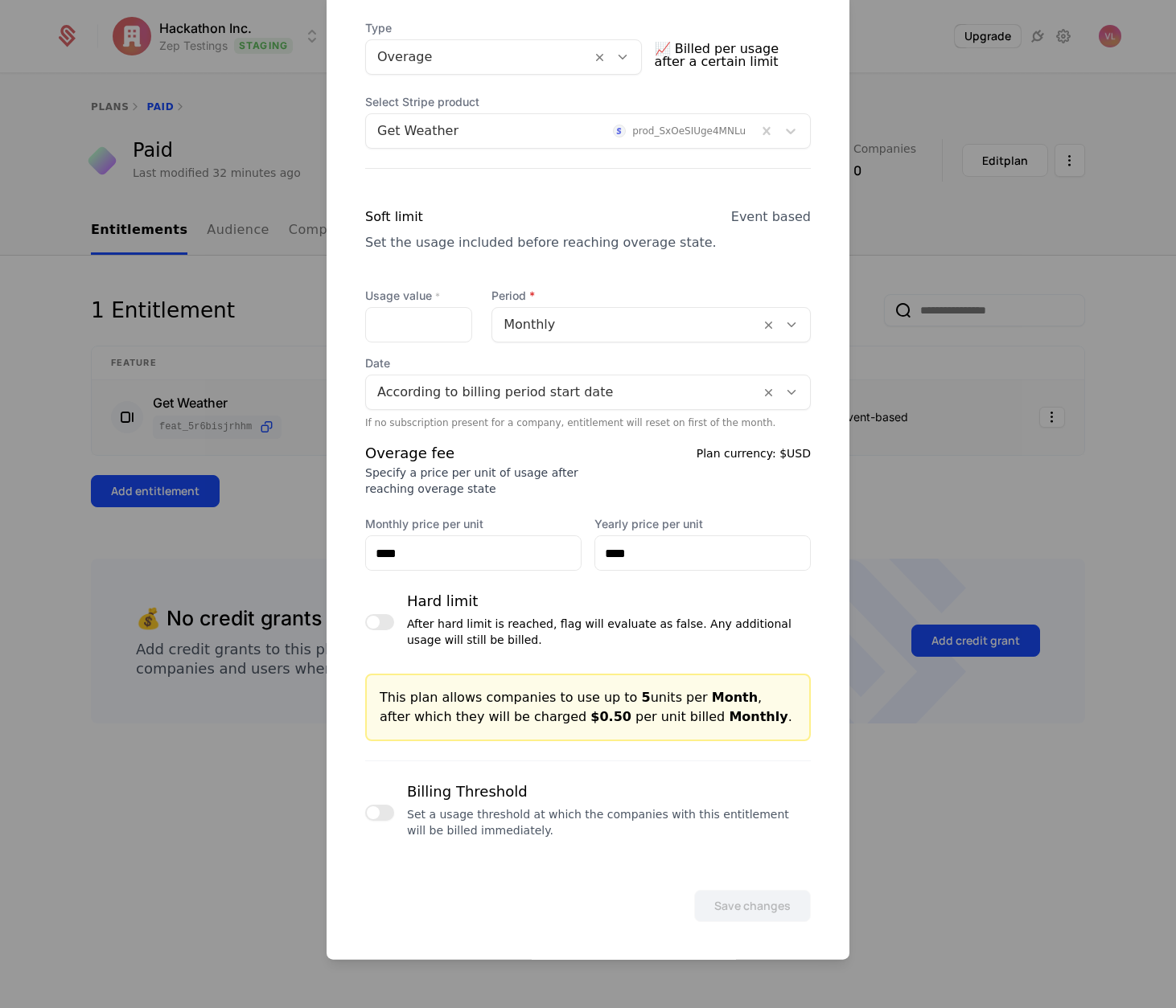
click at [389, 818] on button "button" at bounding box center [379, 813] width 29 height 16
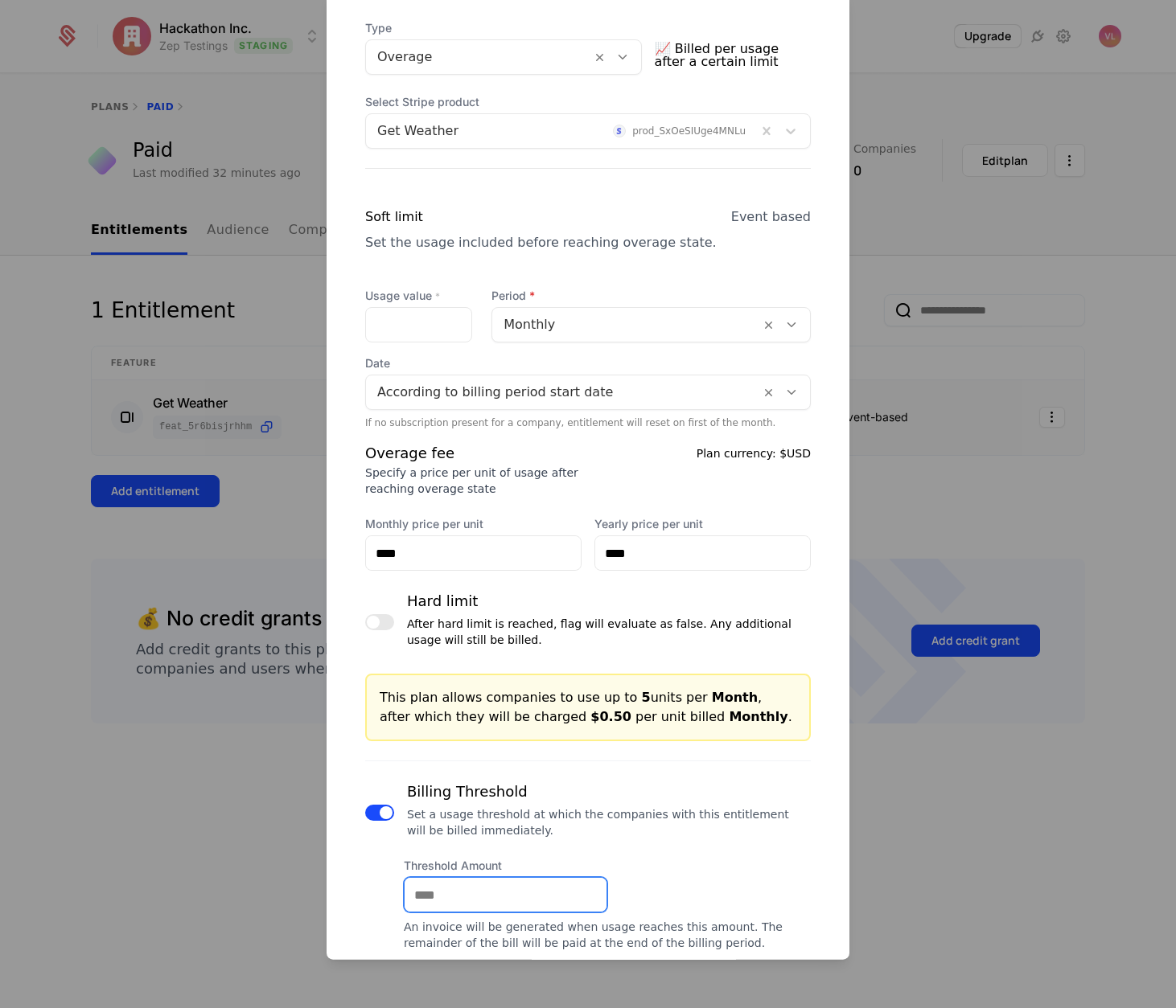
click at [432, 891] on input "Threshold Amount" at bounding box center [505, 895] width 202 height 34
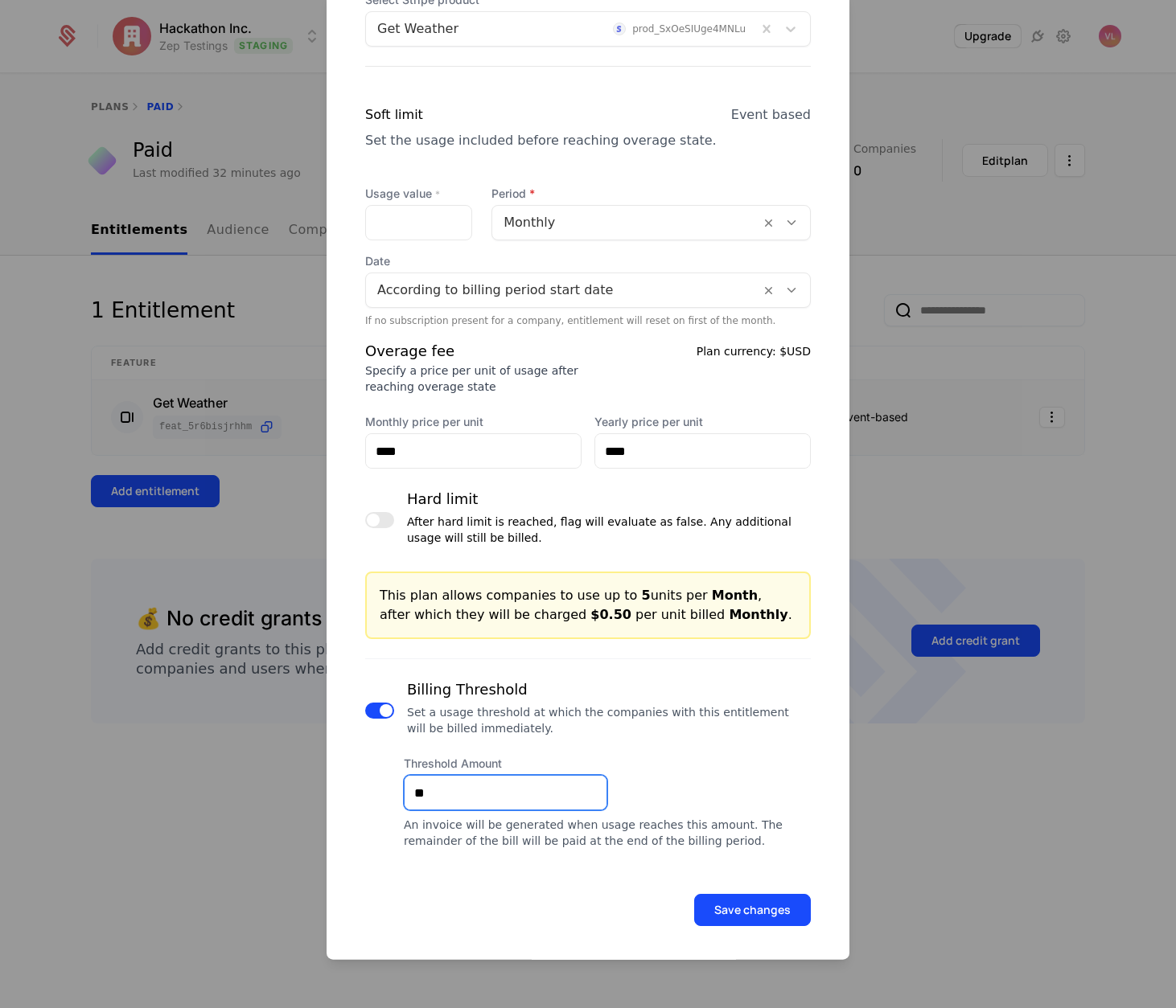
scroll to position [471, 0]
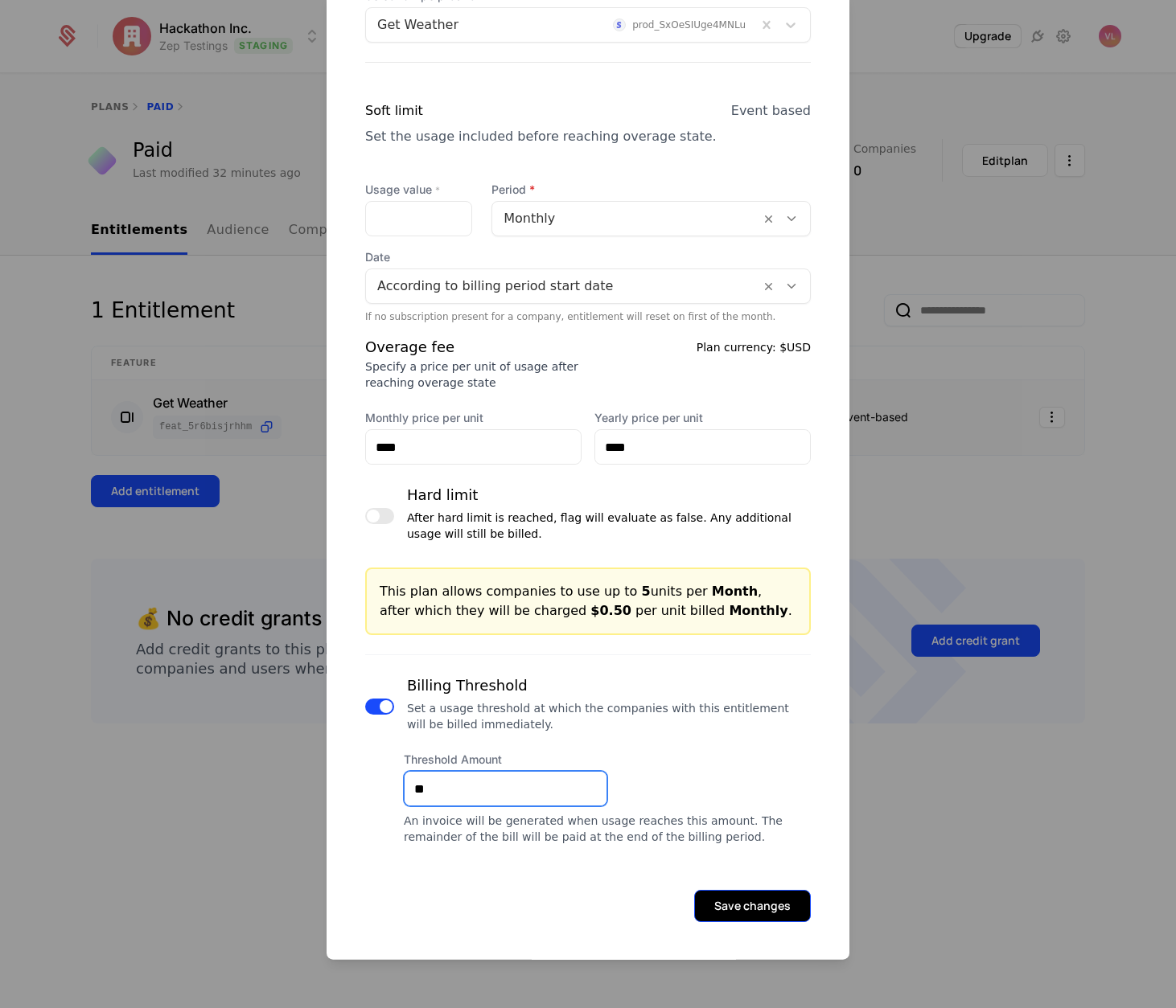
type input "**"
click at [705, 896] on button "Save changes" at bounding box center [752, 906] width 117 height 32
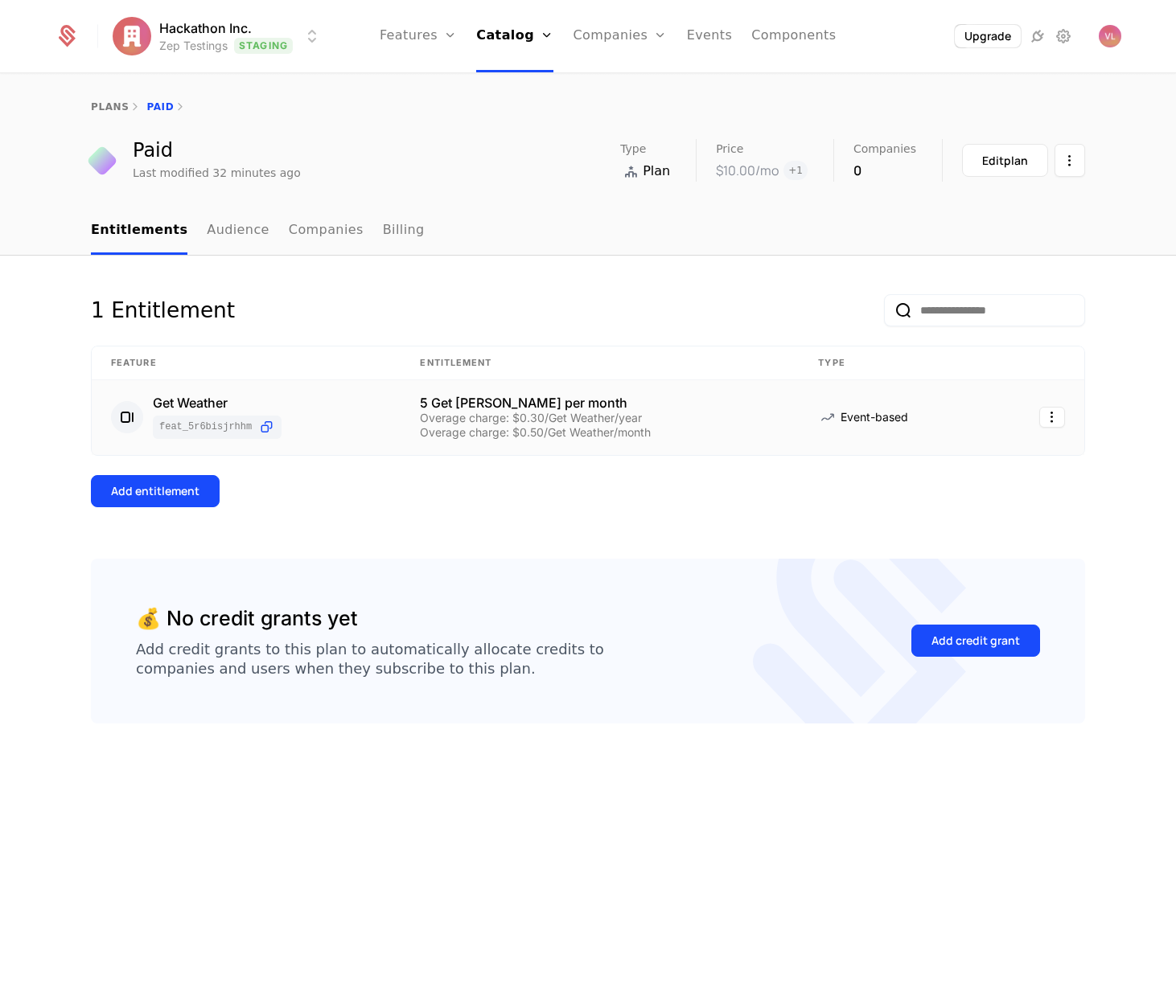
click at [517, 382] on td "5 Get [PERSON_NAME] per month Overage charge: $0.30/Get Weather/year Overage ch…" at bounding box center [599, 417] width 398 height 75
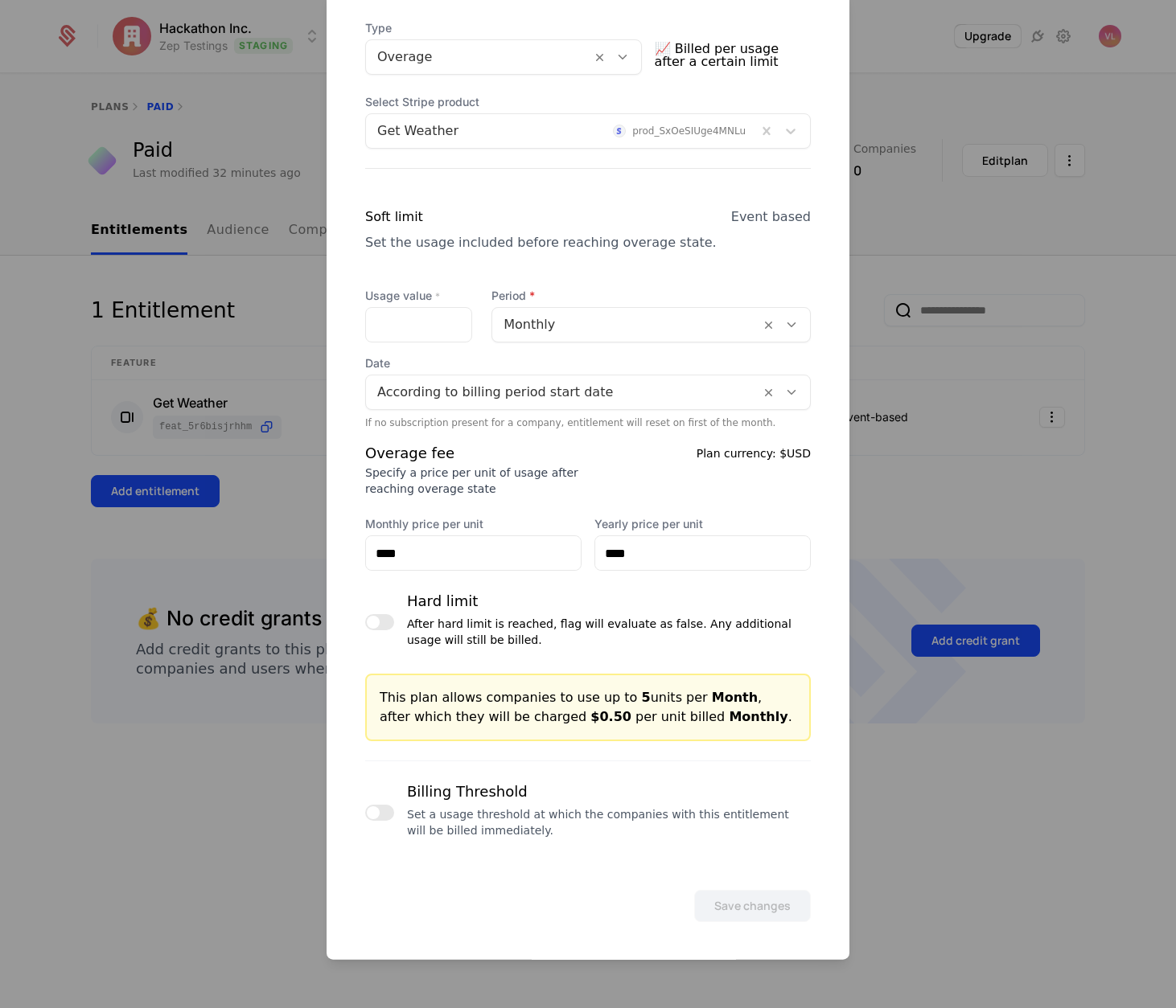
scroll to position [364, 0]
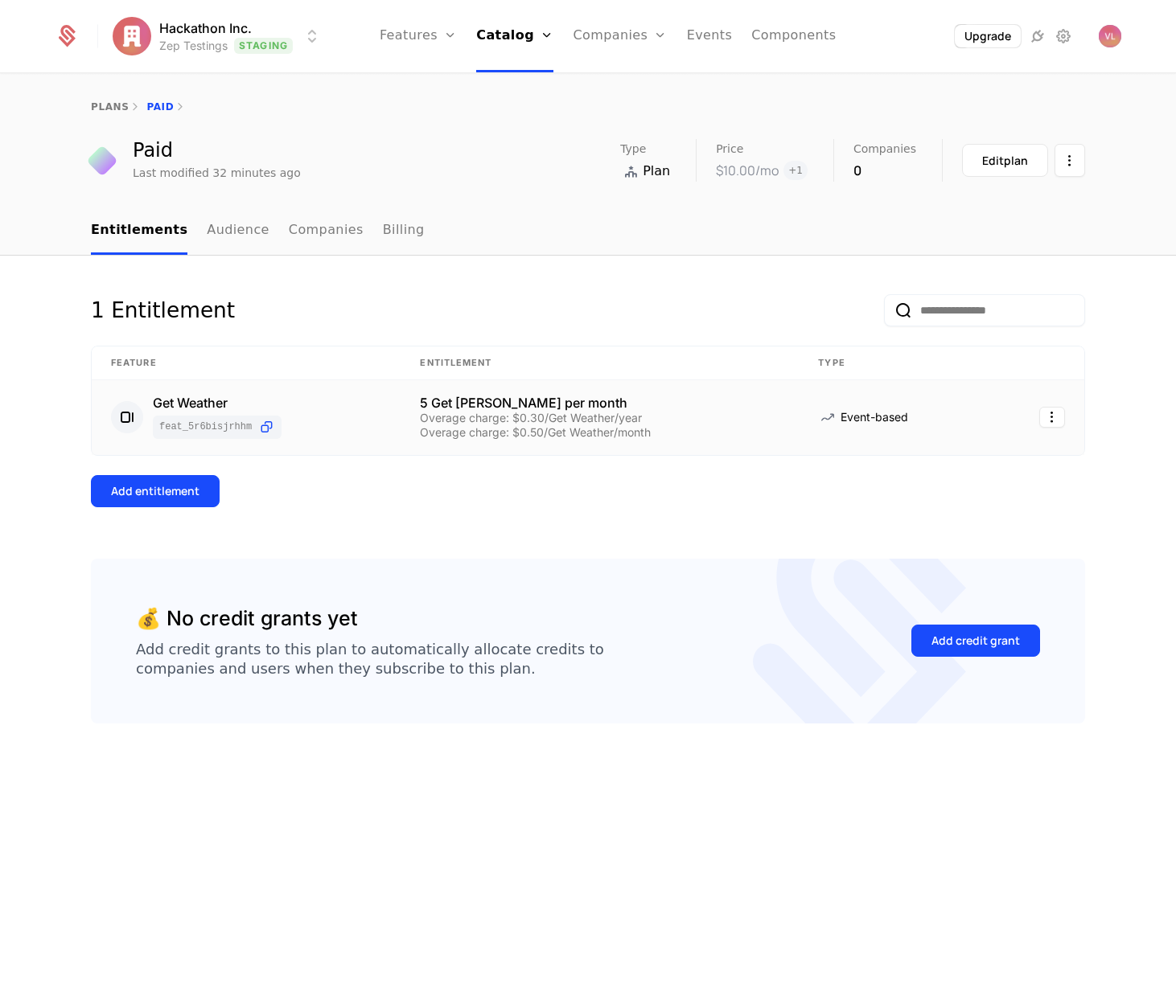
click at [532, 435] on div "Overage charge: $0.50/Get Weather/month" at bounding box center [599, 432] width 360 height 11
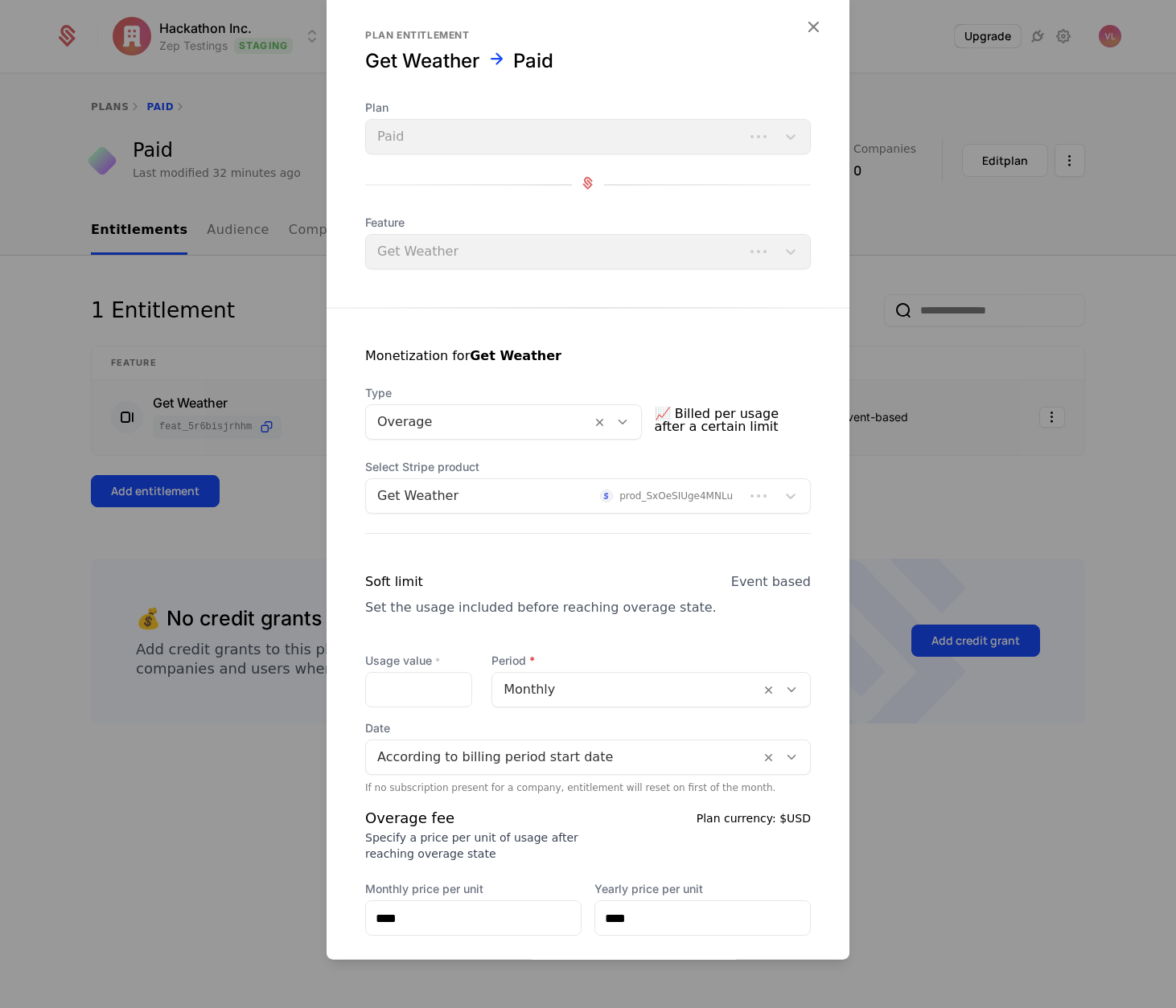
scroll to position [365, 0]
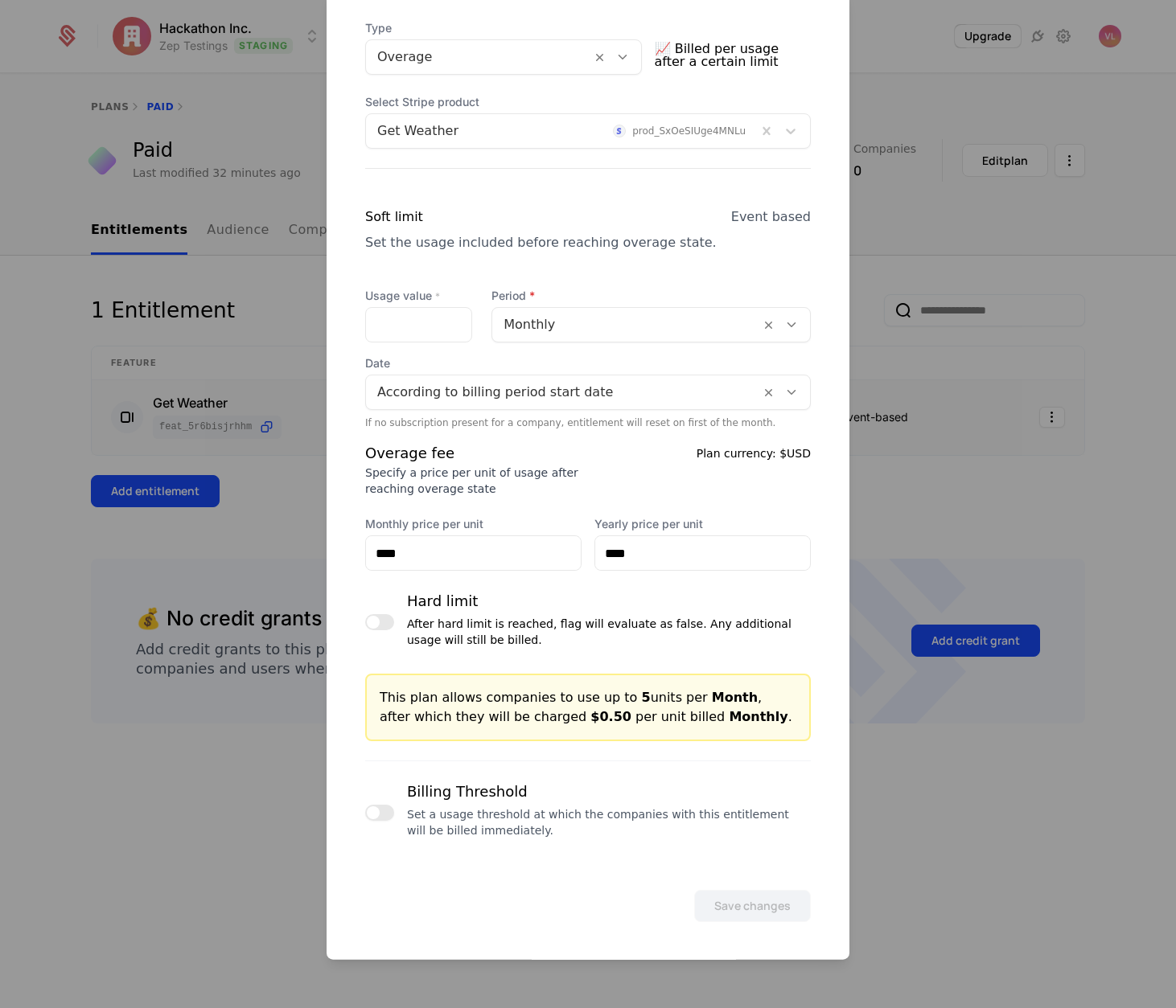
click at [388, 818] on button "button" at bounding box center [379, 813] width 29 height 16
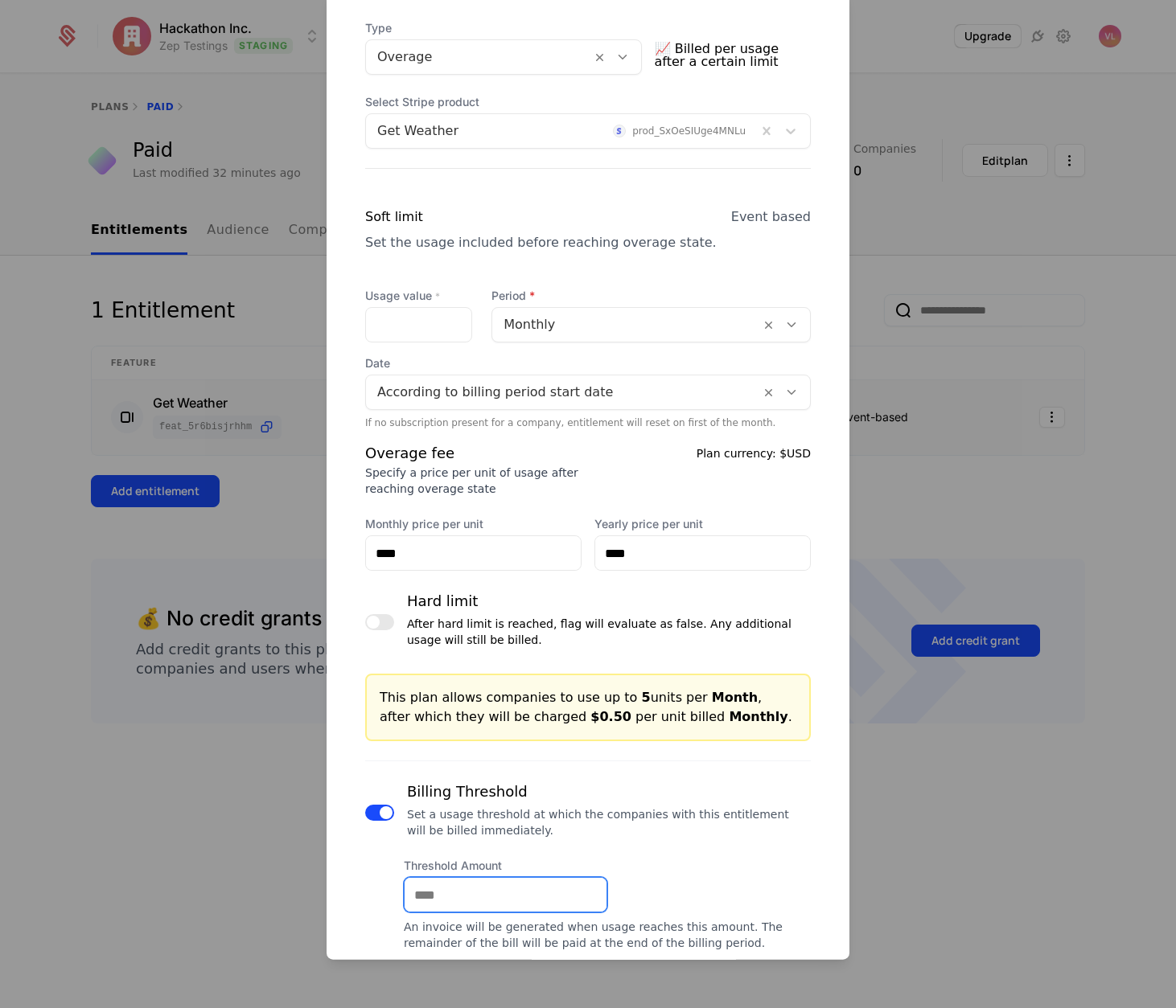
click at [455, 889] on input "Threshold Amount" at bounding box center [505, 895] width 202 height 34
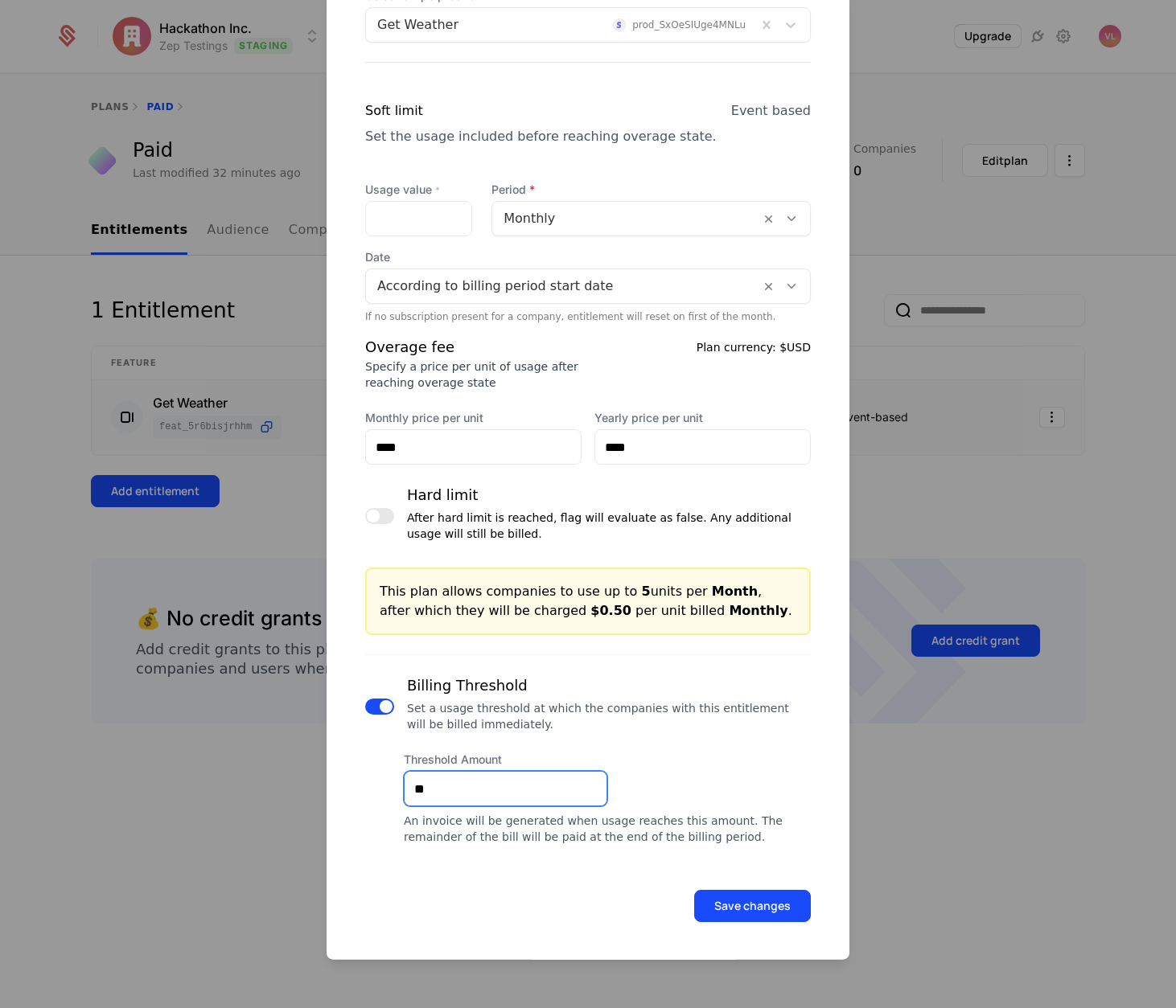
type input "**"
click at [747, 901] on button "Save changes" at bounding box center [752, 906] width 117 height 32
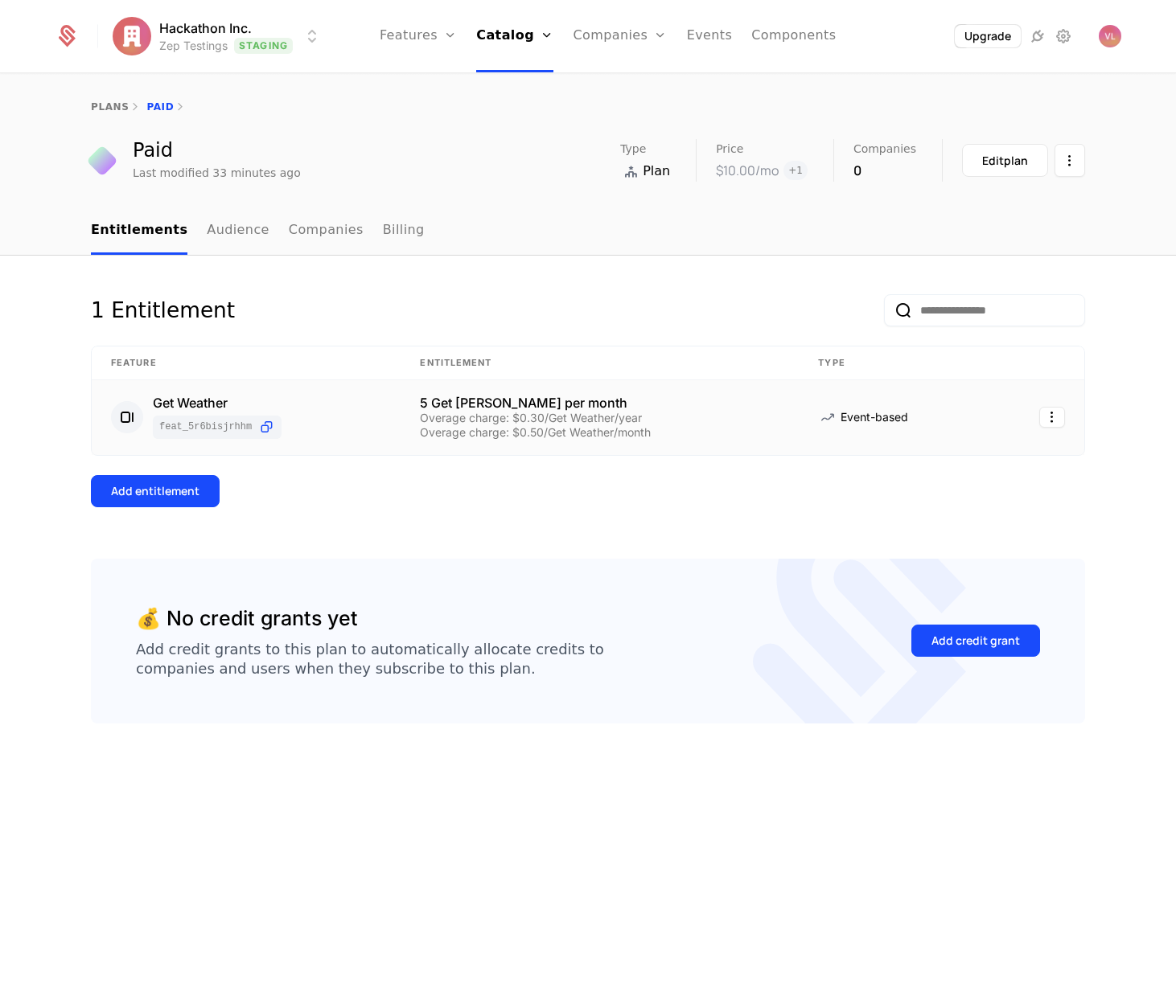
click at [496, 429] on div "Overage charge: $0.50/Get Weather/month" at bounding box center [599, 432] width 360 height 11
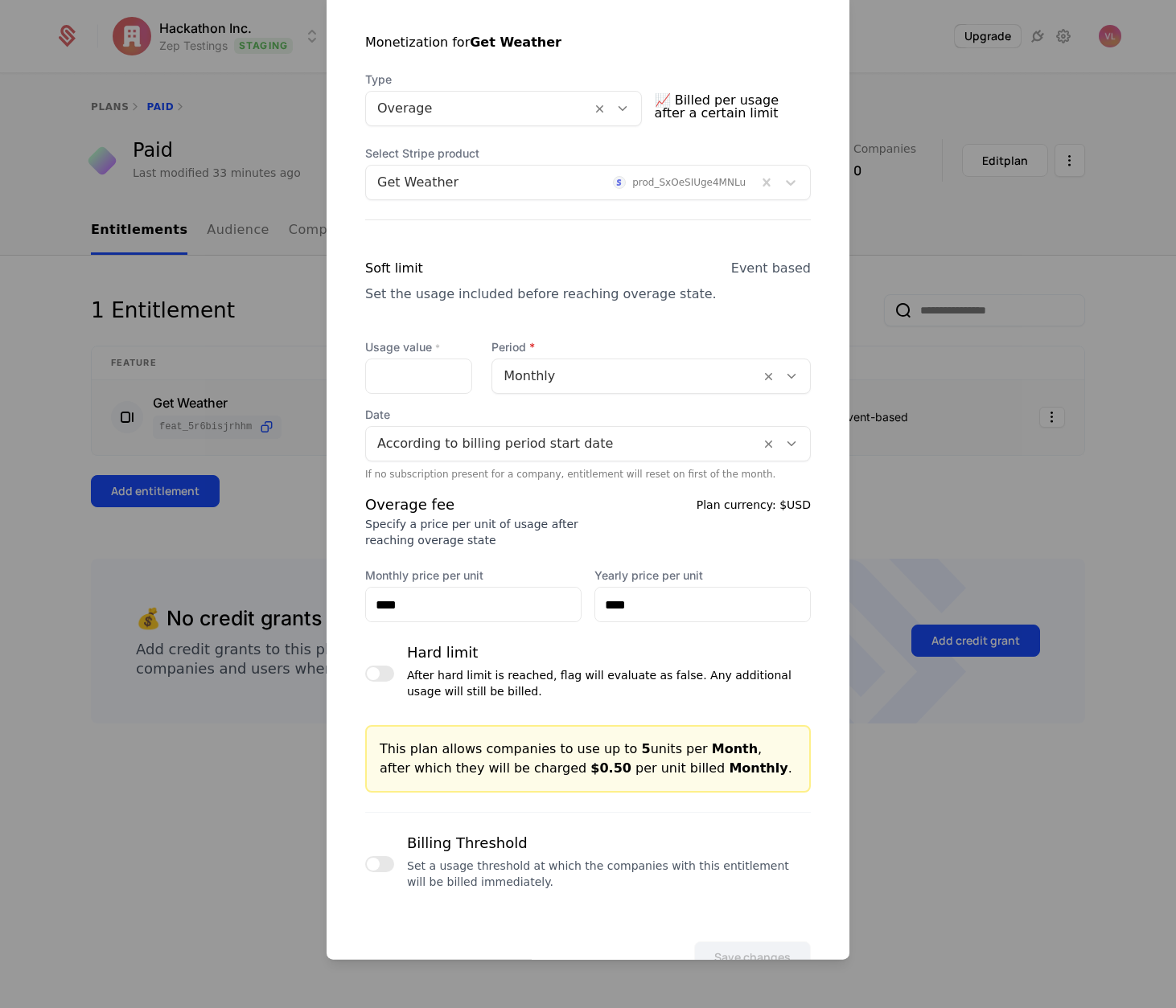
scroll to position [346, 0]
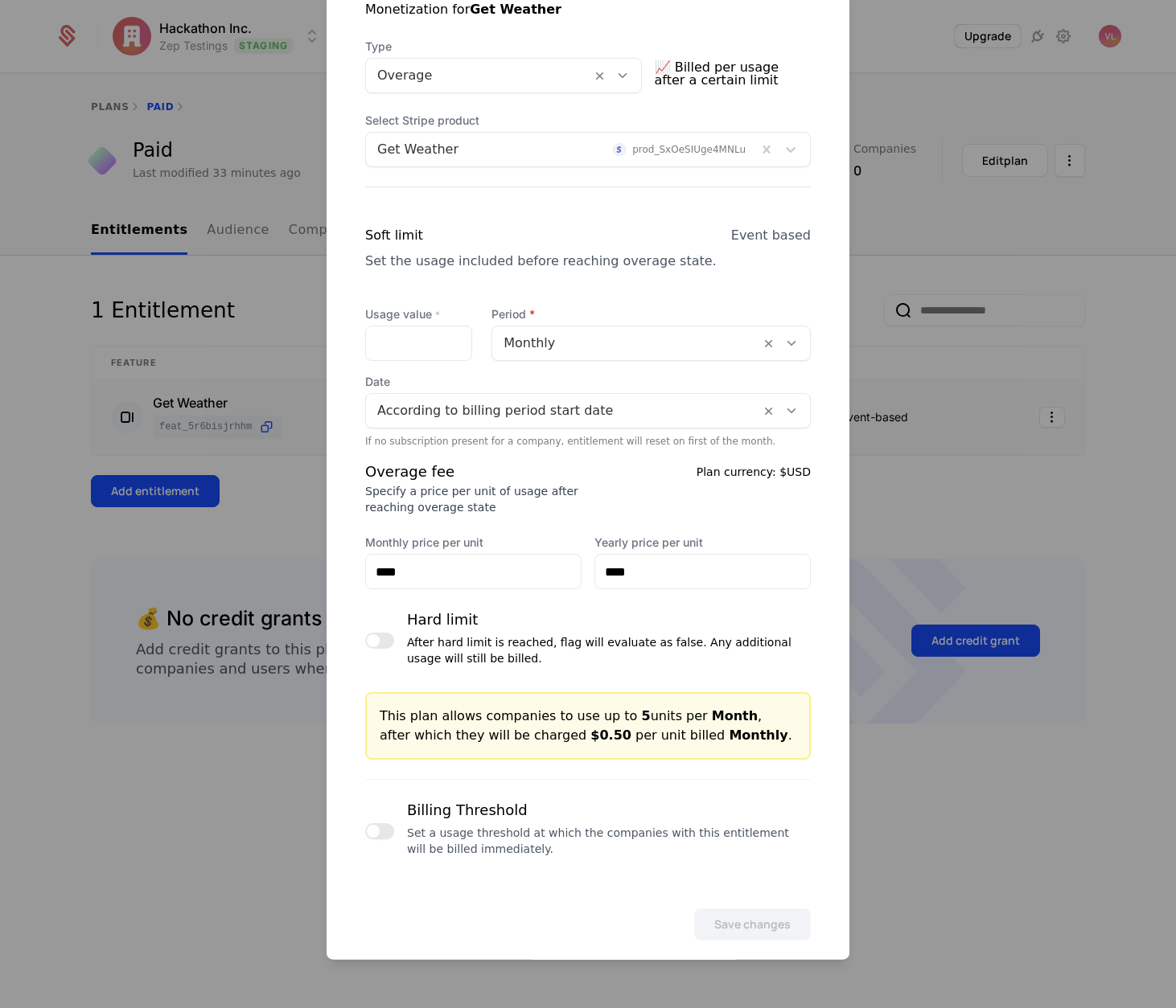
click at [385, 832] on button "button" at bounding box center [379, 831] width 29 height 16
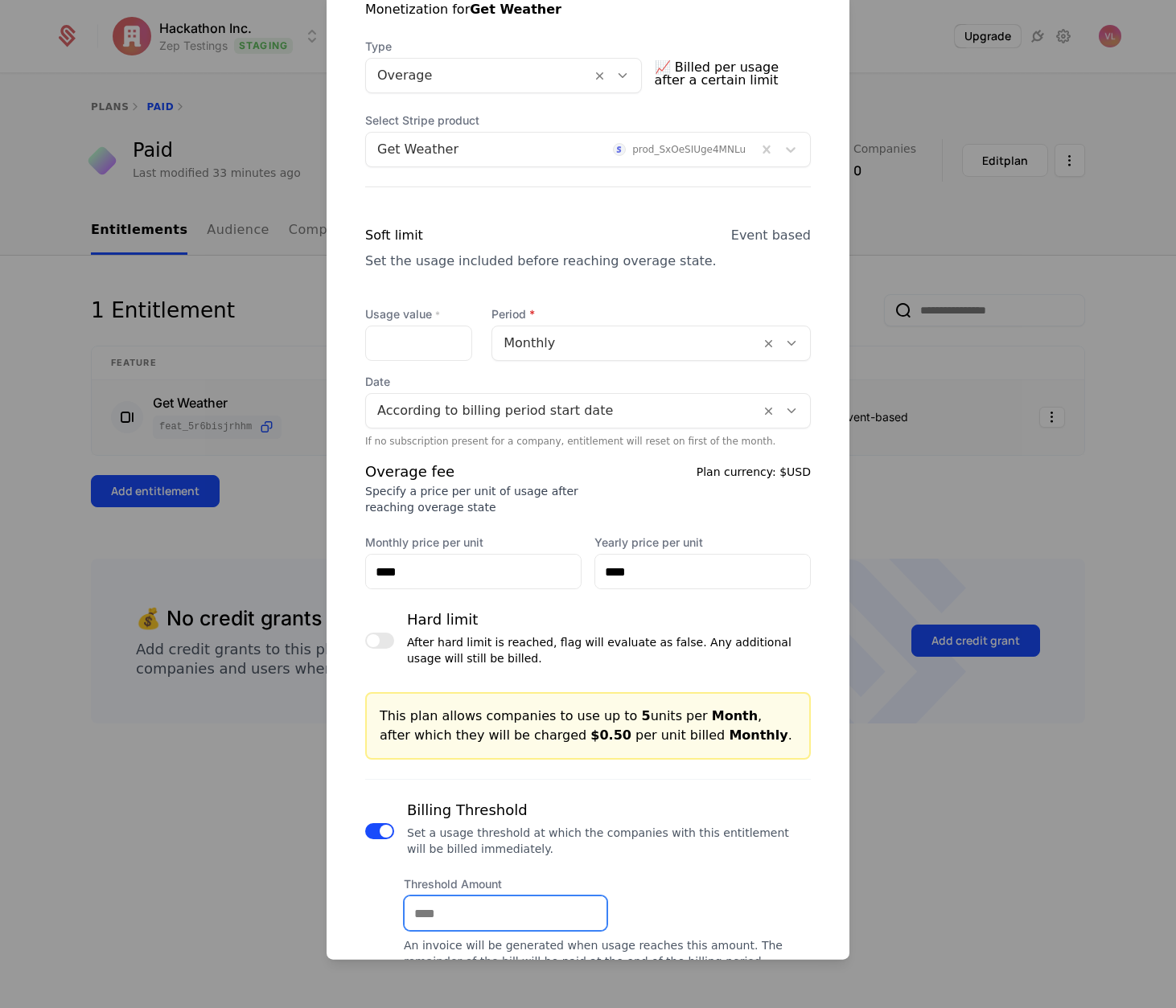
click at [479, 907] on input "Threshold Amount" at bounding box center [505, 913] width 202 height 34
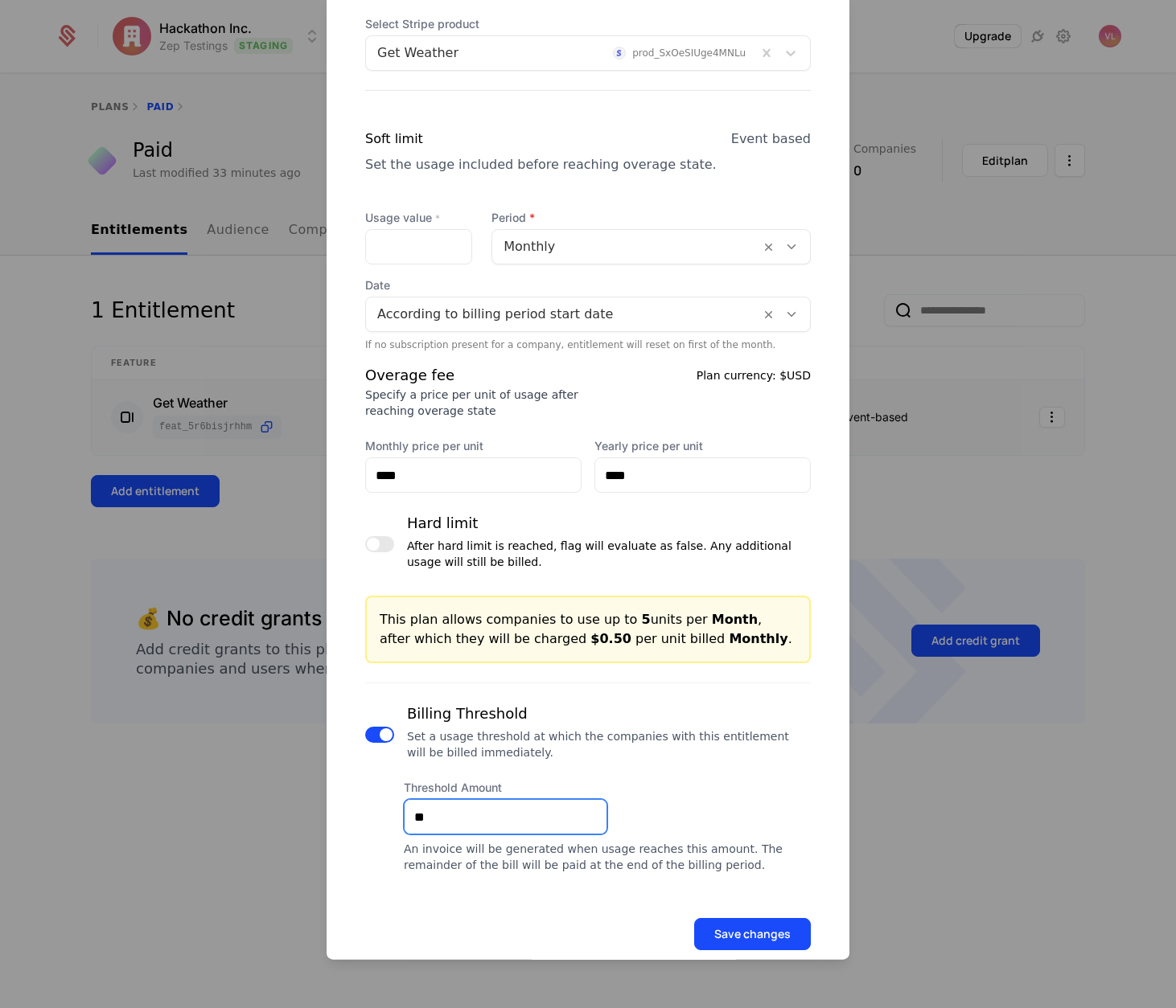
scroll to position [471, 0]
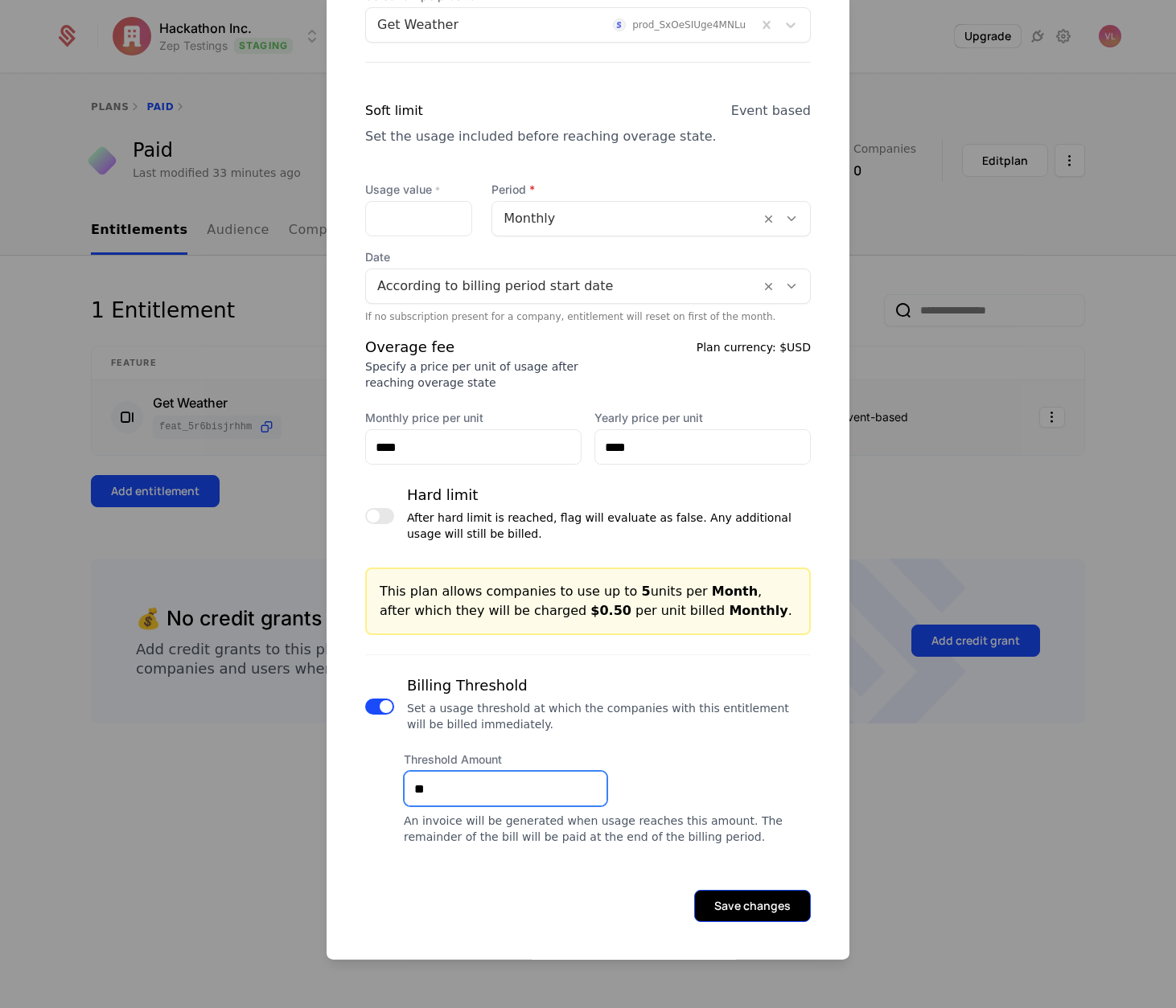
type input "**"
click at [721, 897] on button "Save changes" at bounding box center [752, 906] width 117 height 32
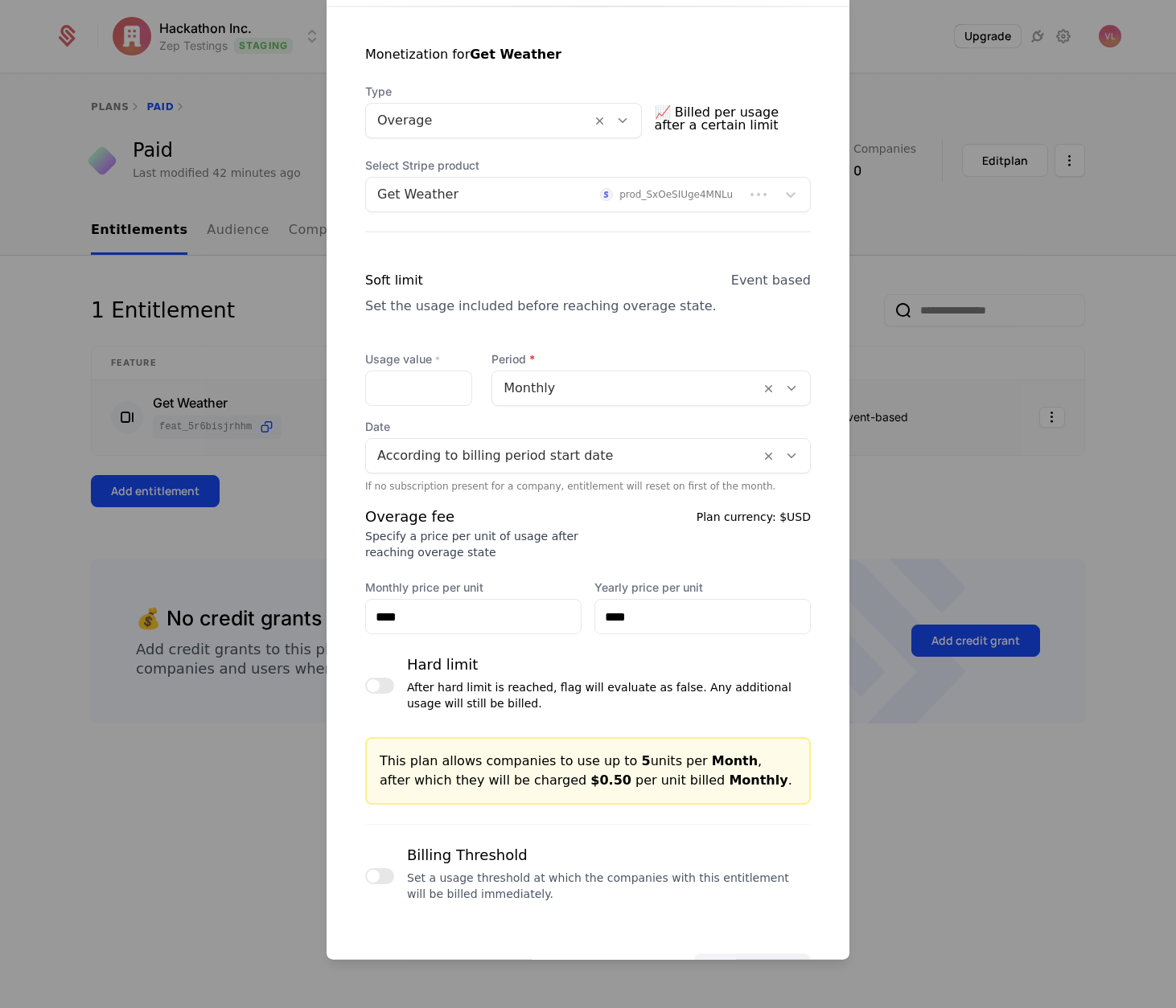
scroll to position [365, 0]
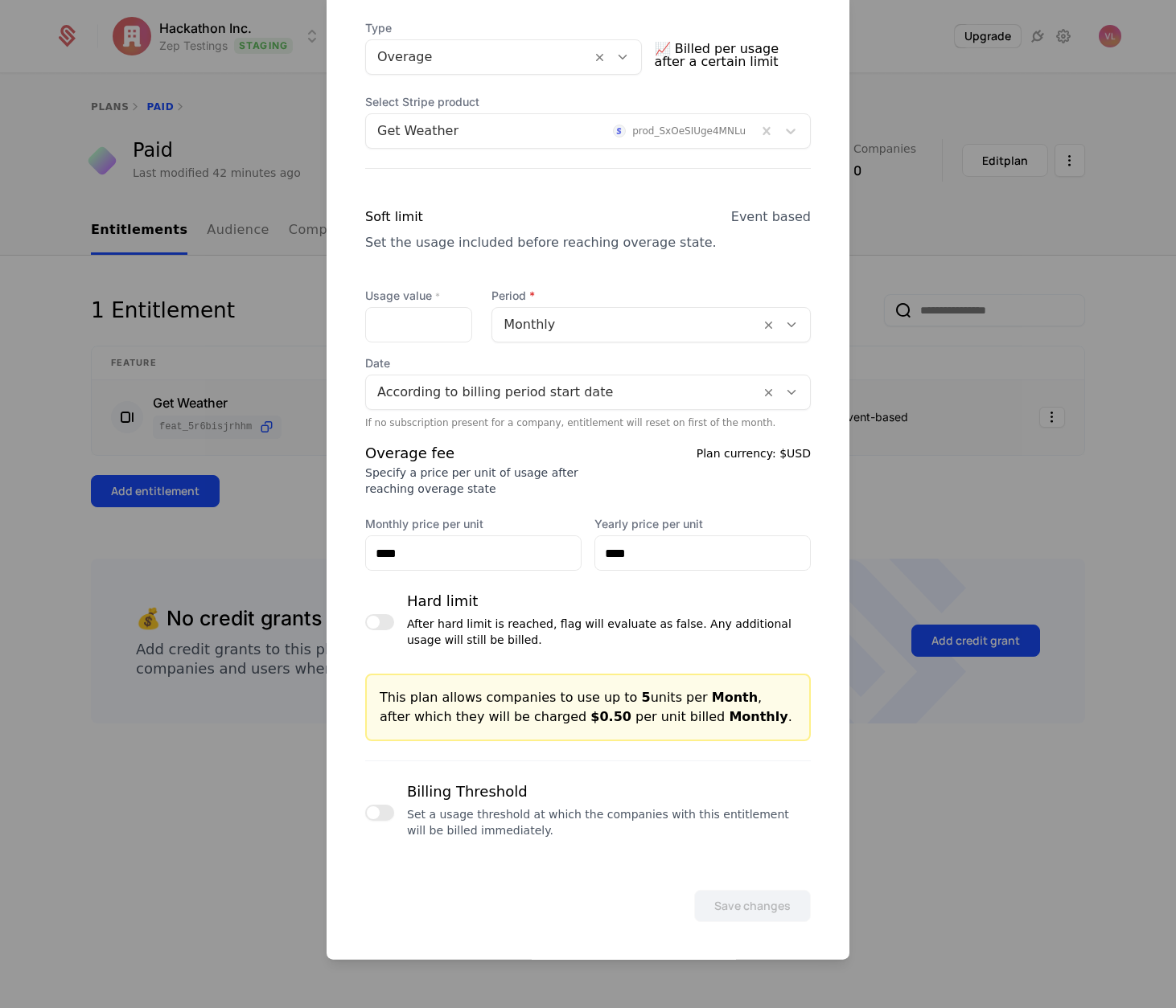
drag, startPoint x: 382, startPoint y: 809, endPoint x: 390, endPoint y: 809, distance: 8.0
click at [382, 809] on button "button" at bounding box center [379, 813] width 29 height 16
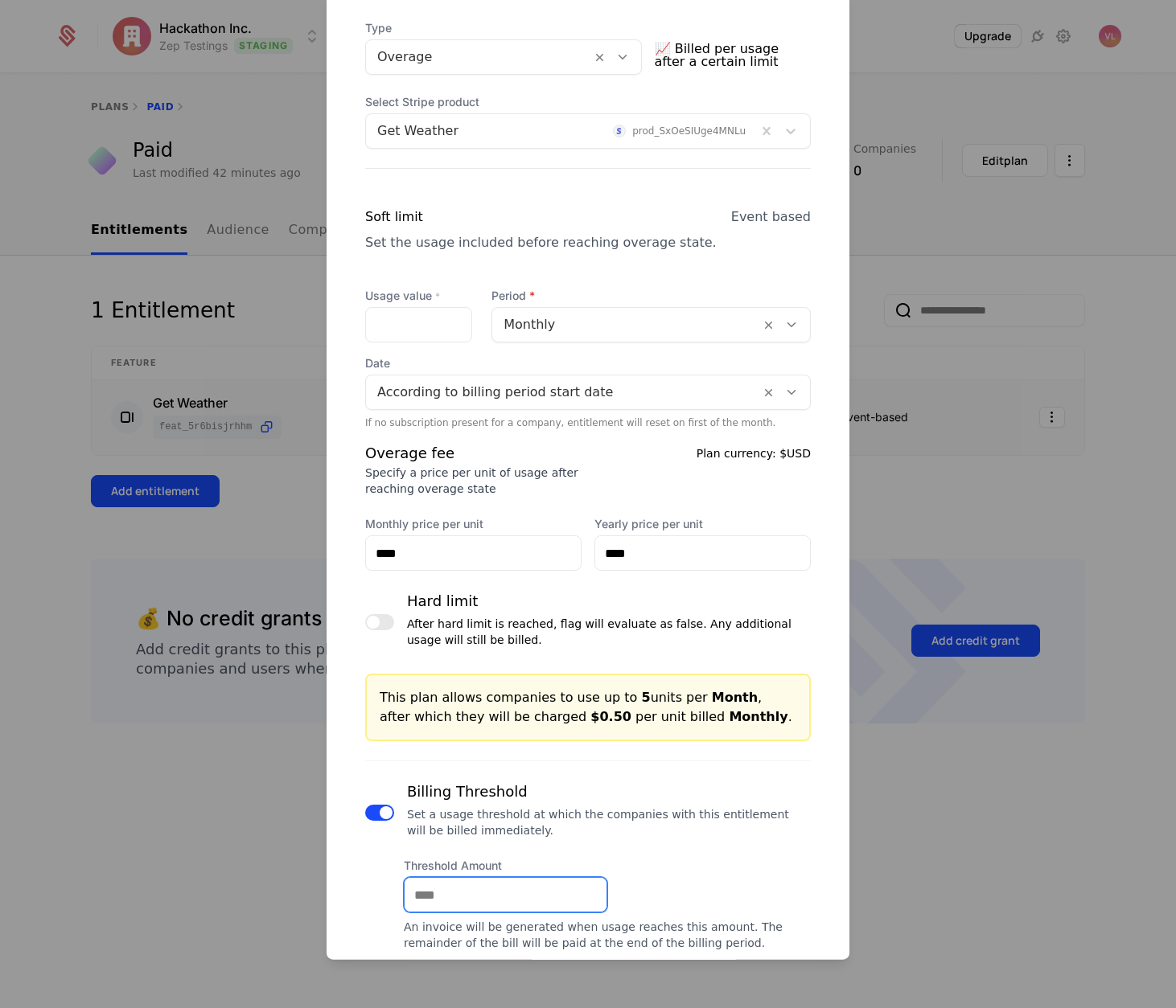
click at [482, 901] on input "Threshold Amount" at bounding box center [505, 895] width 202 height 34
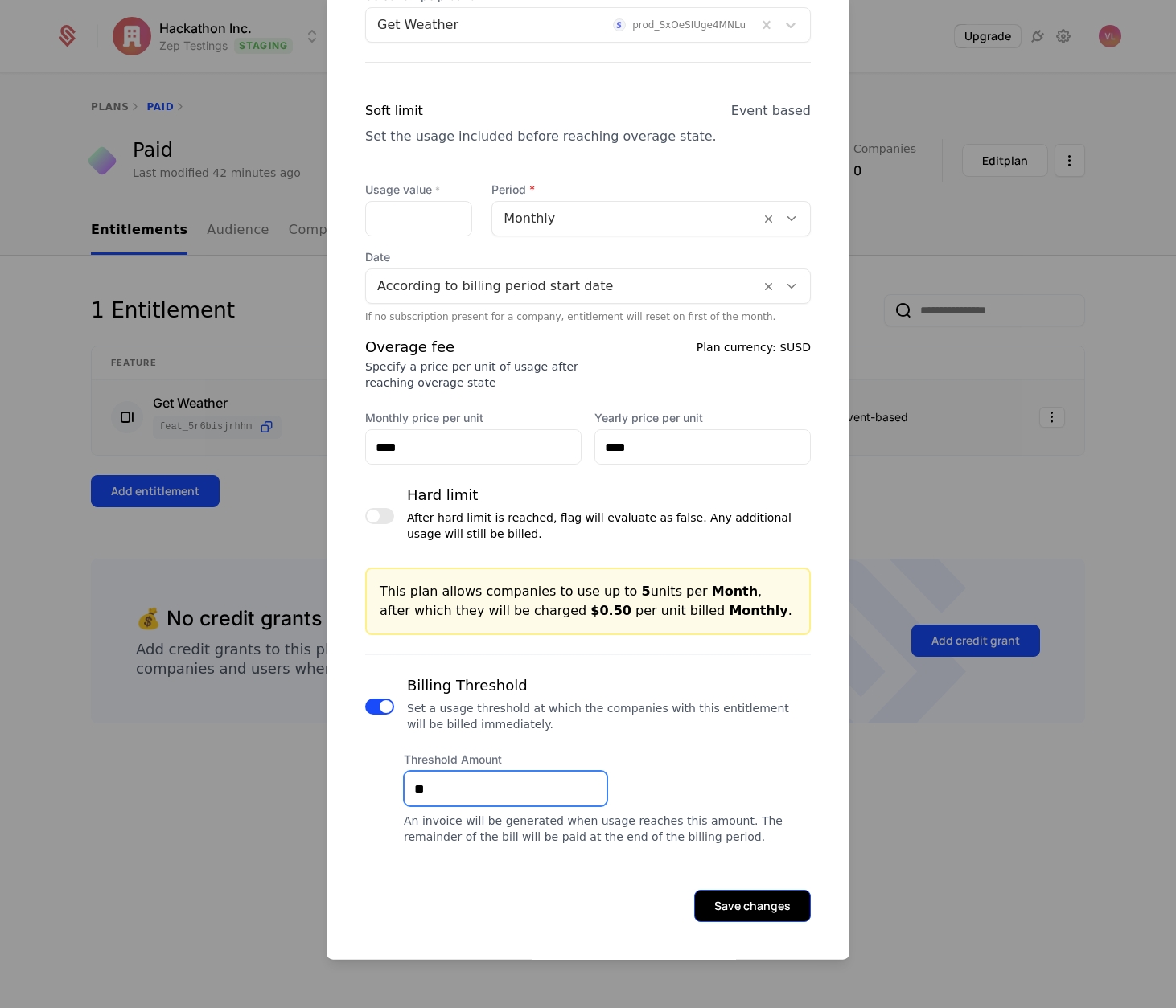
type input "**"
click at [749, 910] on button "Save changes" at bounding box center [752, 906] width 117 height 32
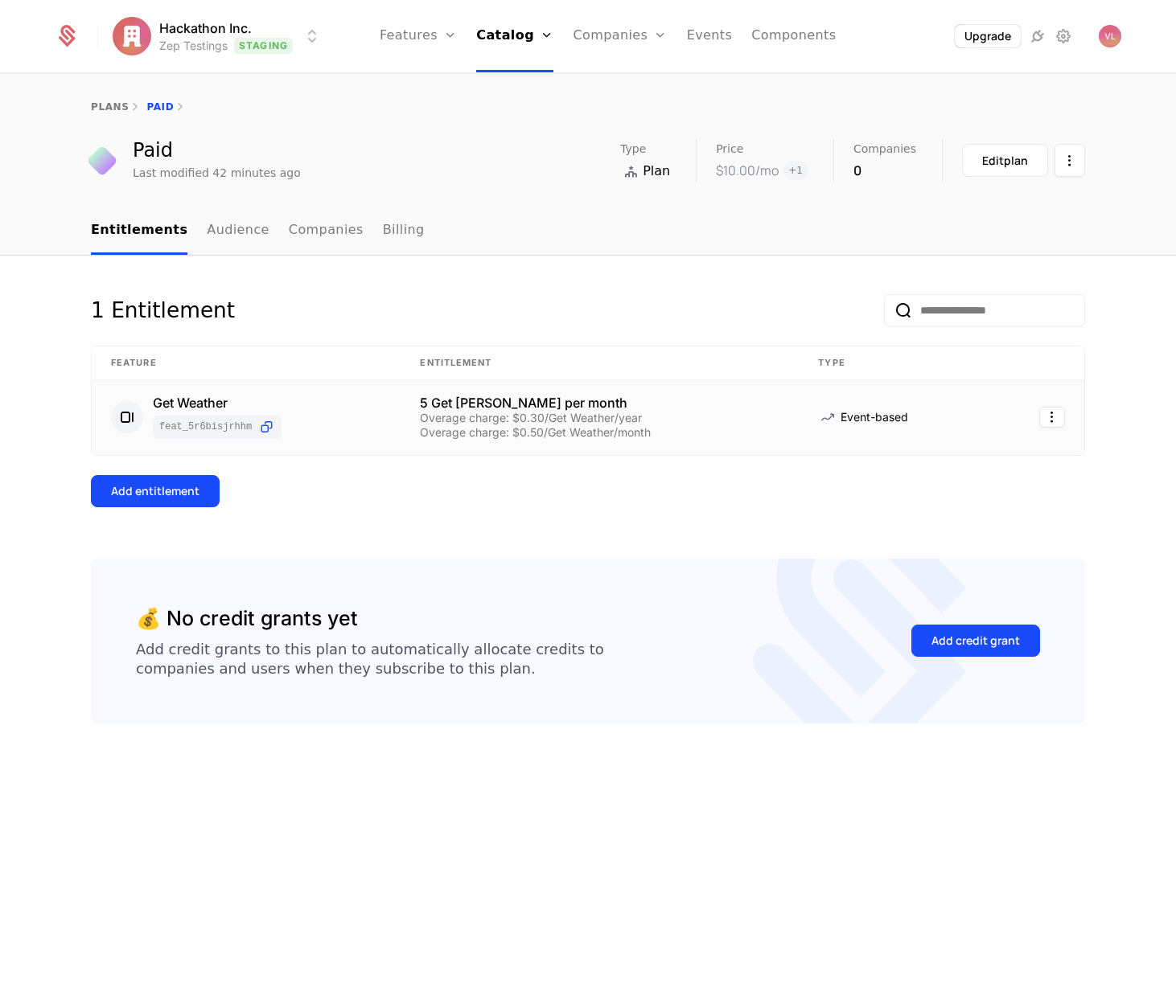
click at [555, 433] on div "Overage charge: $0.50/Get Weather/month" at bounding box center [599, 432] width 360 height 11
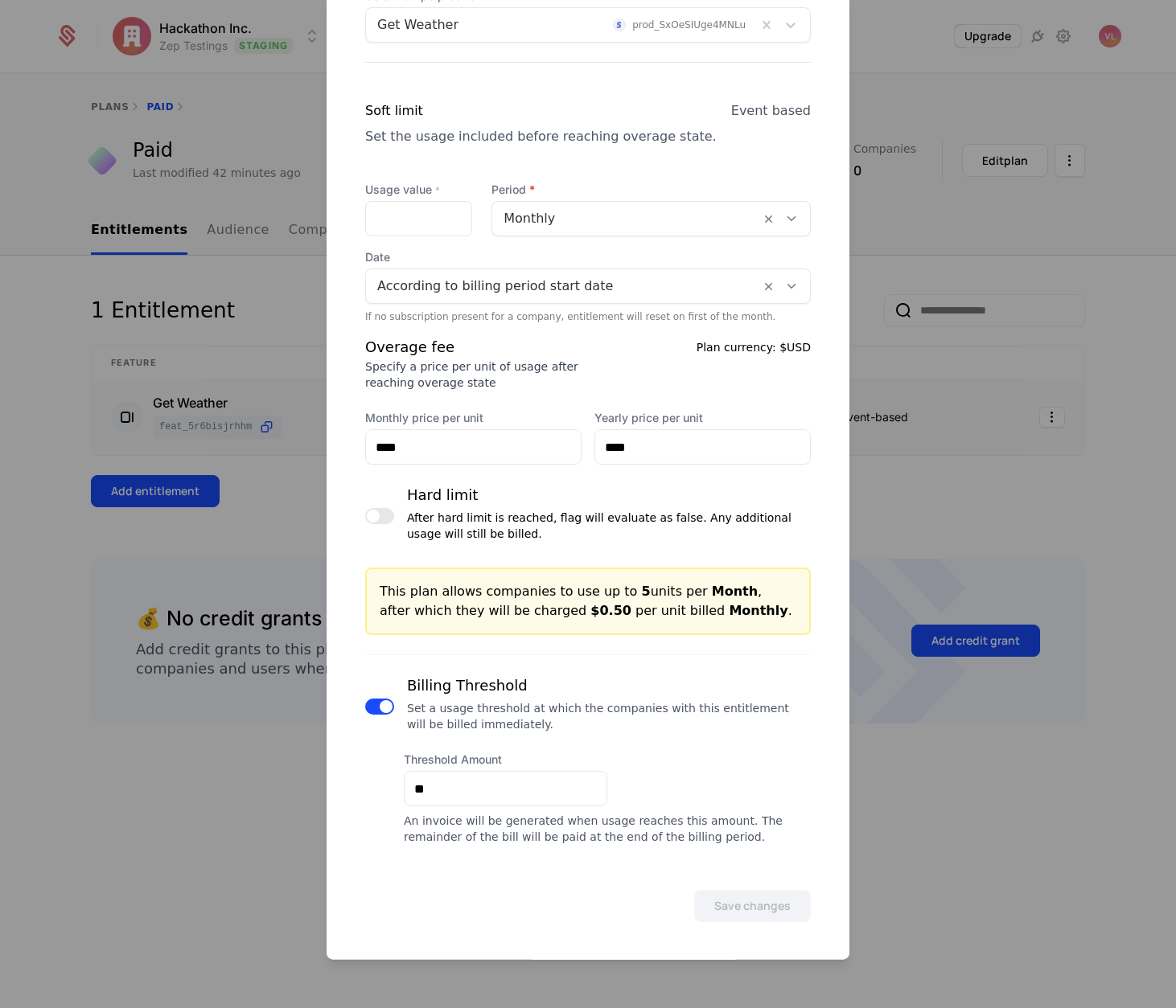
click at [915, 631] on div at bounding box center [588, 504] width 1176 height 1008
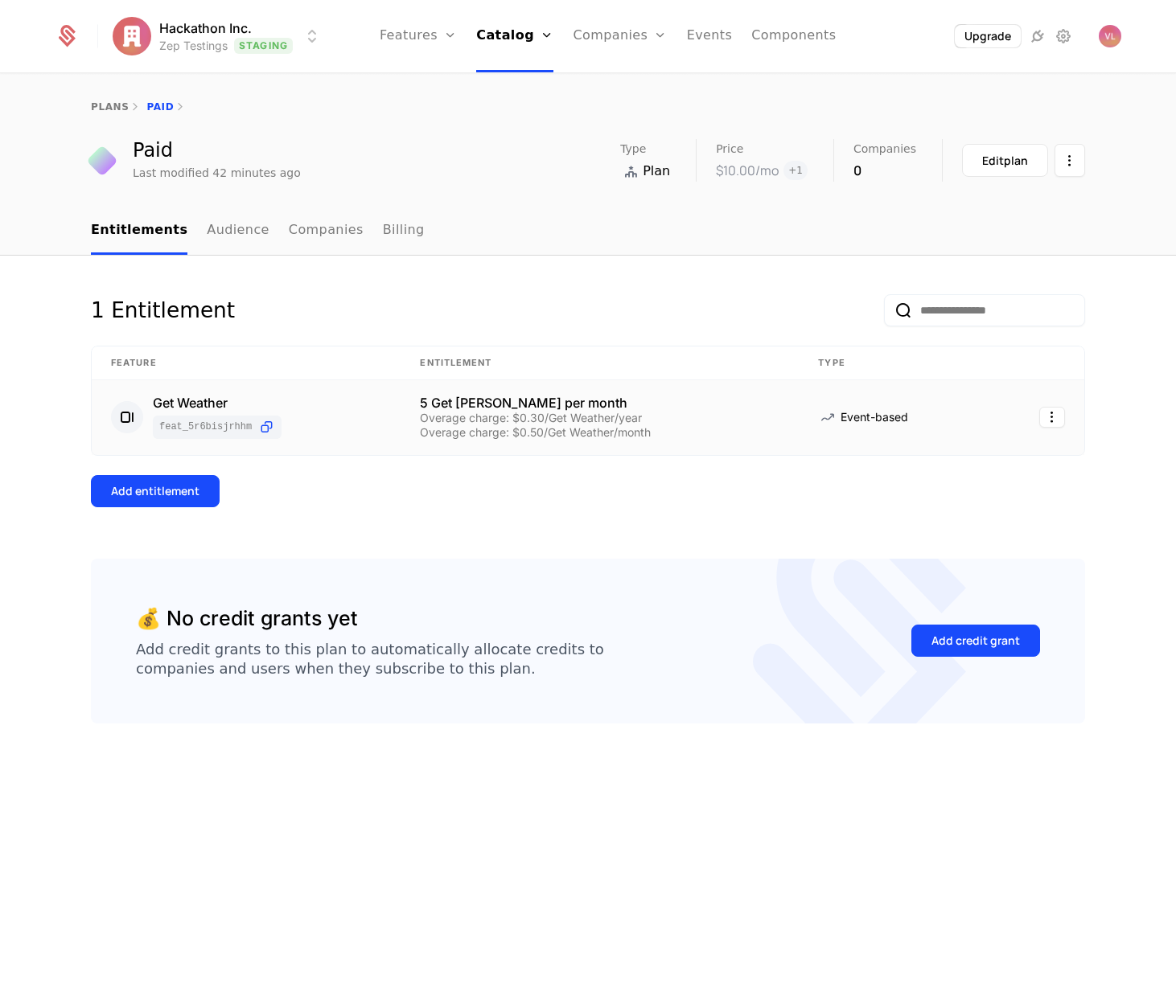
click at [580, 433] on div "Overage charge: $0.50/Get Weather/month" at bounding box center [599, 432] width 360 height 11
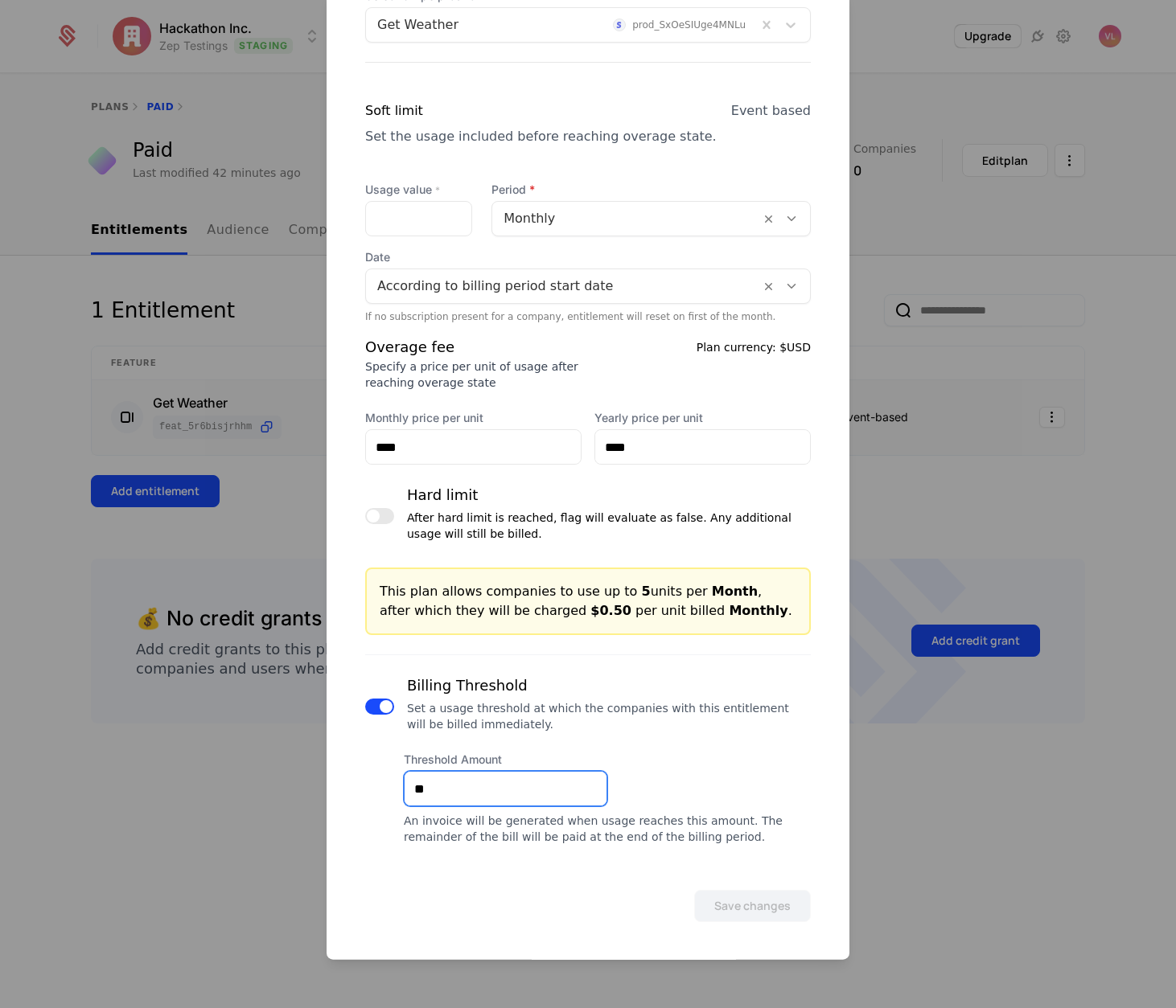
drag, startPoint x: 461, startPoint y: 789, endPoint x: 389, endPoint y: 787, distance: 72.0
click at [389, 787] on div "Billing Threshold Set a usage threshold at which the companies with this entitl…" at bounding box center [587, 749] width 445 height 190
type input "**"
click at [762, 912] on button "Save changes" at bounding box center [752, 906] width 117 height 32
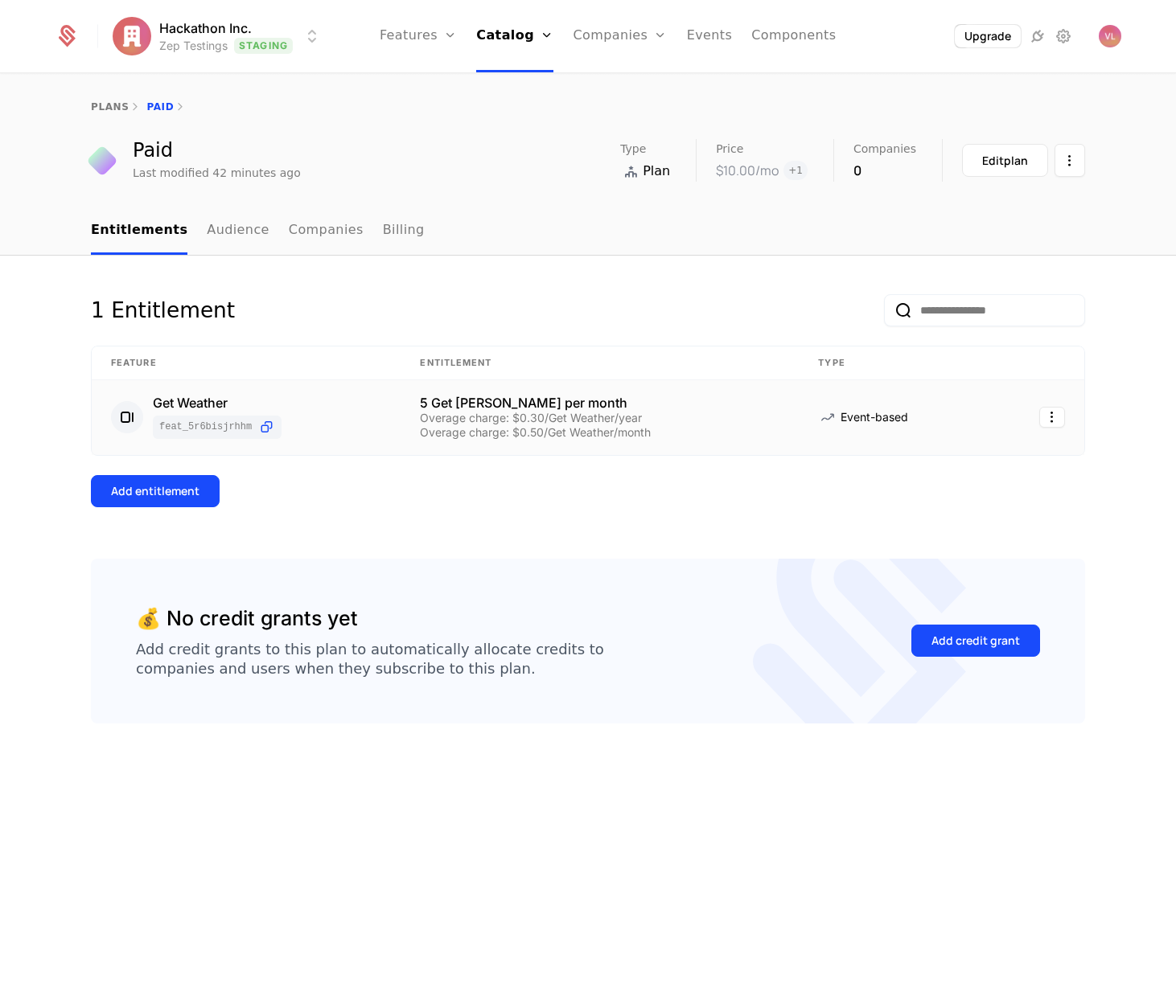
click at [1144, 206] on div "plans Paid Paid Last modified 42 minutes ago Type Plan Price $10.00 /mo + 1 Com…" at bounding box center [588, 141] width 1176 height 132
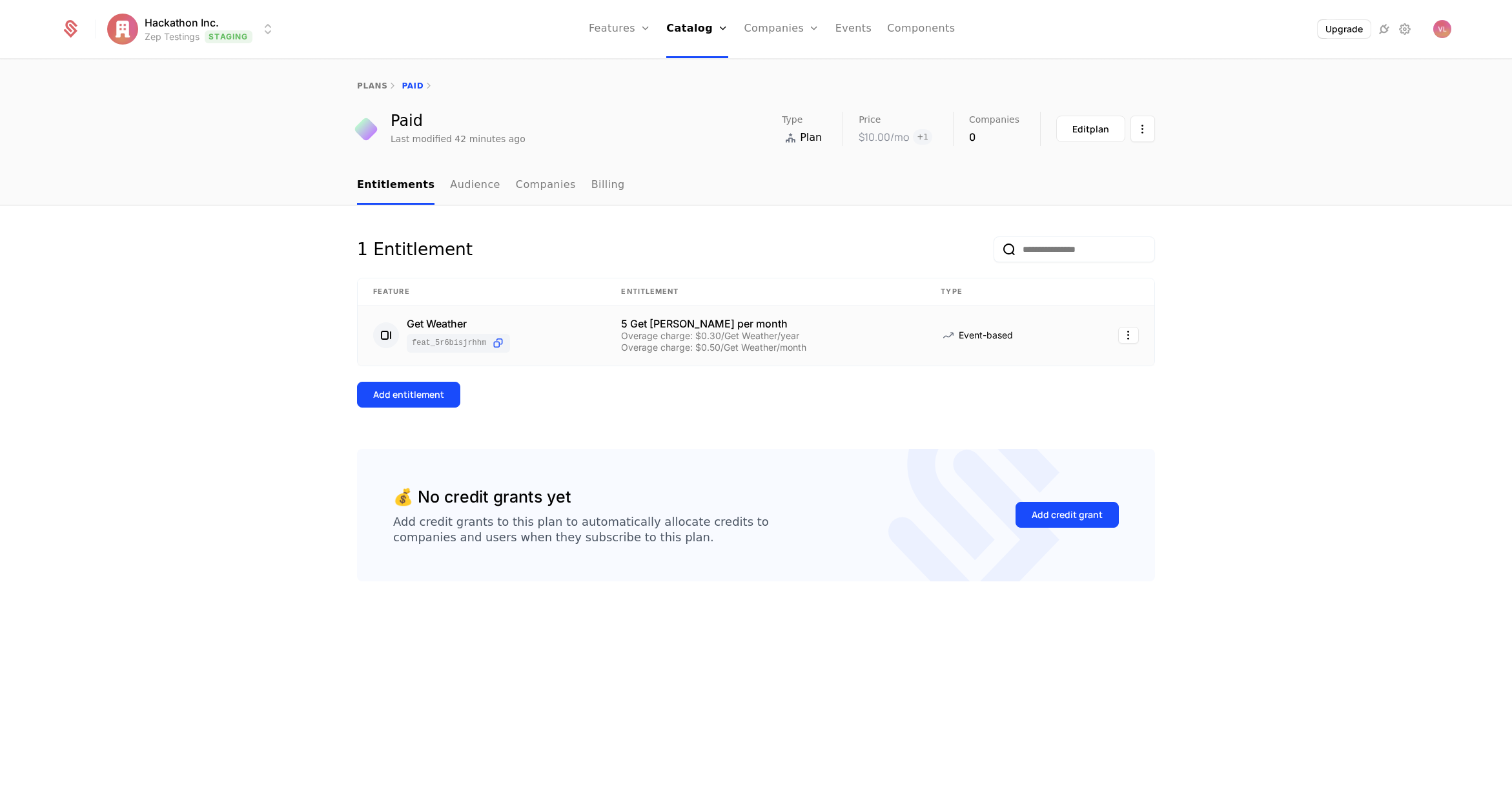
click at [944, 238] on div "1 Entitlement Feature Entitlement Type Get Weather feat_5R6BisjRHhm 5 Get Weath…" at bounding box center [756, 508] width 1512 height 605
click at [782, 246] on div "1 Entitlement" at bounding box center [756, 257] width 798 height 41
click at [944, 350] on div "1 Entitlement Feature Entitlement Type Get Weather feat_5R6BisjRHhm 5 Get Weath…" at bounding box center [756, 508] width 1512 height 605
click at [944, 30] on icon at bounding box center [1405, 29] width 15 height 15
click at [776, 29] on link "Companies" at bounding box center [781, 29] width 75 height 58
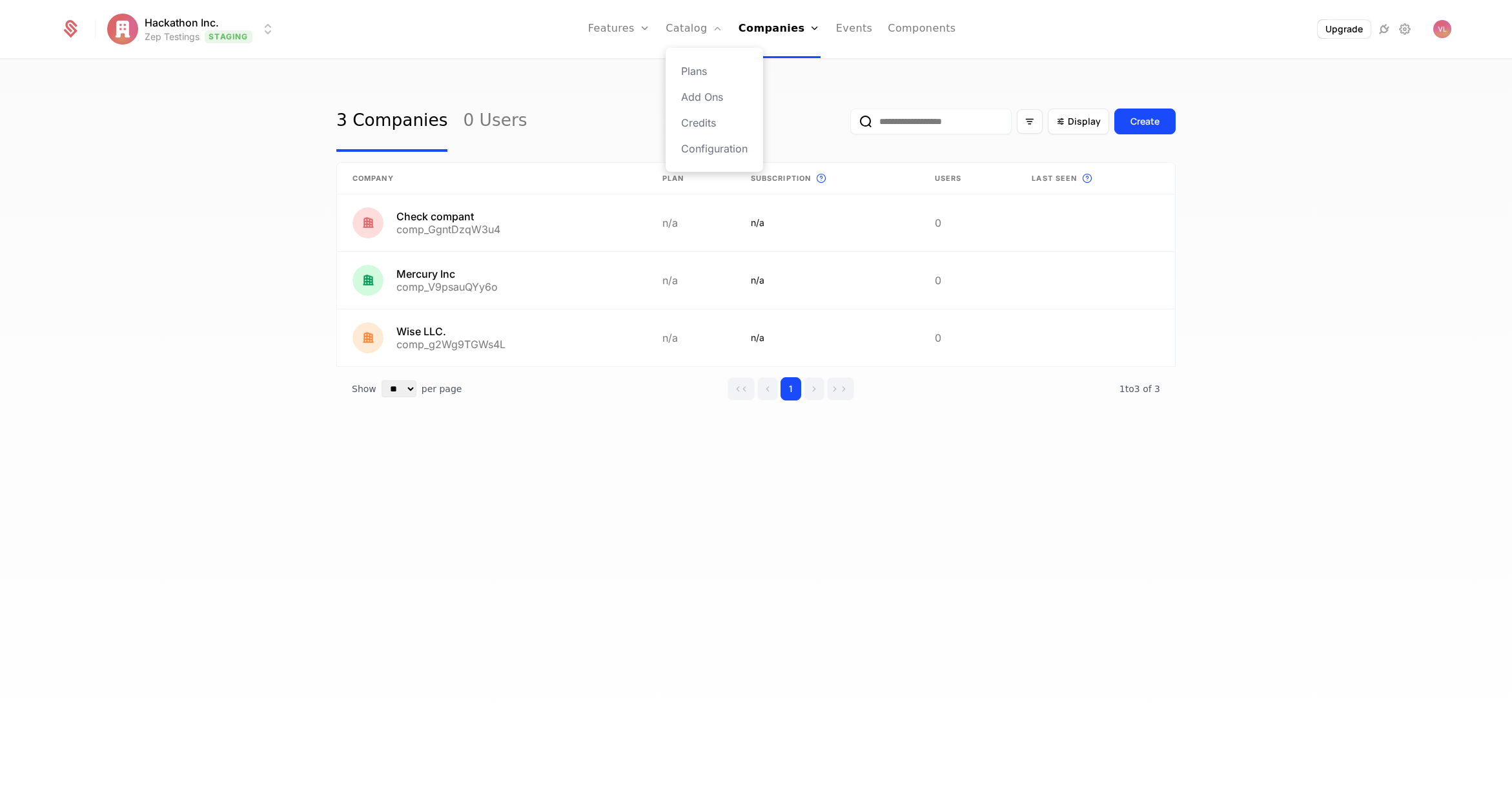
click at [738, 160] on div "Plans Add Ons Credits Configuration" at bounding box center [714, 110] width 98 height 124
click at [719, 150] on link "Configuration" at bounding box center [714, 148] width 67 height 15
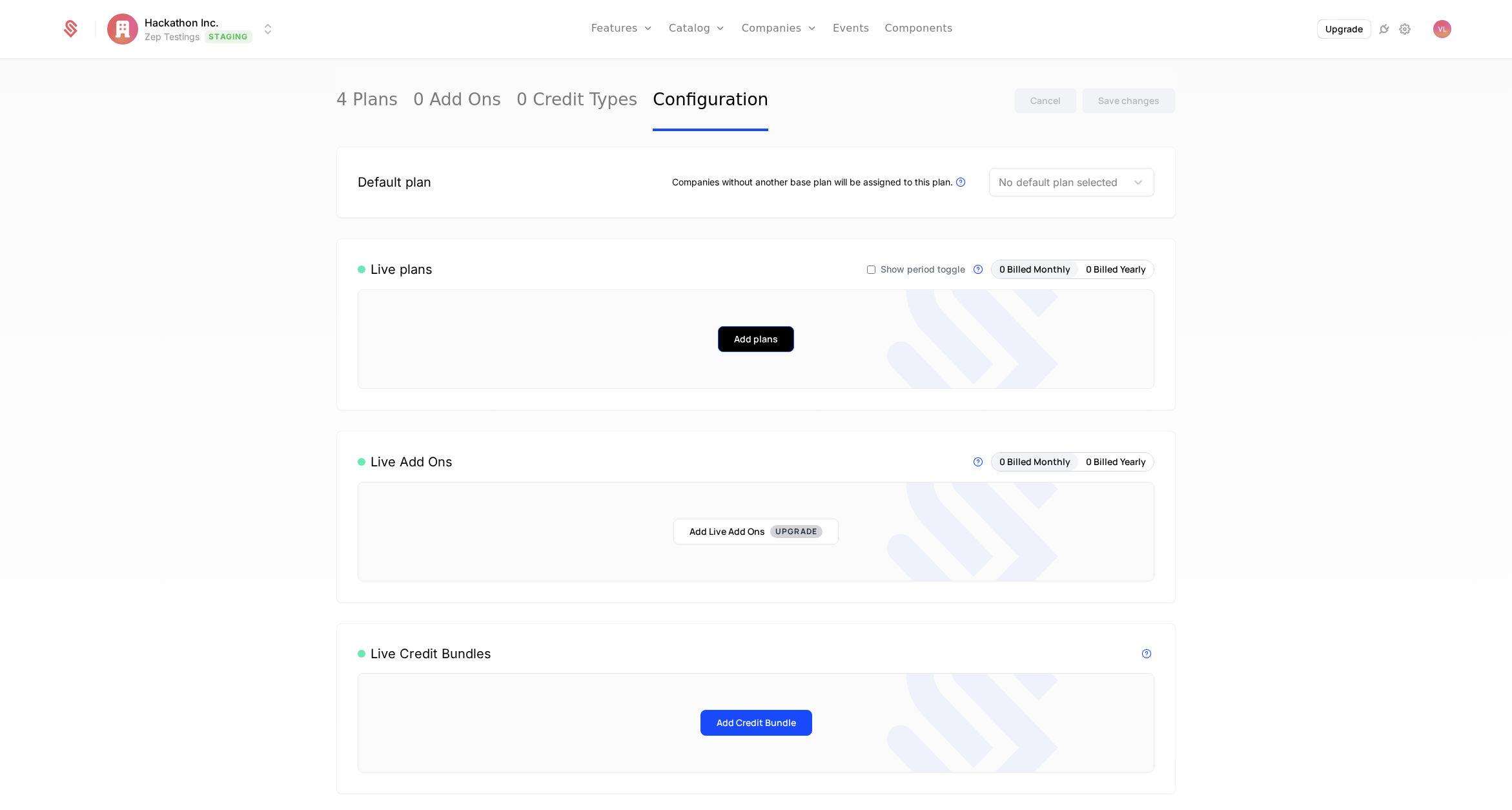
click at [746, 340] on button "Add plans" at bounding box center [756, 339] width 76 height 26
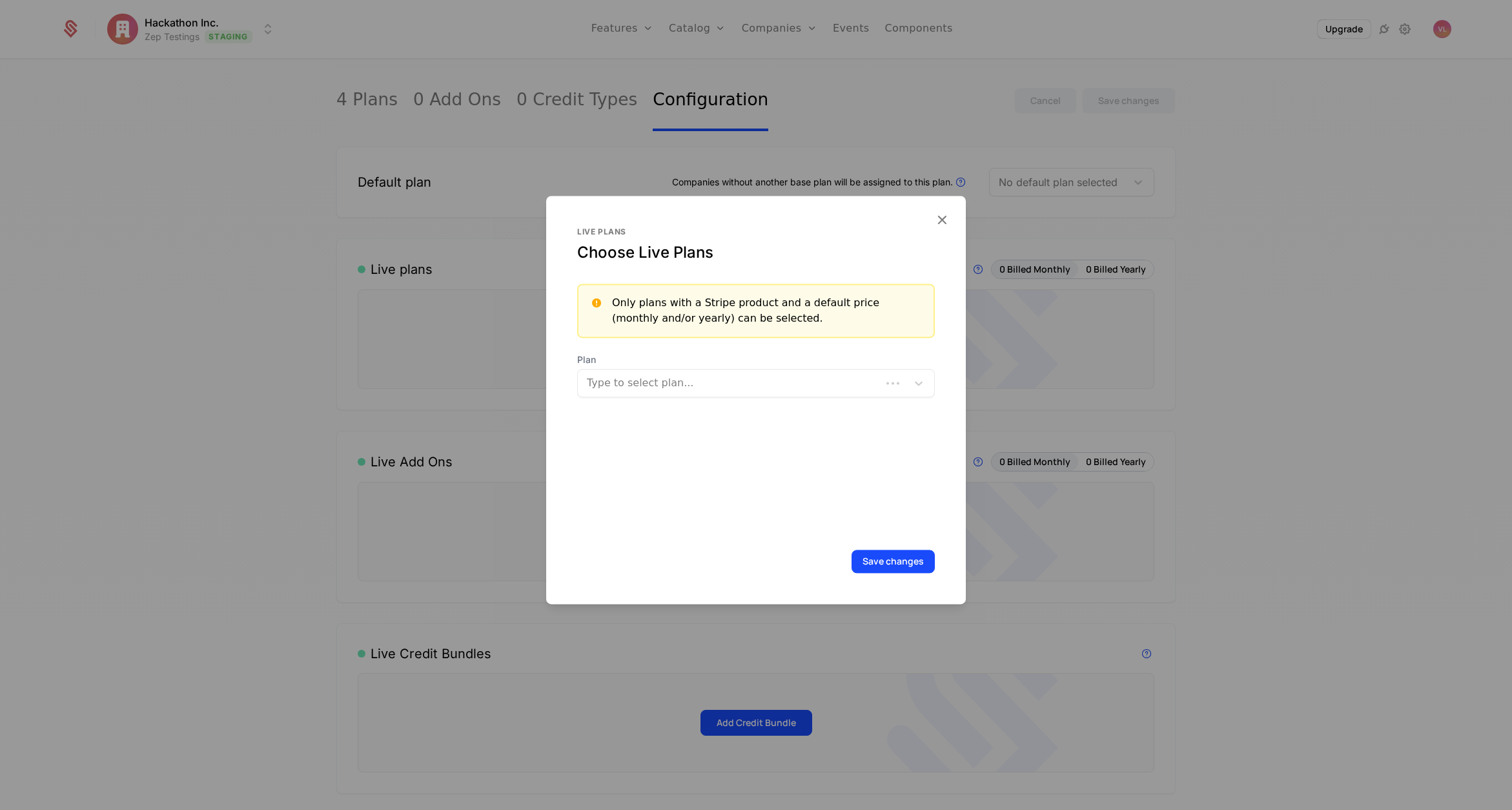
click at [681, 381] on div at bounding box center [731, 383] width 286 height 18
click at [676, 415] on div "Paid" at bounding box center [752, 416] width 333 height 11
click at [896, 574] on div "Live plans Choose Live Plans Only plans with a Stripe product and a default pri…" at bounding box center [756, 400] width 420 height 408
click at [880, 540] on div "Live plans Choose Live Plans Only plans with a Stripe product and a default pri…" at bounding box center [756, 400] width 420 height 408
click at [884, 550] on div "Live plans Choose Live Plans Only plans with a Stripe product and a default pri…" at bounding box center [756, 400] width 420 height 408
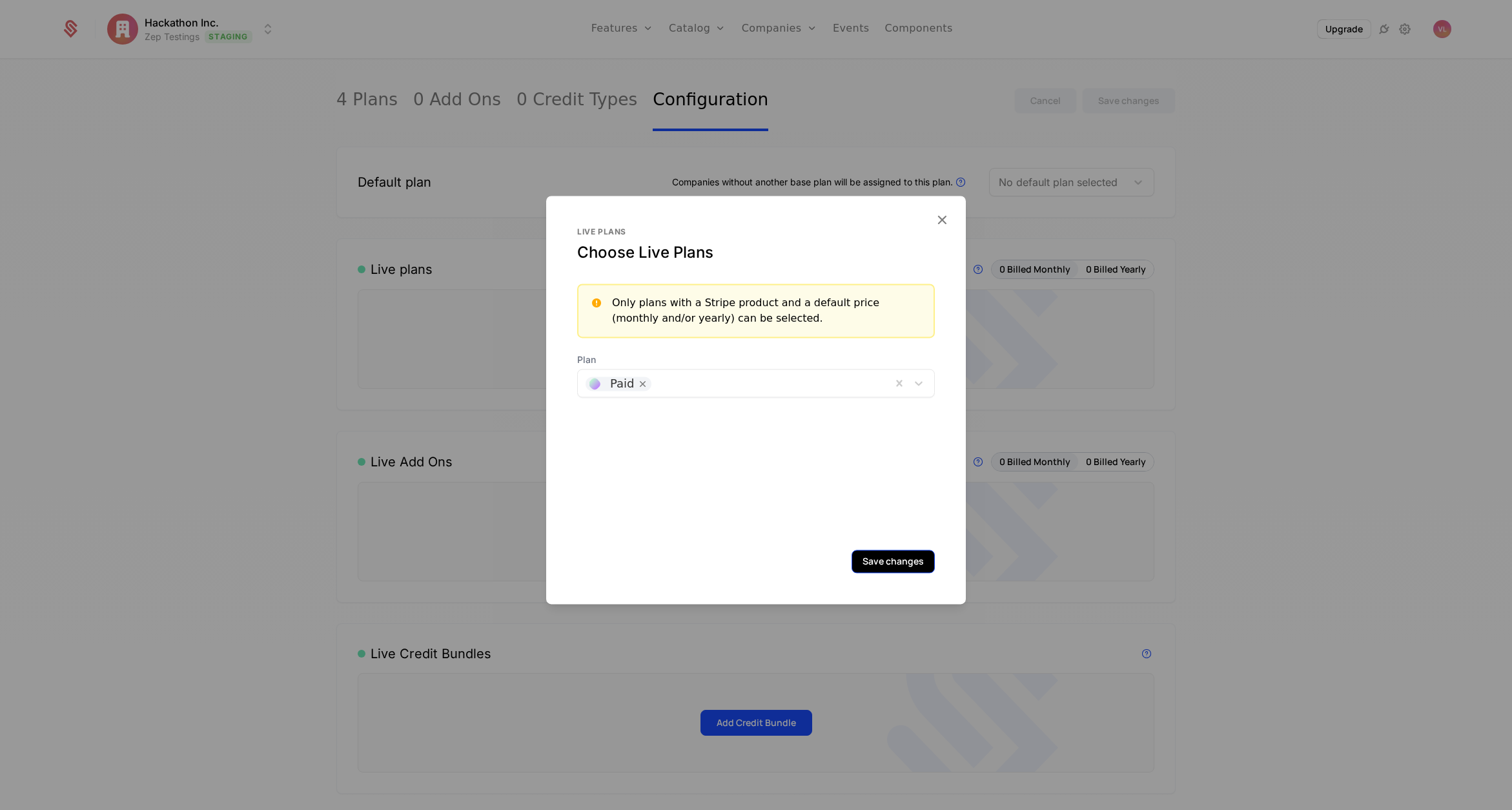
click at [890, 561] on button "Save changes" at bounding box center [894, 561] width 84 height 24
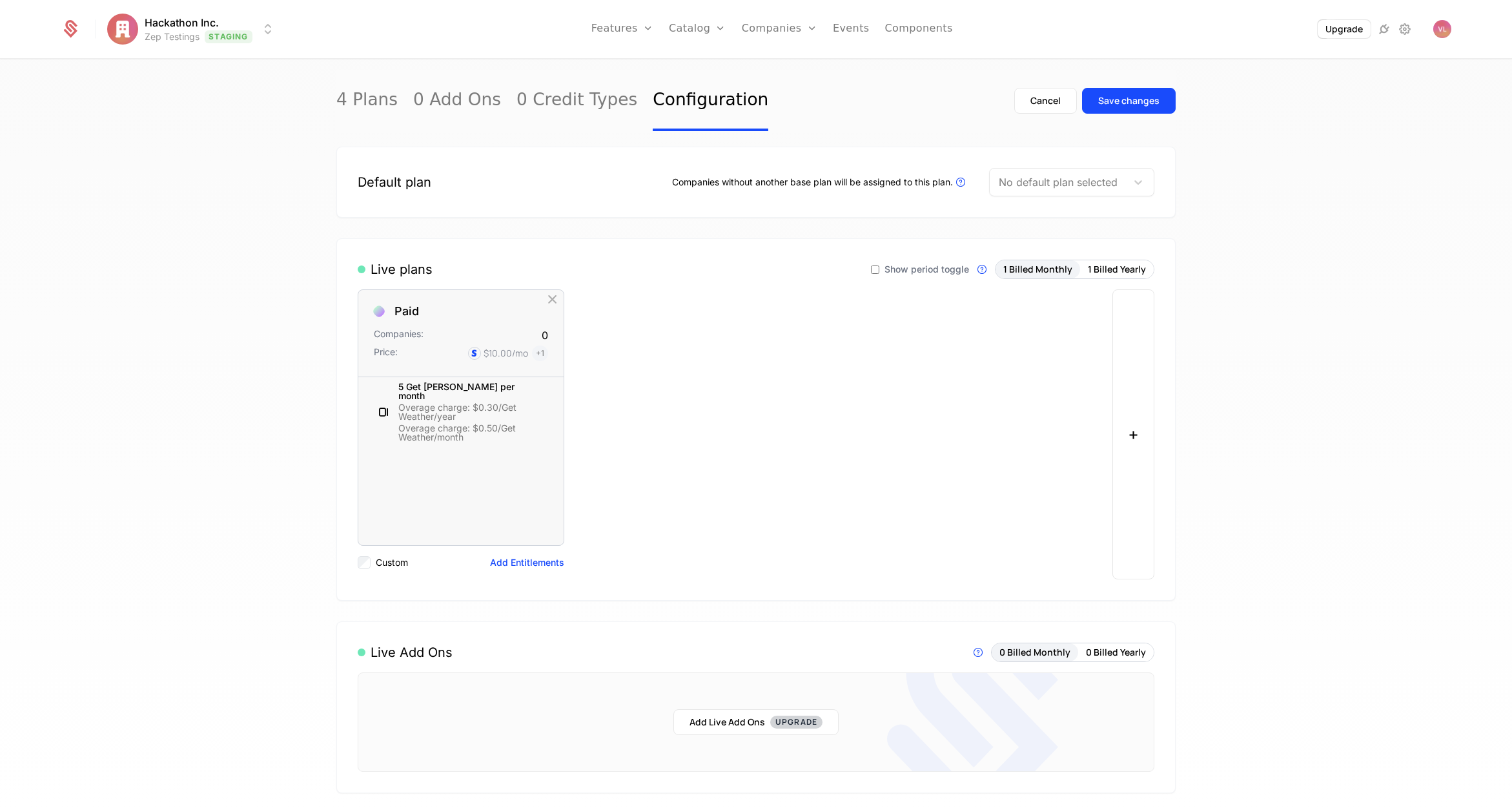
click at [944, 194] on div "No default plan selected" at bounding box center [1072, 182] width 165 height 28
click at [944, 214] on div "First" at bounding box center [1067, 215] width 150 height 11
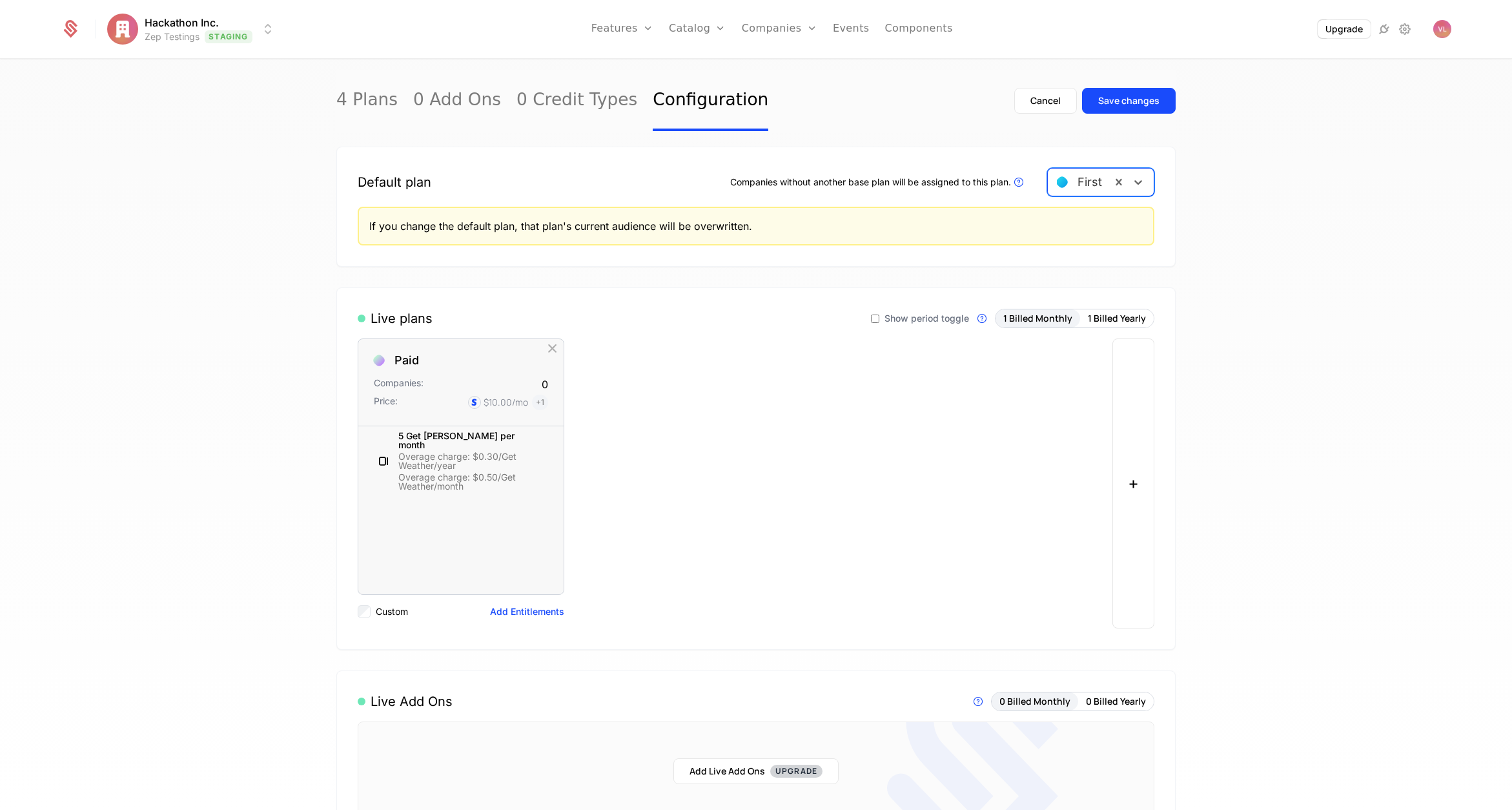
click at [944, 183] on div at bounding box center [1079, 182] width 45 height 18
click at [944, 228] on div "Free" at bounding box center [1096, 237] width 106 height 22
click at [944, 115] on div "Cancel Save changes" at bounding box center [1095, 101] width 162 height 61
click at [944, 106] on div "Save changes" at bounding box center [1129, 100] width 61 height 13
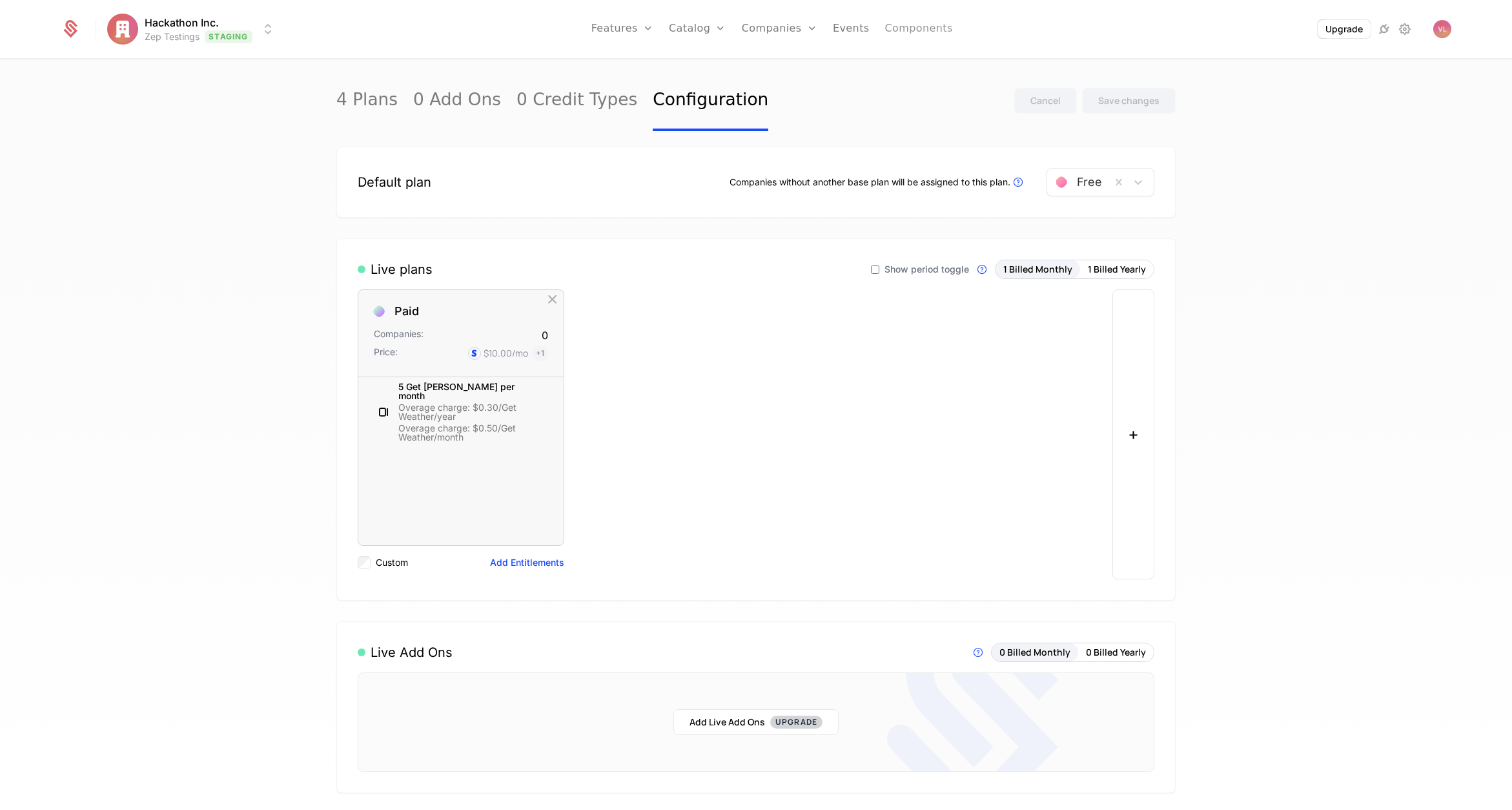
click at [921, 26] on link "Components" at bounding box center [919, 29] width 68 height 58
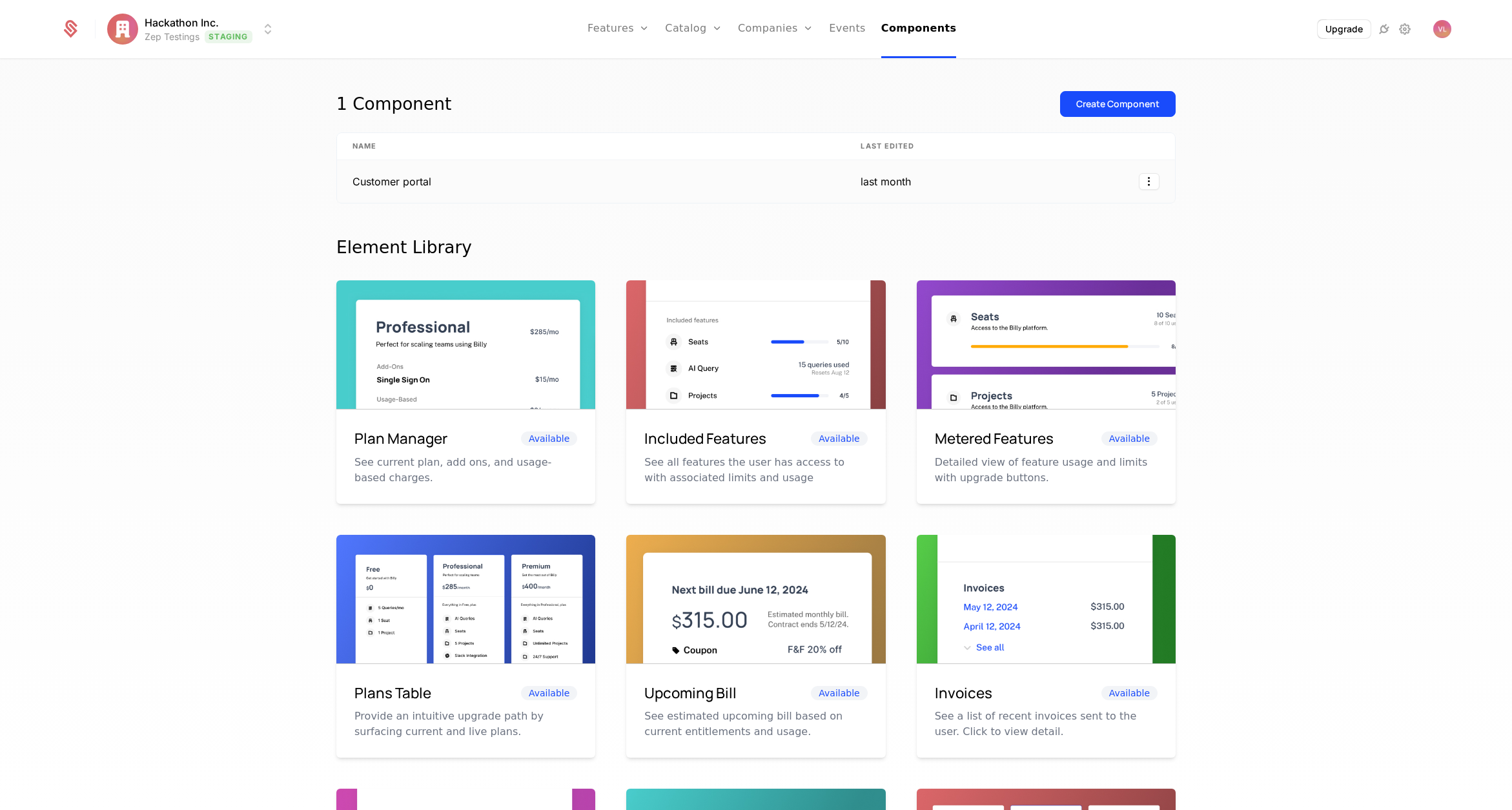
click at [484, 183] on td "Customer portal" at bounding box center [591, 181] width 508 height 42
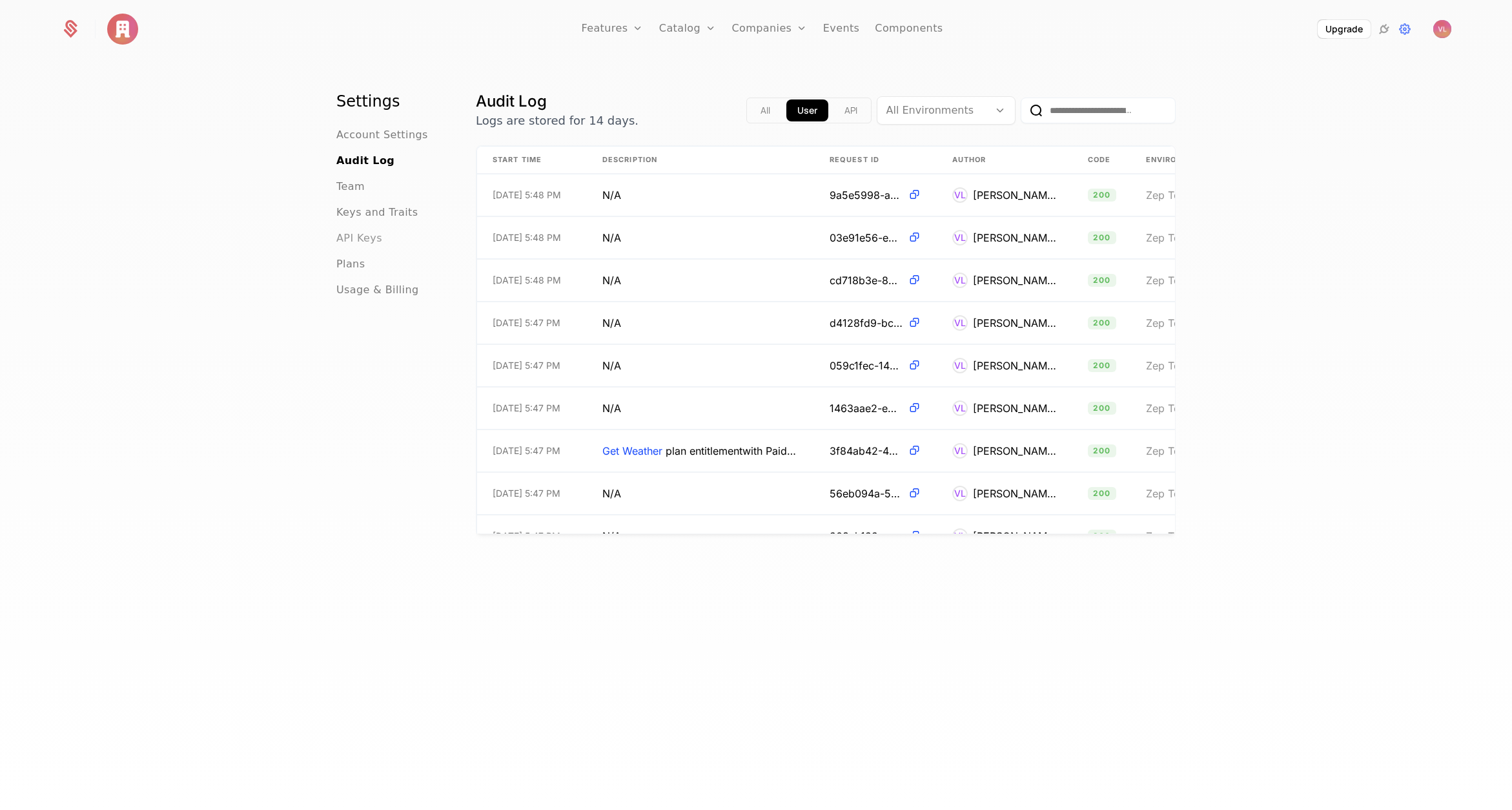
click at [368, 234] on span "API Keys" at bounding box center [360, 238] width 46 height 15
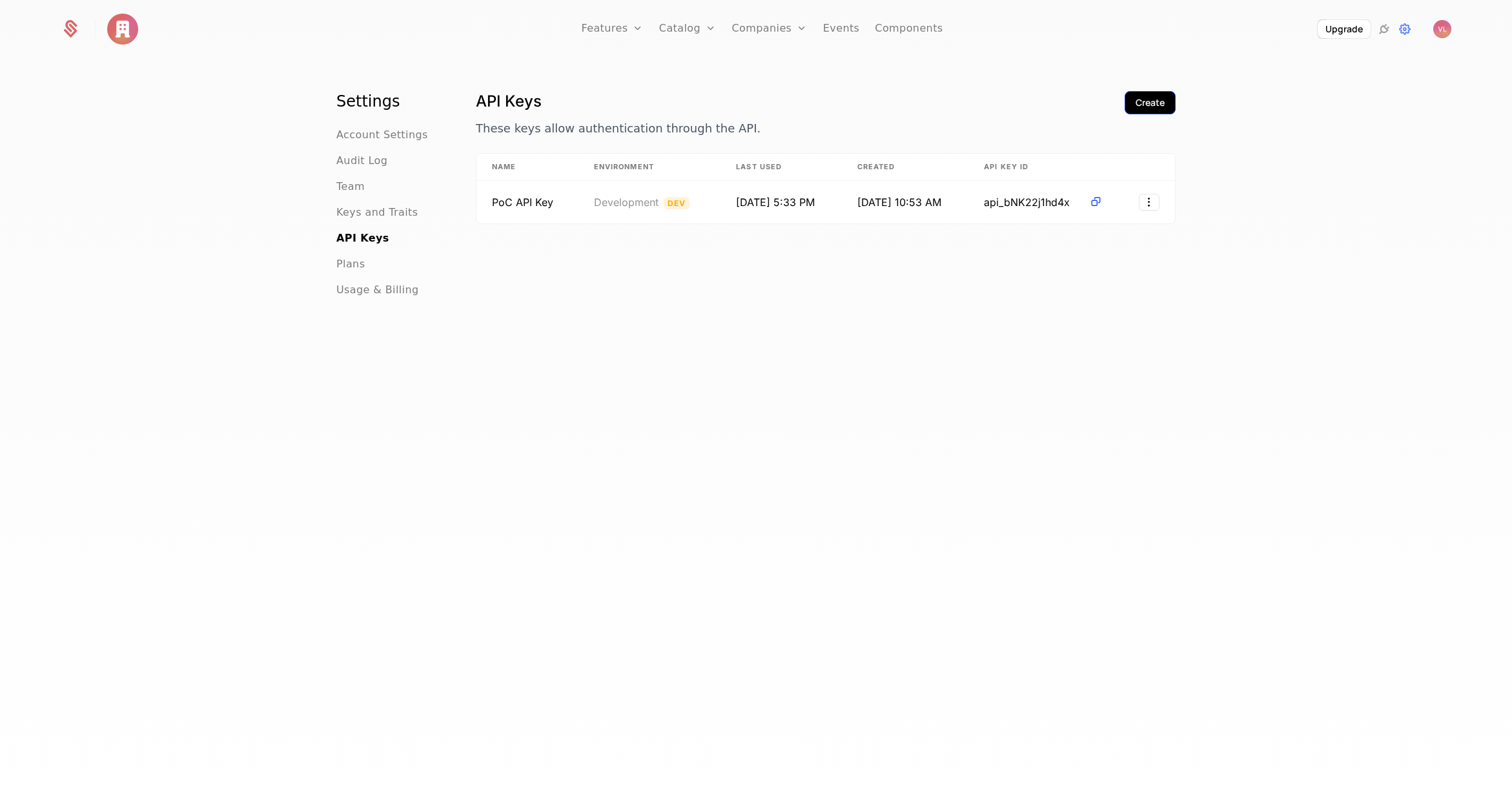
click at [1159, 92] on button "Create" at bounding box center [1150, 102] width 51 height 24
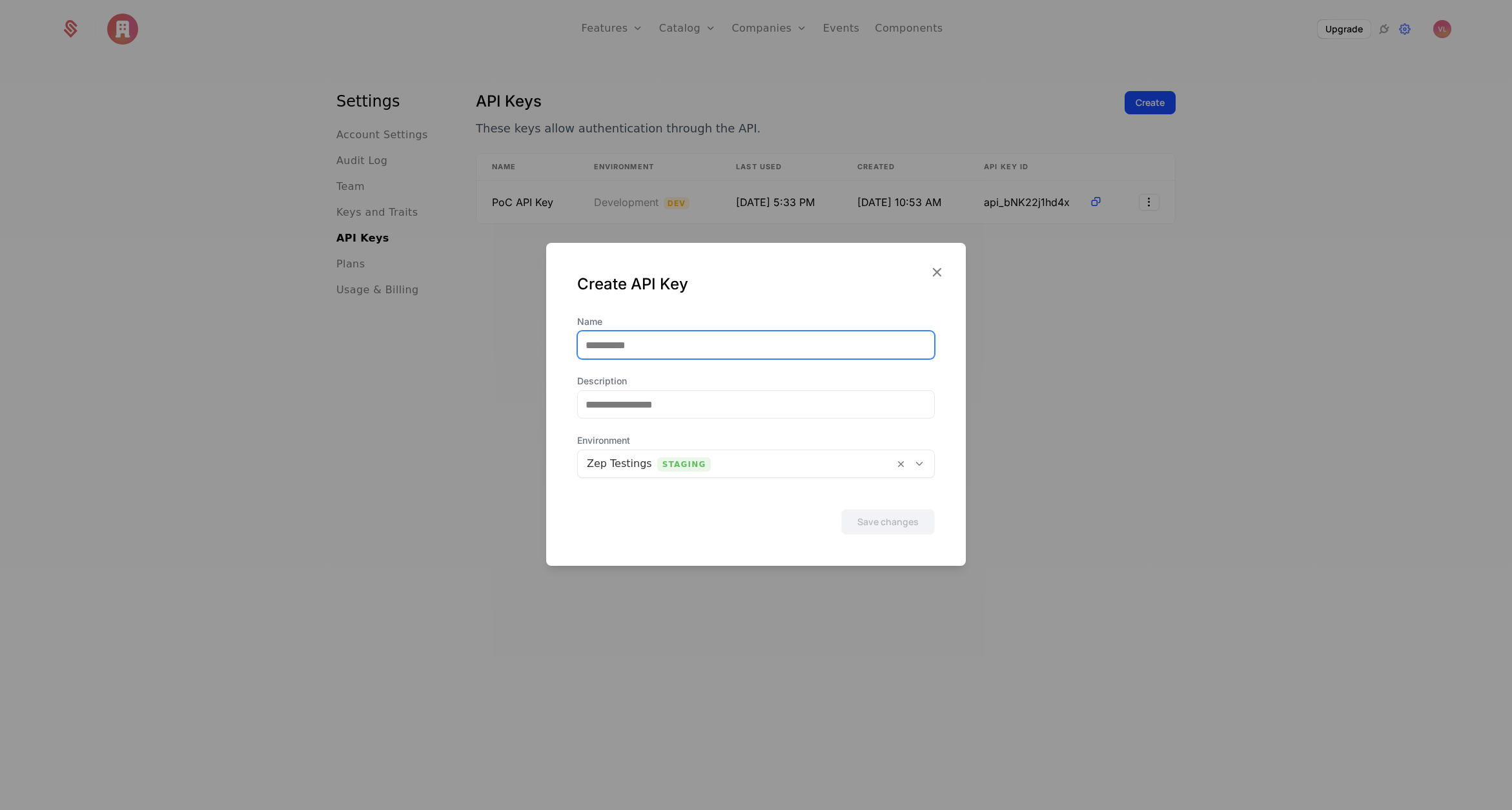
click at [662, 343] on input "Name" at bounding box center [756, 345] width 356 height 27
type input "***"
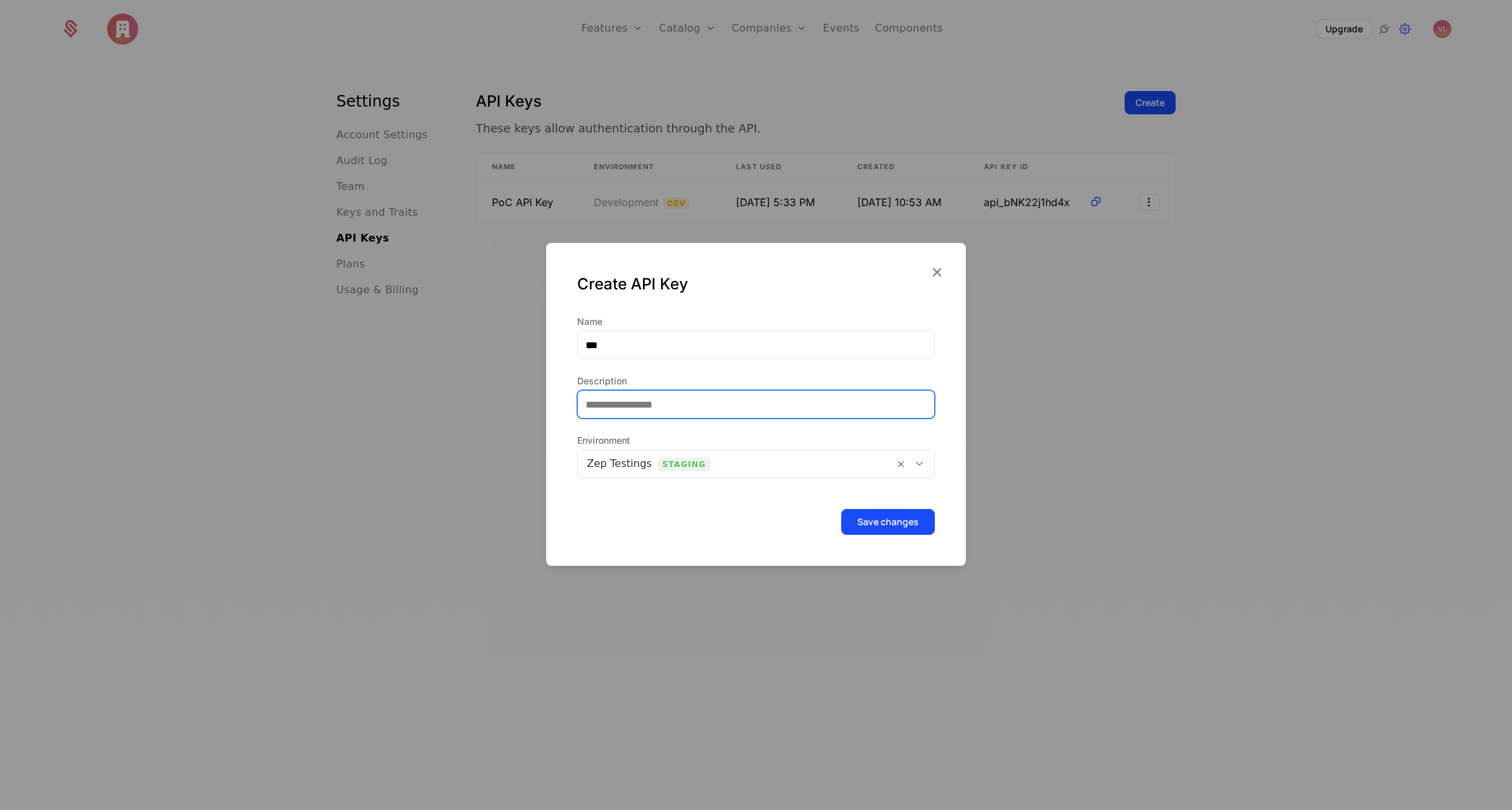
drag, startPoint x: 616, startPoint y: 413, endPoint x: 638, endPoint y: 418, distance: 22.6
click at [622, 414] on input "Description" at bounding box center [756, 404] width 356 height 27
type input "**"
click at [879, 526] on button "Save changes" at bounding box center [888, 522] width 94 height 26
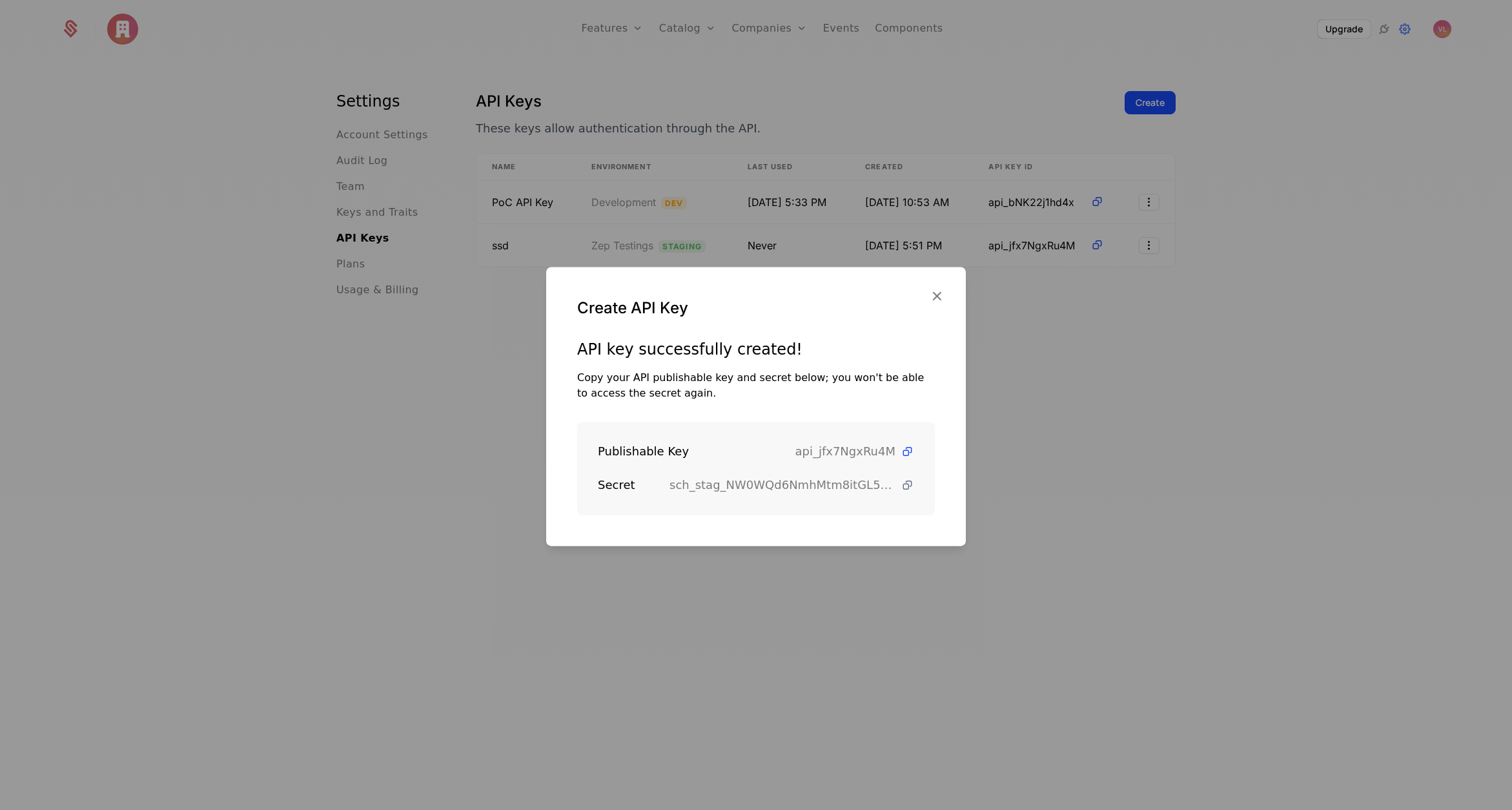
click at [902, 485] on icon at bounding box center [907, 485] width 13 height 13
click at [896, 100] on div at bounding box center [756, 405] width 1512 height 810
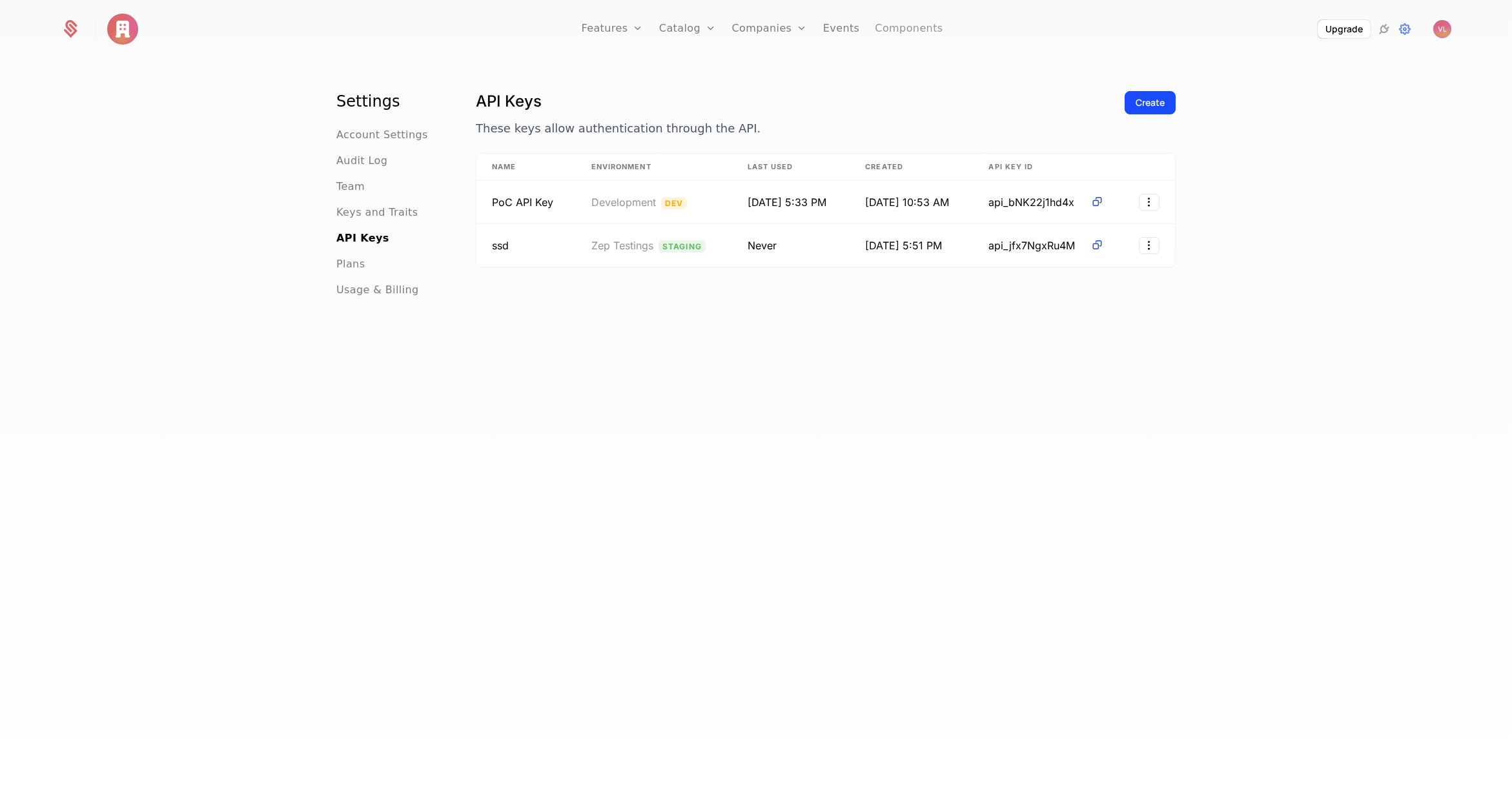
click at [879, 24] on link "Components" at bounding box center [909, 29] width 68 height 58
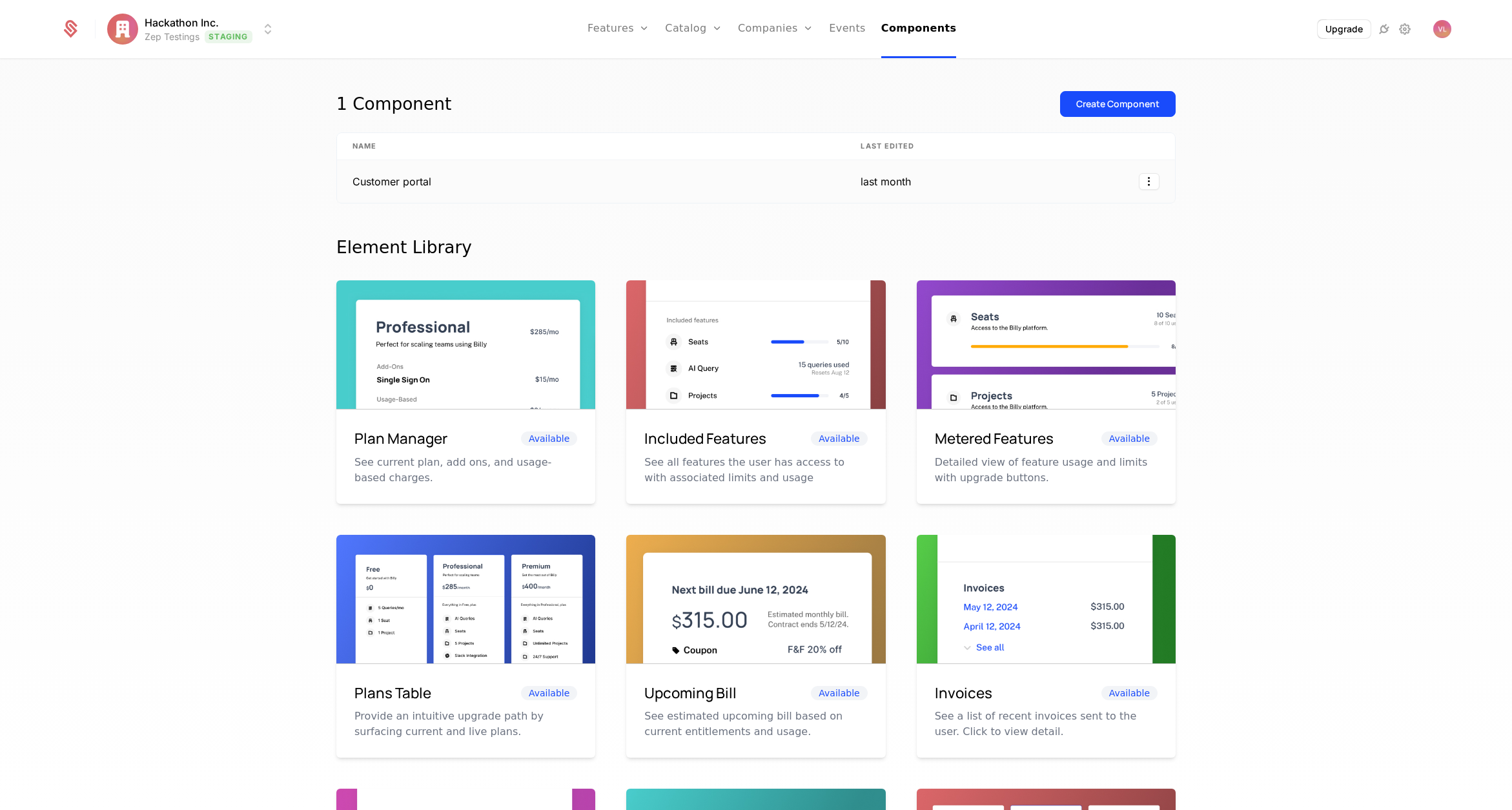
click at [879, 173] on td "last month" at bounding box center [890, 181] width 90 height 42
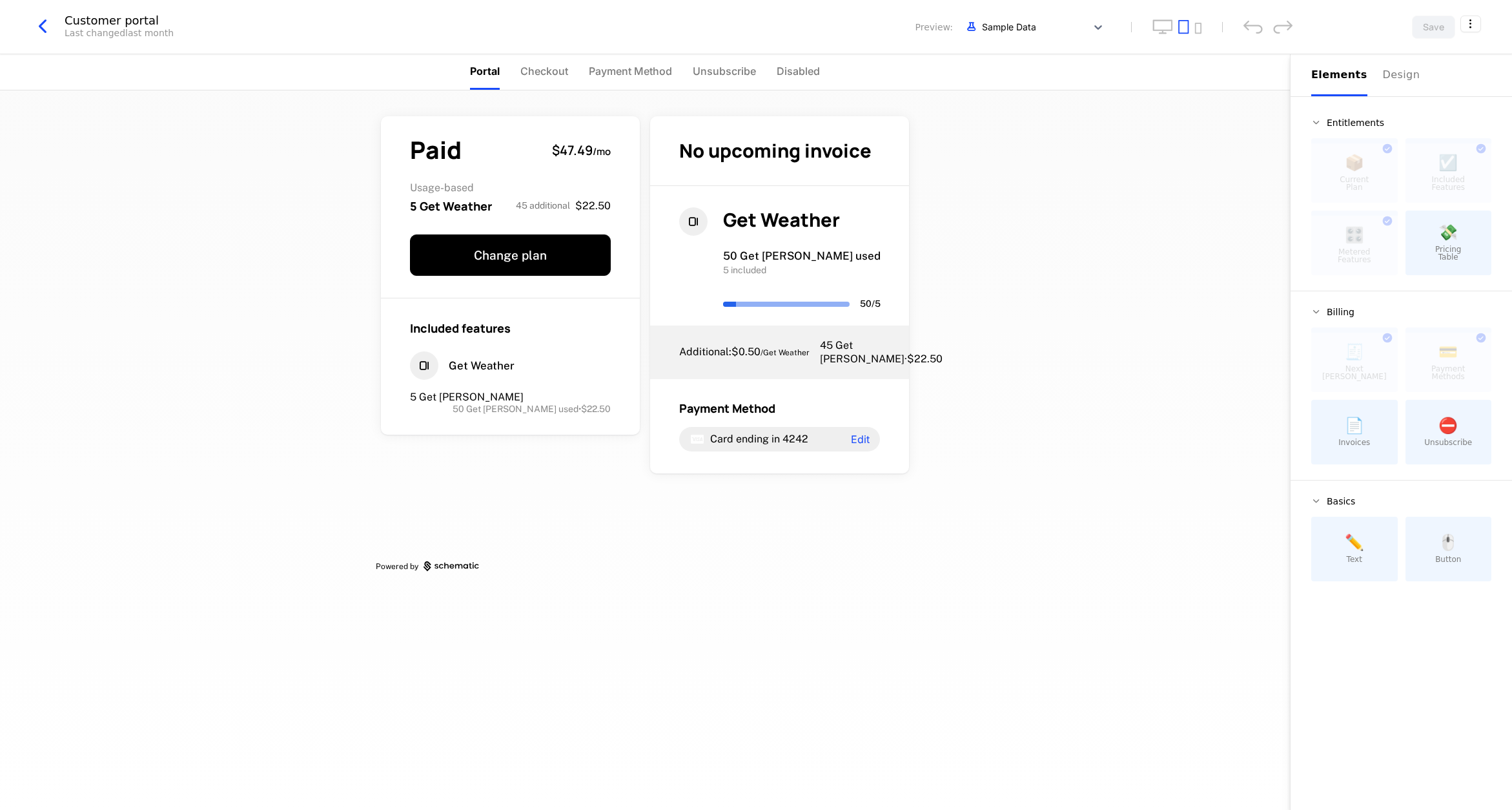
click at [1478, 26] on html "Hackathon Inc. Zep Testings Staging Features Features Flags Catalog Plans Add O…" at bounding box center [756, 405] width 1512 height 810
click at [1450, 106] on icon "button" at bounding box center [1443, 106] width 13 height 13
click at [51, 27] on html "Hackathon Inc. Zep Testings Staging Features Features Flags Catalog Plans Add O…" at bounding box center [756, 405] width 1512 height 810
click at [51, 33] on icon "button" at bounding box center [42, 26] width 24 height 24
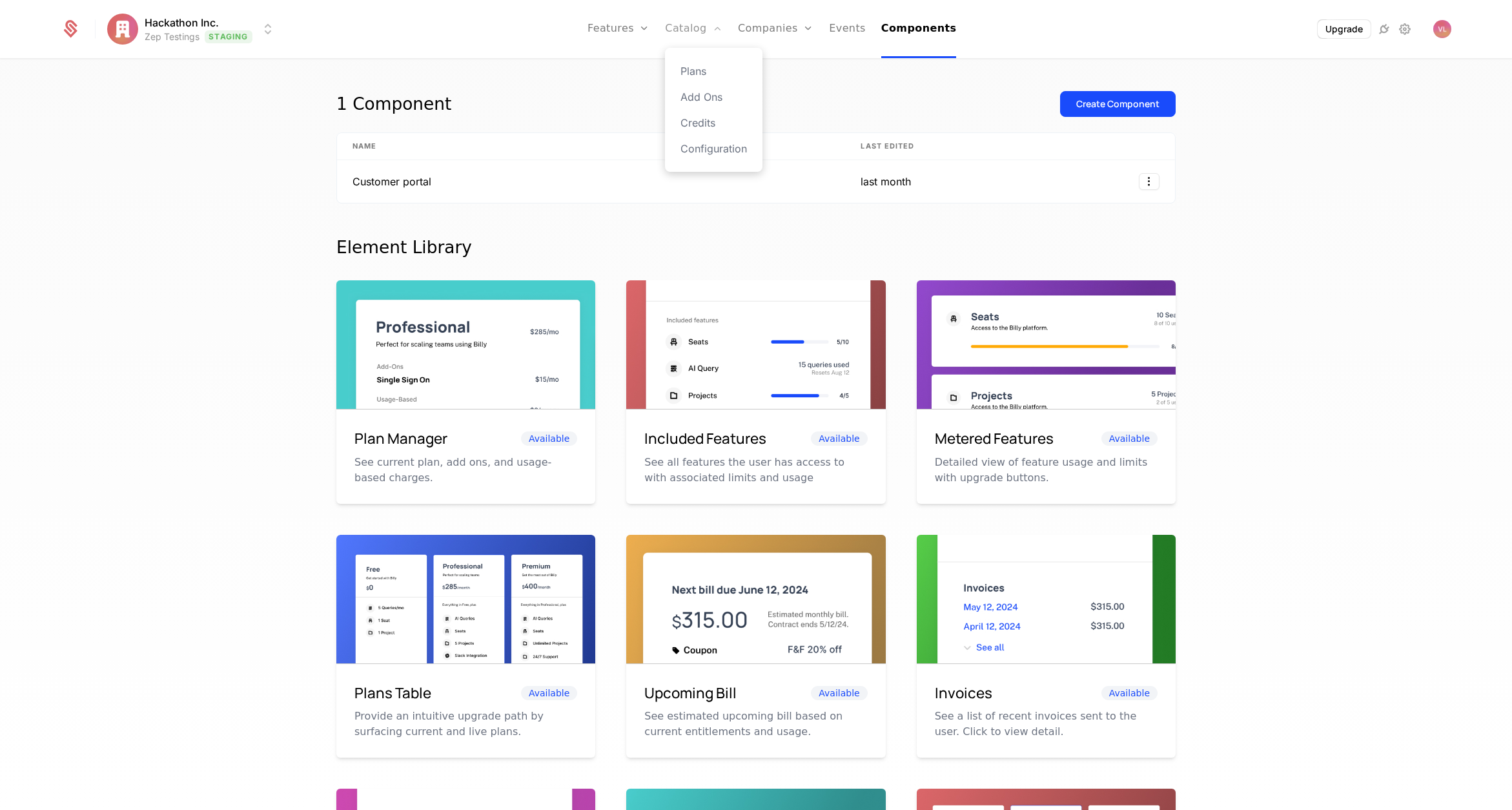
drag, startPoint x: 722, startPoint y: 30, endPoint x: 700, endPoint y: 36, distance: 22.8
click at [721, 30] on icon "Main" at bounding box center [717, 28] width 10 height 10
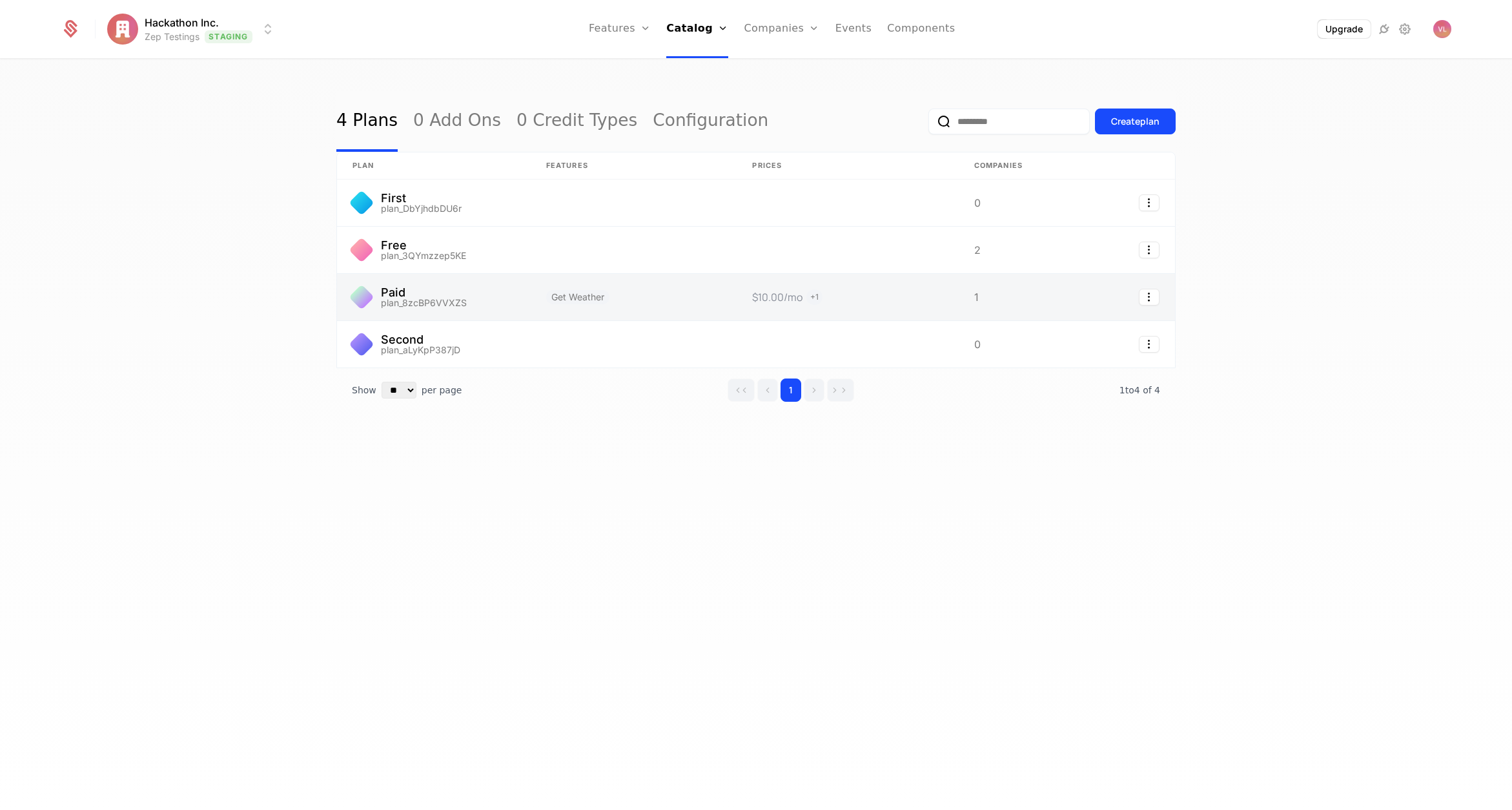
click at [482, 290] on link at bounding box center [434, 297] width 194 height 46
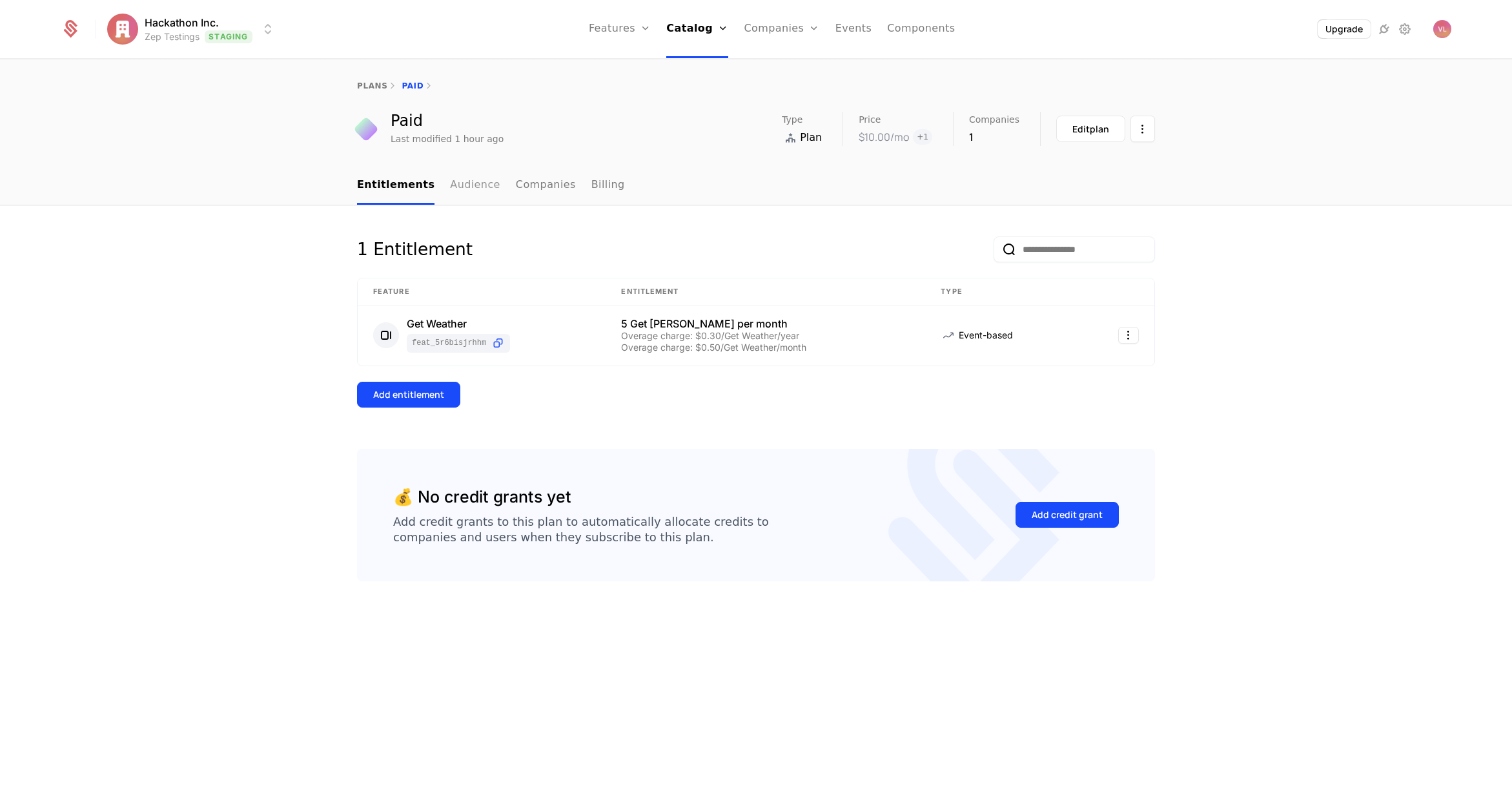
click at [454, 185] on link "Audience" at bounding box center [475, 185] width 51 height 38
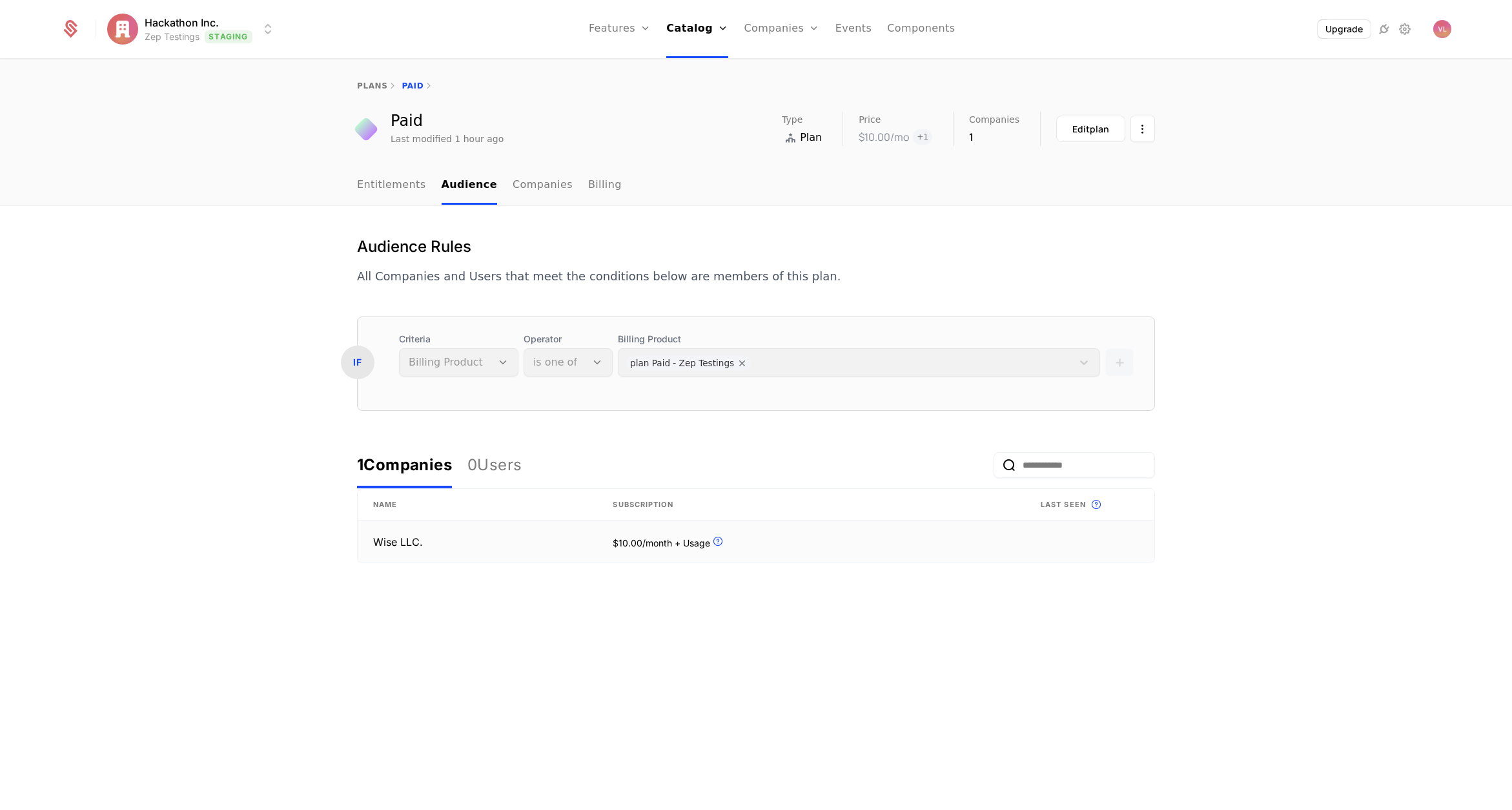
click at [500, 540] on td "Wise LLC." at bounding box center [478, 542] width 240 height 42
click at [389, 186] on link "Entitlements" at bounding box center [391, 185] width 69 height 38
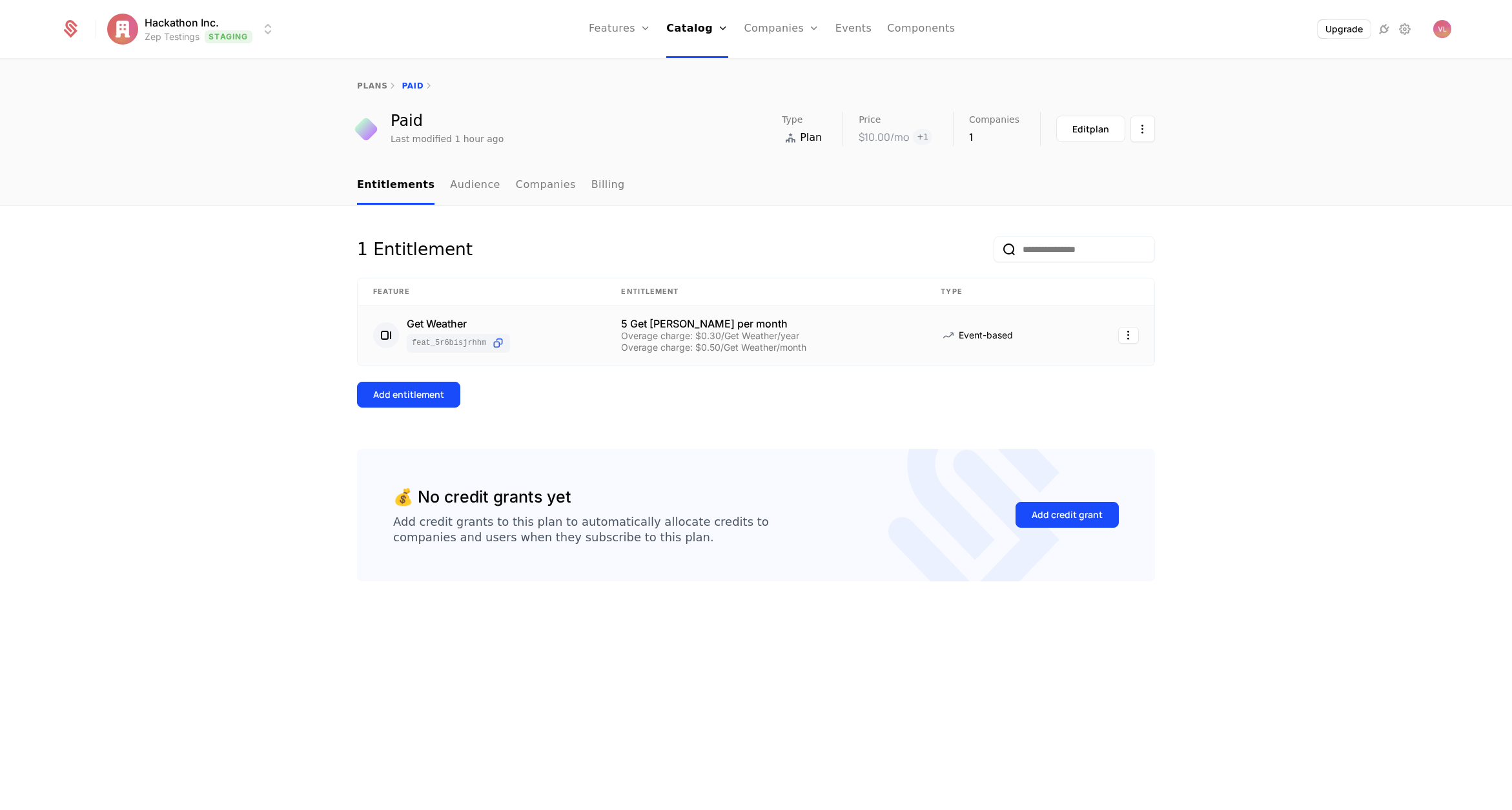
click at [684, 323] on div "5 Get [PERSON_NAME] per month" at bounding box center [765, 323] width 289 height 10
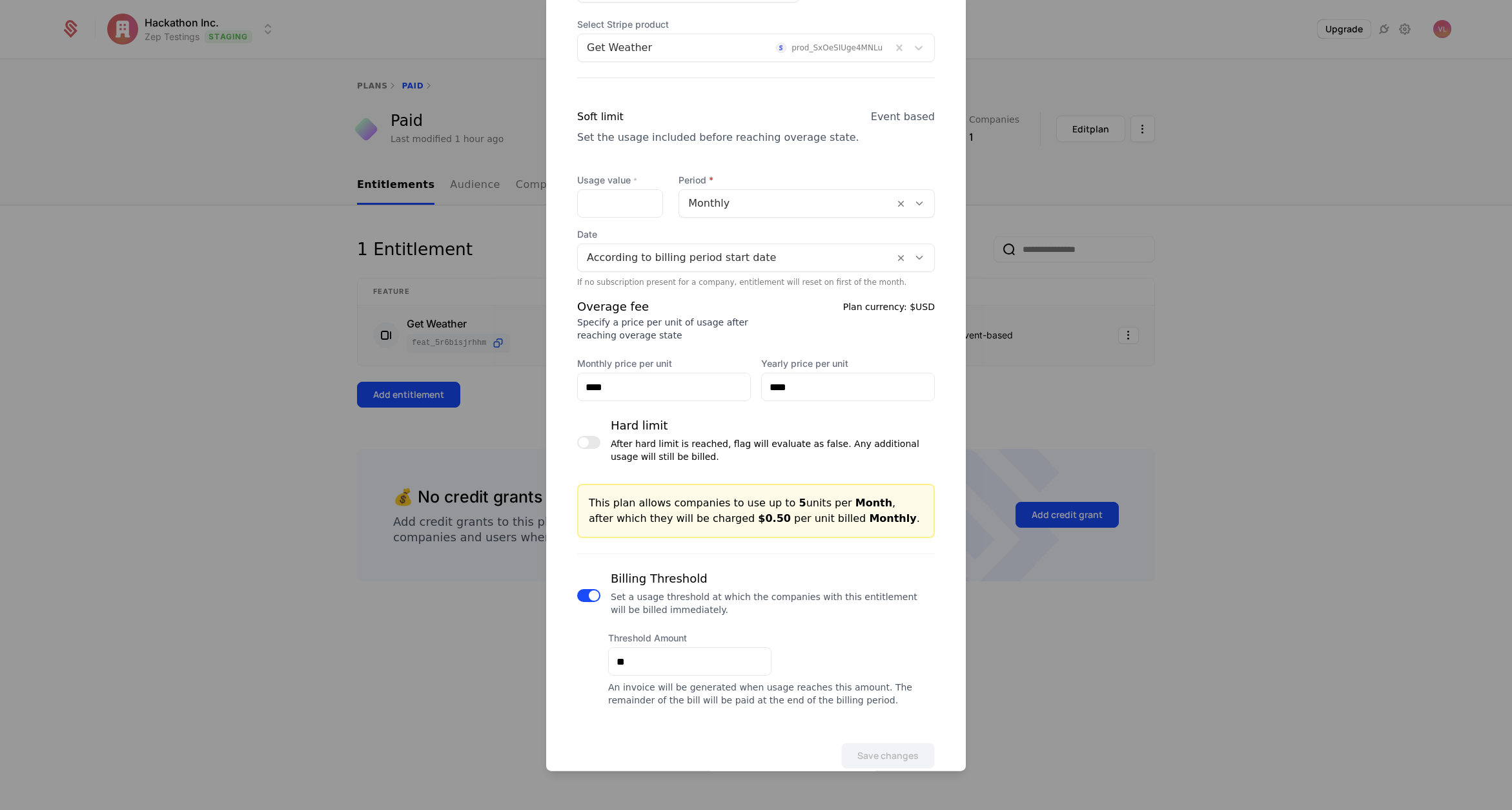
scroll to position [379, 0]
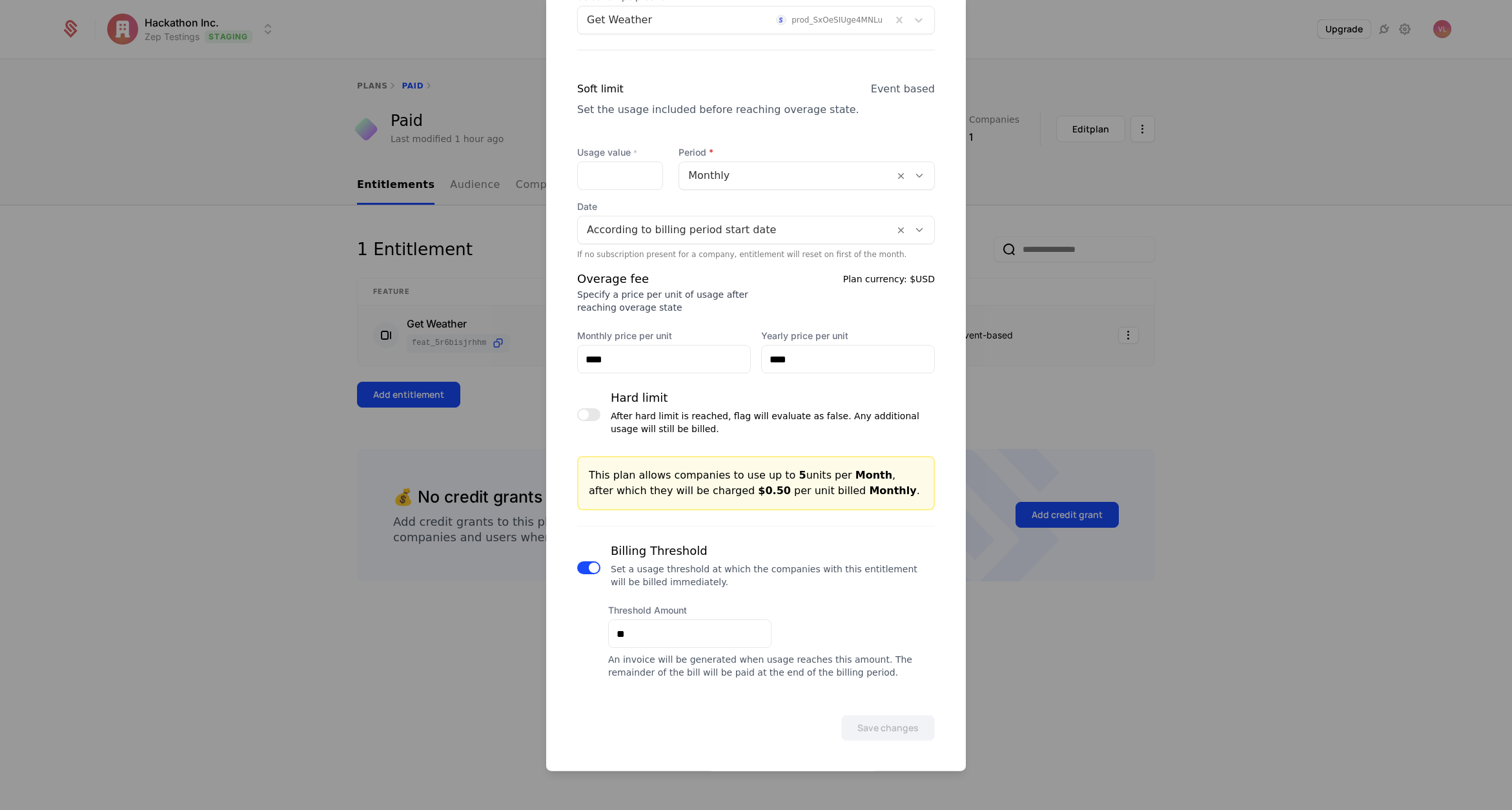
click at [1032, 446] on div at bounding box center [756, 405] width 1512 height 810
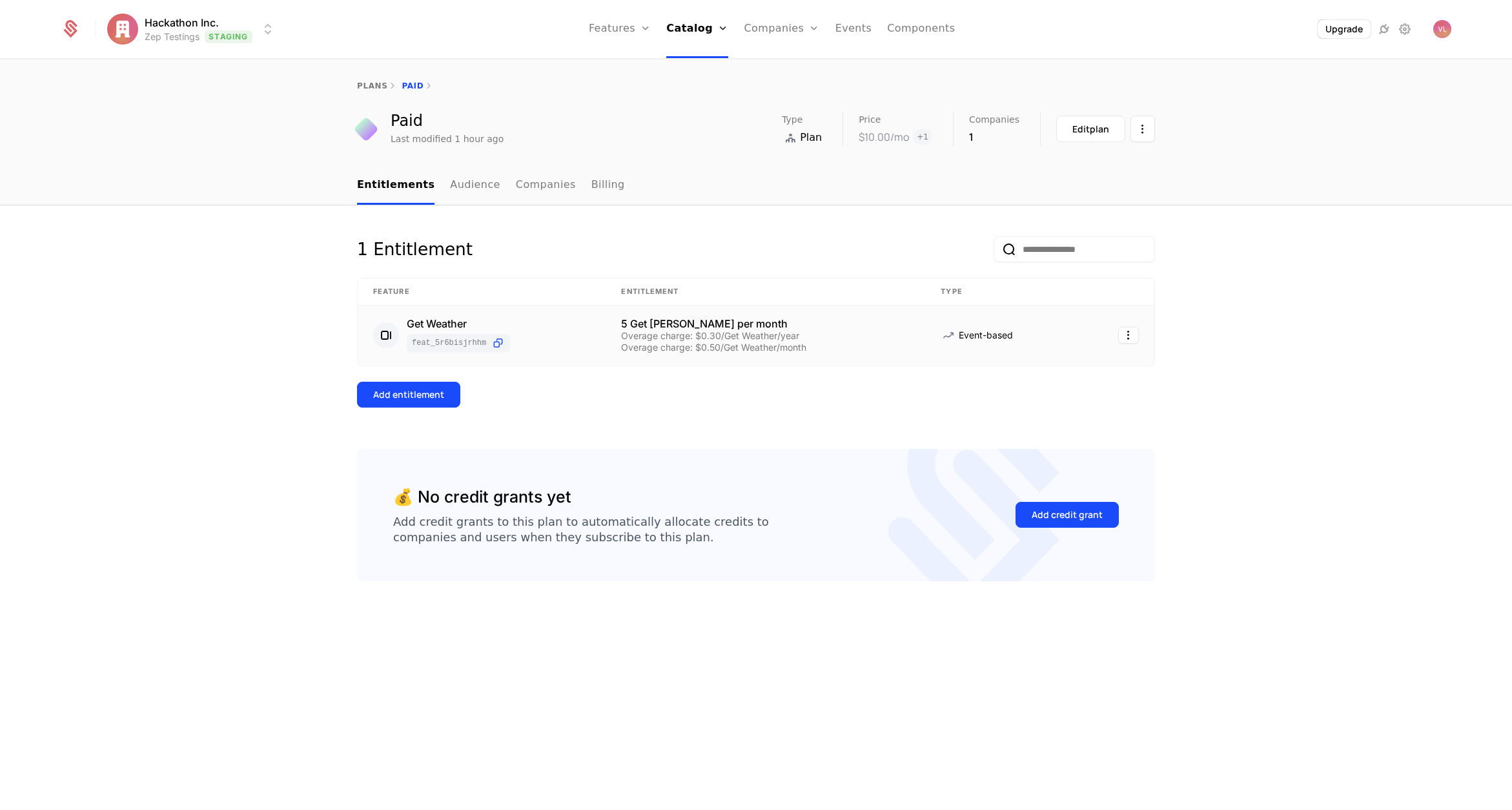
click at [669, 340] on div "Overage charge: $0.30/Get Weather/year" at bounding box center [765, 336] width 289 height 9
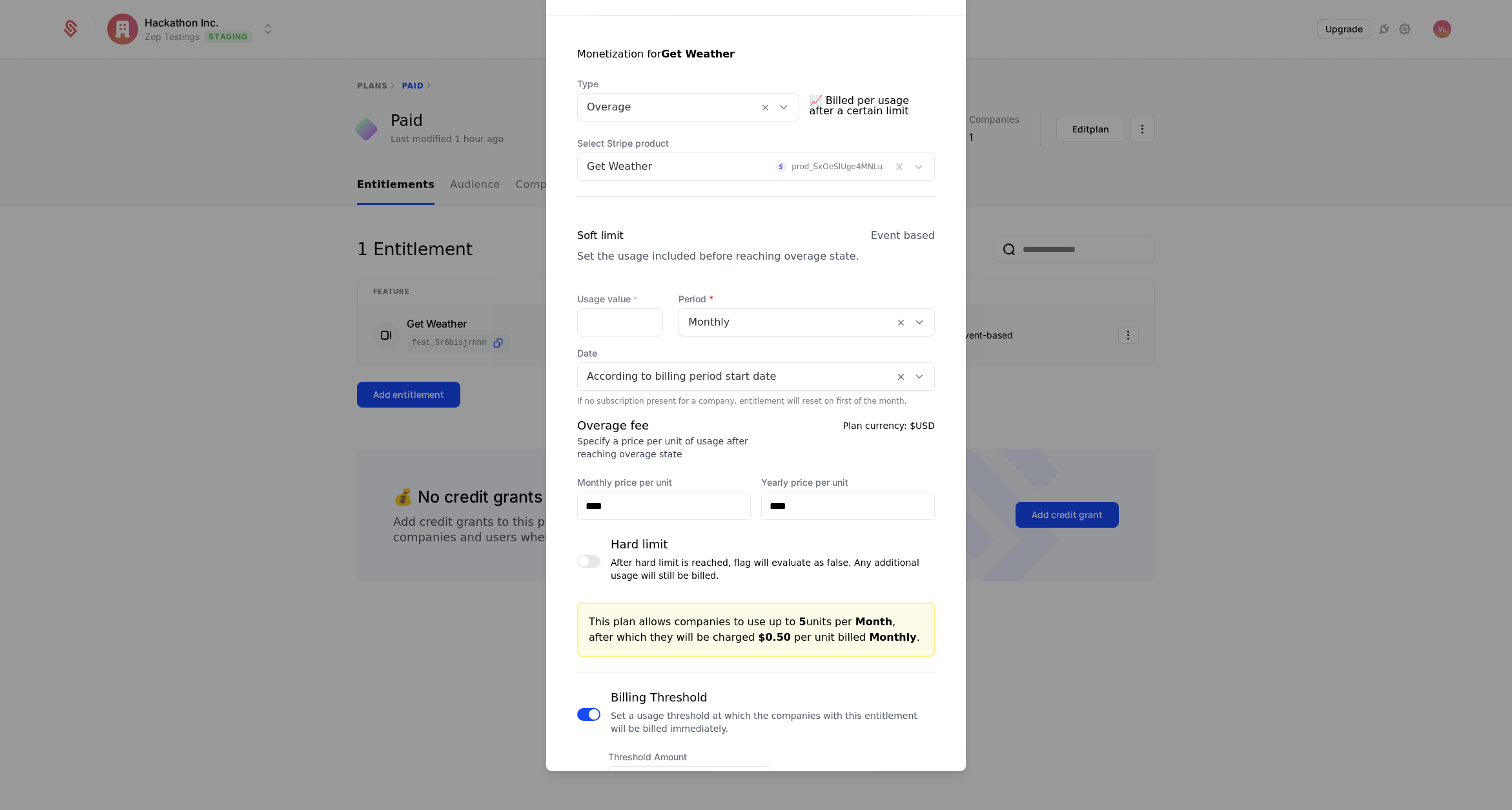
scroll to position [228, 0]
drag, startPoint x: 647, startPoint y: 507, endPoint x: 565, endPoint y: 501, distance: 82.2
click at [565, 501] on div "Monetization for Get Weather Type Overage 📈 Billed per usage after a certain li…" at bounding box center [756, 425] width 420 height 810
type input "**"
drag, startPoint x: 799, startPoint y: 507, endPoint x: 701, endPoint y: 504, distance: 98.0
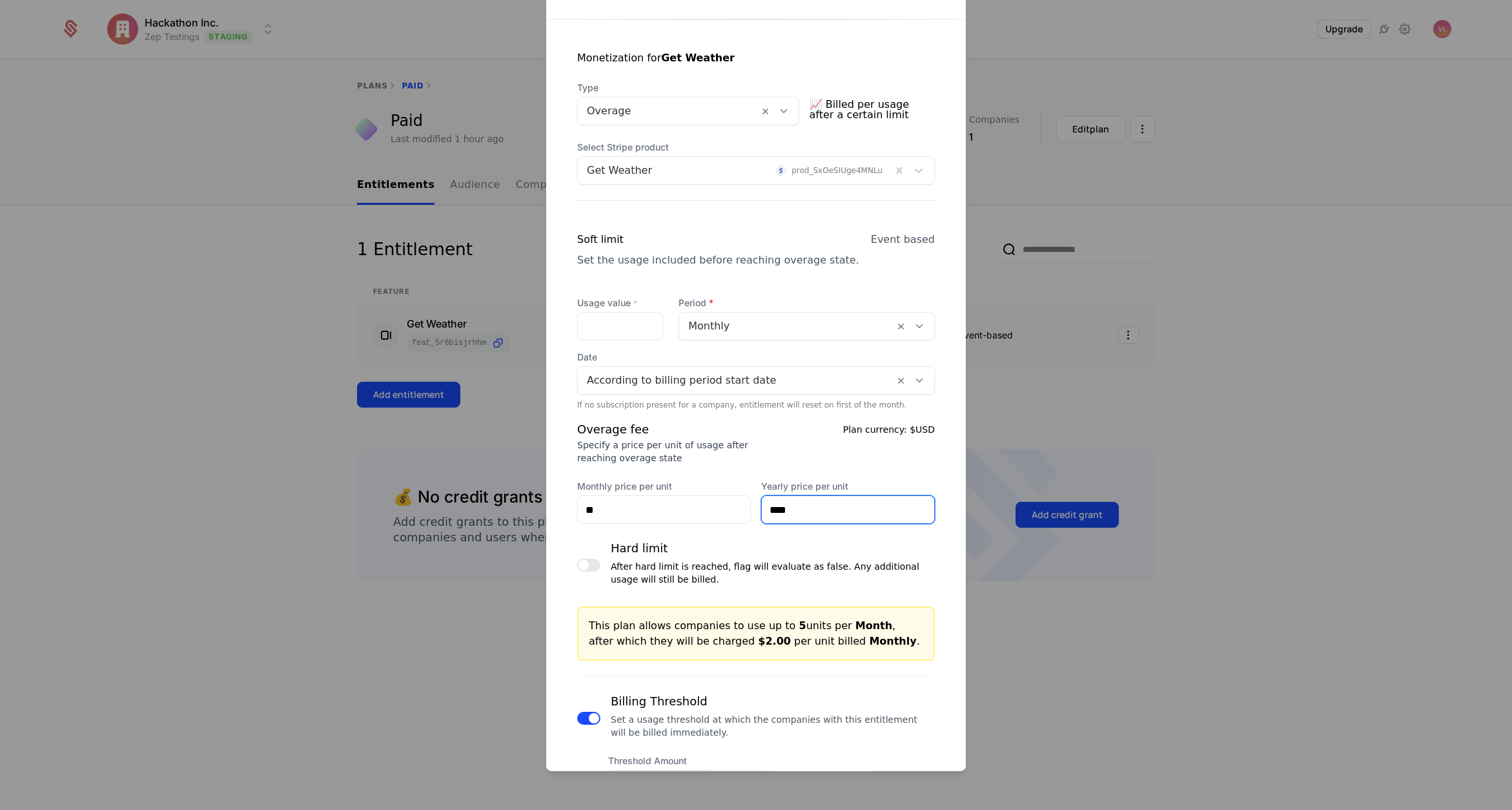
click at [701, 504] on div "Monthly price per unit ** Yearly price per unit ****" at bounding box center [756, 501] width 358 height 44
type input "**"
click at [803, 466] on div "Overage fee Specify a price per unit of usage after reaching overage state Plan…" at bounding box center [756, 472] width 358 height 103
drag, startPoint x: 626, startPoint y: 327, endPoint x: 565, endPoint y: 321, distance: 61.3
click at [565, 321] on div "Monetization for Get Weather Type Overage 📈 Billed per usage after a certain li…" at bounding box center [756, 425] width 420 height 810
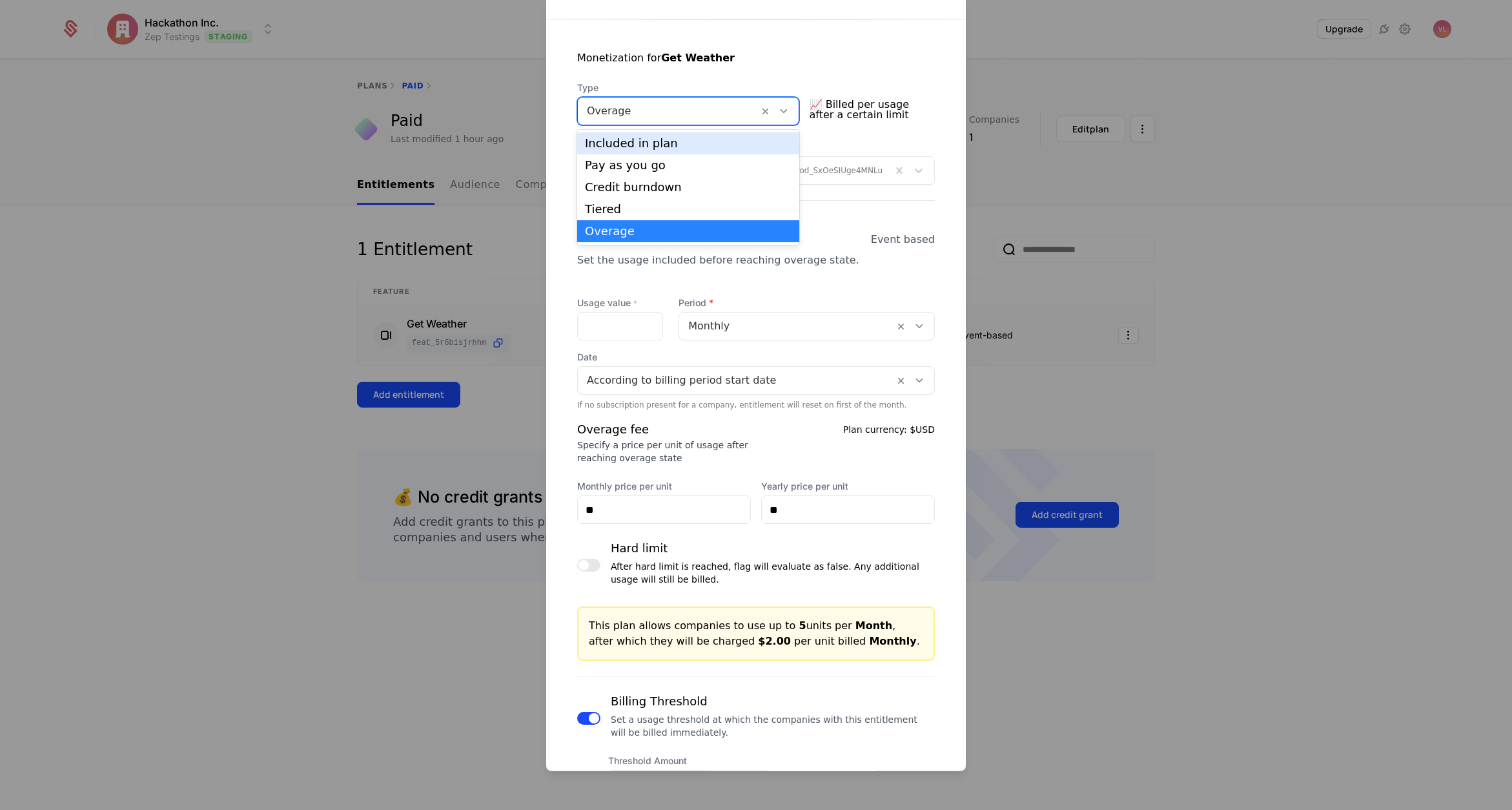
click at [630, 104] on div at bounding box center [669, 111] width 163 height 18
click at [622, 162] on div "Pay as you go" at bounding box center [688, 165] width 207 height 11
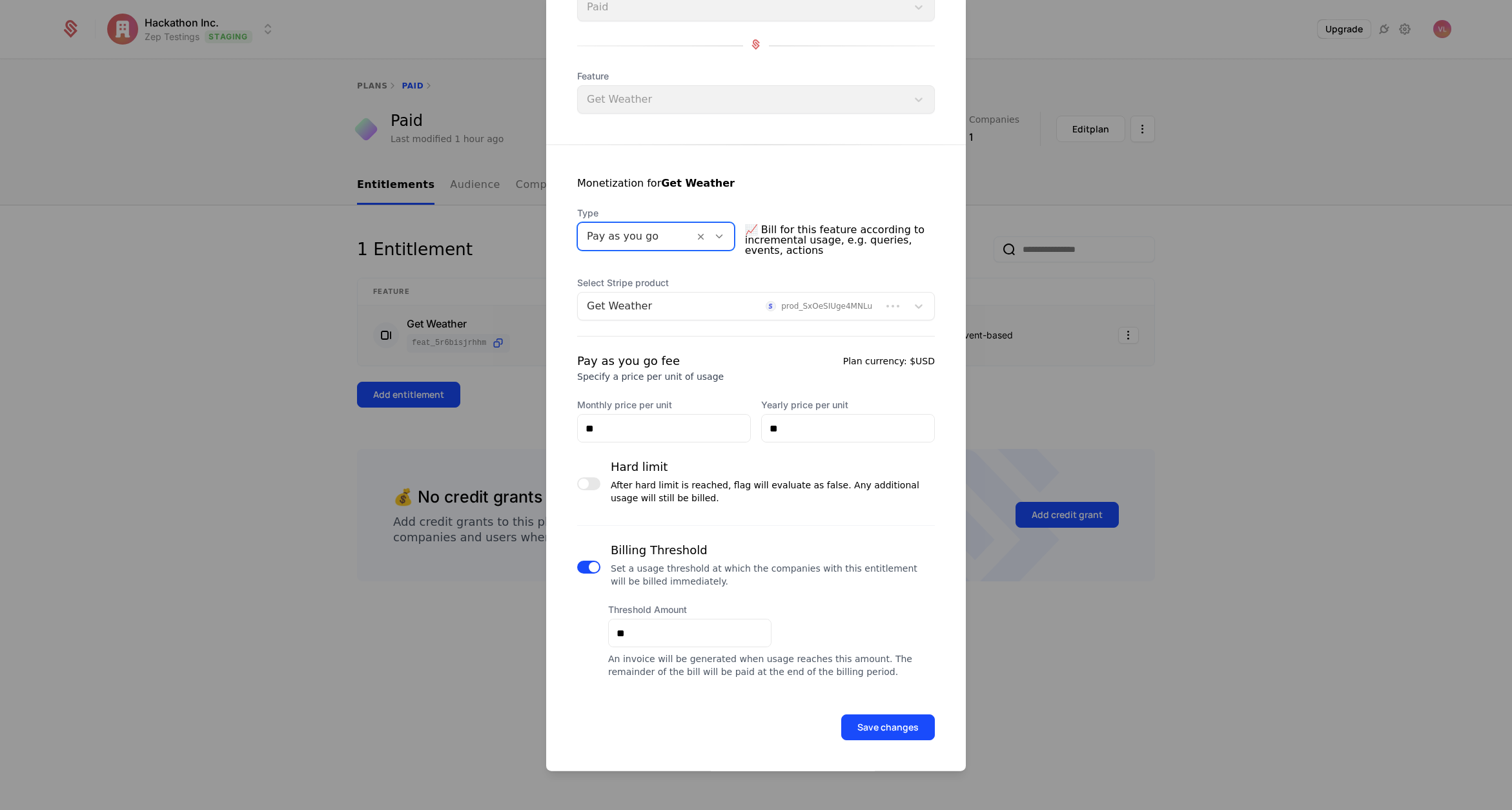
scroll to position [102, 0]
drag, startPoint x: 658, startPoint y: 631, endPoint x: 574, endPoint y: 631, distance: 84.0
click at [574, 631] on div "Monetization for Get Weather Type Pay as you go 📈 Bill for this feature accordi…" at bounding box center [756, 412] width 420 height 534
drag, startPoint x: 625, startPoint y: 635, endPoint x: 603, endPoint y: 634, distance: 22.0
click at [603, 634] on div "Billing Threshold Set a usage threshold at which the companies with this entitl…" at bounding box center [756, 602] width 358 height 153
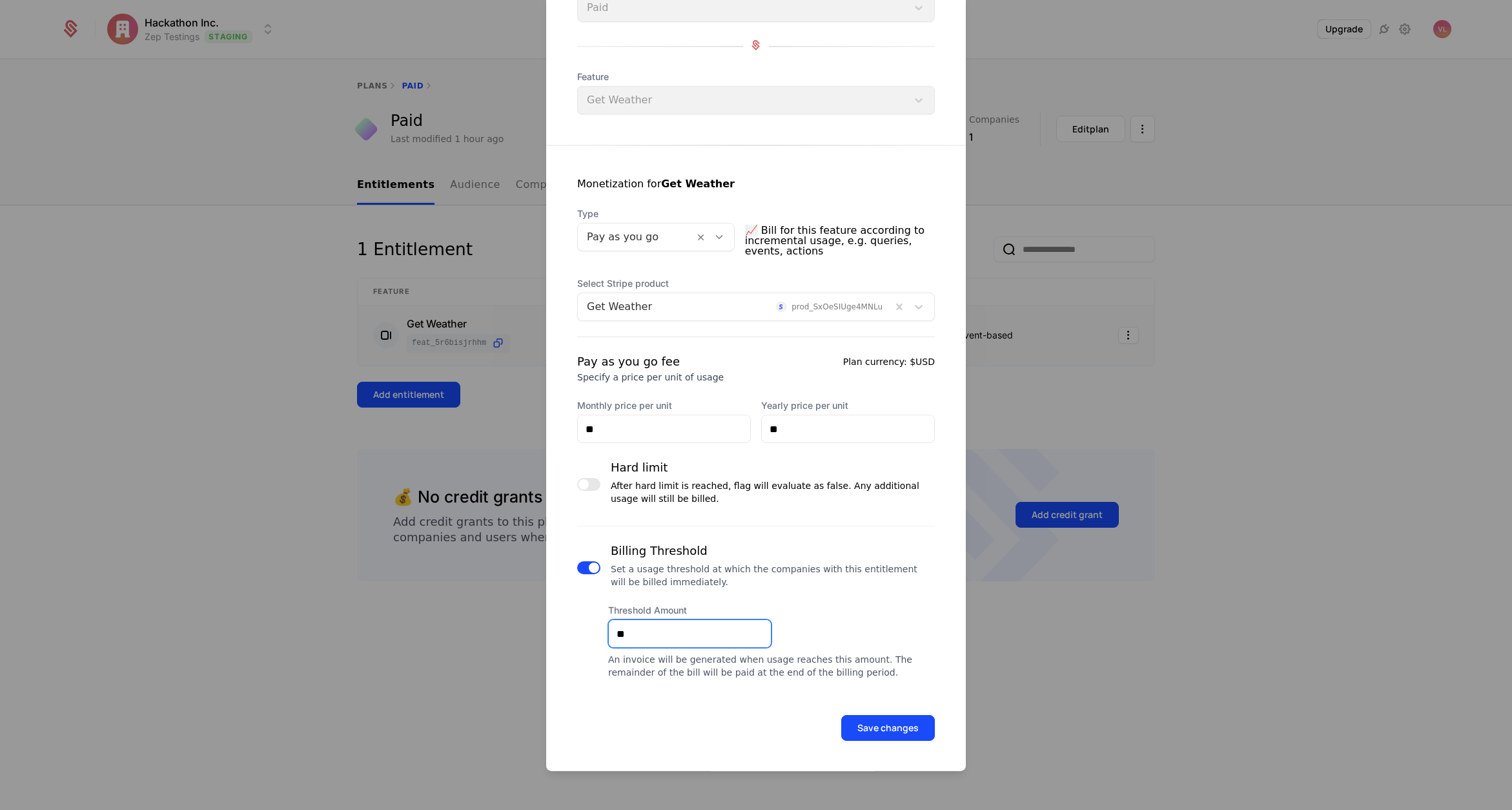
type input "**"
click at [655, 664] on div "An invoice will be generated when usage reaches this amount. The remainder of t…" at bounding box center [771, 666] width 327 height 26
click at [873, 728] on button "Save changes" at bounding box center [888, 728] width 94 height 26
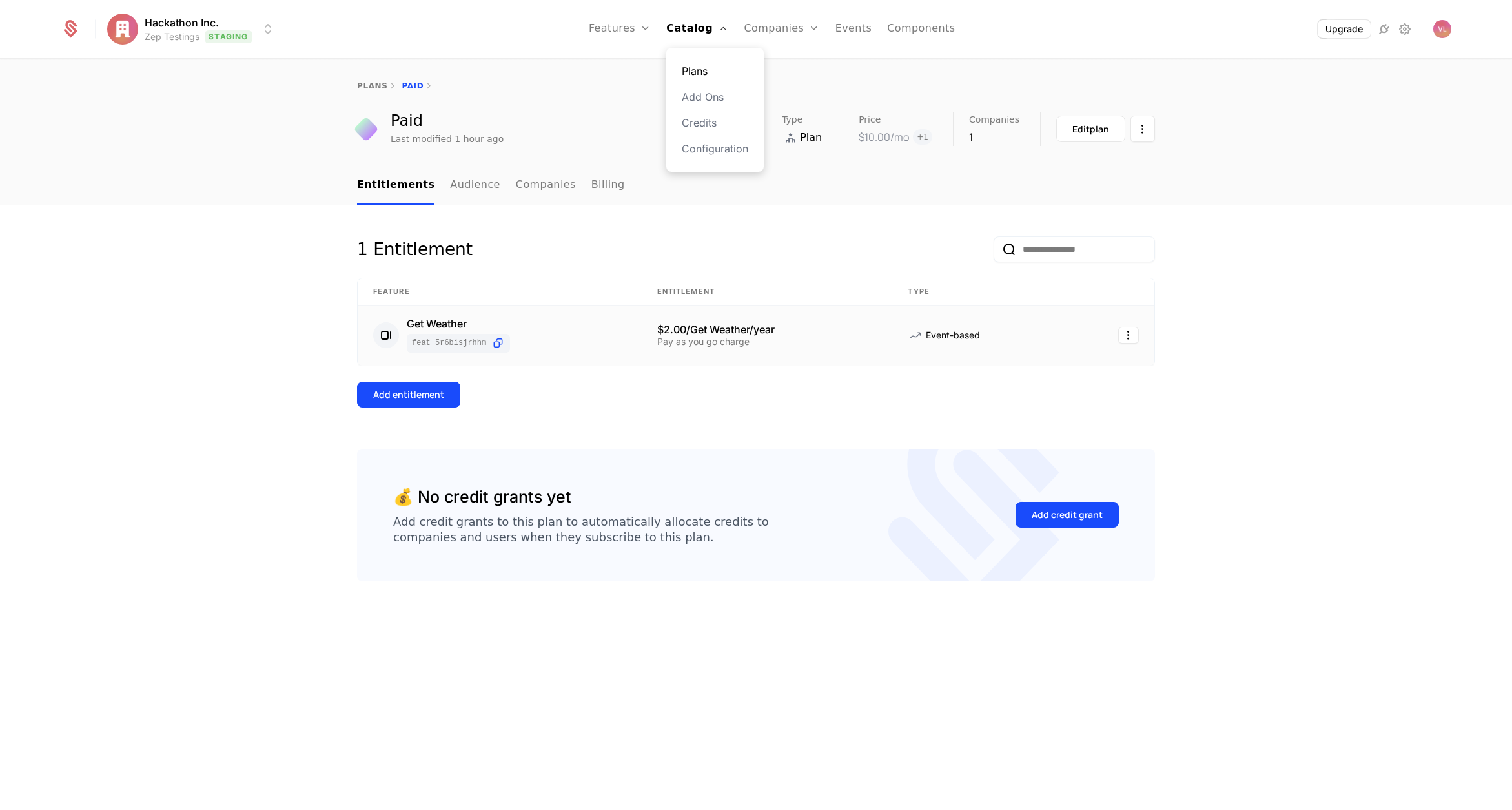
click at [698, 71] on link "Plans" at bounding box center [715, 71] width 67 height 15
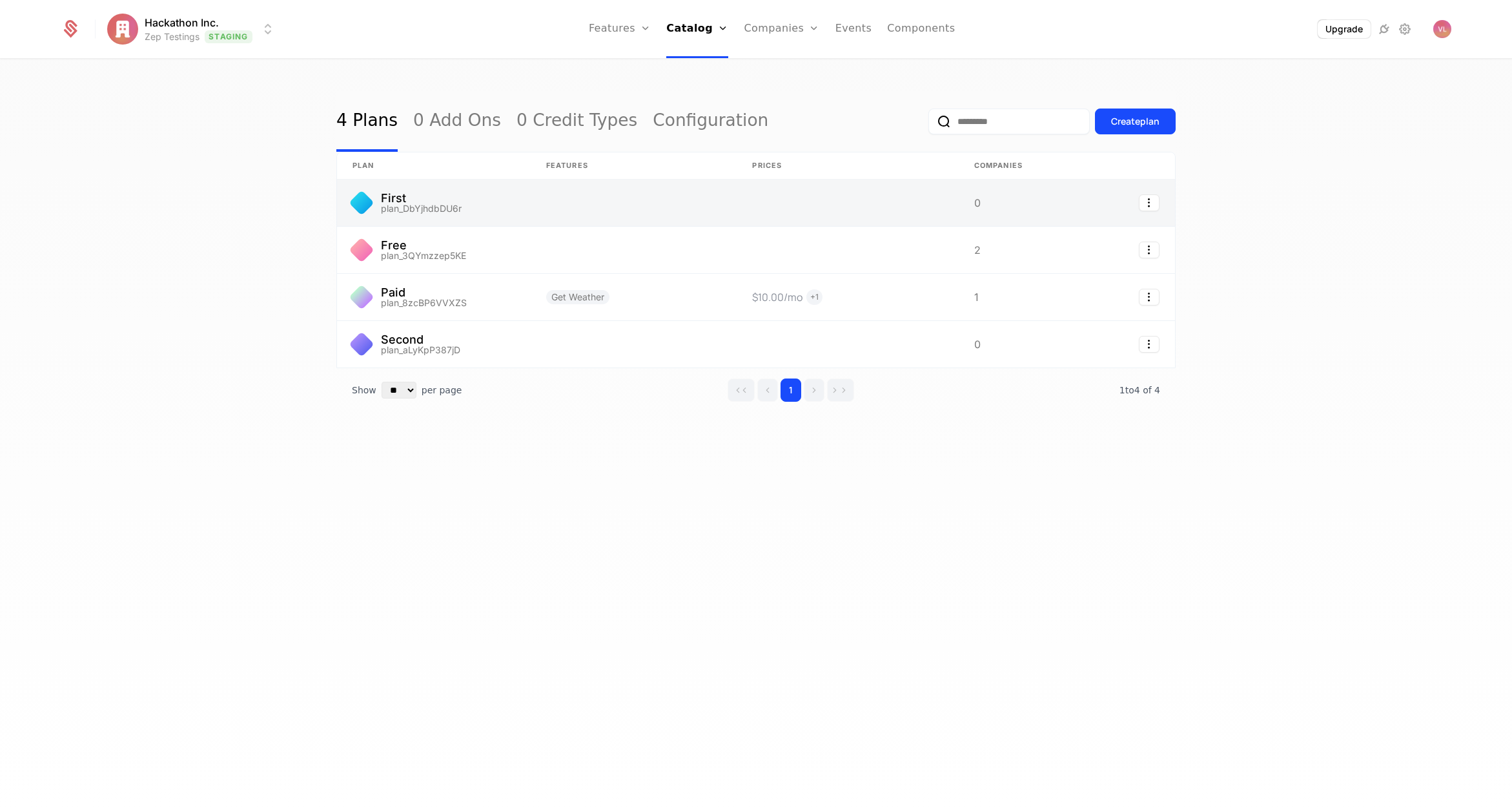
click at [484, 199] on link at bounding box center [434, 203] width 194 height 46
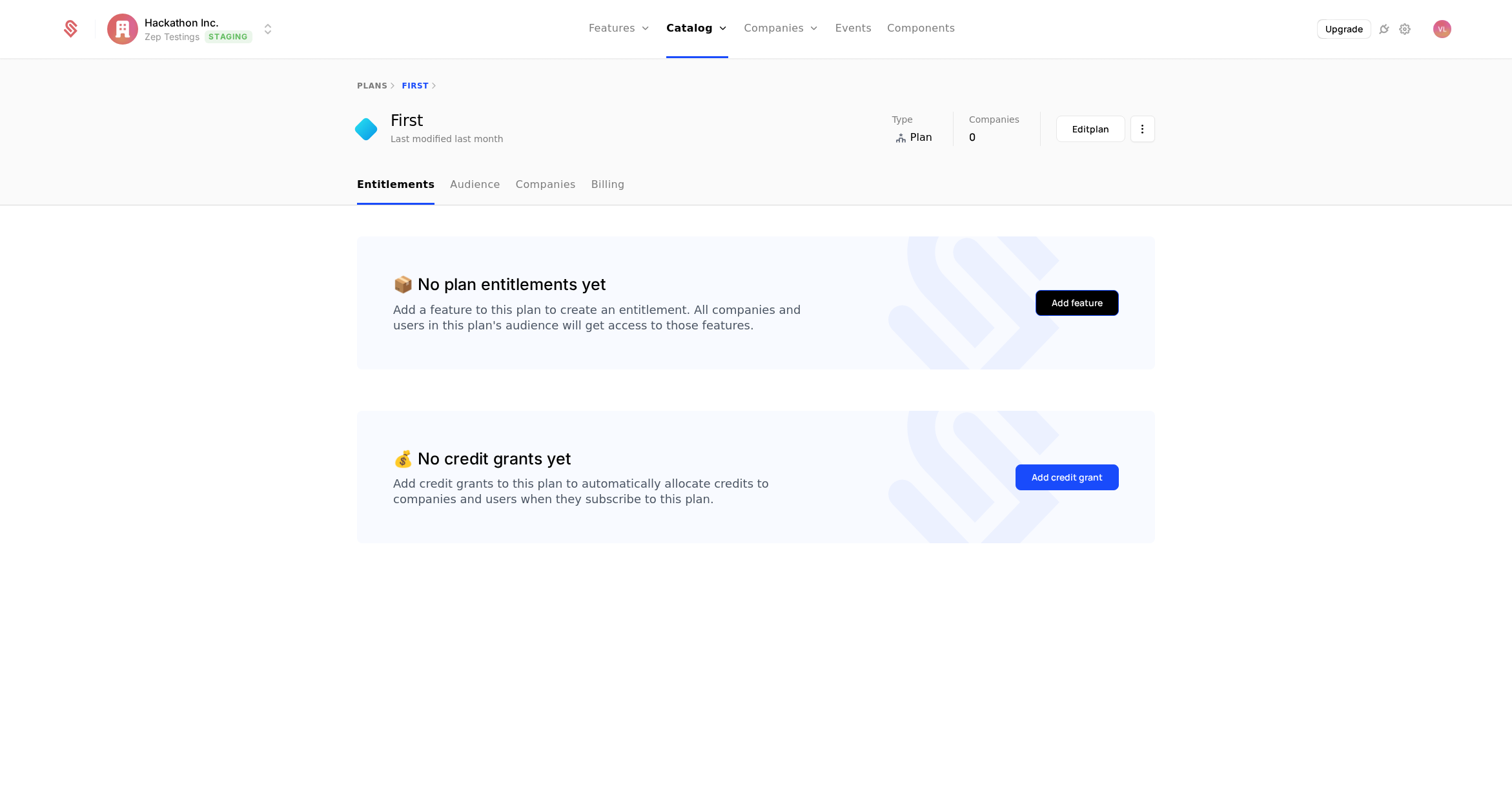
click at [1060, 300] on div "Add feature" at bounding box center [1078, 303] width 51 height 13
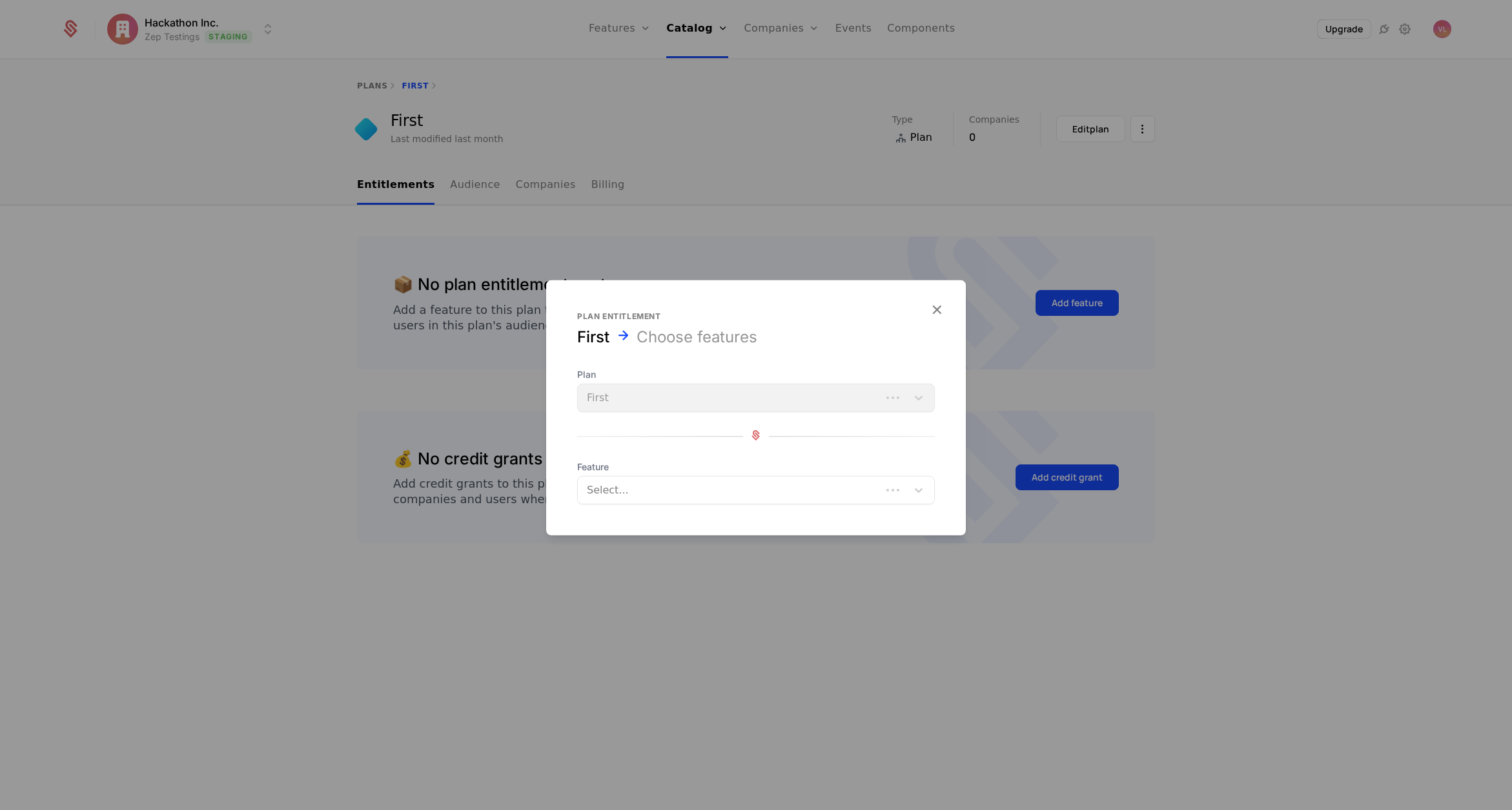
click at [627, 493] on div at bounding box center [731, 490] width 286 height 18
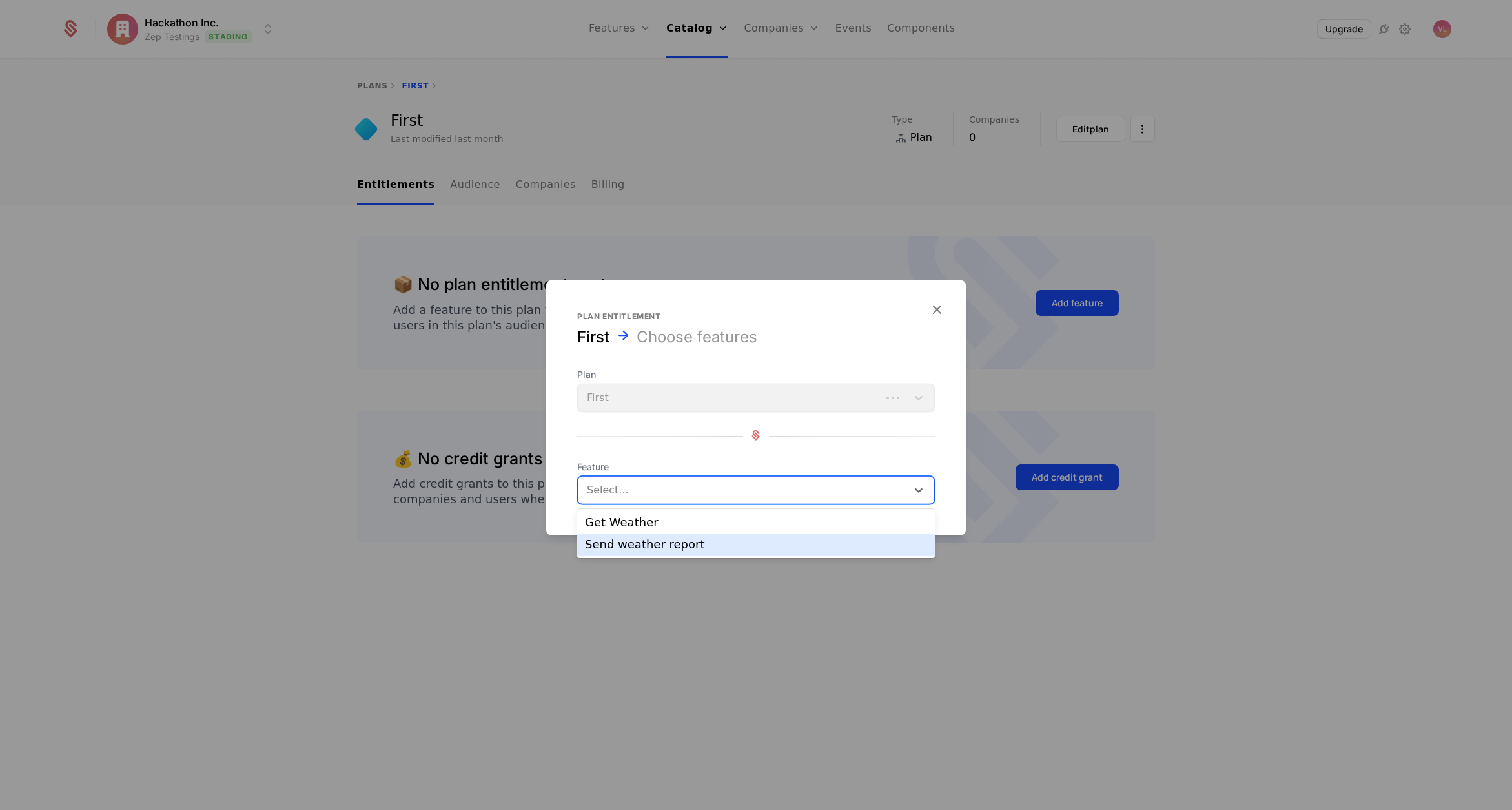
click at [643, 545] on div "Send weather report" at bounding box center [756, 544] width 342 height 11
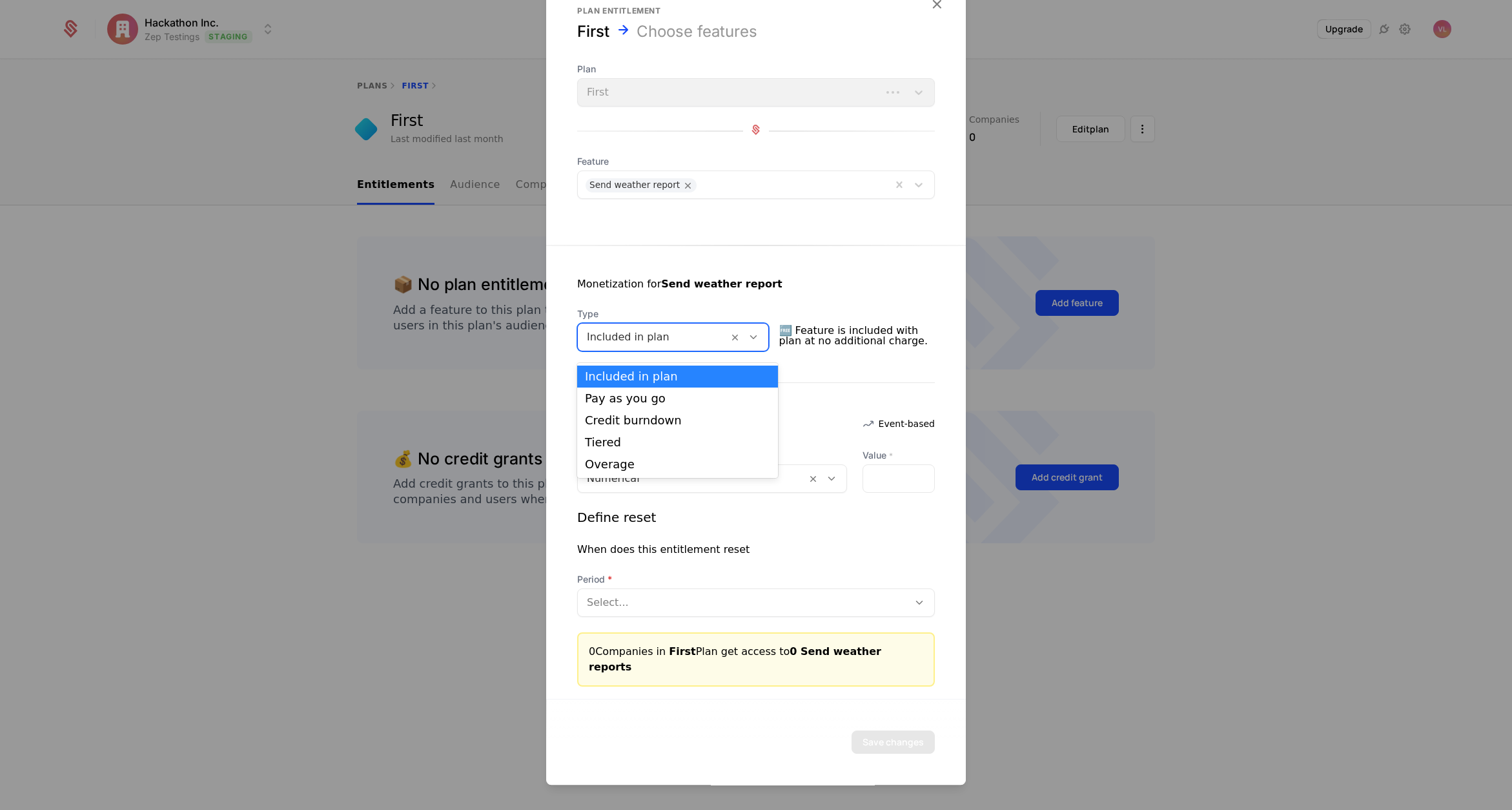
click at [639, 339] on div at bounding box center [653, 337] width 133 height 18
click at [643, 400] on div "Pay as you go" at bounding box center [678, 398] width 185 height 11
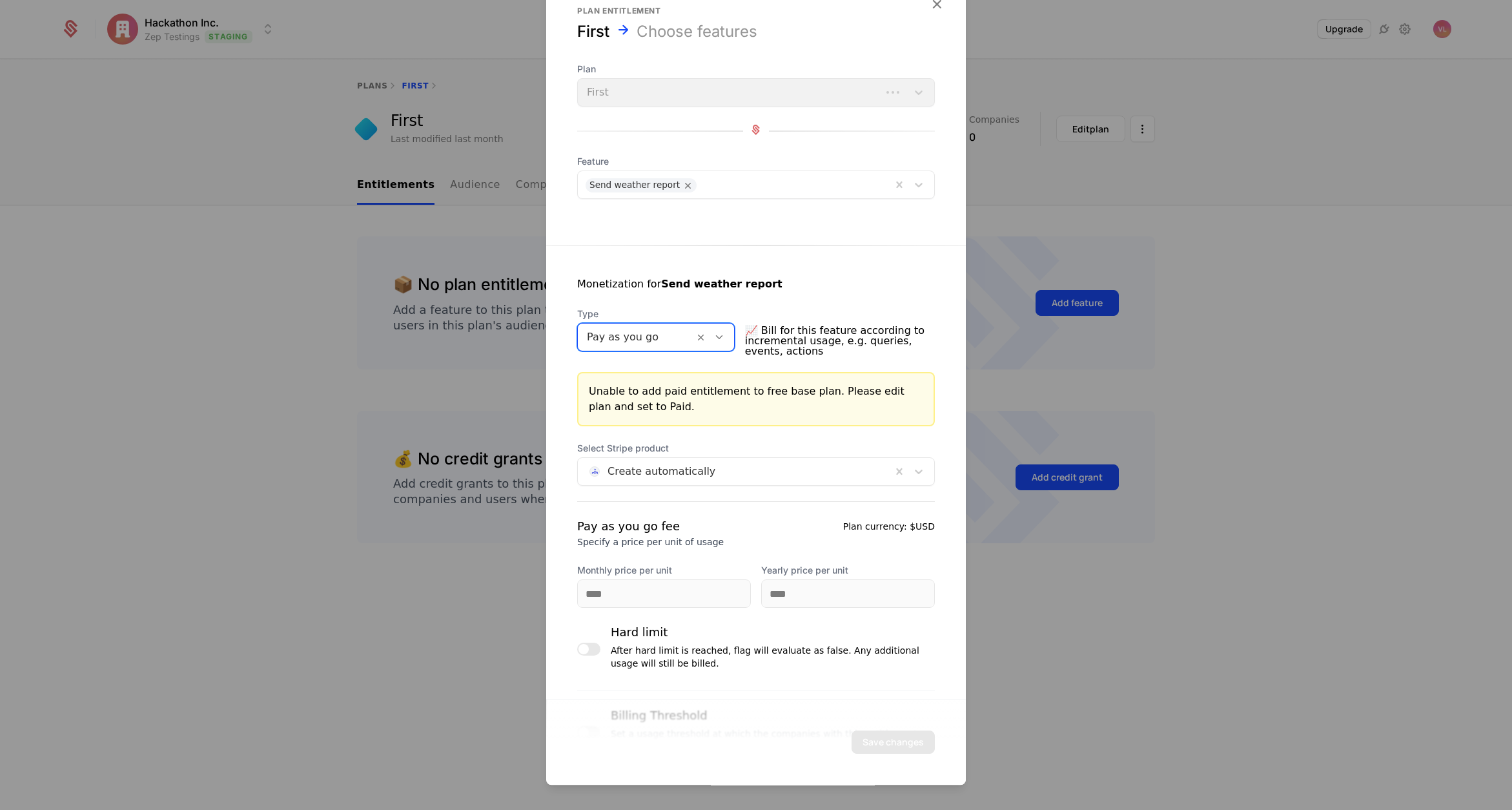
click at [637, 592] on div "Pay as you go fee Specify a price per unit of usage Plan currency: $USD Monthly…" at bounding box center [756, 563] width 358 height 90
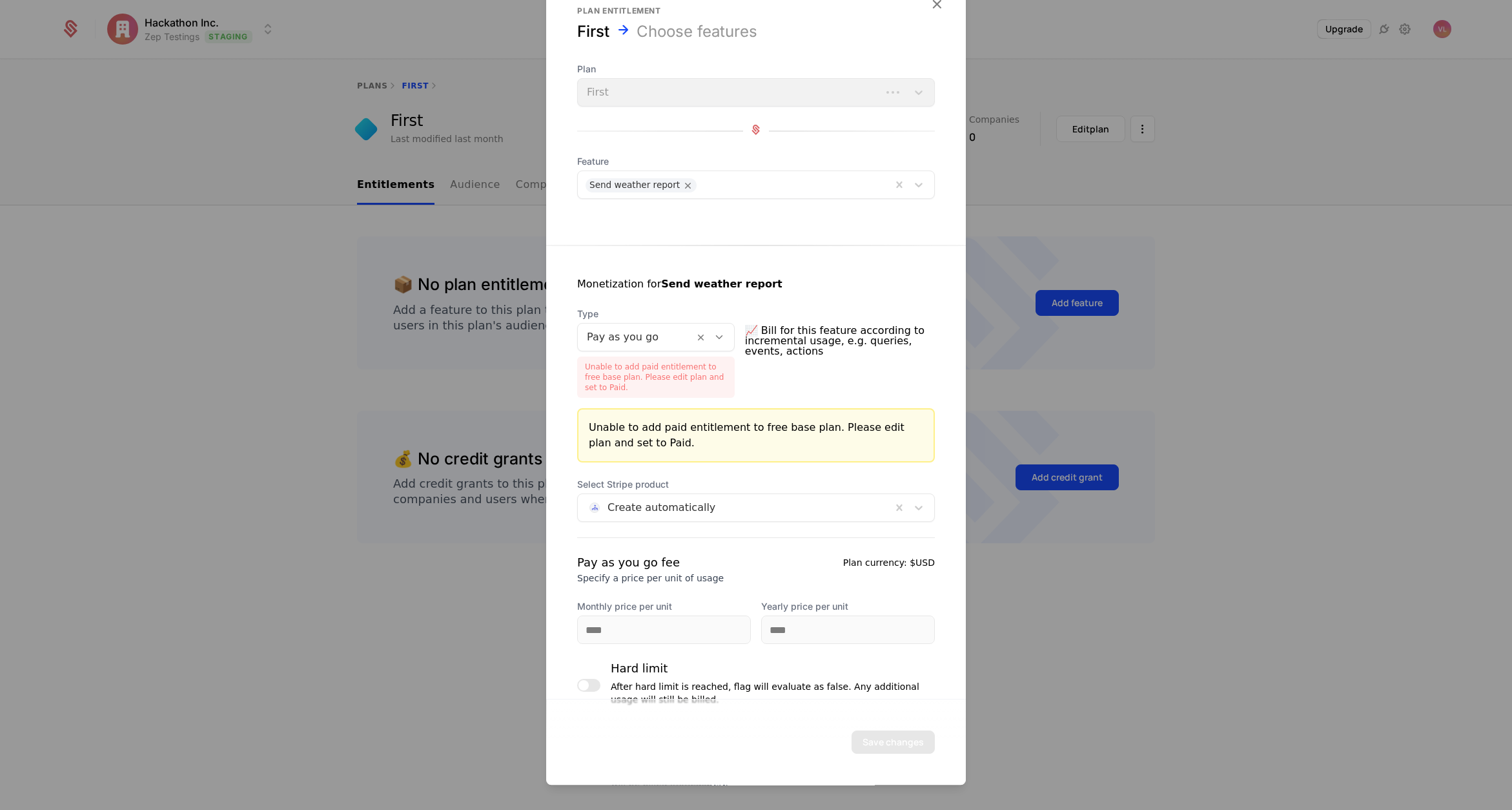
click at [1065, 257] on div at bounding box center [756, 405] width 1512 height 810
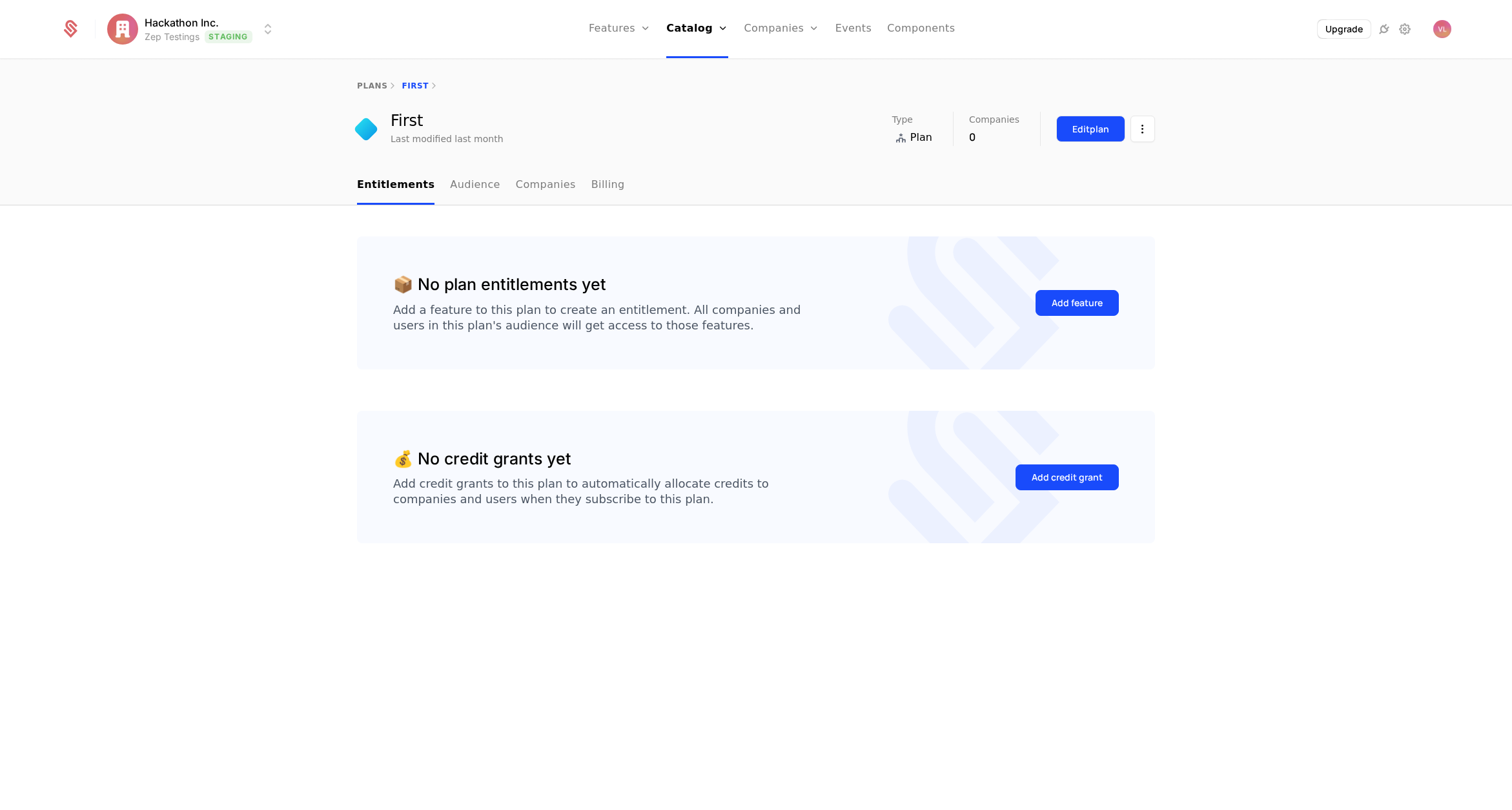
click at [1075, 134] on div "Edit plan" at bounding box center [1090, 129] width 37 height 13
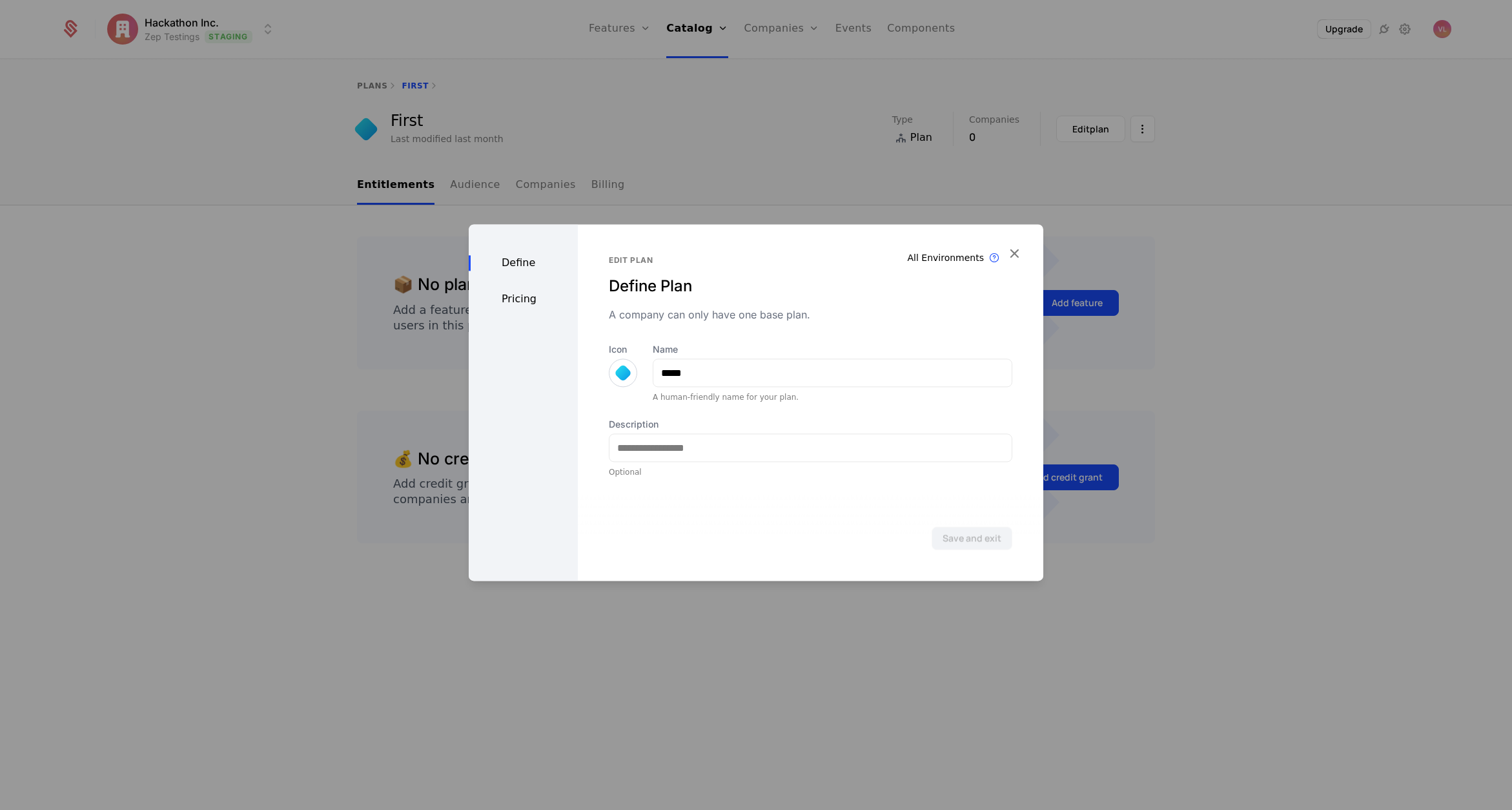
click at [535, 312] on div "Define Pricing" at bounding box center [523, 402] width 109 height 356
click at [519, 294] on div "Pricing" at bounding box center [523, 299] width 109 height 15
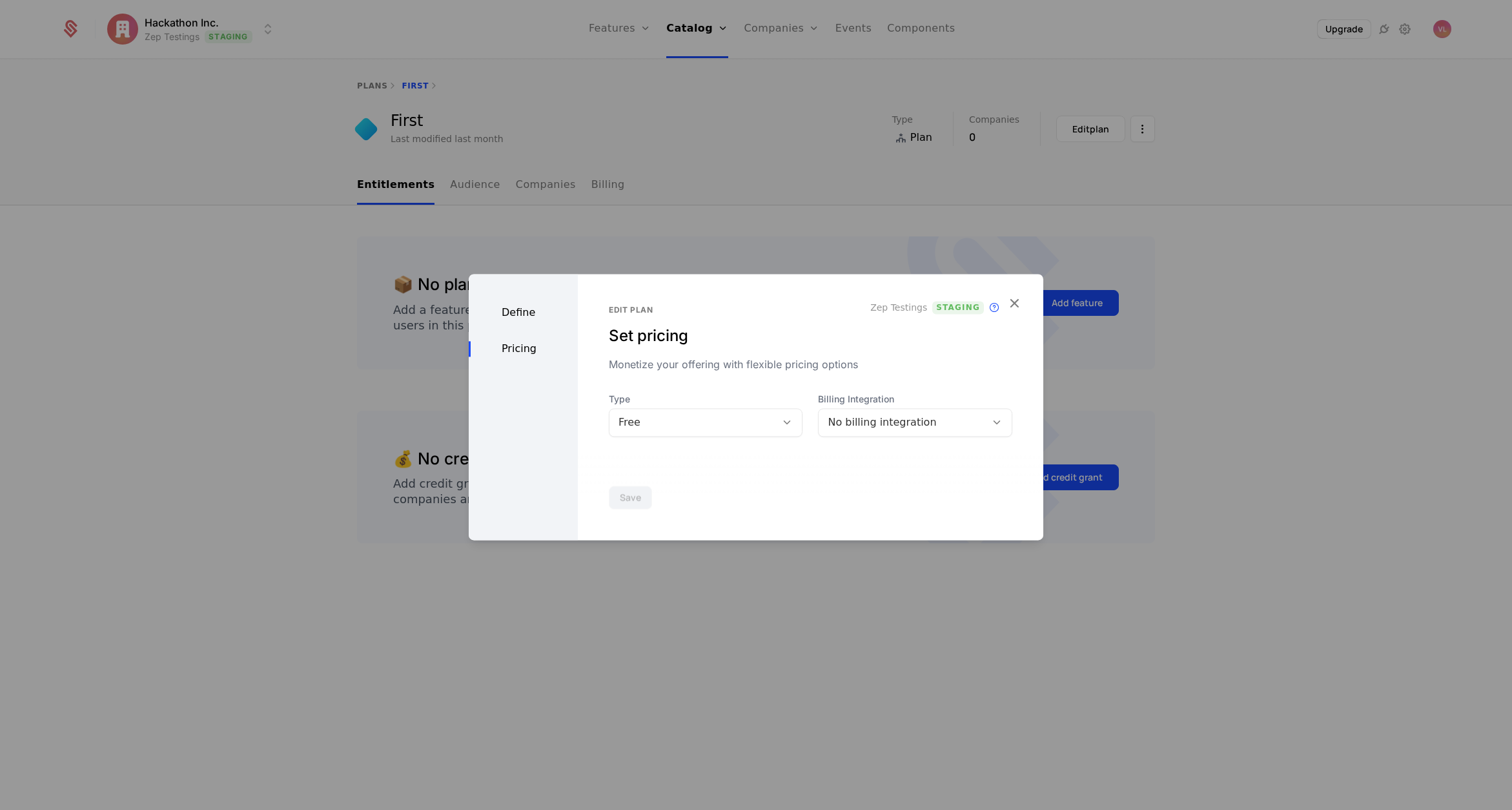
drag, startPoint x: 690, startPoint y: 418, endPoint x: 688, endPoint y: 435, distance: 17.1
click at [690, 418] on div "Free" at bounding box center [692, 423] width 149 height 15
click at [687, 473] on div "Paid" at bounding box center [702, 477] width 174 height 11
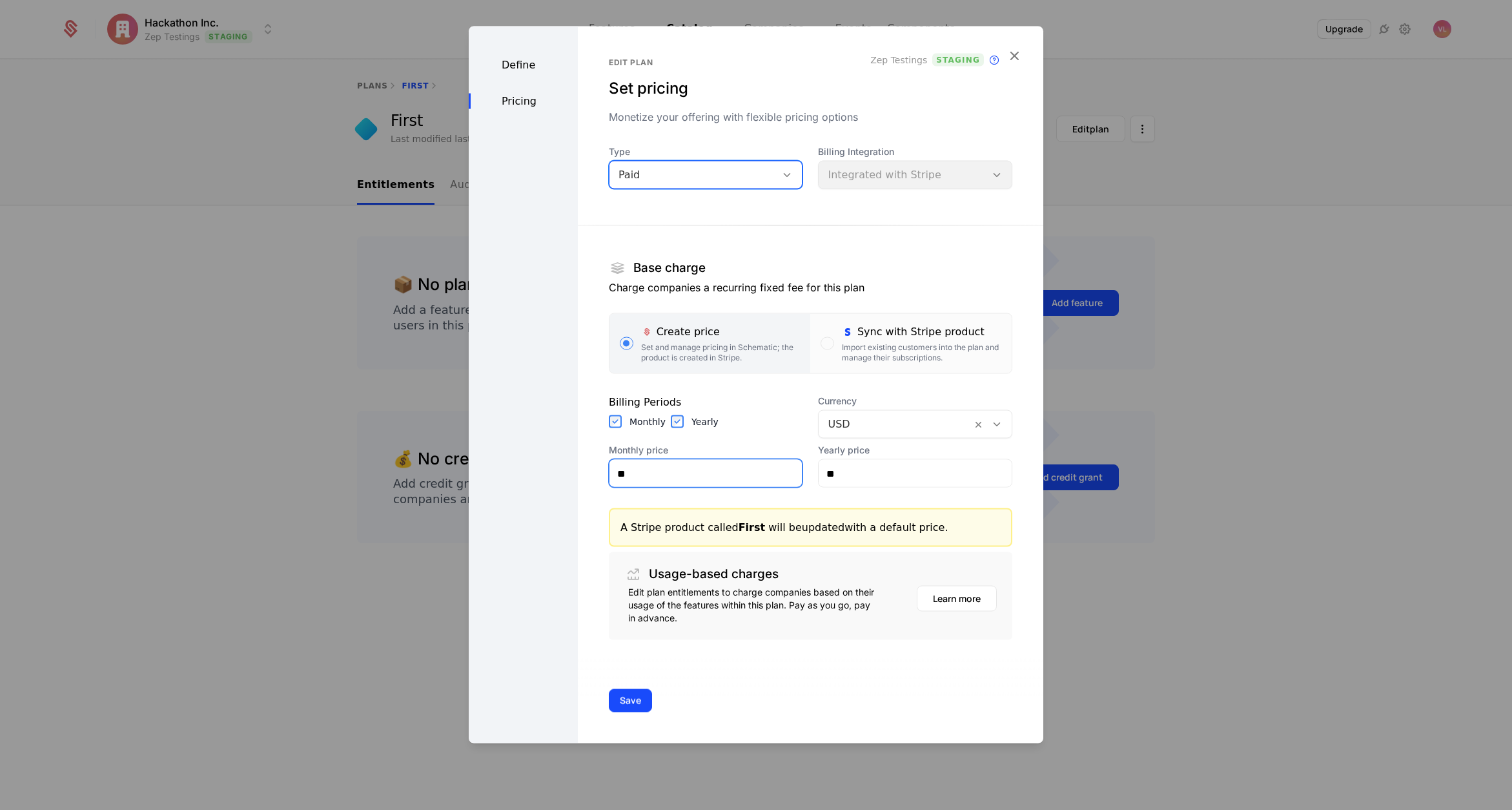
click at [666, 478] on input "**" at bounding box center [706, 474] width 193 height 27
drag, startPoint x: 659, startPoint y: 478, endPoint x: 596, endPoint y: 469, distance: 63.6
click at [554, 470] on div "Define Pricing Edit plan Set pricing Monetize your offering with flexible prici…" at bounding box center [756, 385] width 574 height 717
type input "***"
drag, startPoint x: 869, startPoint y: 477, endPoint x: 785, endPoint y: 474, distance: 84.1
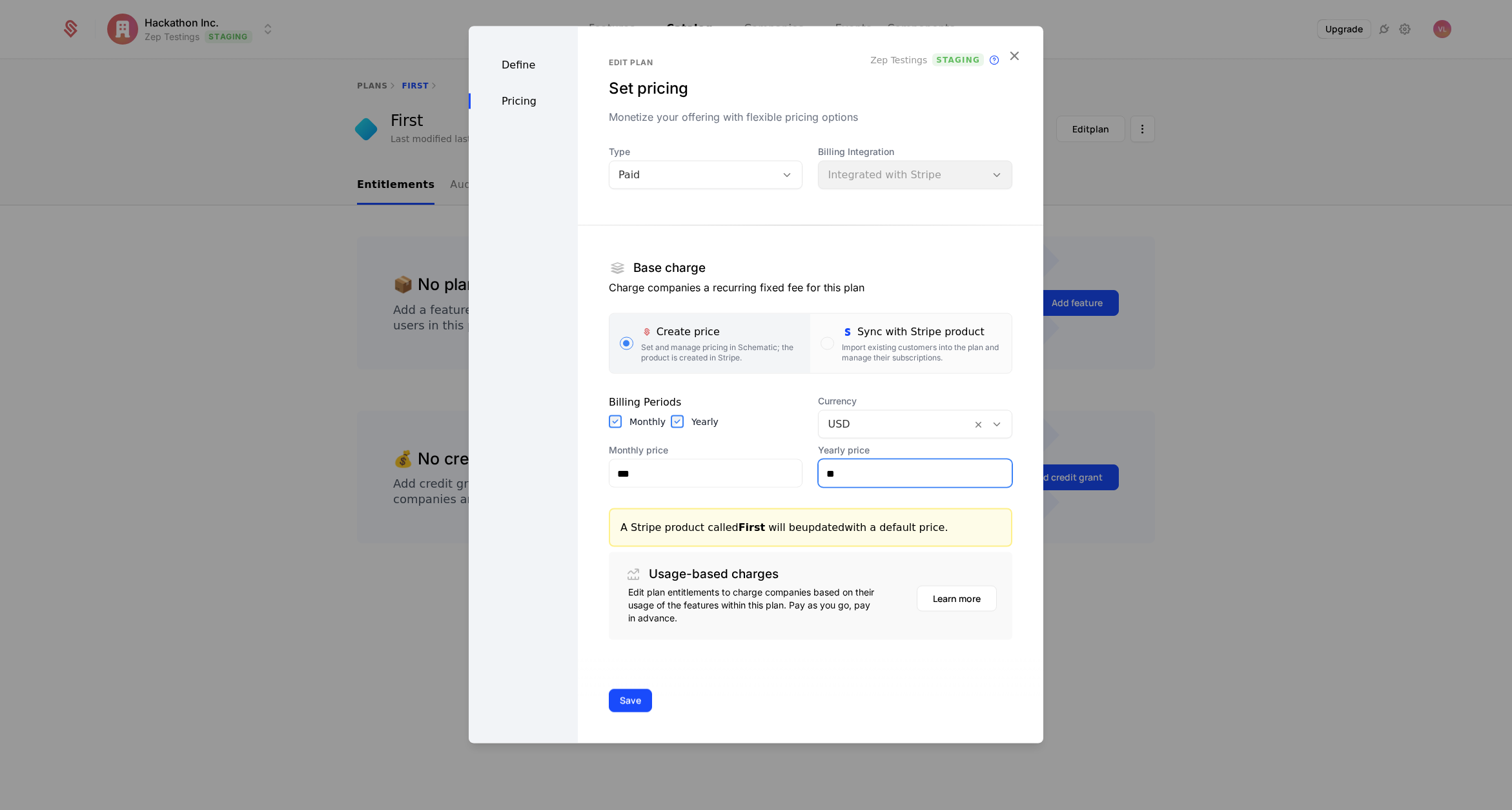
click at [785, 474] on div "Monthly price *** Yearly price **" at bounding box center [810, 466] width 403 height 44
type input "****"
click at [779, 547] on div "A Stripe product called First will be updated with a default price." at bounding box center [810, 528] width 403 height 39
click at [618, 696] on button "Save" at bounding box center [630, 701] width 43 height 24
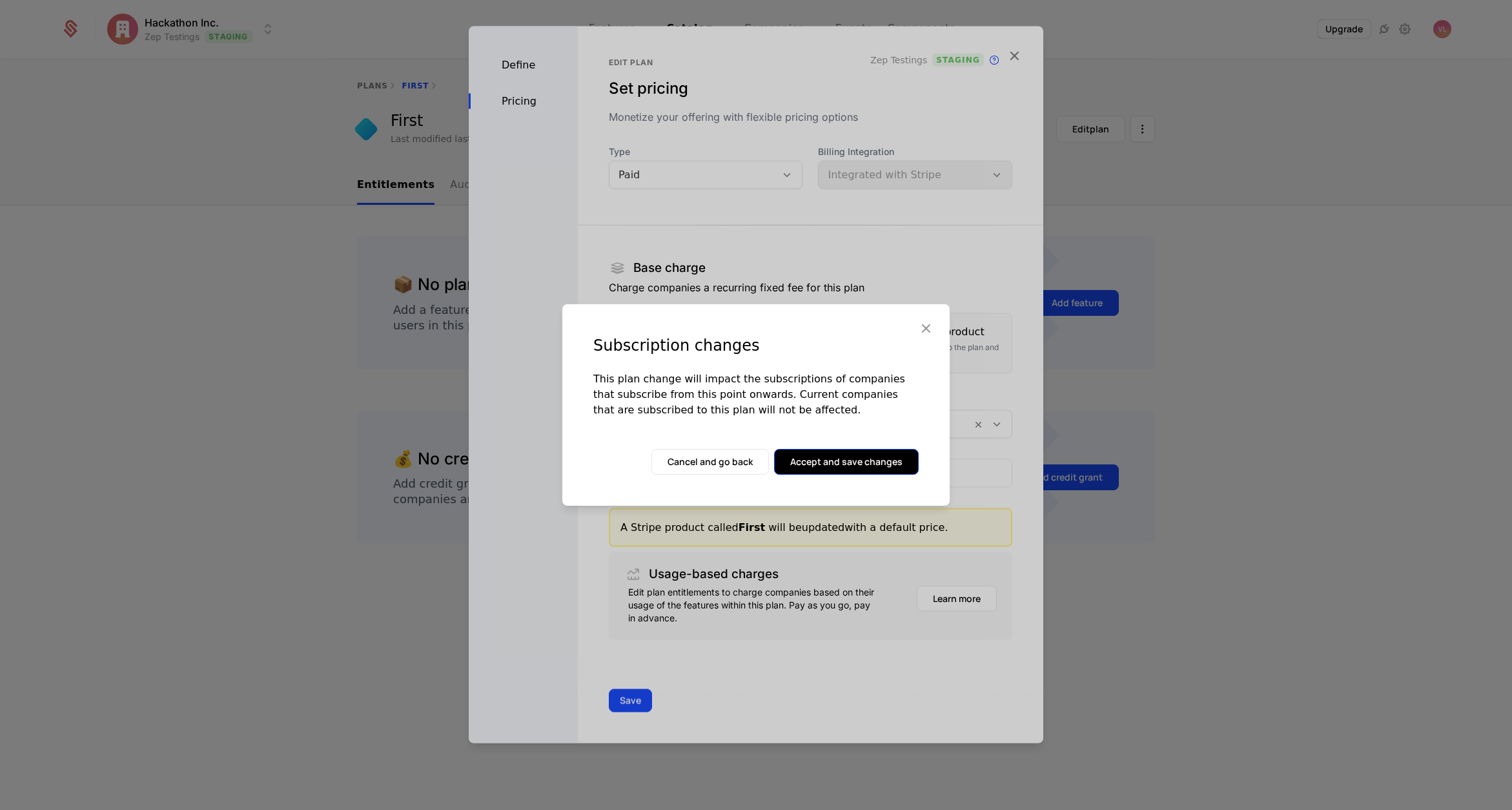
click at [843, 454] on button "Accept and save changes" at bounding box center [847, 462] width 145 height 26
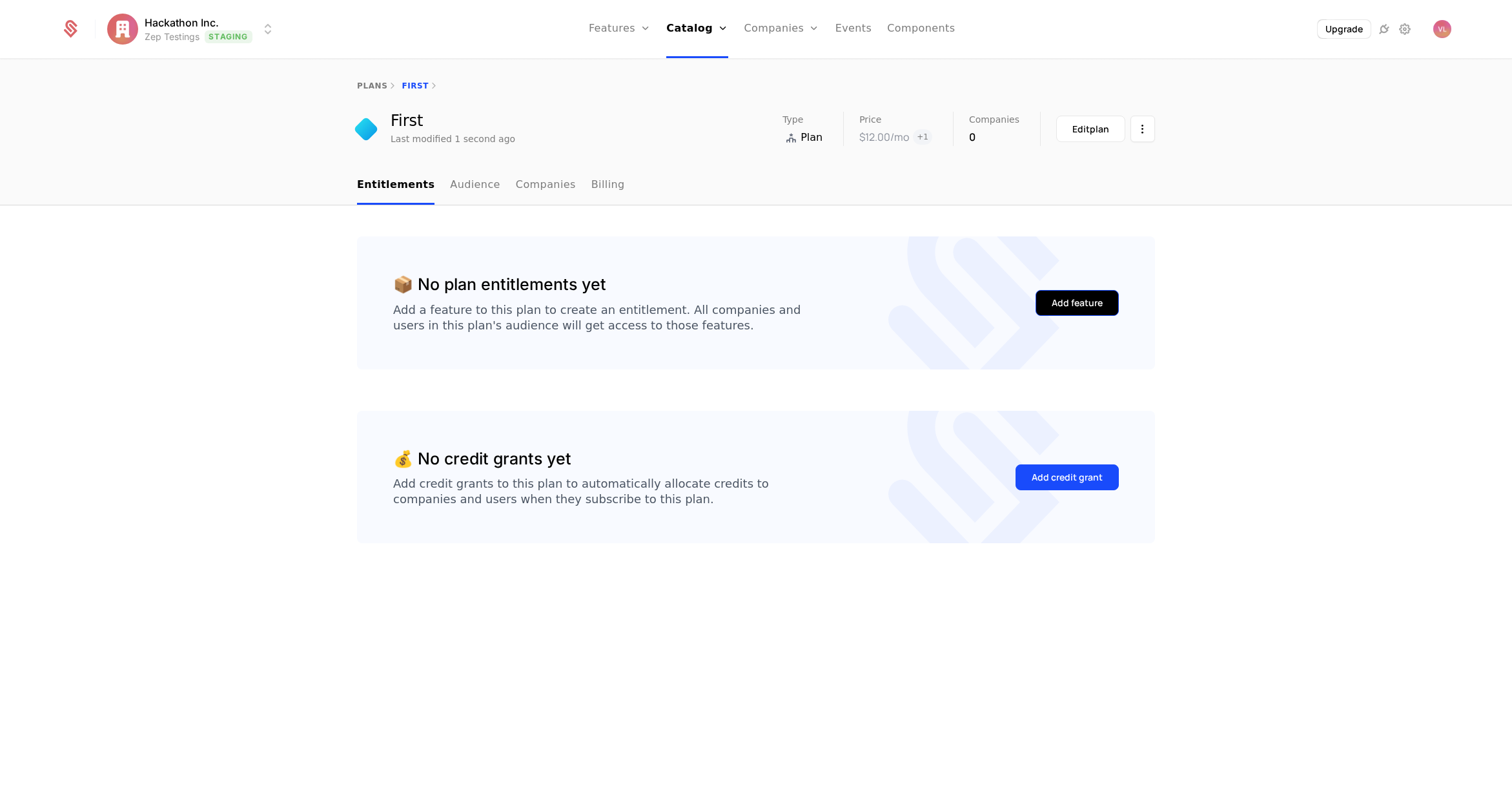
click at [1080, 299] on div "Add feature" at bounding box center [1078, 303] width 51 height 13
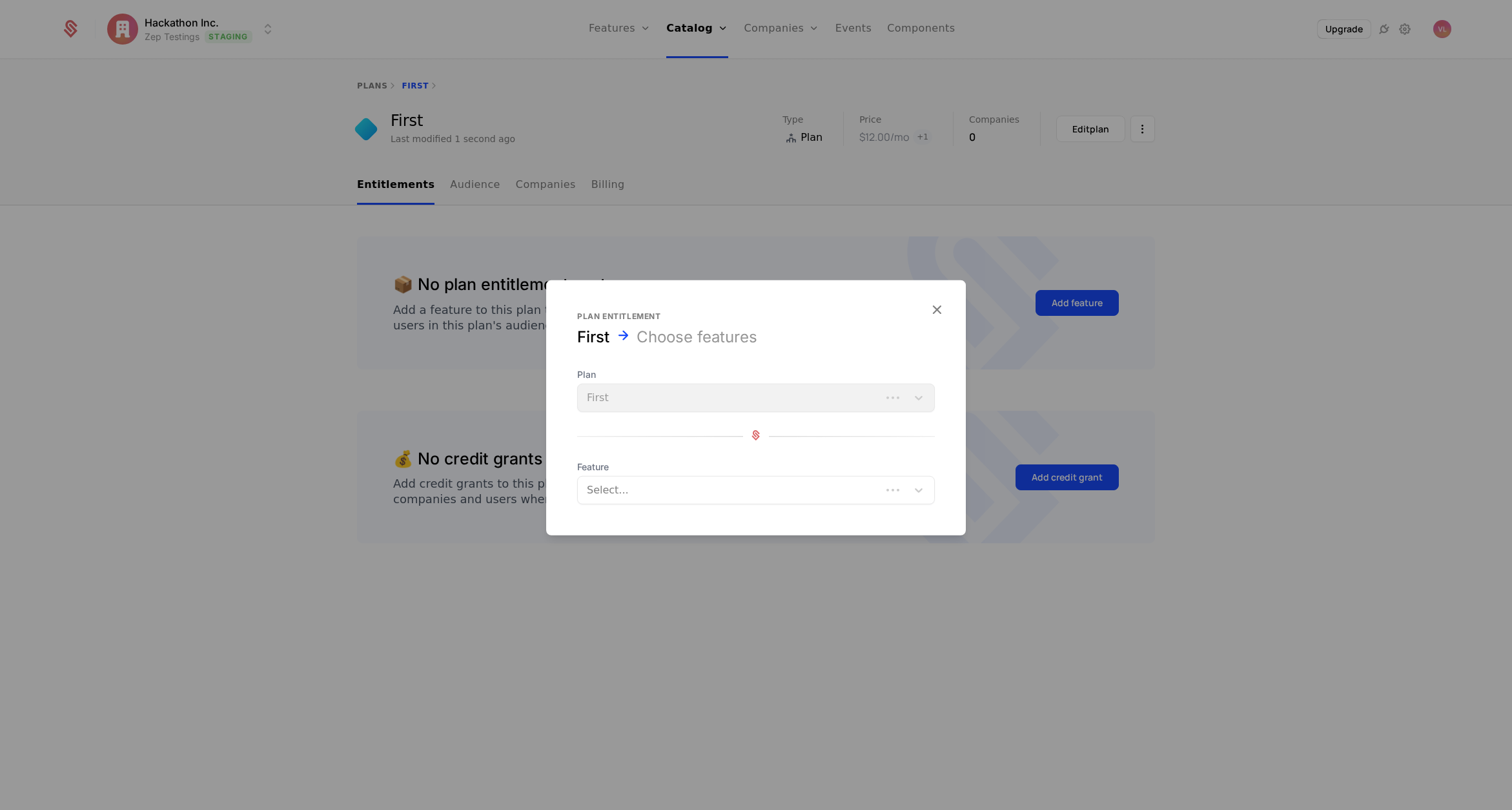
click at [600, 493] on div at bounding box center [731, 490] width 286 height 18
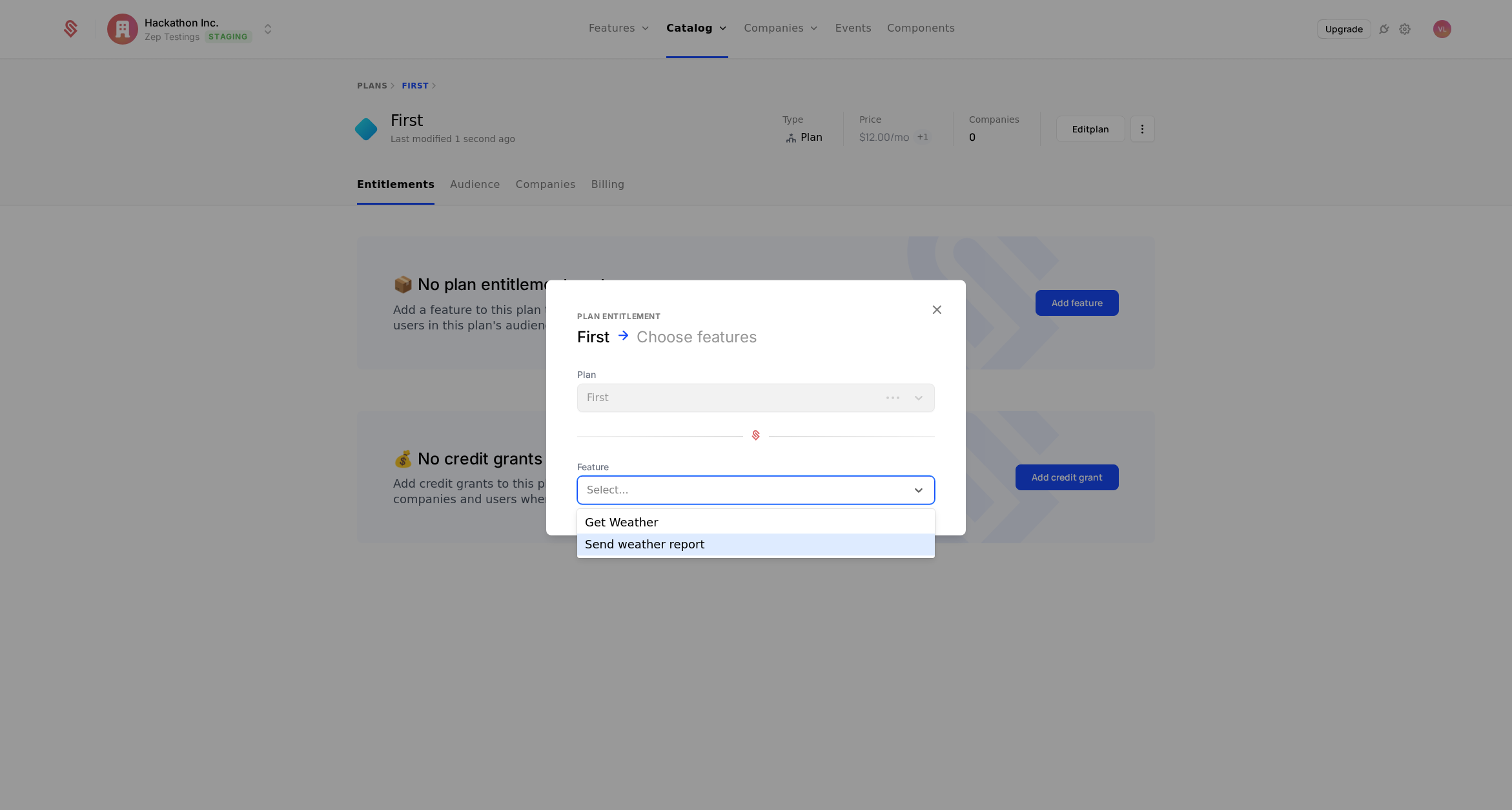
click at [638, 545] on div "Send weather report" at bounding box center [756, 544] width 342 height 11
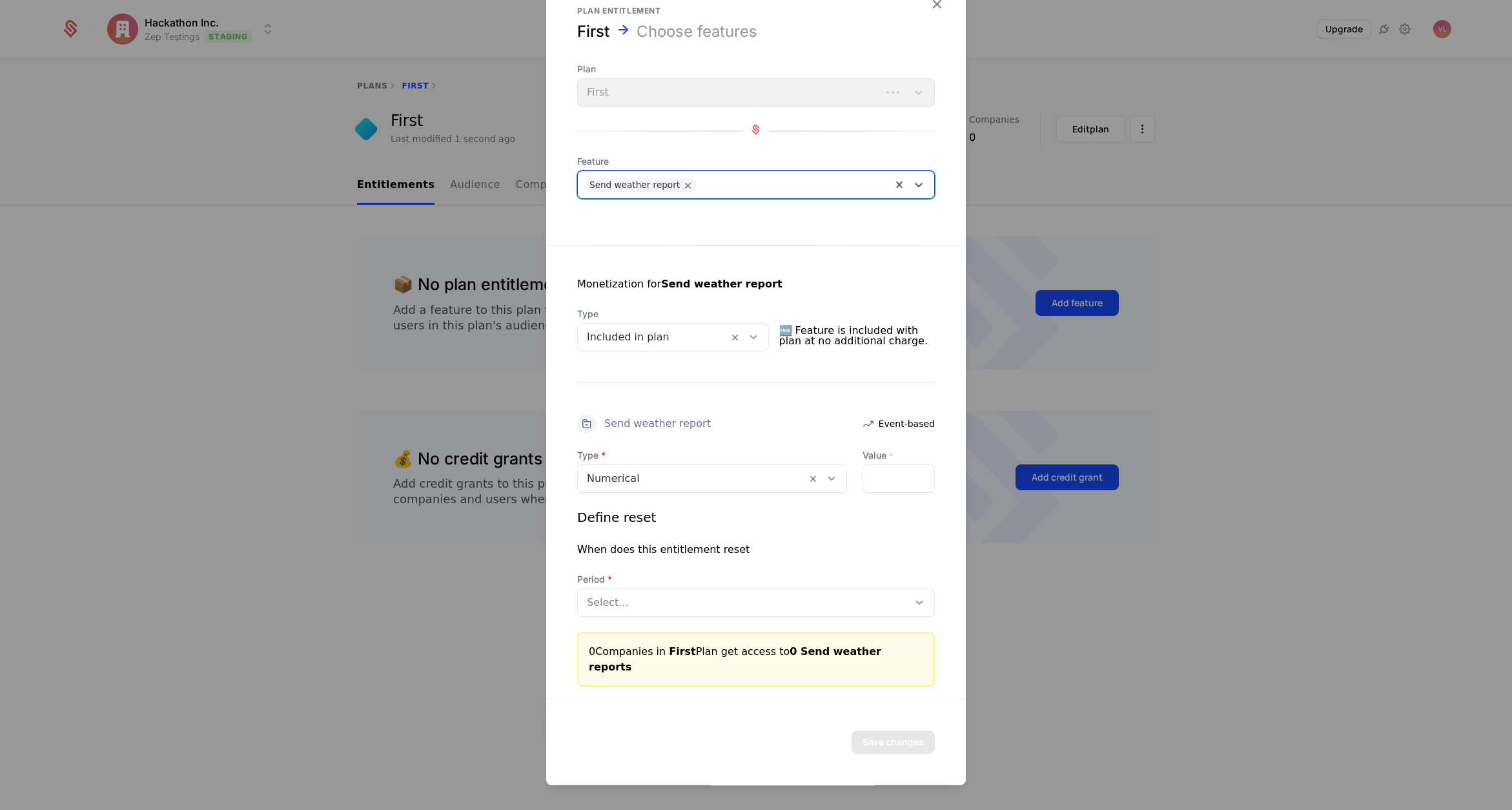
click at [629, 346] on div at bounding box center [653, 337] width 133 height 18
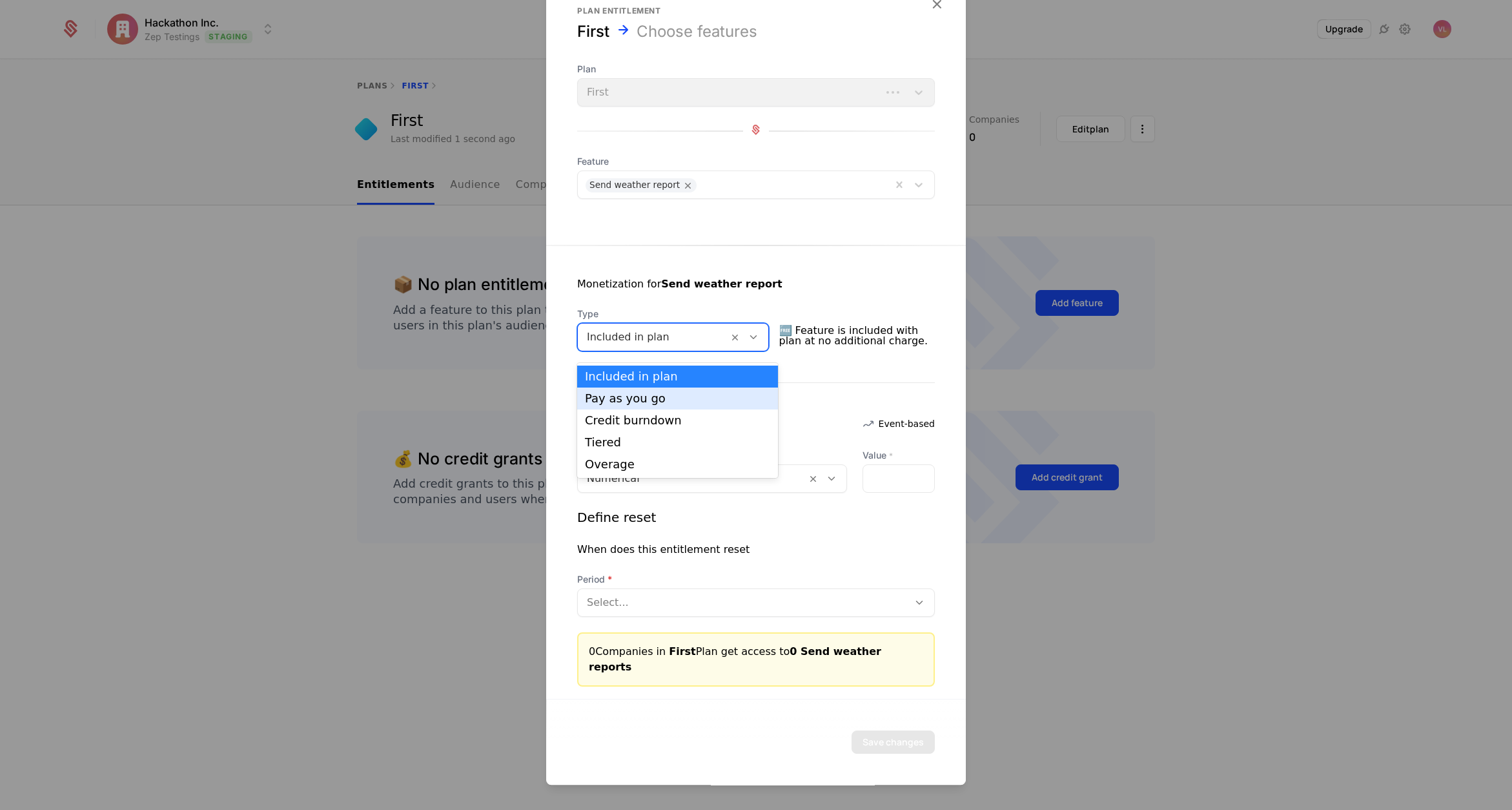
click at [636, 402] on div "Pay as you go" at bounding box center [678, 398] width 185 height 11
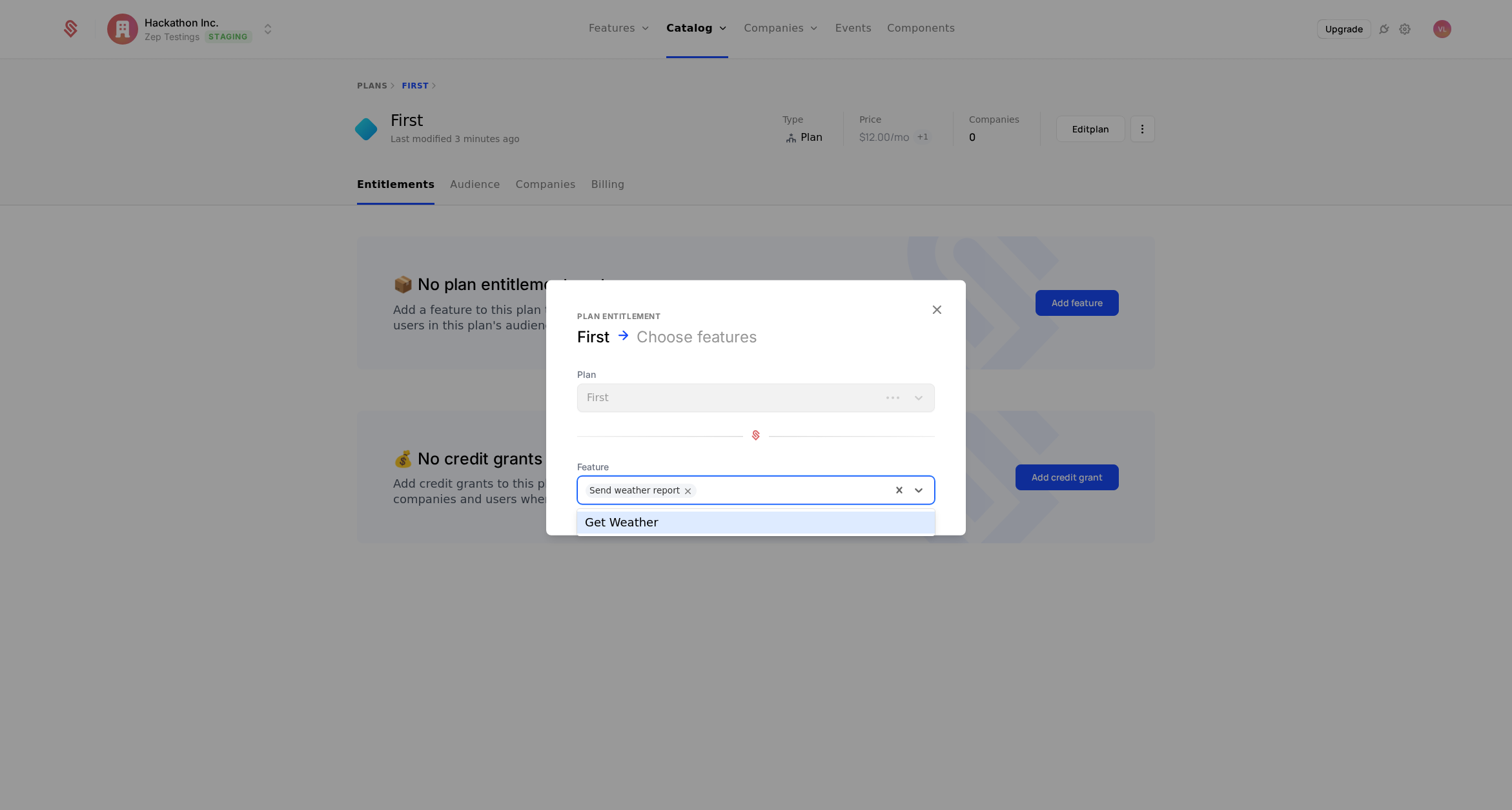
click at [797, 478] on div "Send weather report" at bounding box center [735, 491] width 314 height 26
drag, startPoint x: 752, startPoint y: 456, endPoint x: 774, endPoint y: 479, distance: 31.8
click at [752, 456] on div "Plan First Feature Get Weather, 1 of 1. 1 result available. Use Up and Down to …" at bounding box center [756, 436] width 358 height 136
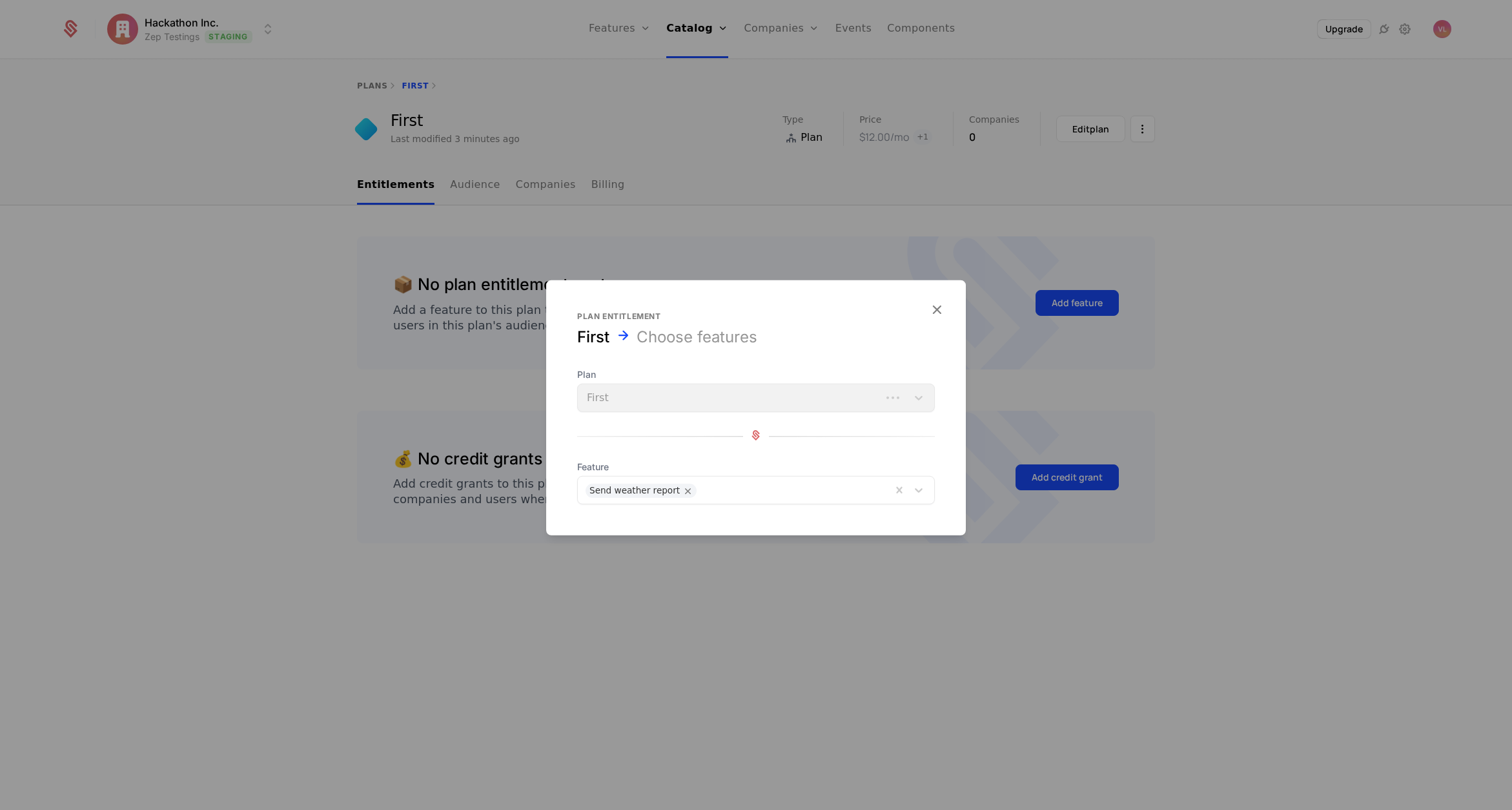
click at [1063, 429] on div at bounding box center [756, 405] width 1512 height 810
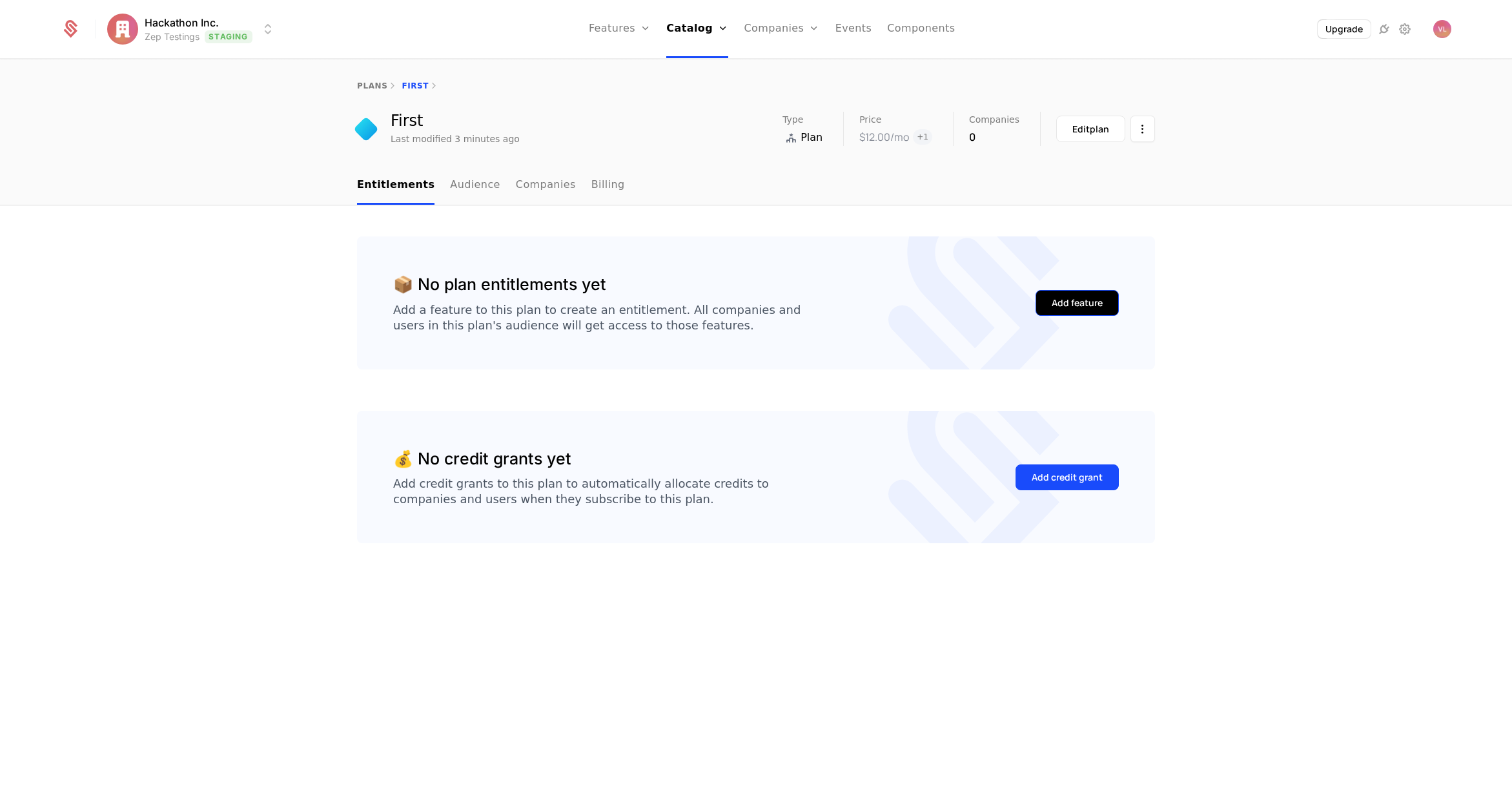
click at [1058, 309] on div "Add feature" at bounding box center [1078, 303] width 51 height 13
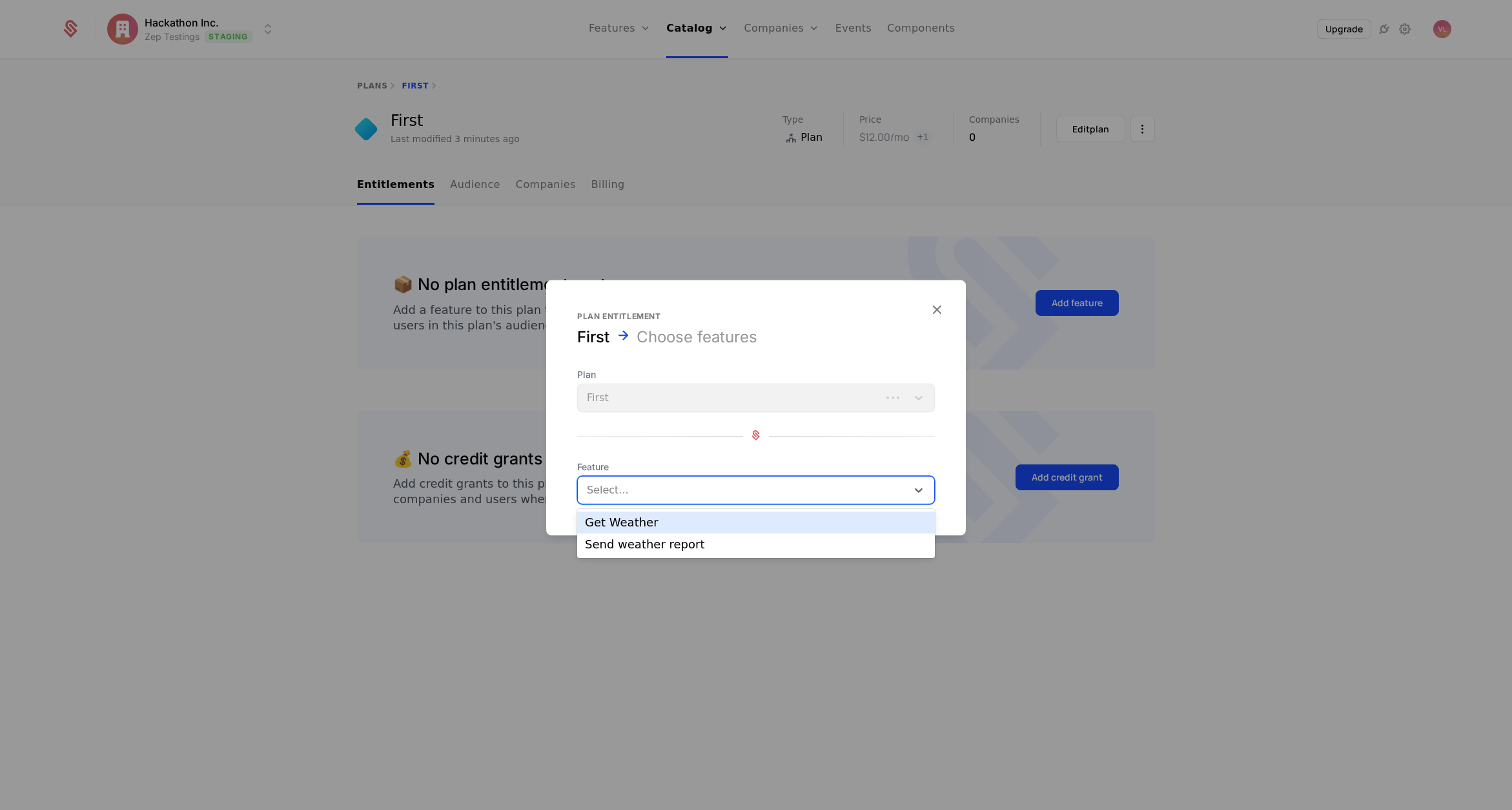
click at [676, 485] on div at bounding box center [744, 490] width 311 height 18
click at [658, 547] on div "Send weather report" at bounding box center [756, 544] width 342 height 11
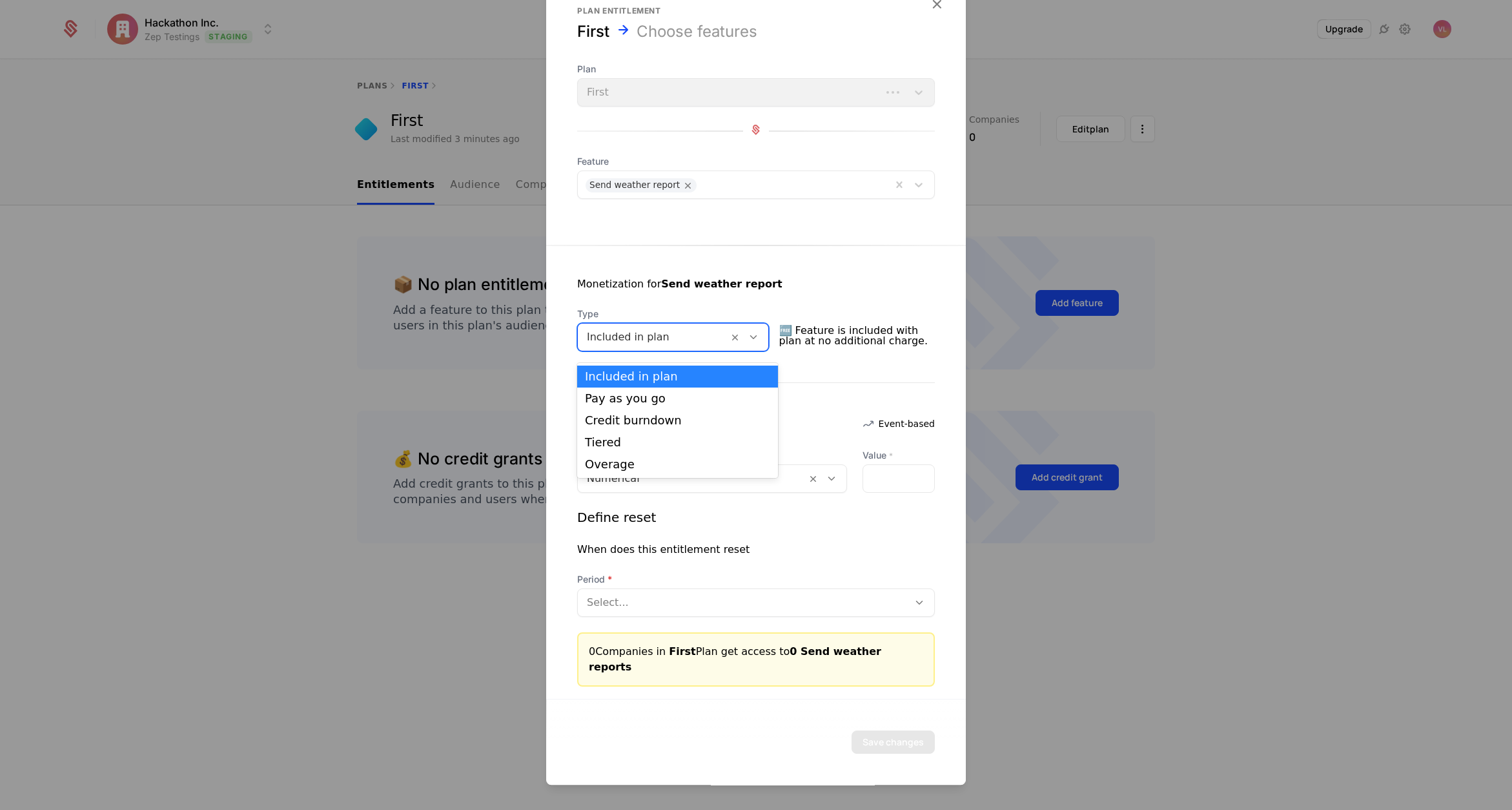
click at [656, 343] on div at bounding box center [653, 337] width 133 height 18
click at [657, 397] on div "Pay as you go" at bounding box center [678, 398] width 185 height 11
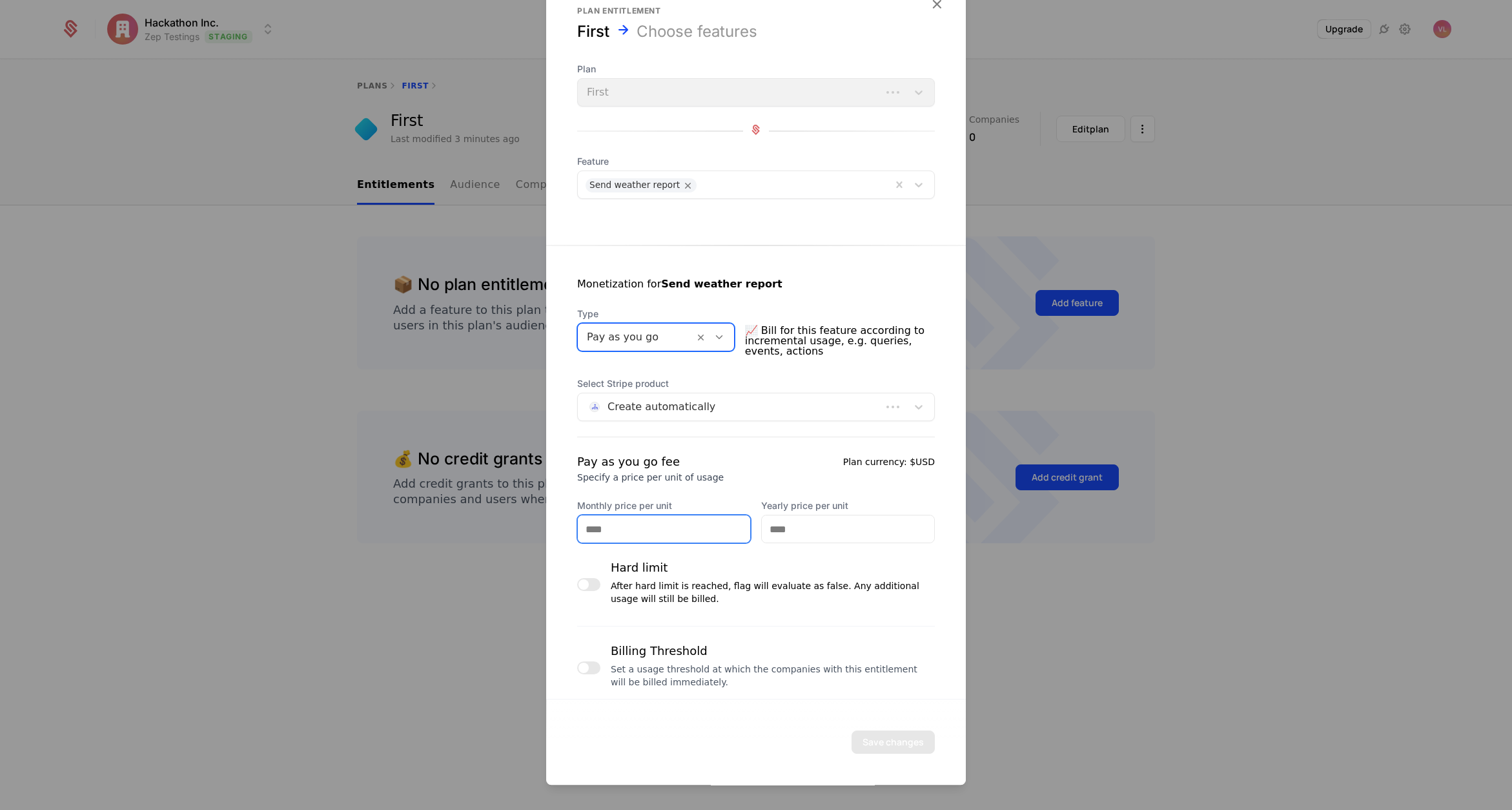
click at [651, 532] on input "Monthly price per unit" at bounding box center [664, 529] width 172 height 27
type input "**"
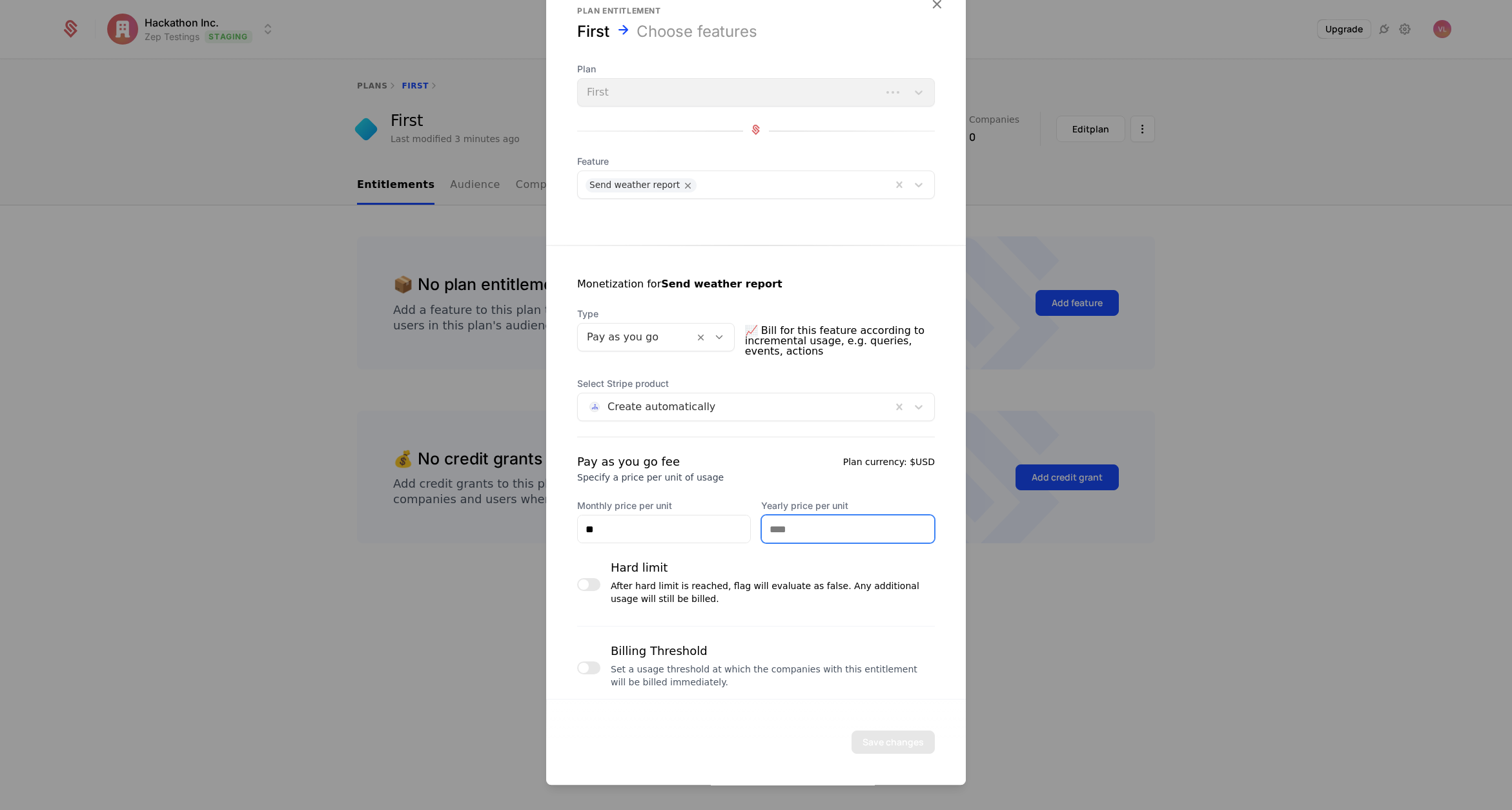
click at [822, 526] on input "Yearly price per unit" at bounding box center [848, 529] width 172 height 27
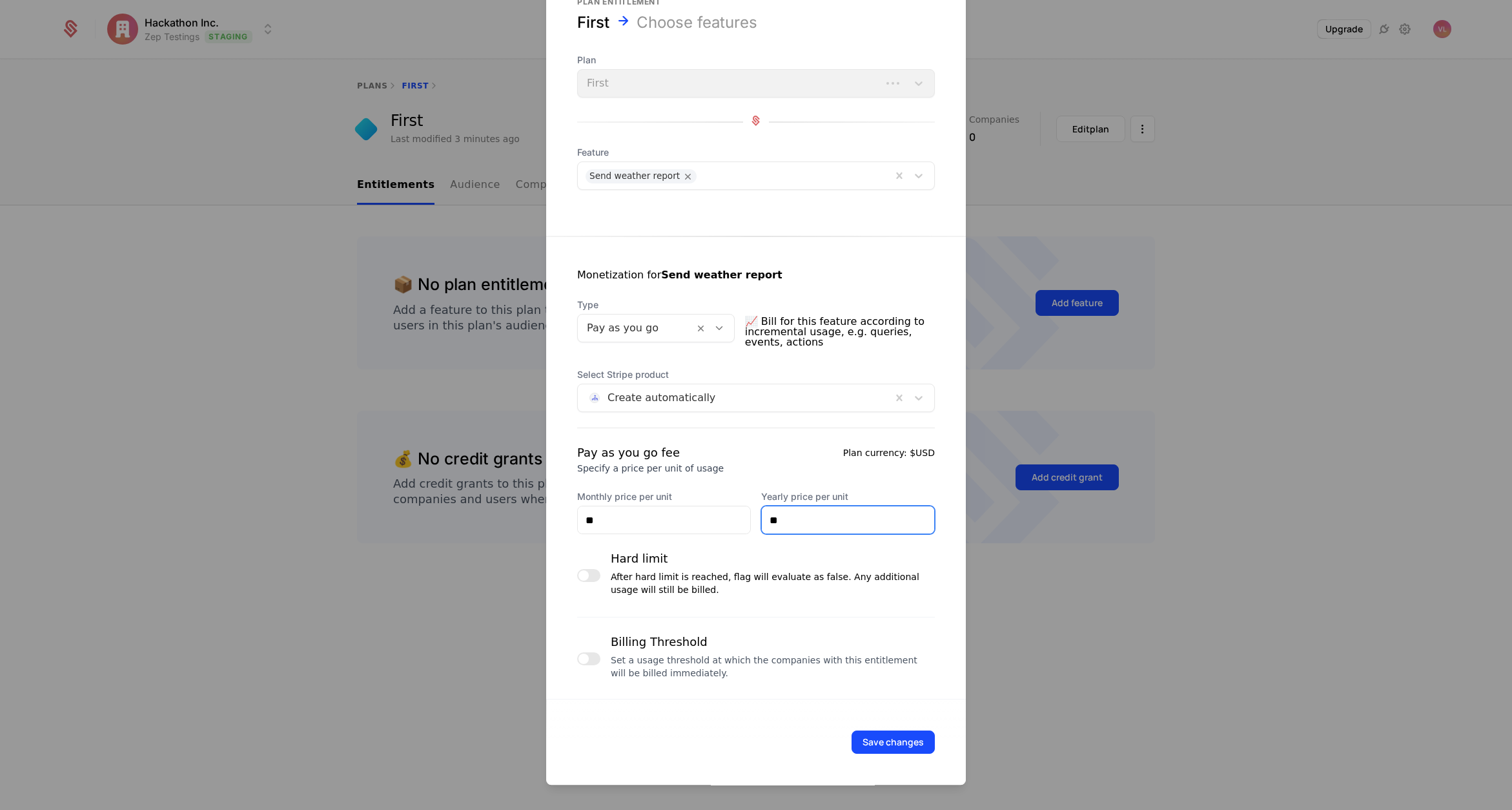
type input "**"
click at [604, 658] on div "Billing Threshold Set a usage threshold at which the companies with this entitl…" at bounding box center [756, 659] width 358 height 52
click at [587, 659] on span "button" at bounding box center [583, 658] width 10 height 10
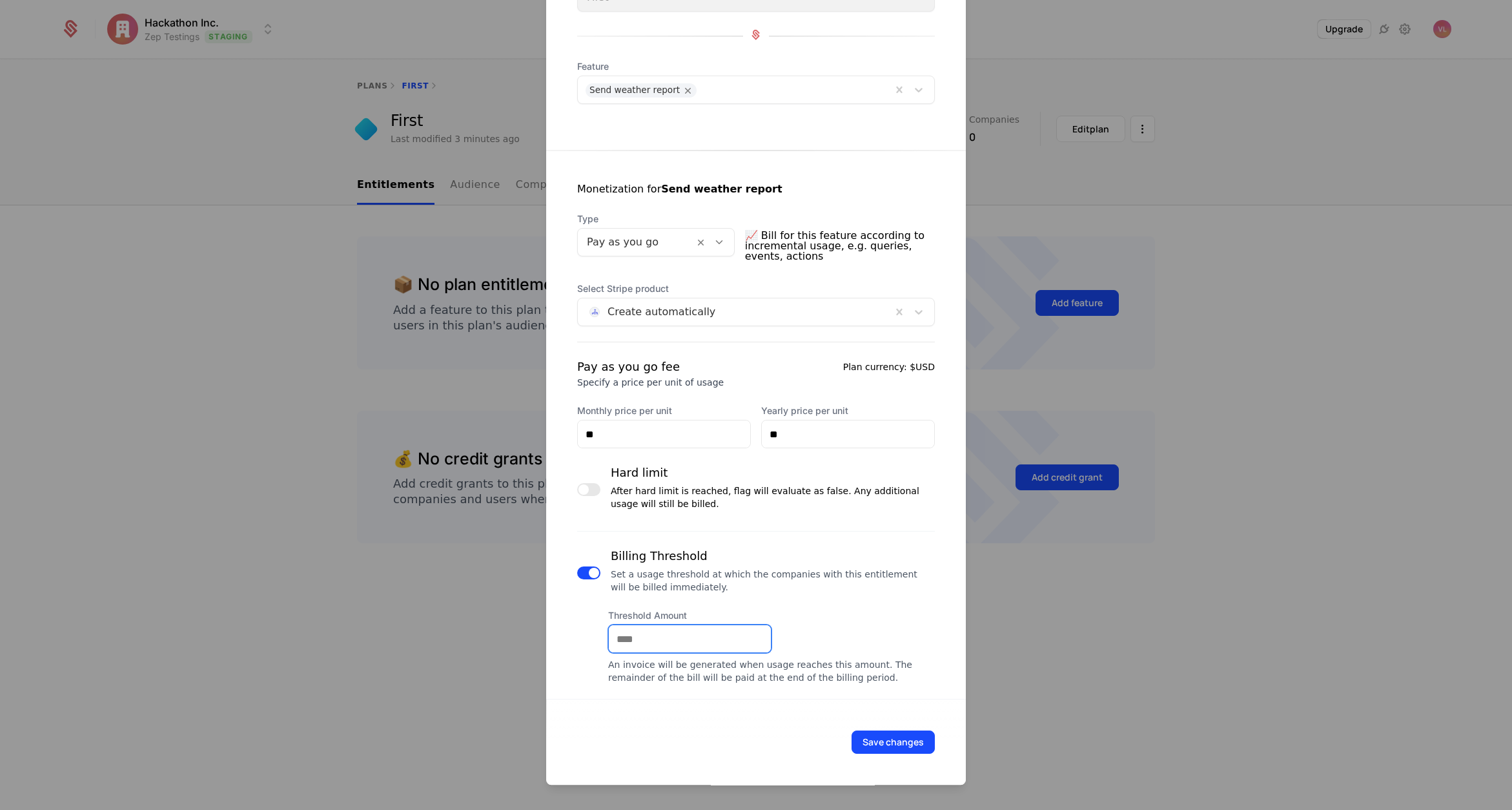
click at [634, 644] on input "Threshold Amount" at bounding box center [690, 639] width 162 height 27
type input "**"
click at [852, 751] on button "Save changes" at bounding box center [894, 742] width 84 height 24
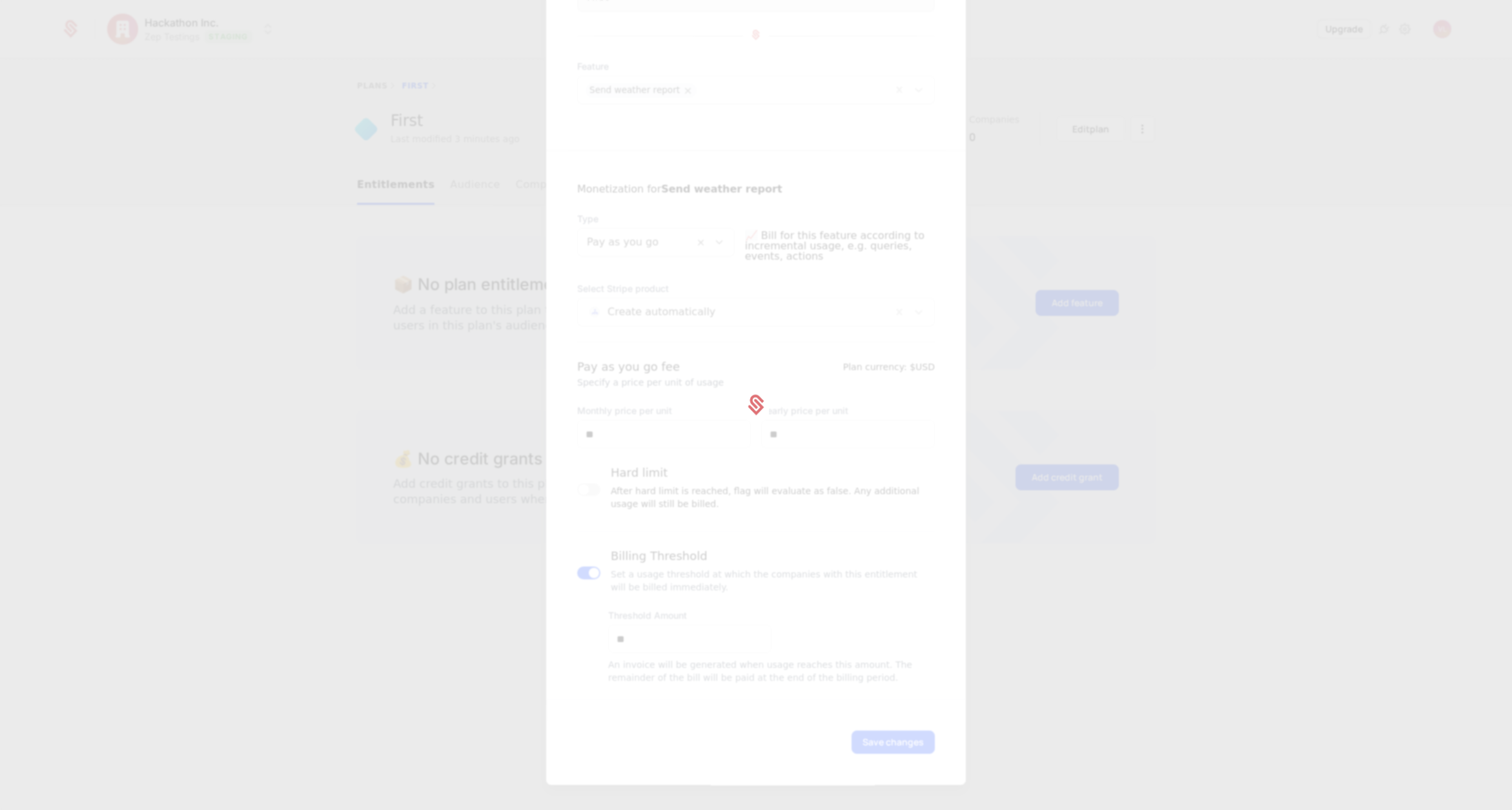
scroll to position [0, 0]
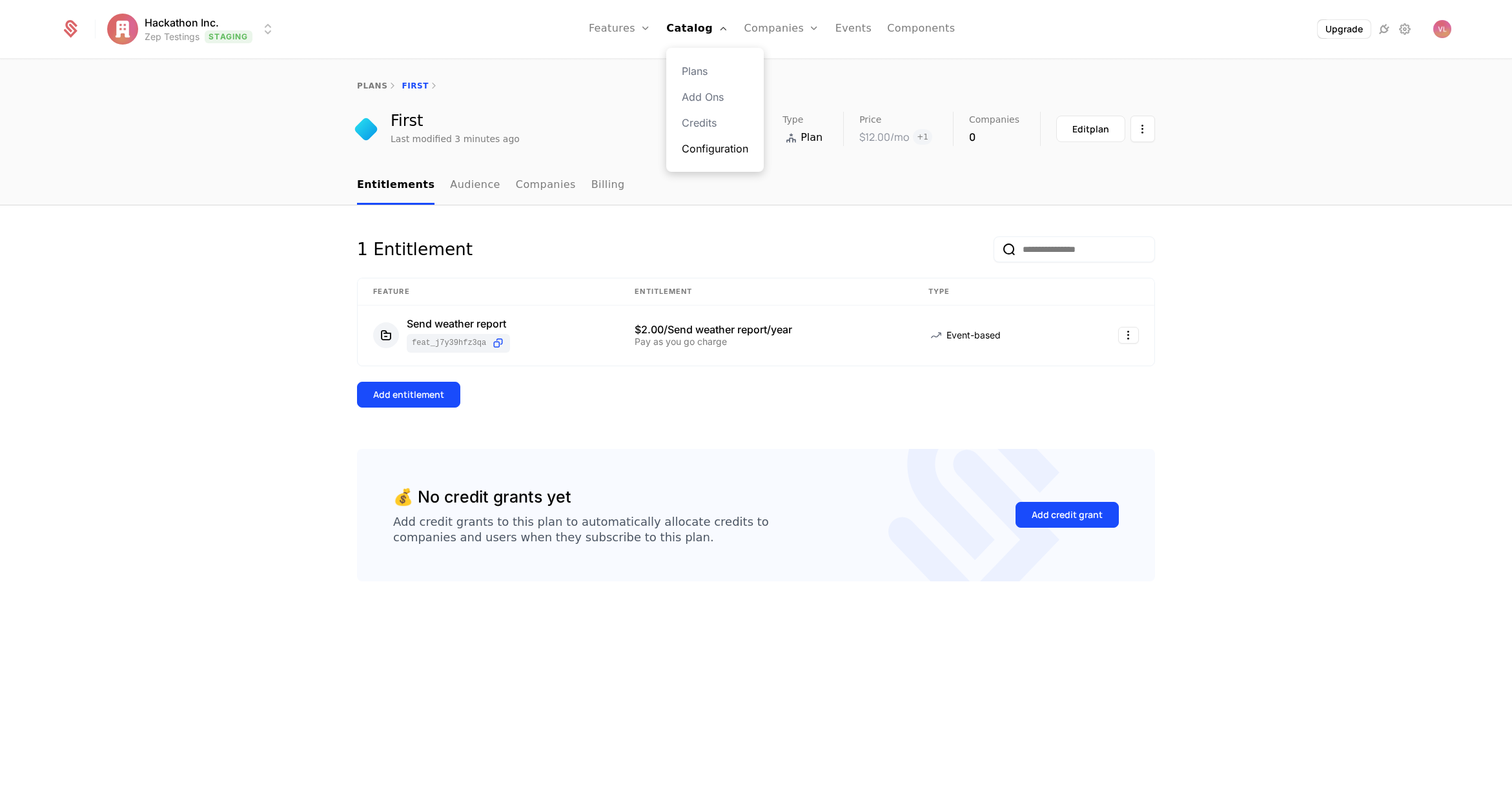
click at [722, 144] on link "Configuration" at bounding box center [715, 148] width 67 height 15
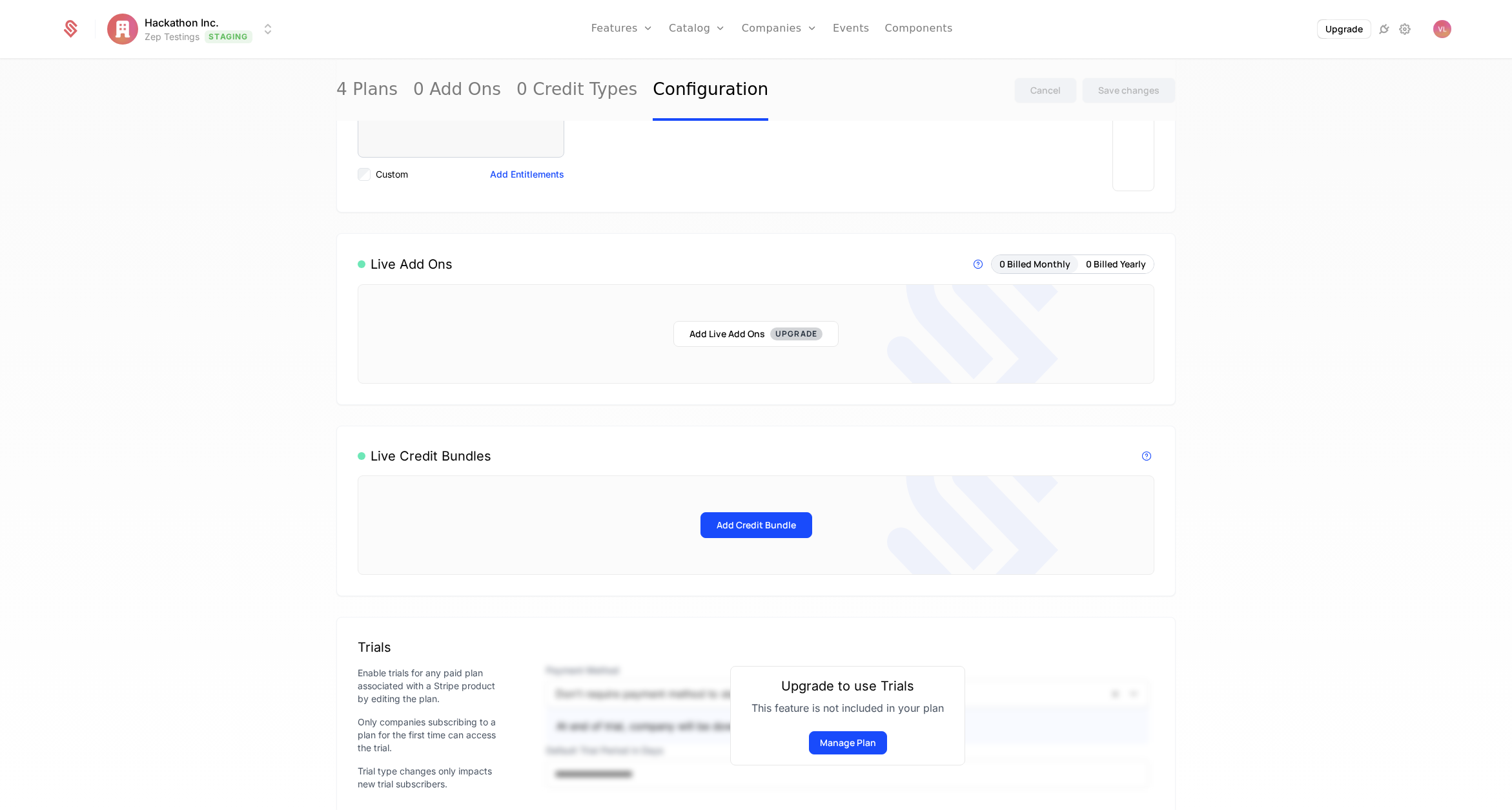
scroll to position [499, 0]
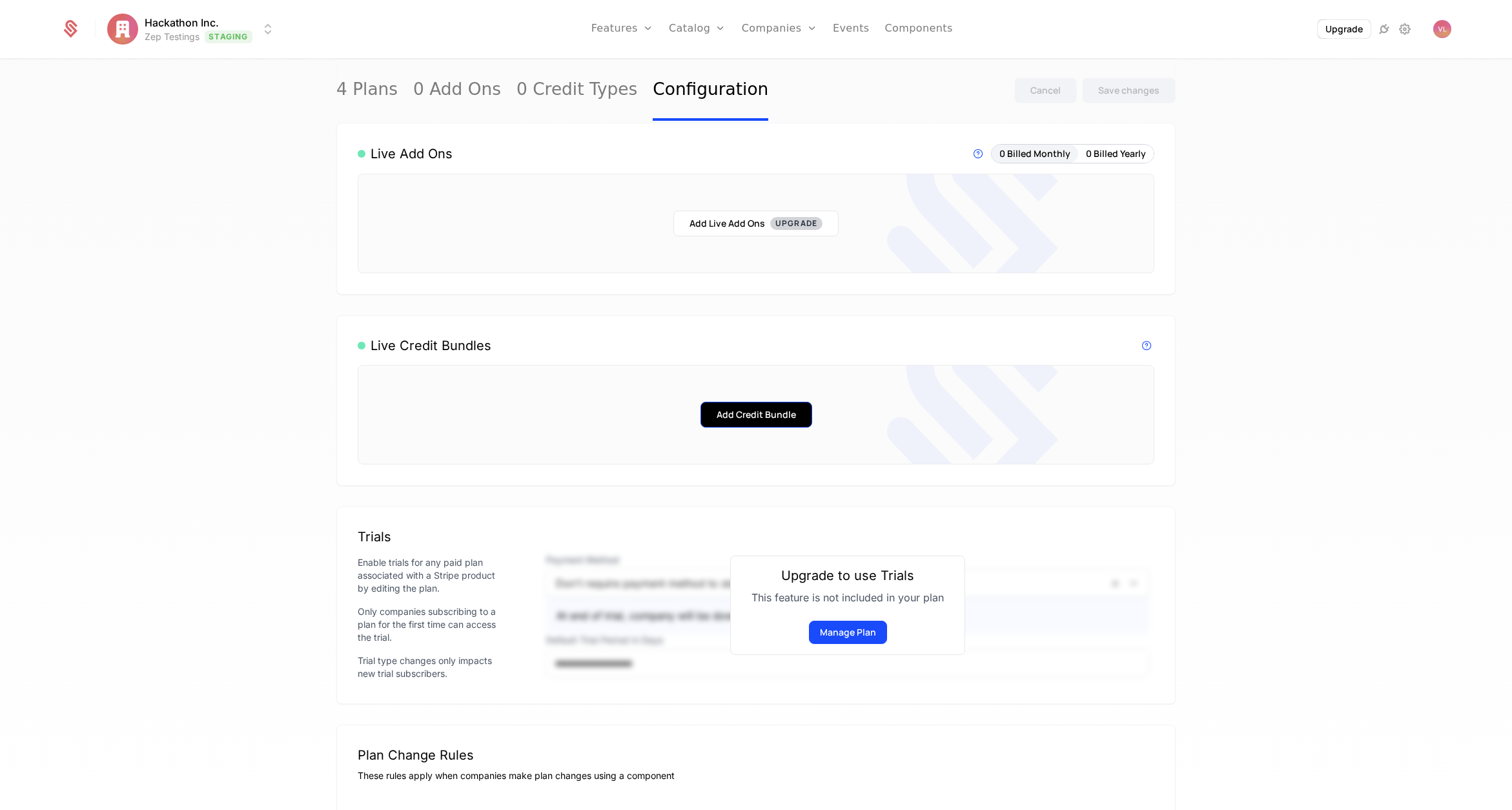
click at [746, 427] on button "Add Credit Bundle" at bounding box center [756, 414] width 112 height 26
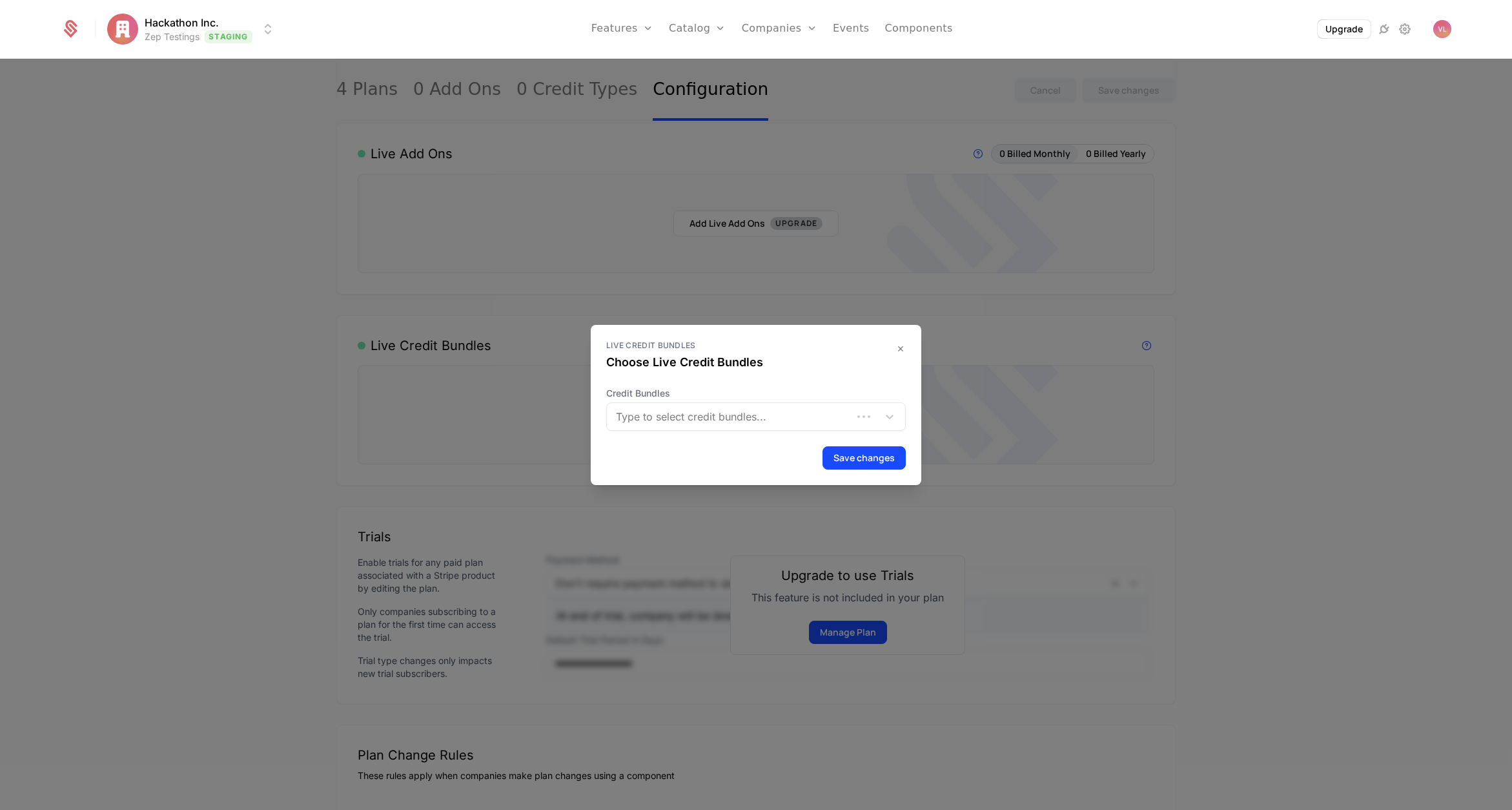
drag, startPoint x: 1115, startPoint y: 314, endPoint x: 1053, endPoint y: 284, distance: 68.9
click at [1115, 314] on div "Live Credit Bundles Choose Live Credit Bundles Credit Bundles Type to select cr…" at bounding box center [756, 405] width 1512 height 810
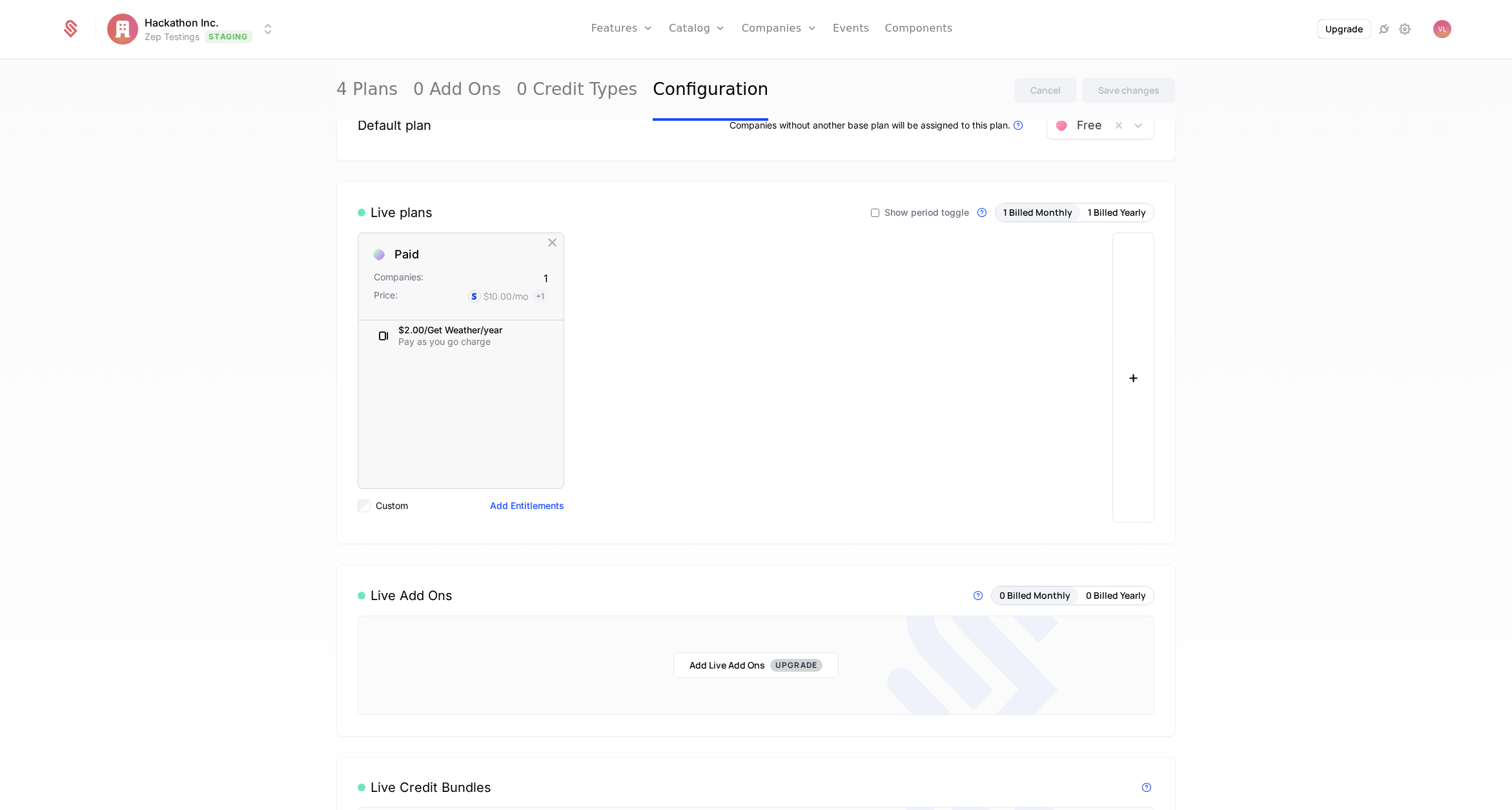
scroll to position [0, 0]
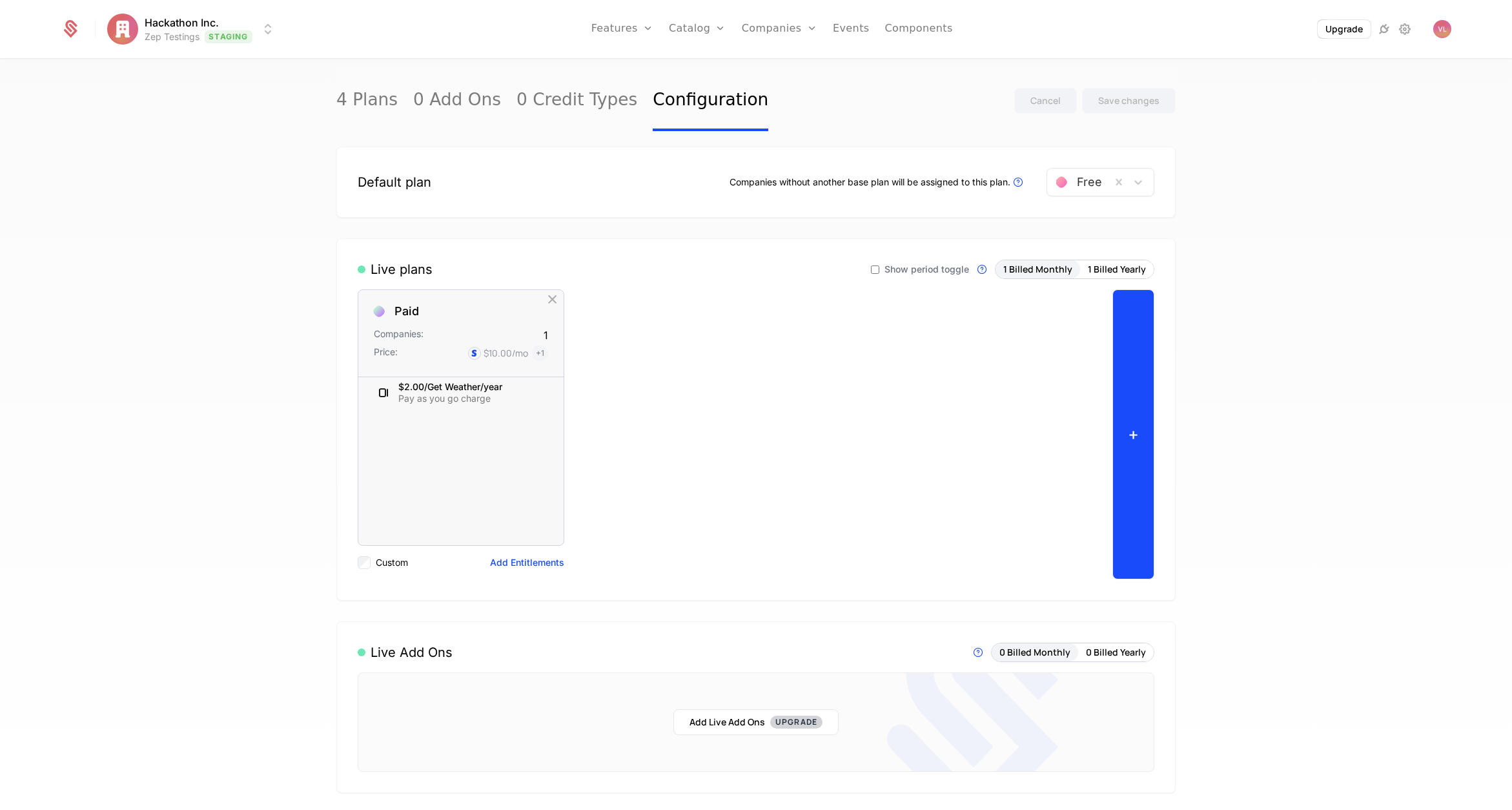
click at [1135, 385] on button "+" at bounding box center [1133, 435] width 42 height 290
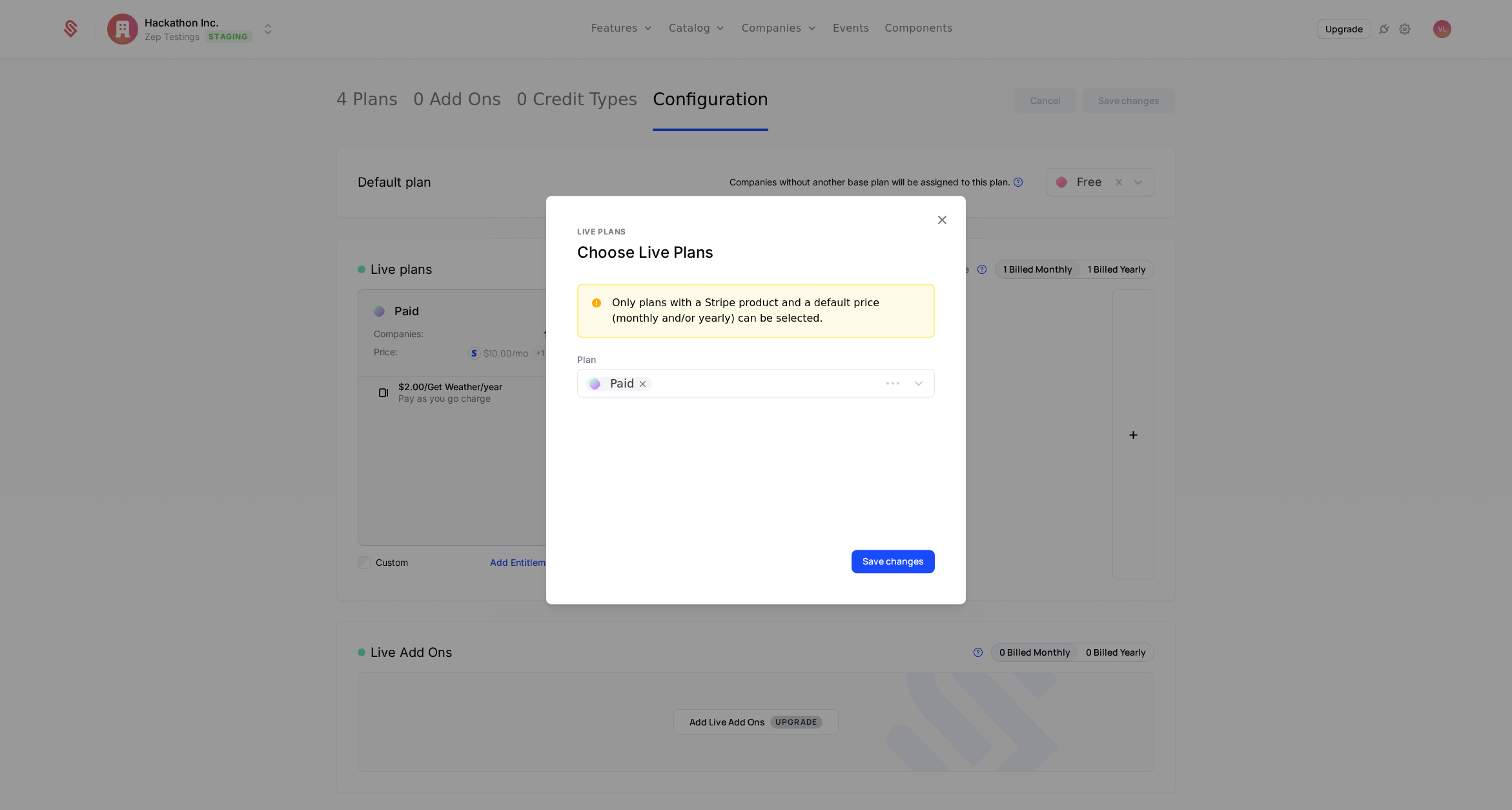
click at [758, 376] on div at bounding box center [766, 381] width 216 height 18
click at [709, 420] on div "First" at bounding box center [752, 416] width 333 height 11
click at [892, 567] on button "Save changes" at bounding box center [894, 561] width 84 height 24
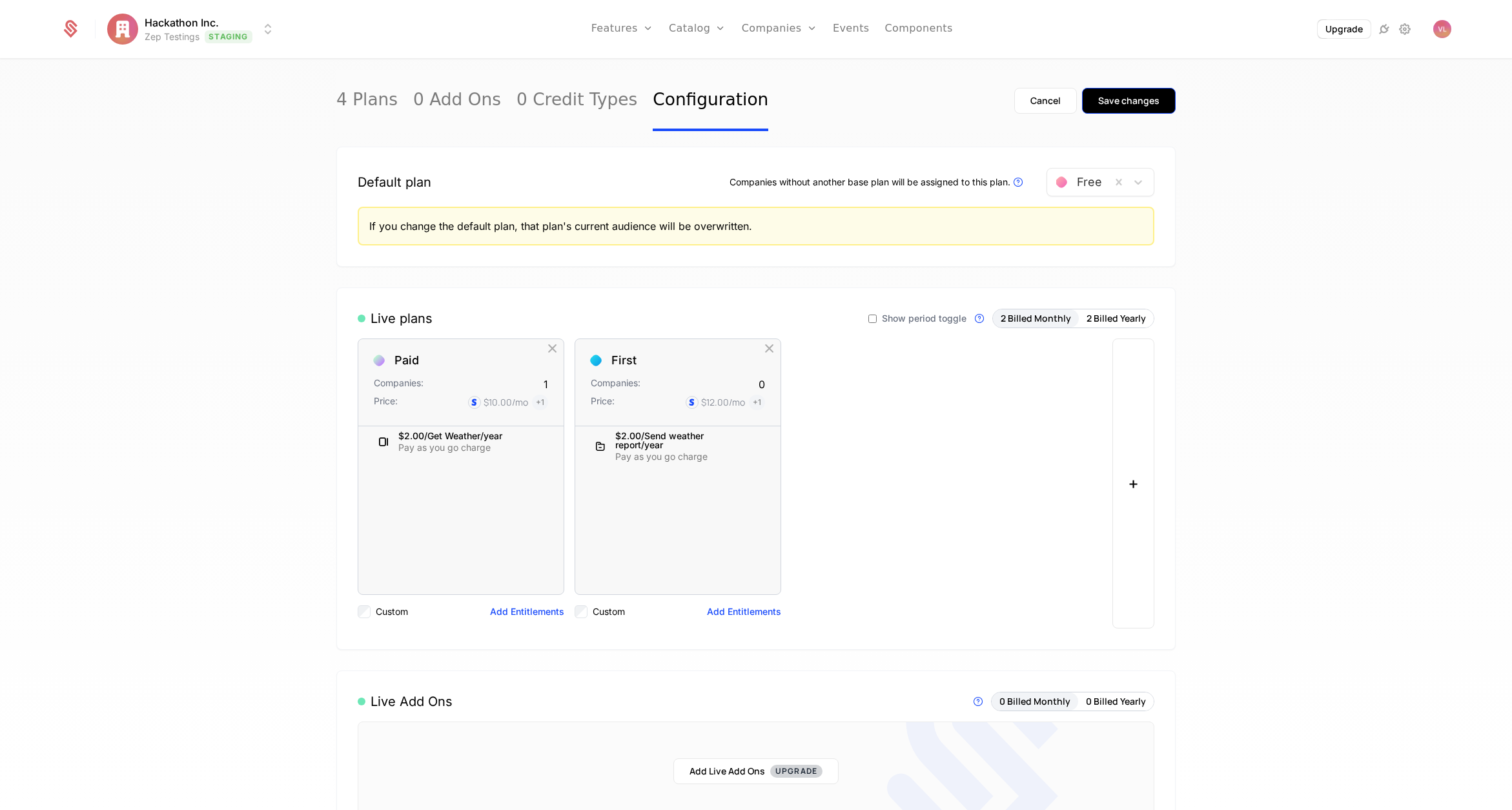
click at [1124, 106] on div "Save changes" at bounding box center [1129, 100] width 61 height 13
